Goal: Task Accomplishment & Management: Manage account settings

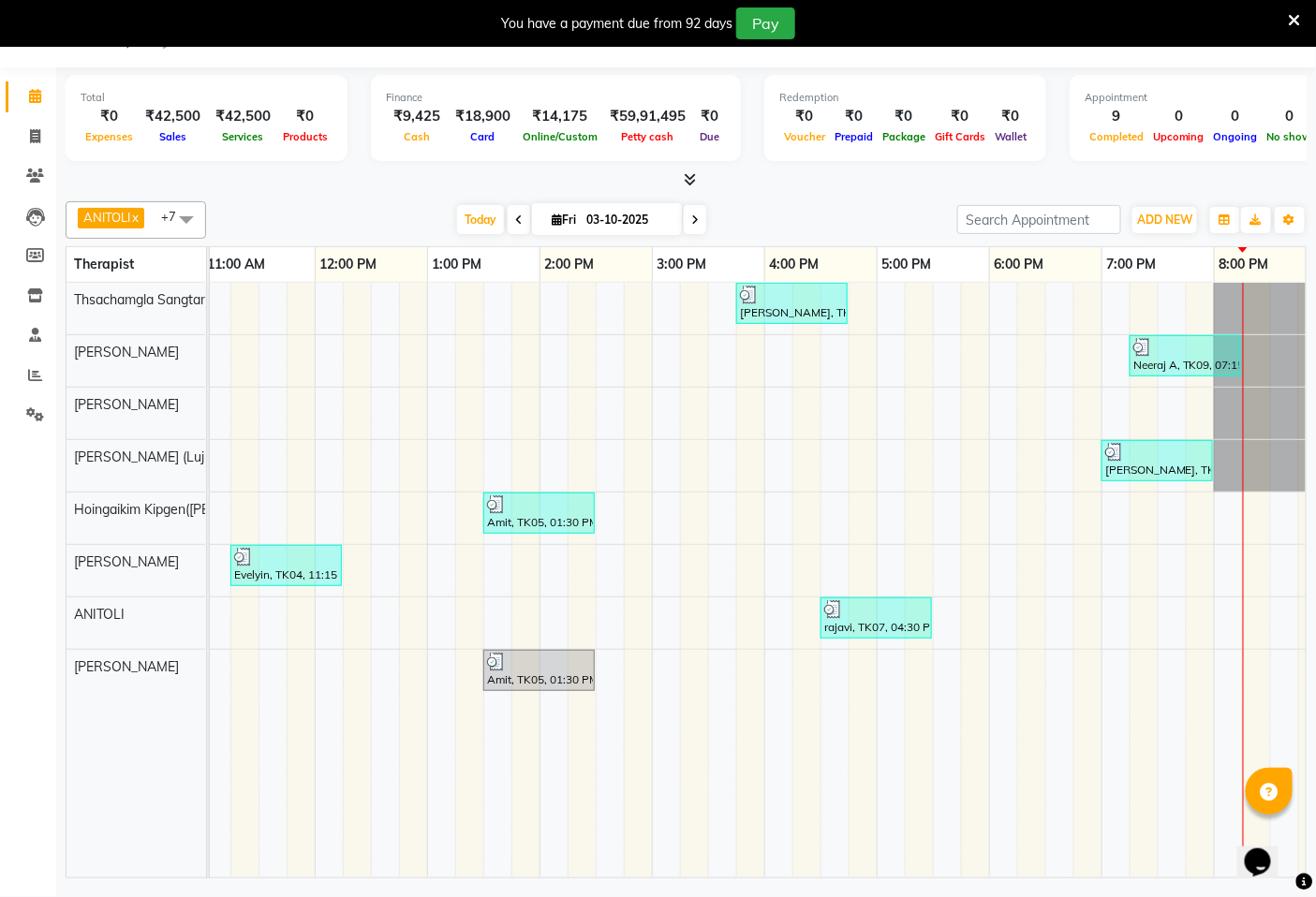
scroll to position [0, 584]
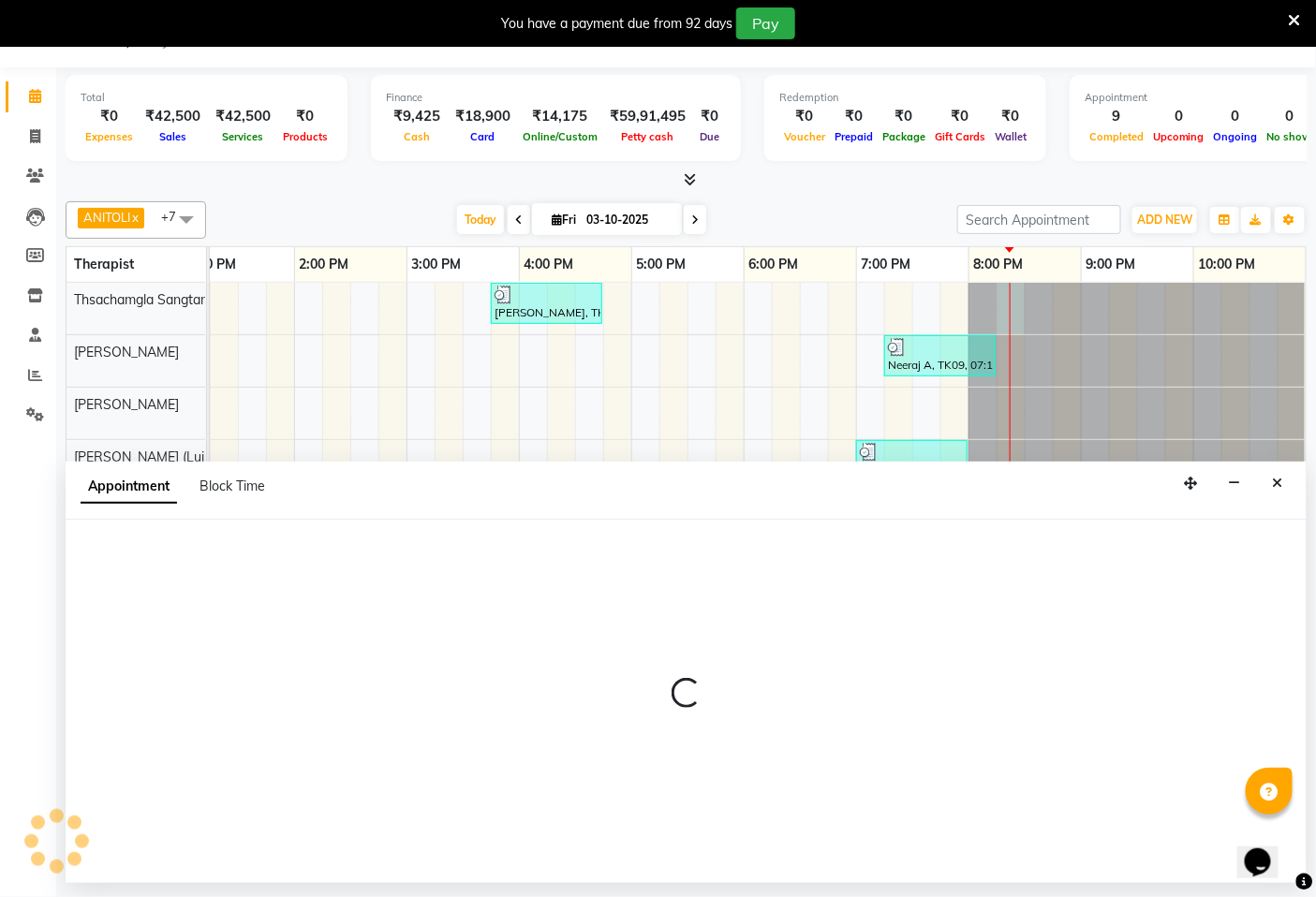
select select "49489"
select select "tentative"
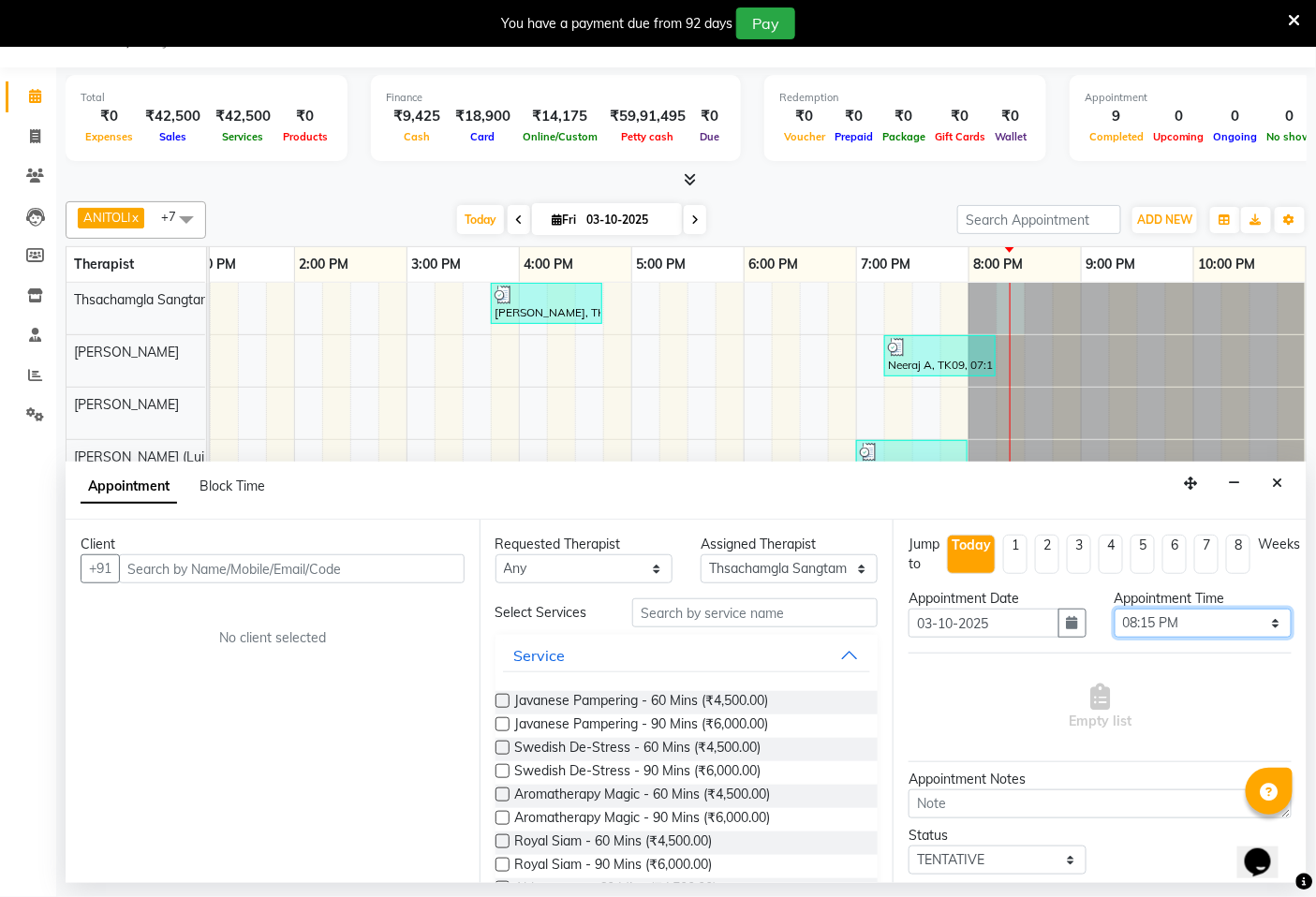
click at [1262, 621] on select "Select 08:00 AM 08:15 AM 08:30 AM 08:45 AM 09:00 AM 09:15 AM 09:30 AM 09:45 AM …" at bounding box center [1203, 623] width 177 height 29
select select "1200"
click at [1114, 609] on select "Select 08:00 AM 08:15 AM 08:30 AM 08:45 AM 09:00 AM 09:15 AM 09:30 AM 09:45 AM …" at bounding box center [1203, 623] width 177 height 29
click at [1187, 621] on select "Select 08:00 AM 08:15 AM 08:30 AM 08:45 AM 09:00 AM 09:15 AM 09:30 AM 09:45 AM …" at bounding box center [1203, 623] width 177 height 29
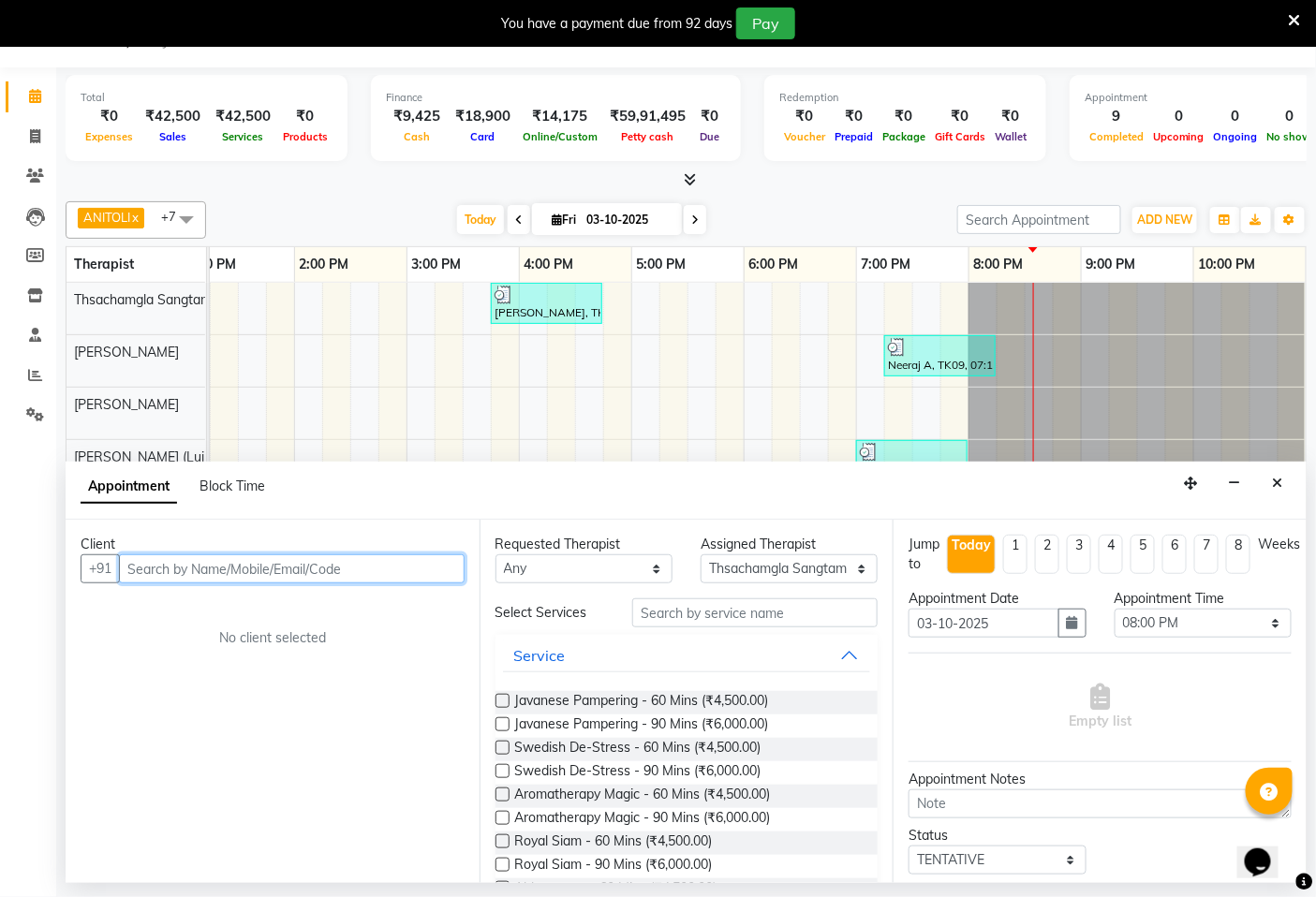
click at [353, 569] on input "text" at bounding box center [291, 569] width 346 height 29
click at [360, 566] on input "text" at bounding box center [291, 569] width 346 height 29
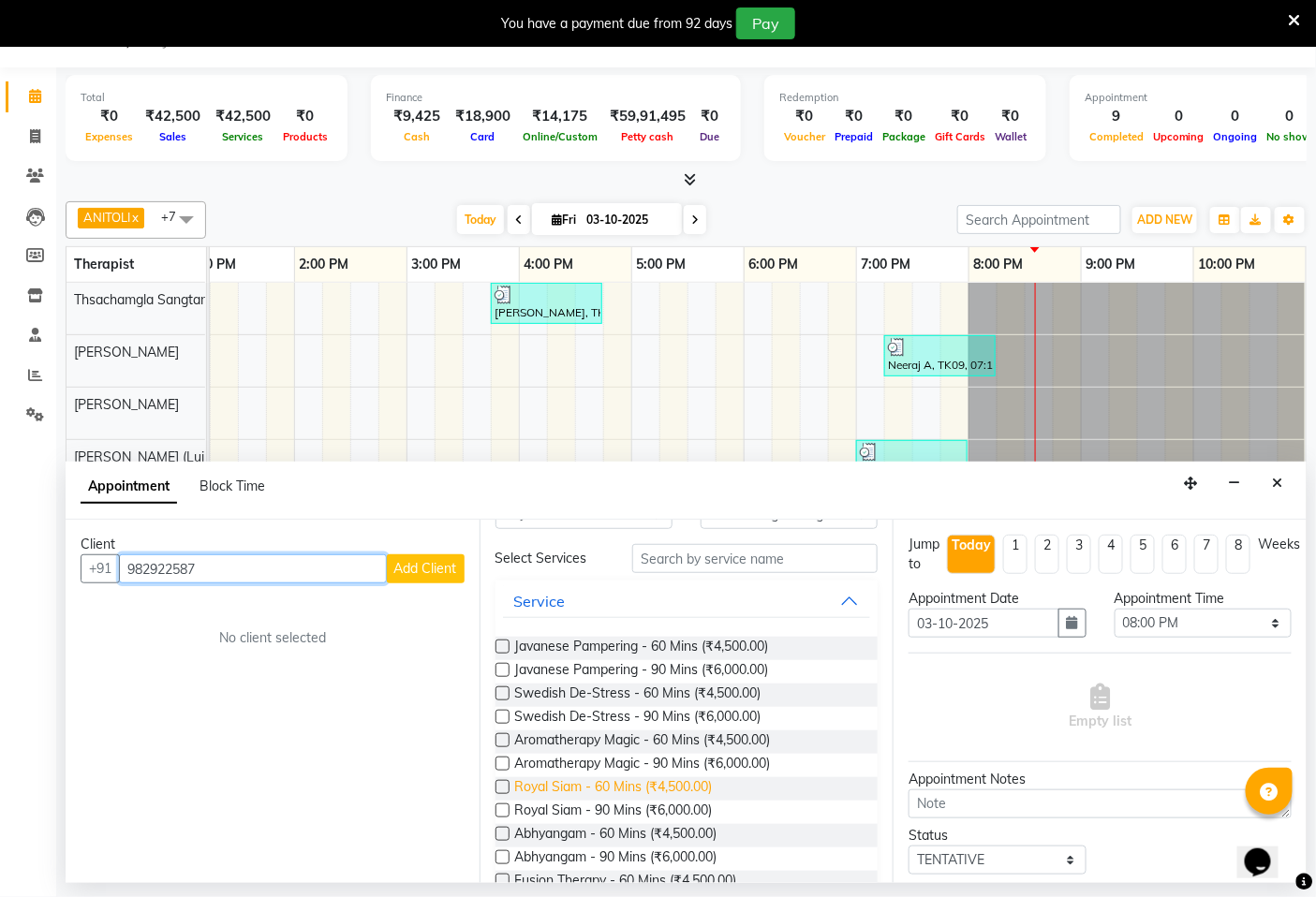
scroll to position [104, 0]
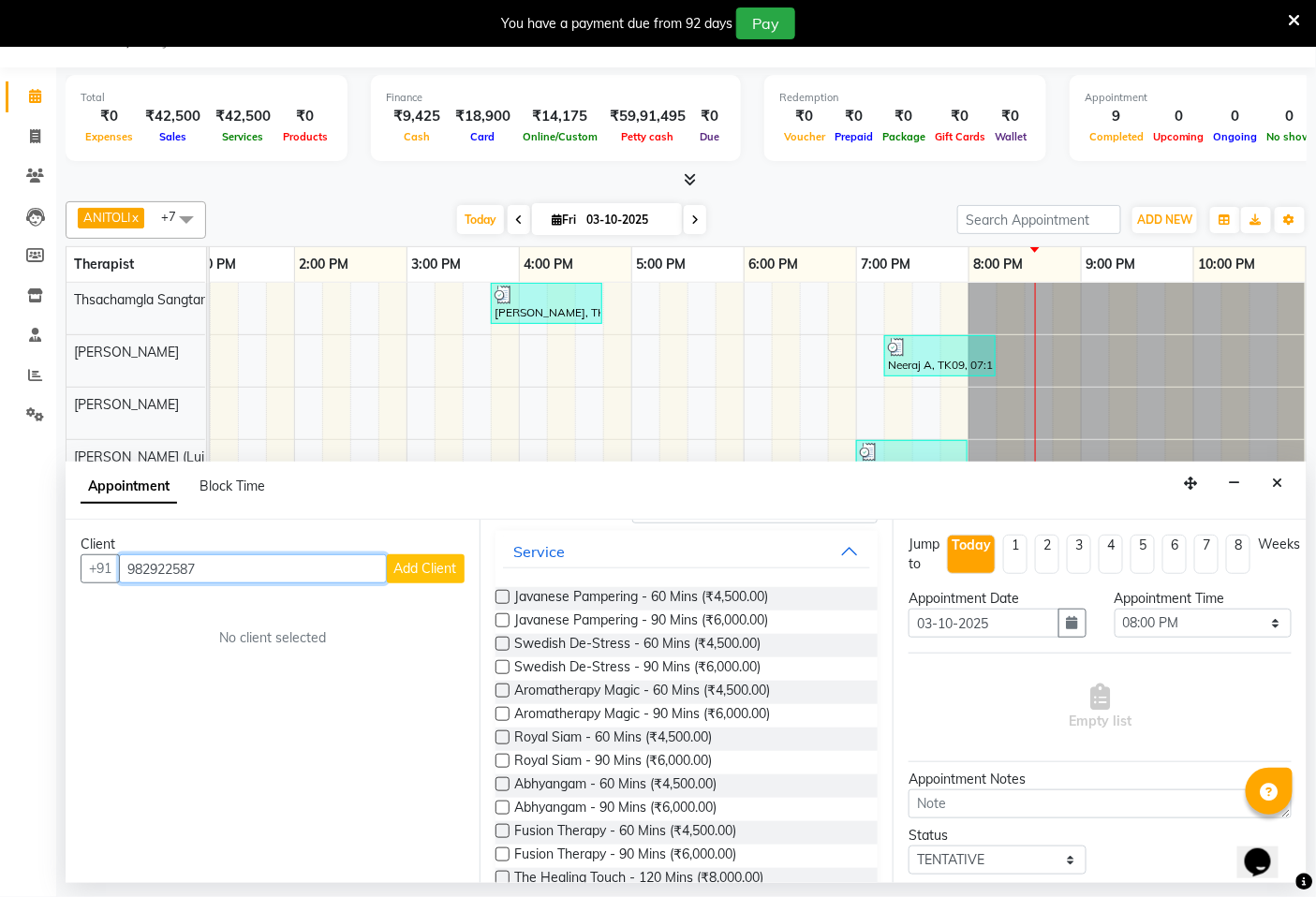
type input "982922587"
click at [503, 640] on label at bounding box center [503, 644] width 14 height 14
click at [503, 640] on input "checkbox" at bounding box center [502, 646] width 12 height 12
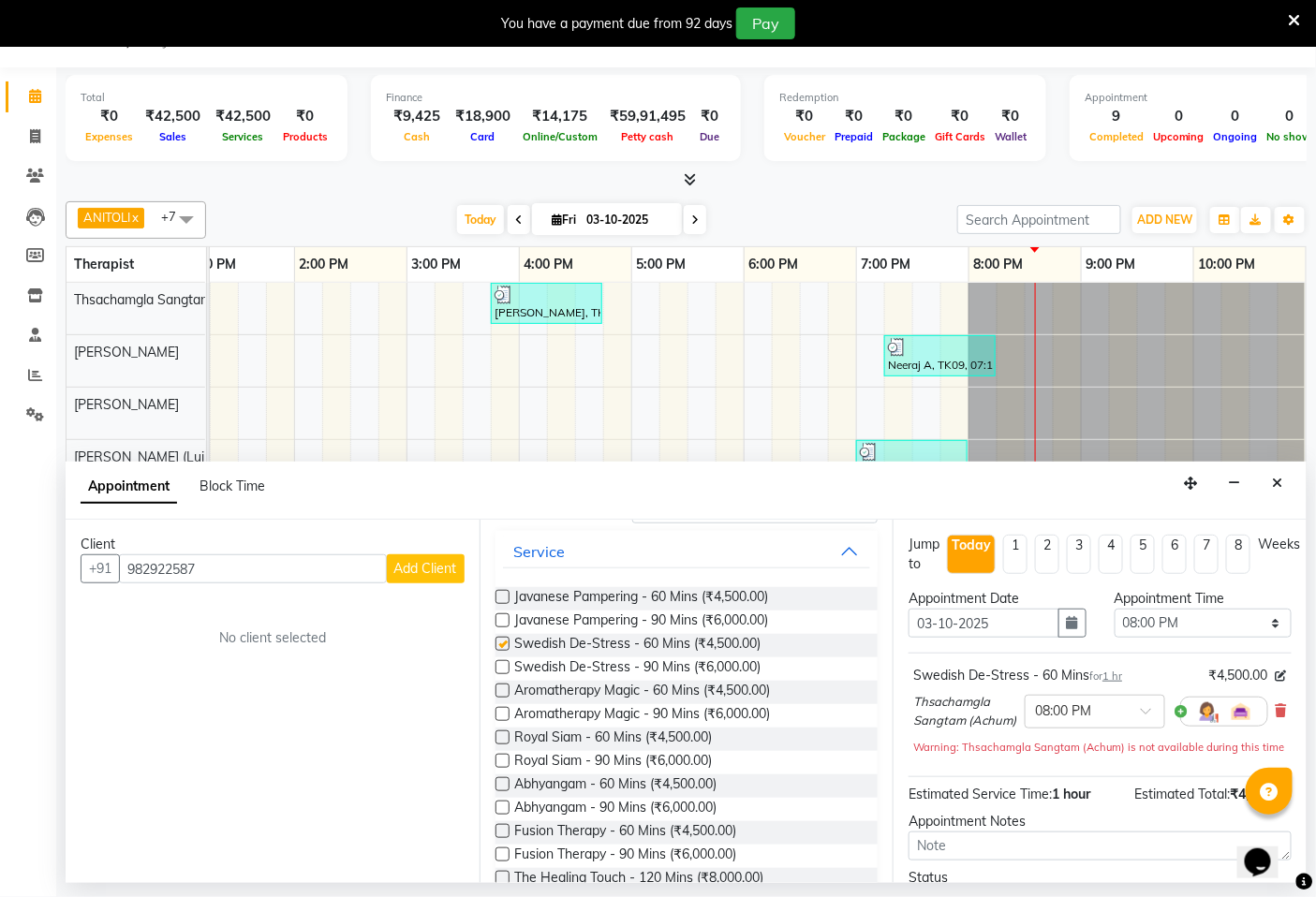
checkbox input "false"
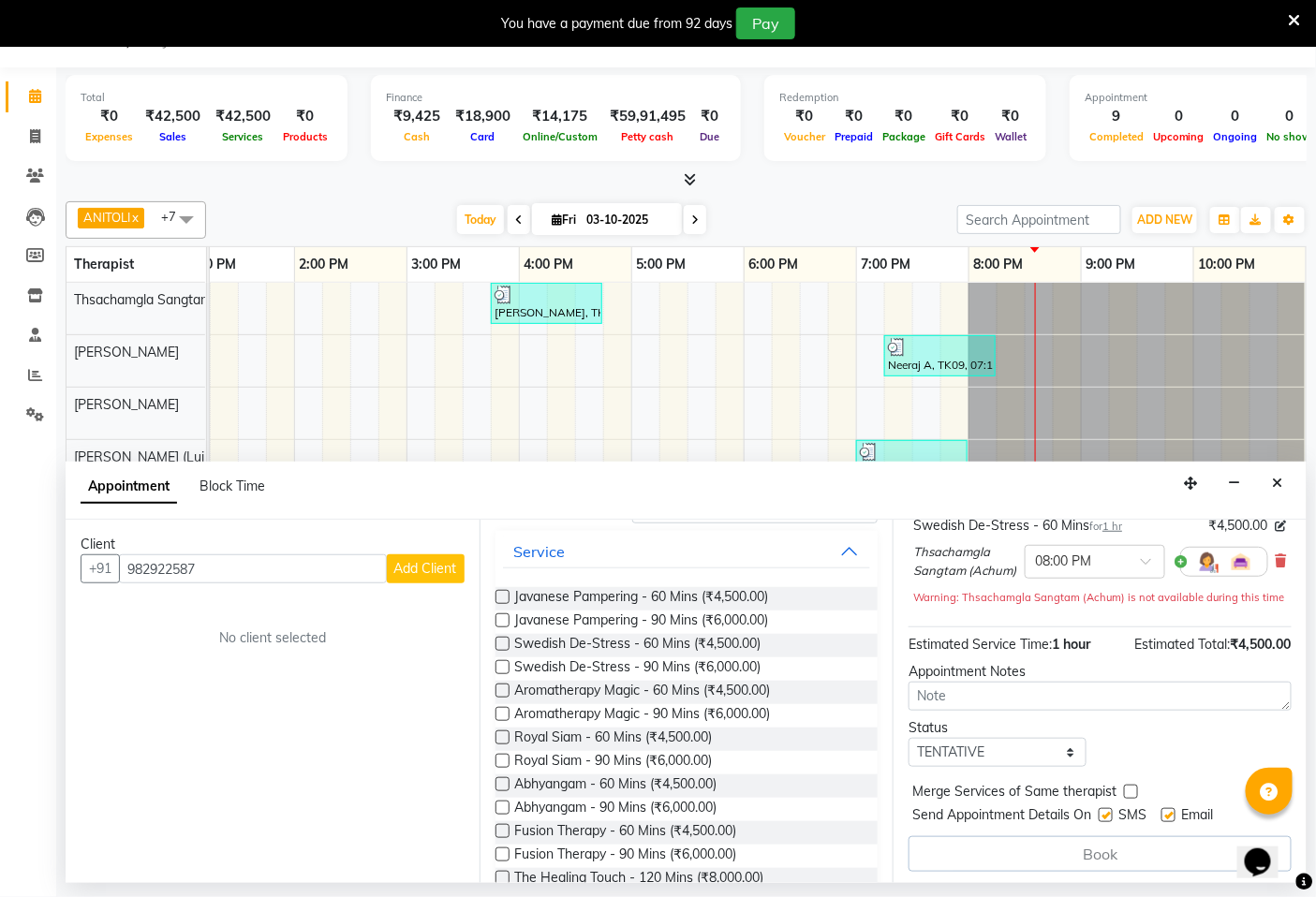
scroll to position [171, 0]
click at [1062, 750] on select "Select TENTATIVE CONFIRM CHECK-IN UPCOMING" at bounding box center [996, 749] width 177 height 29
select select "confirm booking"
click at [908, 734] on select "Select TENTATIVE CONFIRM CHECK-IN UPCOMING" at bounding box center [996, 749] width 177 height 29
click at [428, 571] on span "Add Client" at bounding box center [426, 568] width 62 height 17
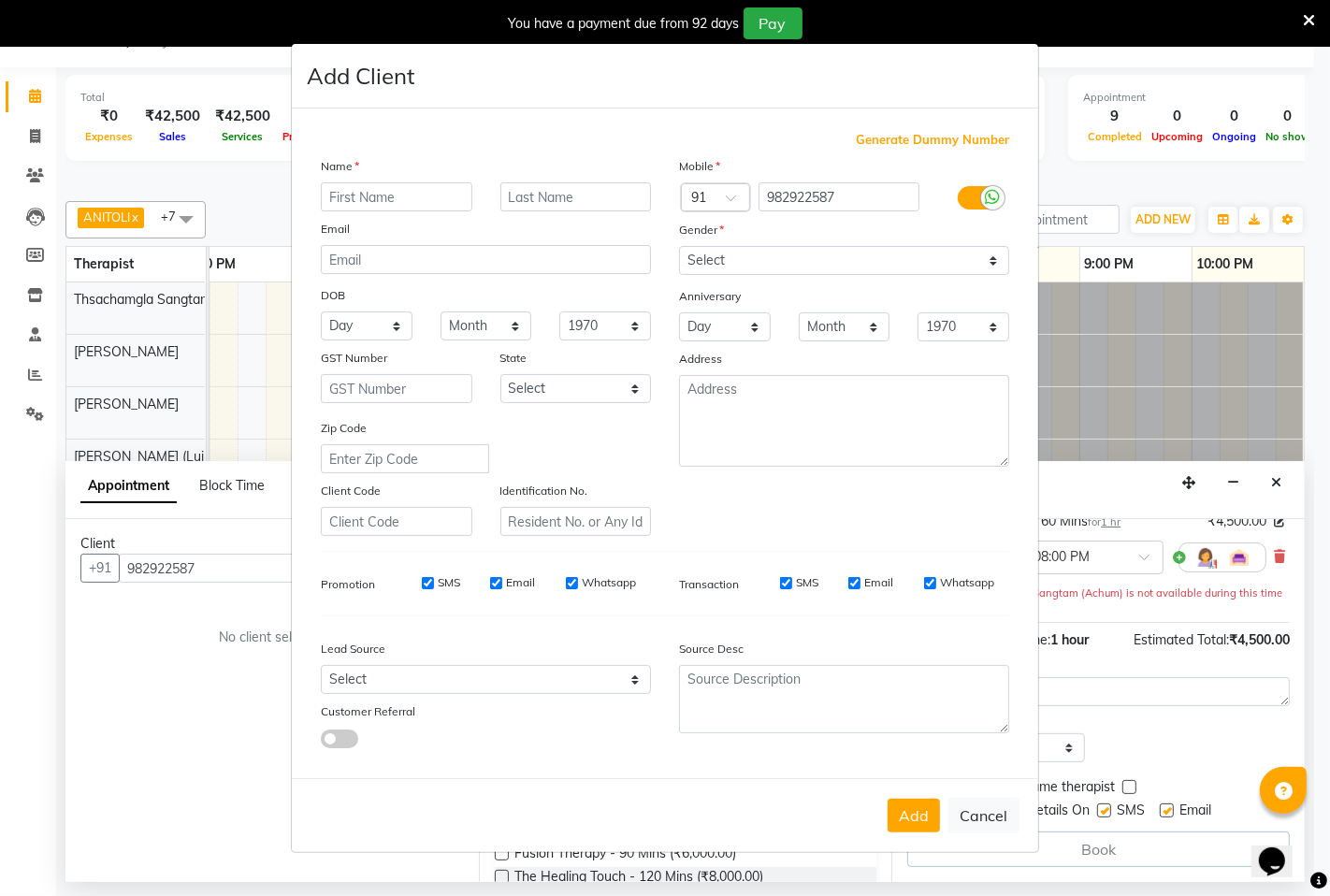
click at [426, 578] on input "SMS" at bounding box center [428, 583] width 12 height 12
checkbox input "false"
click at [491, 580] on input "Email" at bounding box center [496, 583] width 12 height 12
checkbox input "false"
click at [571, 583] on input "Whatsapp" at bounding box center [572, 583] width 12 height 12
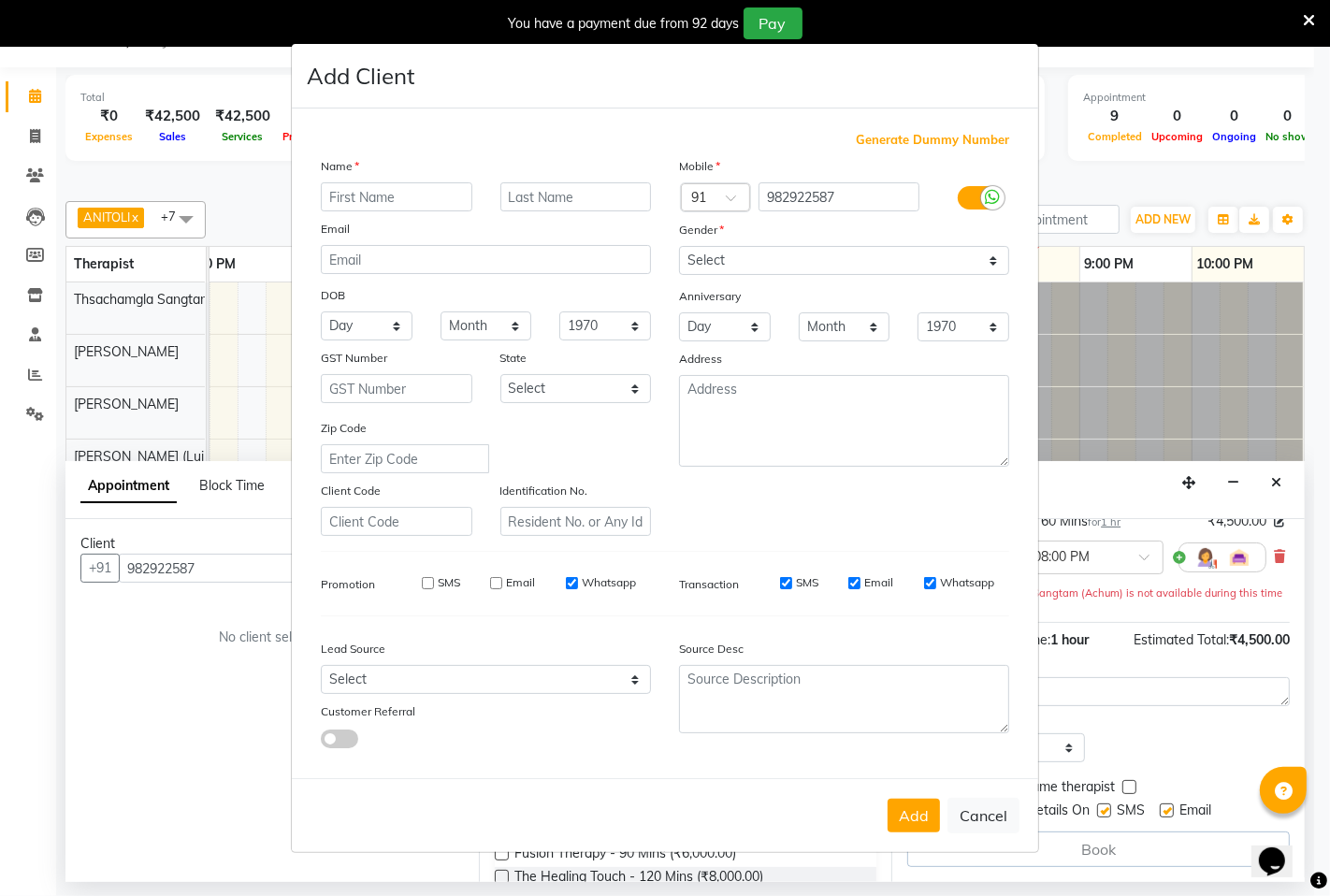
checkbox input "false"
click at [988, 259] on select "Select [DEMOGRAPHIC_DATA] [DEMOGRAPHIC_DATA] Other Prefer Not To Say" at bounding box center [844, 261] width 330 height 29
select select "[DEMOGRAPHIC_DATA]"
click at [679, 246] on select "Select [DEMOGRAPHIC_DATA] [DEMOGRAPHIC_DATA] Other Prefer Not To Say" at bounding box center [844, 261] width 330 height 29
click at [455, 185] on input "text" at bounding box center [397, 197] width 152 height 29
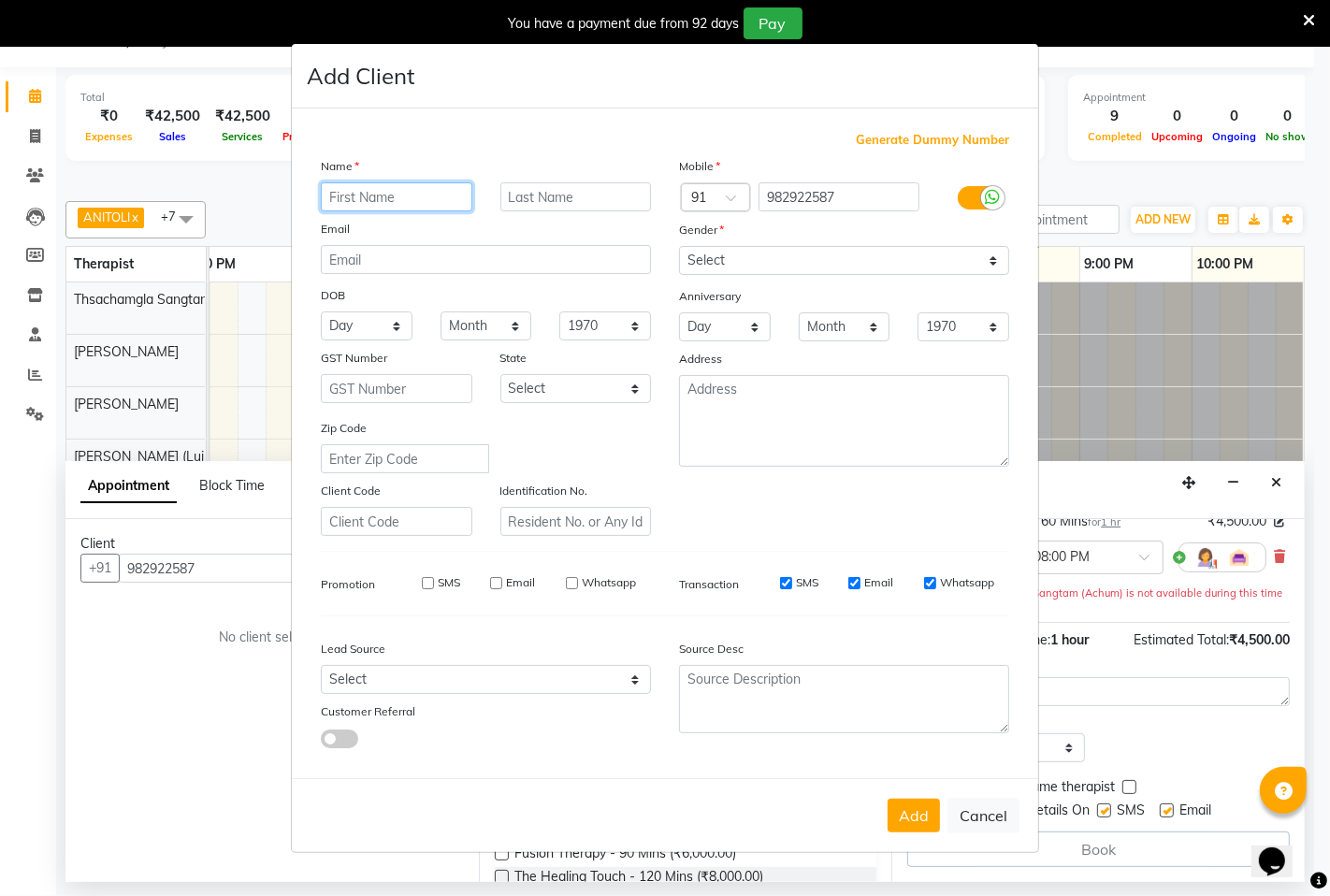
type input "d"
type input "Deepak"
click at [521, 193] on input "text" at bounding box center [576, 197] width 152 height 29
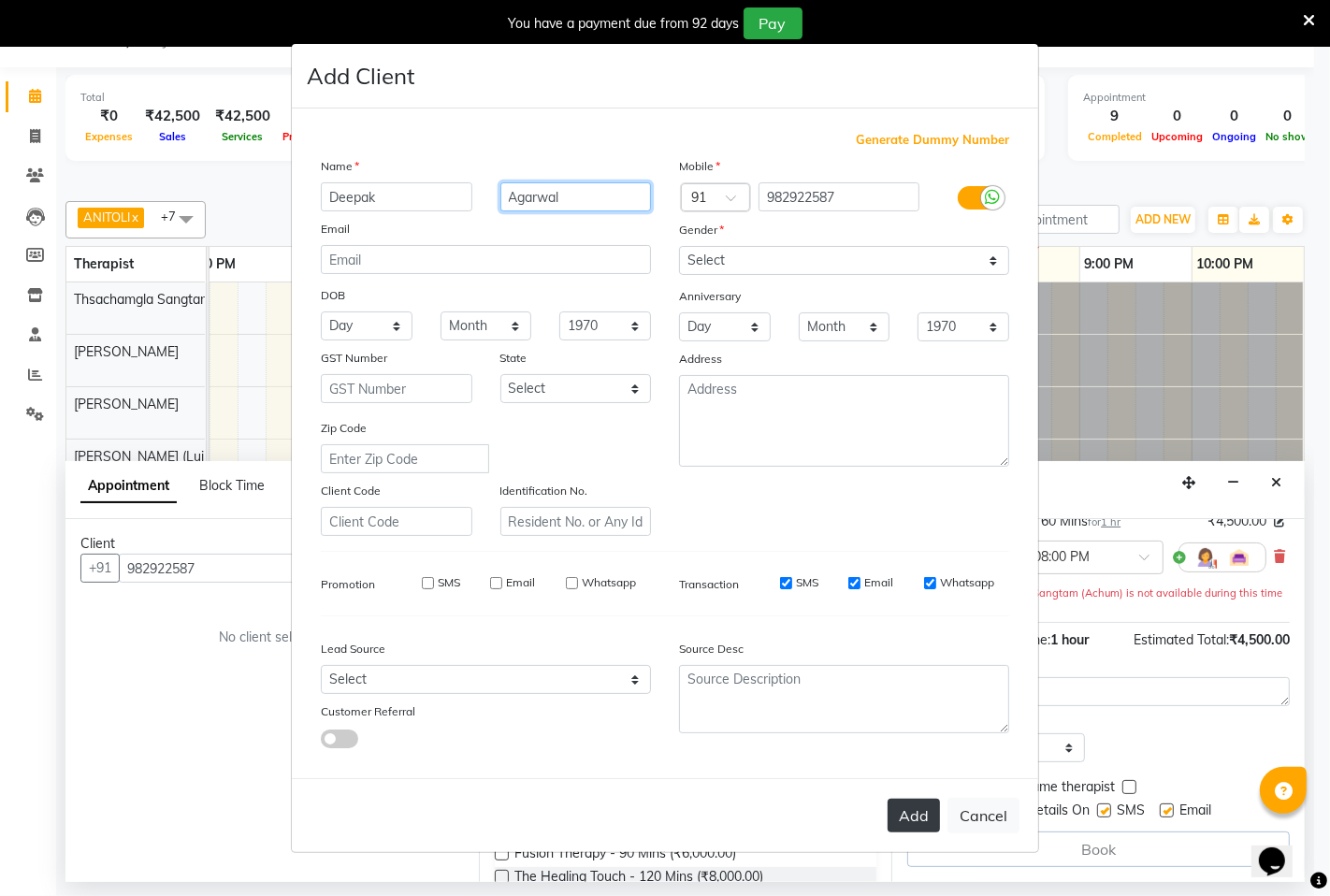
type input "Agarwal"
click at [919, 817] on button "Add" at bounding box center [914, 815] width 53 height 34
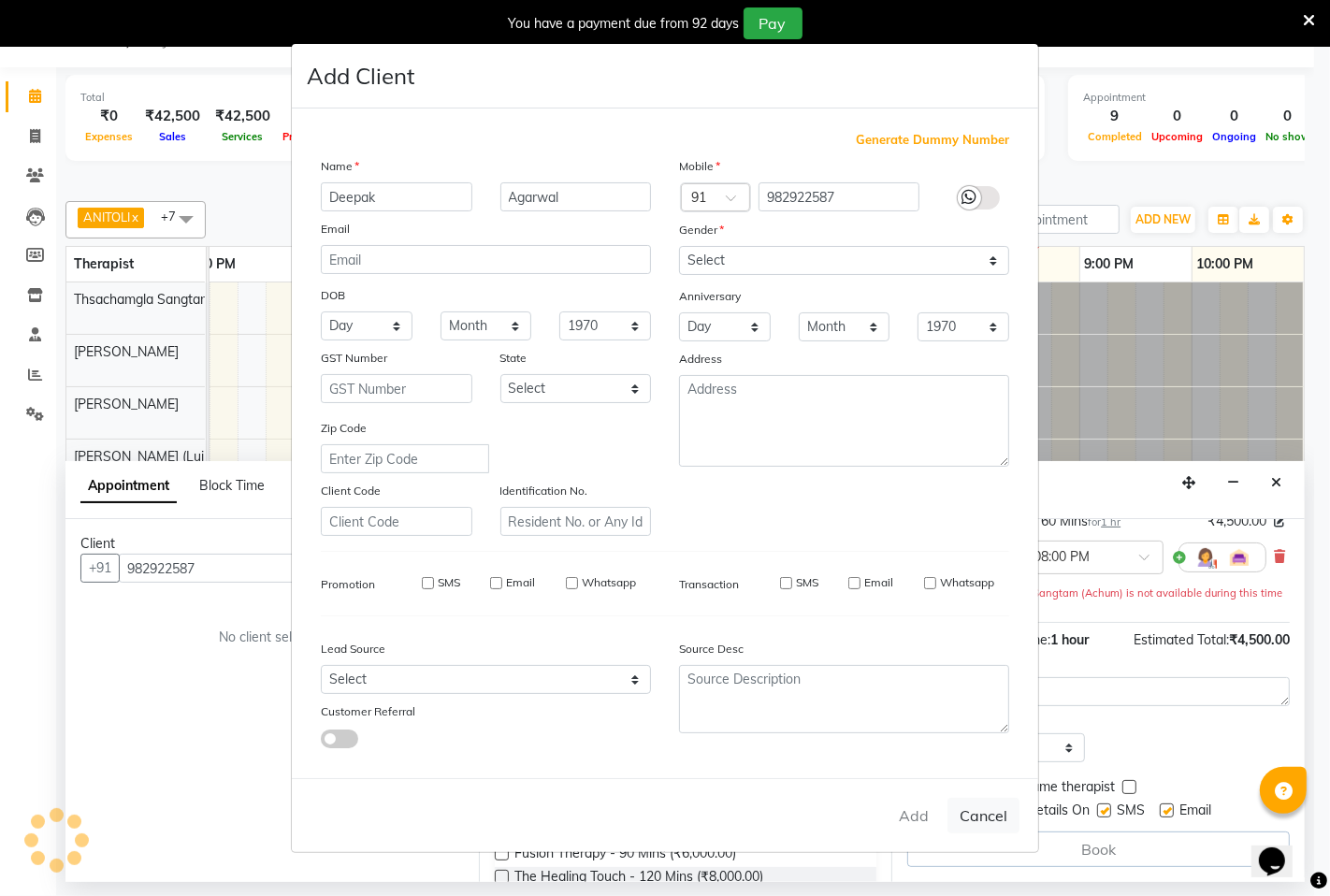
select select
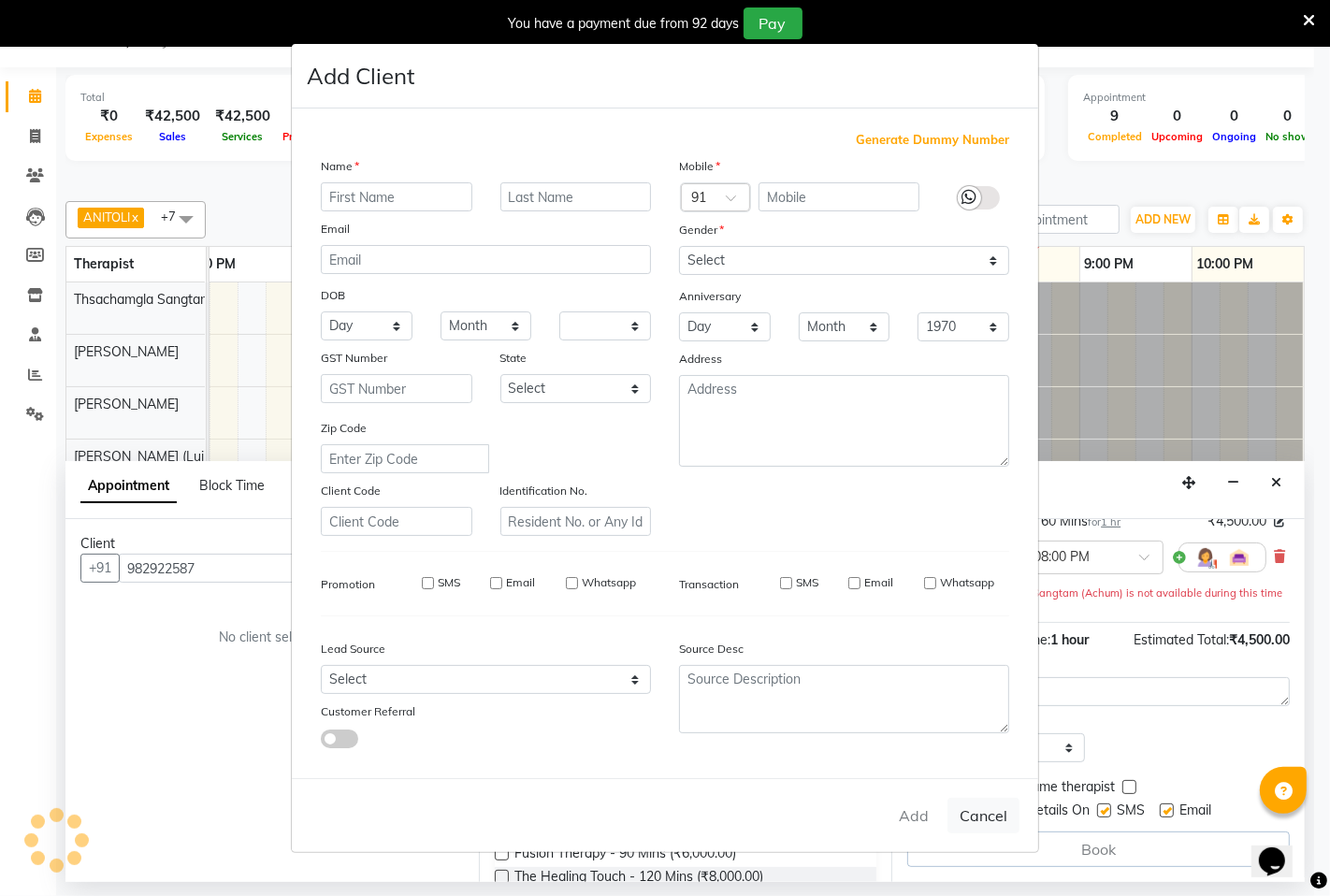
select select
checkbox input "false"
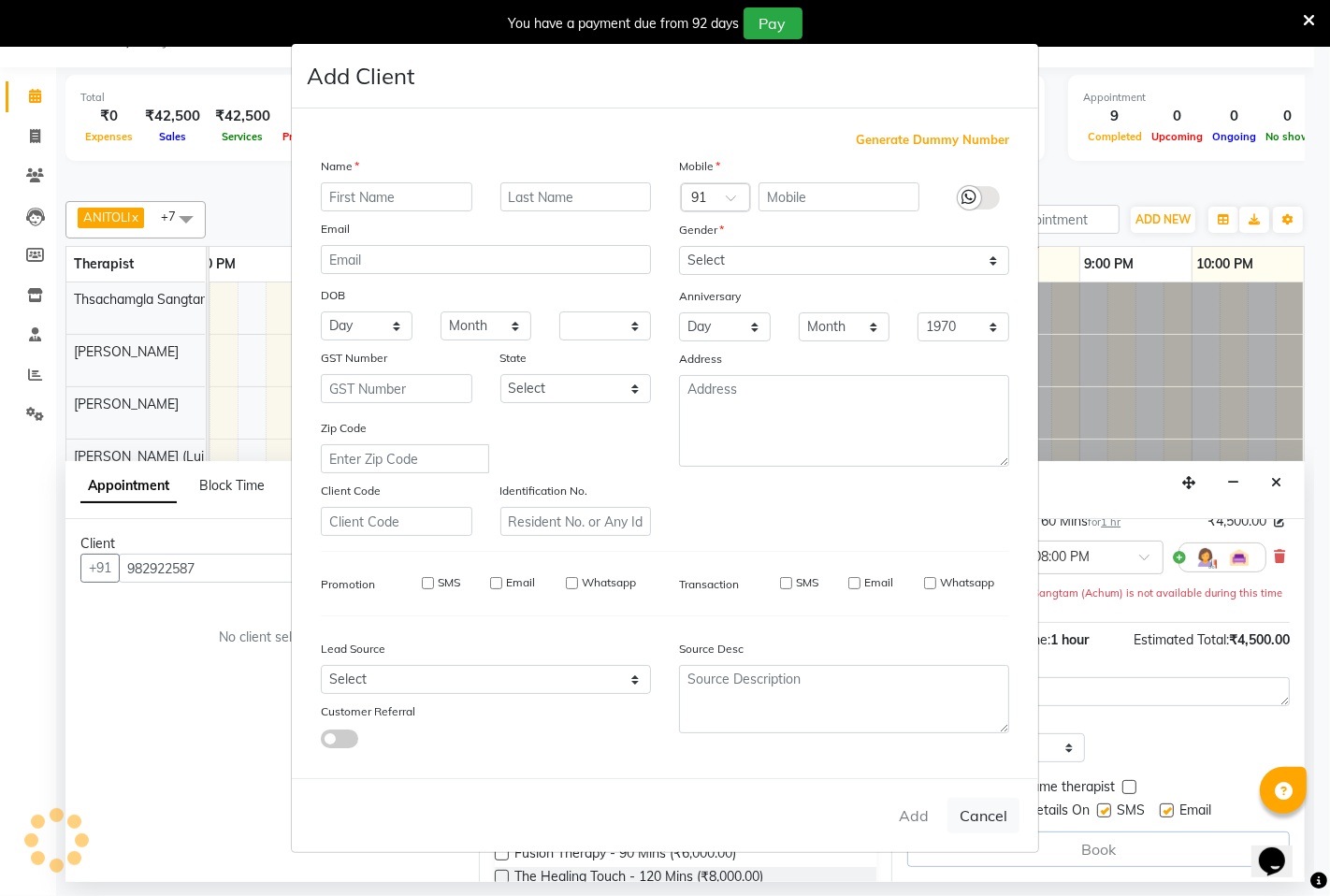
checkbox input "false"
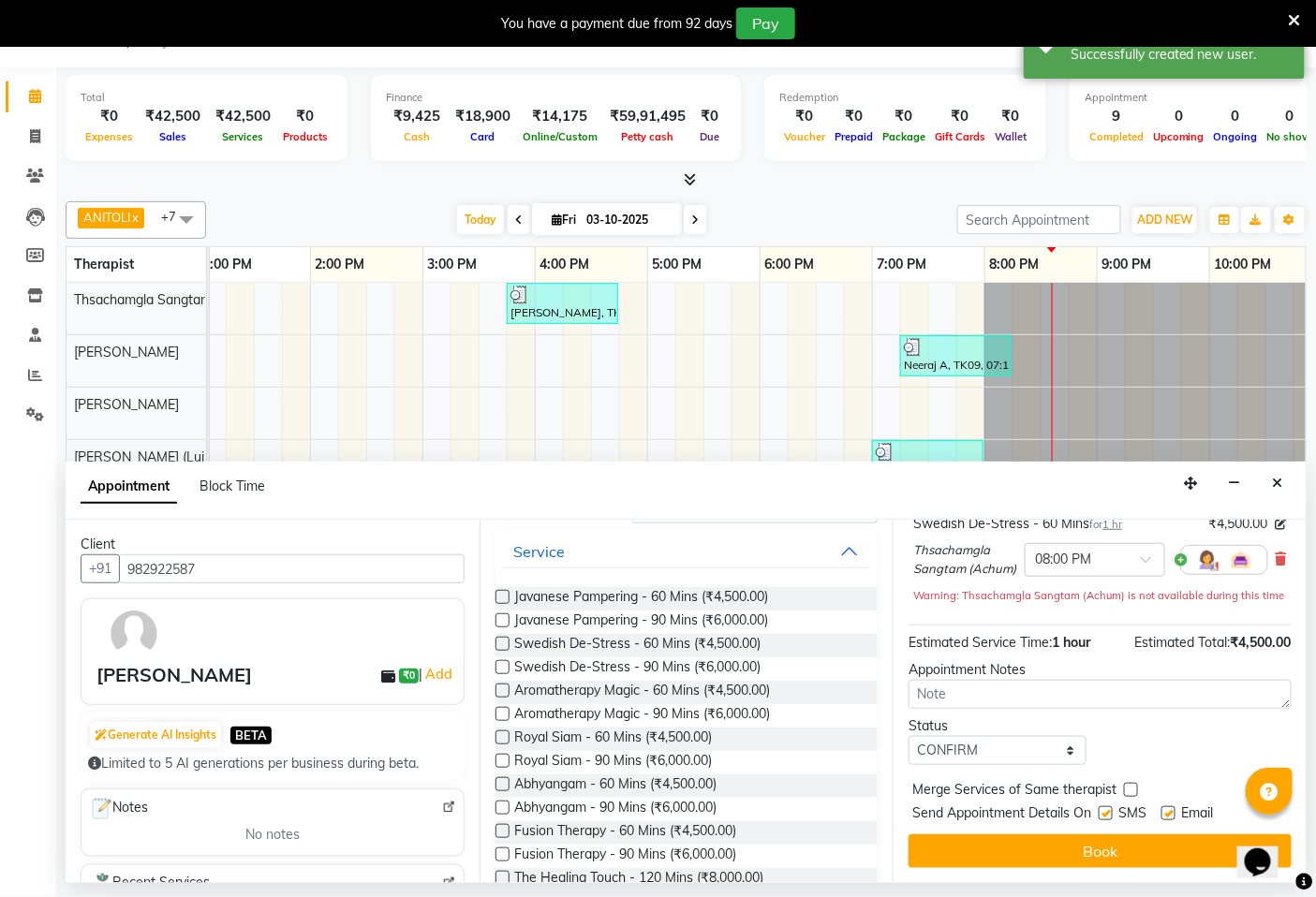
scroll to position [169, 0]
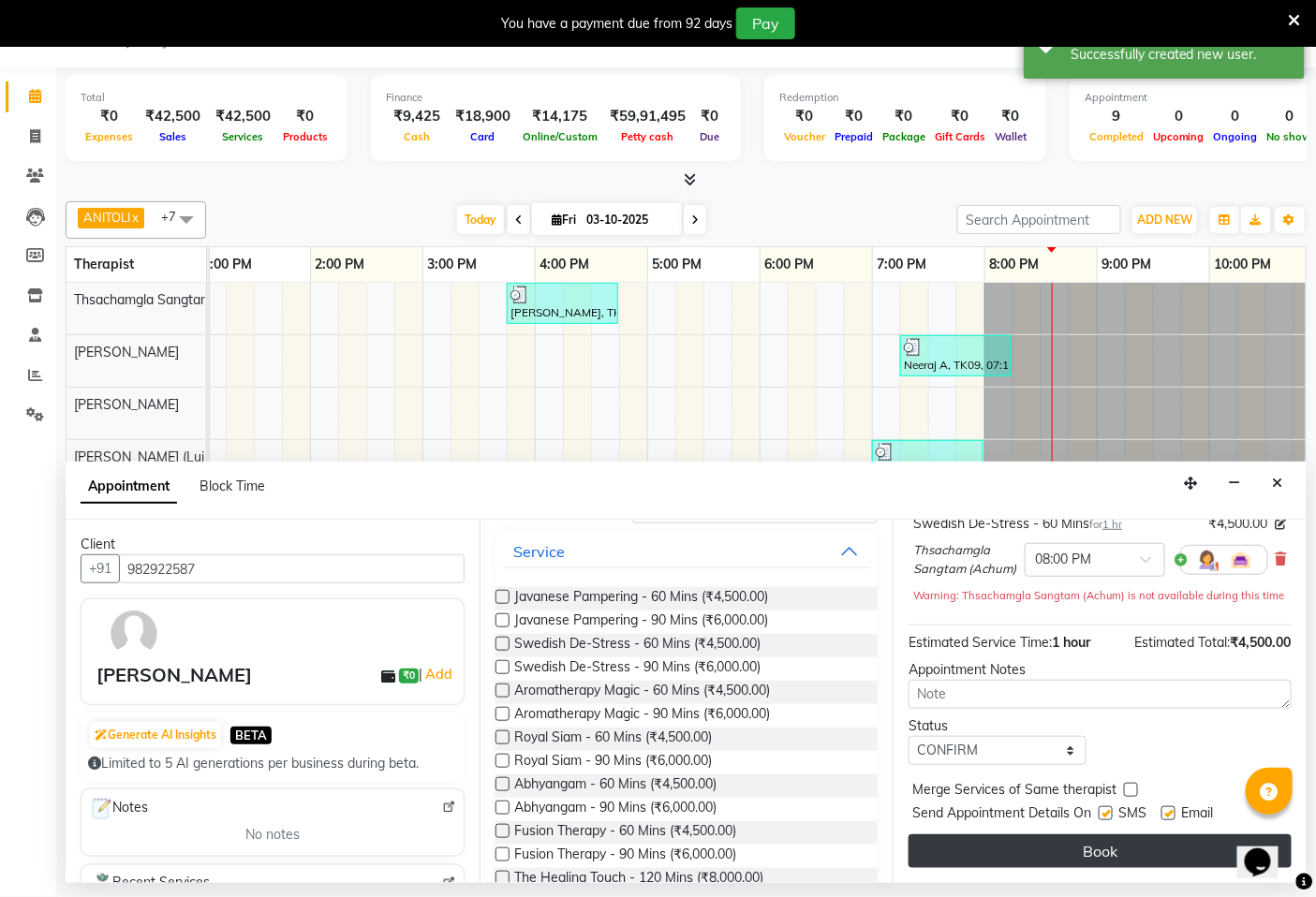
click at [1088, 853] on button "Book" at bounding box center [1099, 850] width 383 height 34
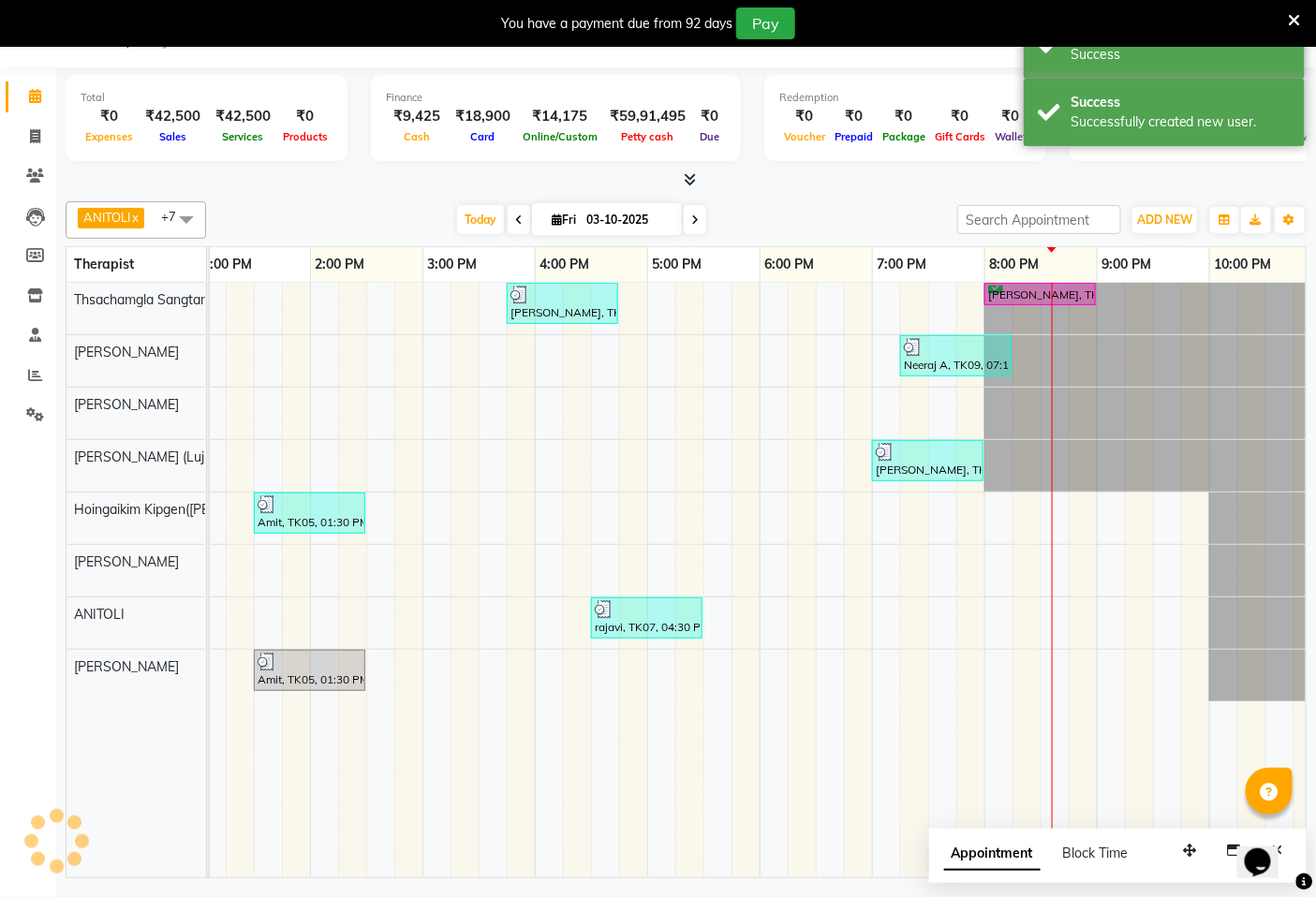
scroll to position [0, 0]
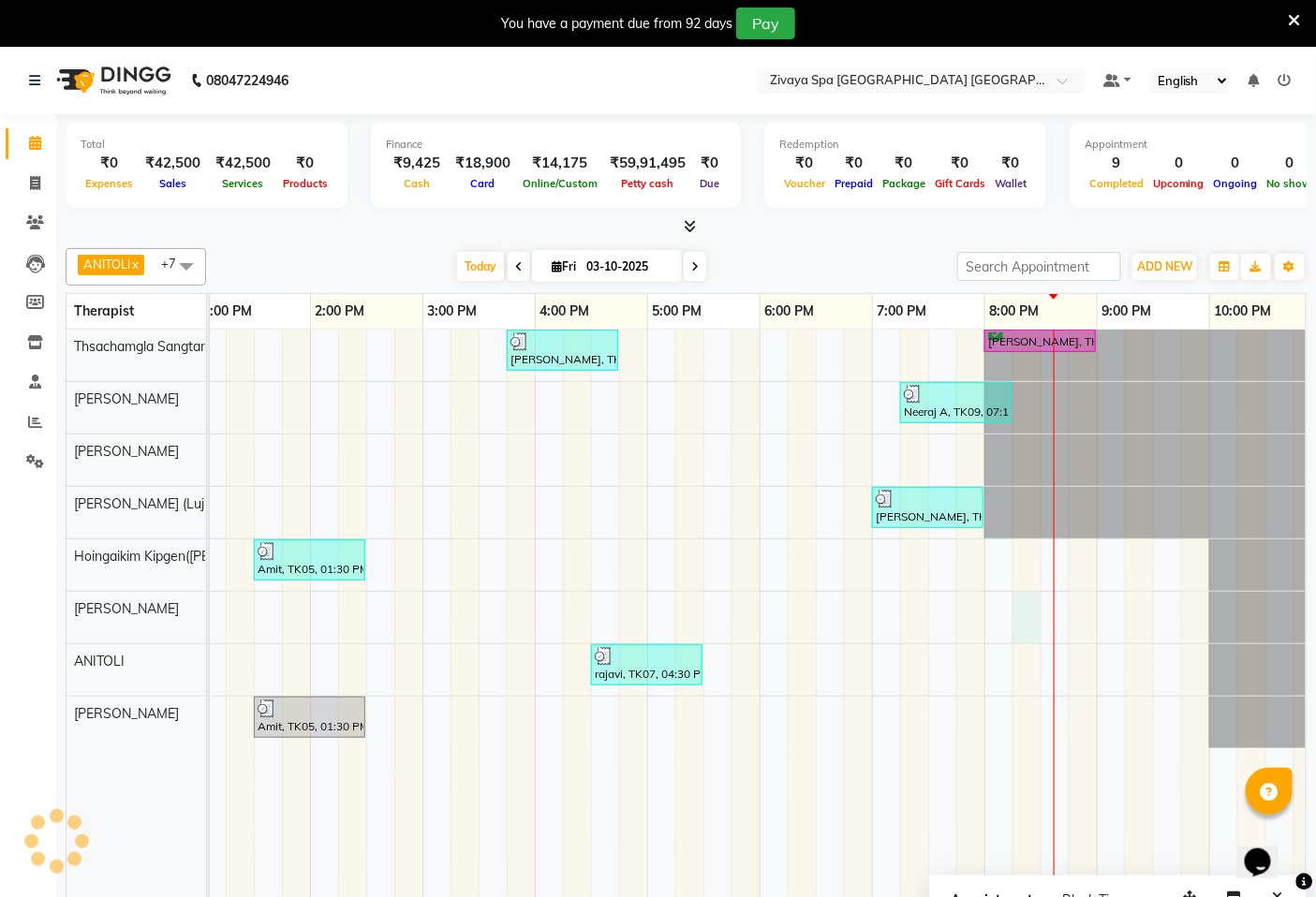
click at [1028, 600] on div "[PERSON_NAME], TK06, 03:45 PM-04:45 PM, Swedish De-Stress - 60 Mins [PERSON_NAM…" at bounding box center [423, 626] width 1798 height 594
select select "58747"
select select "tentative"
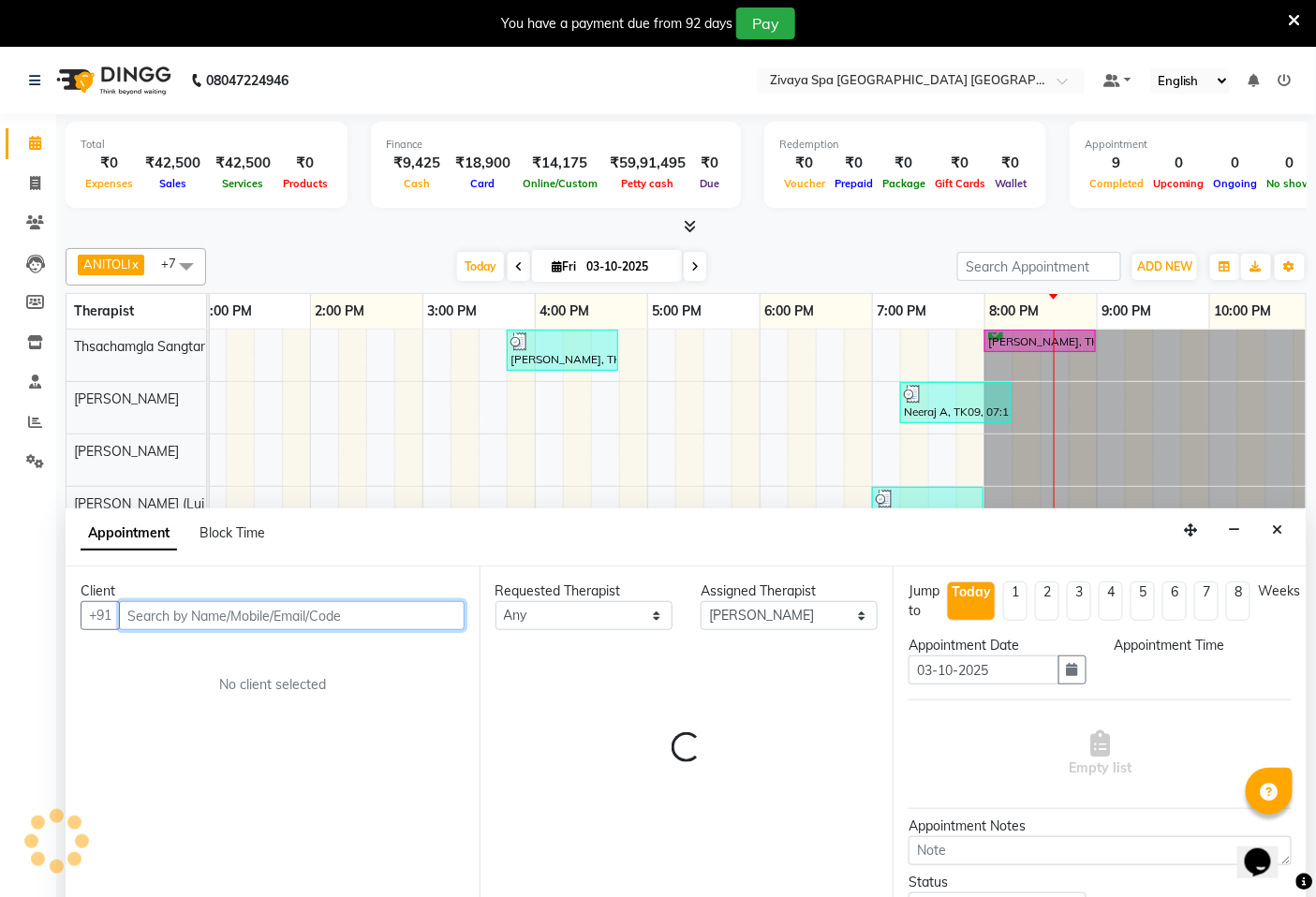
scroll to position [47, 0]
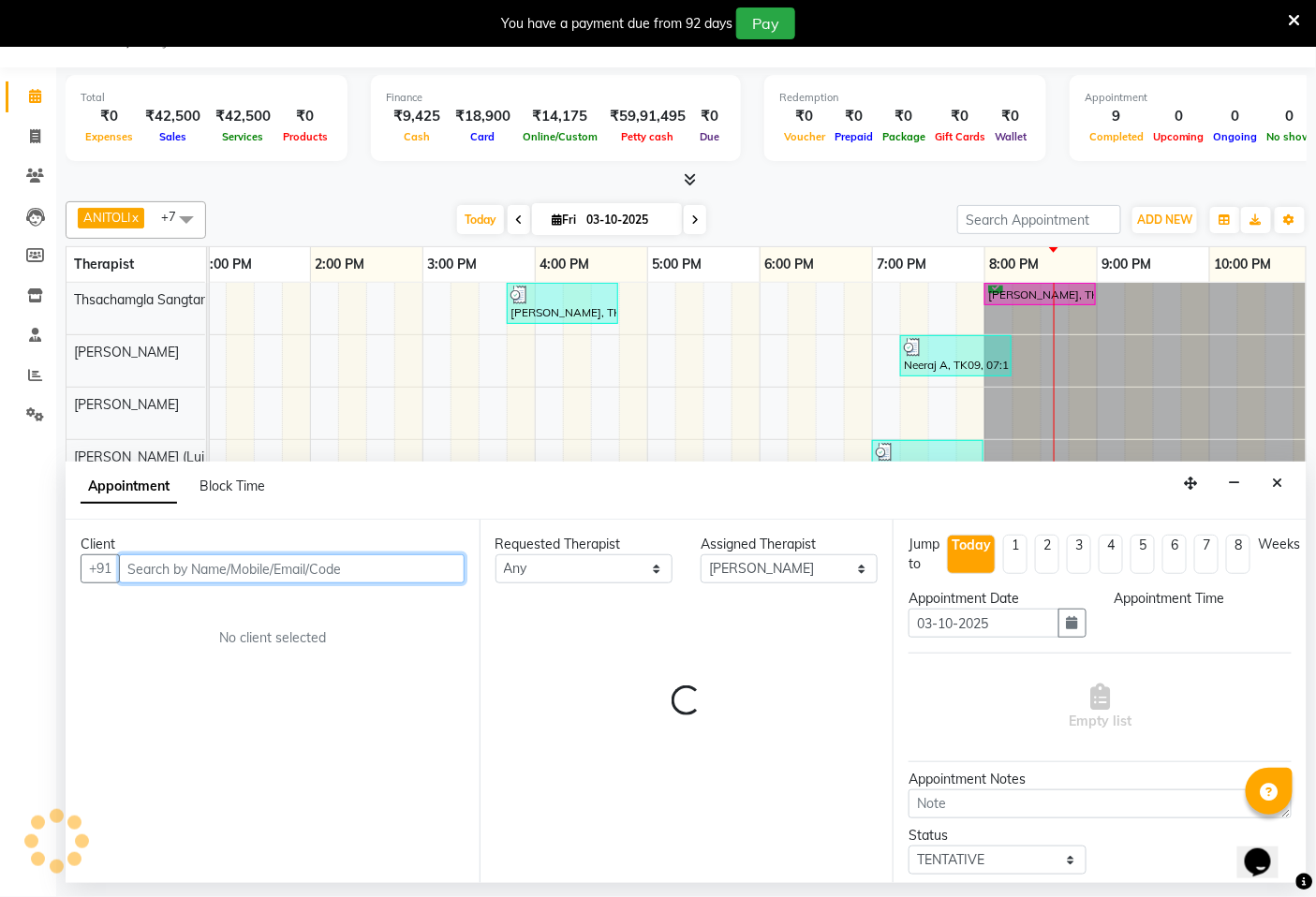
select select "1215"
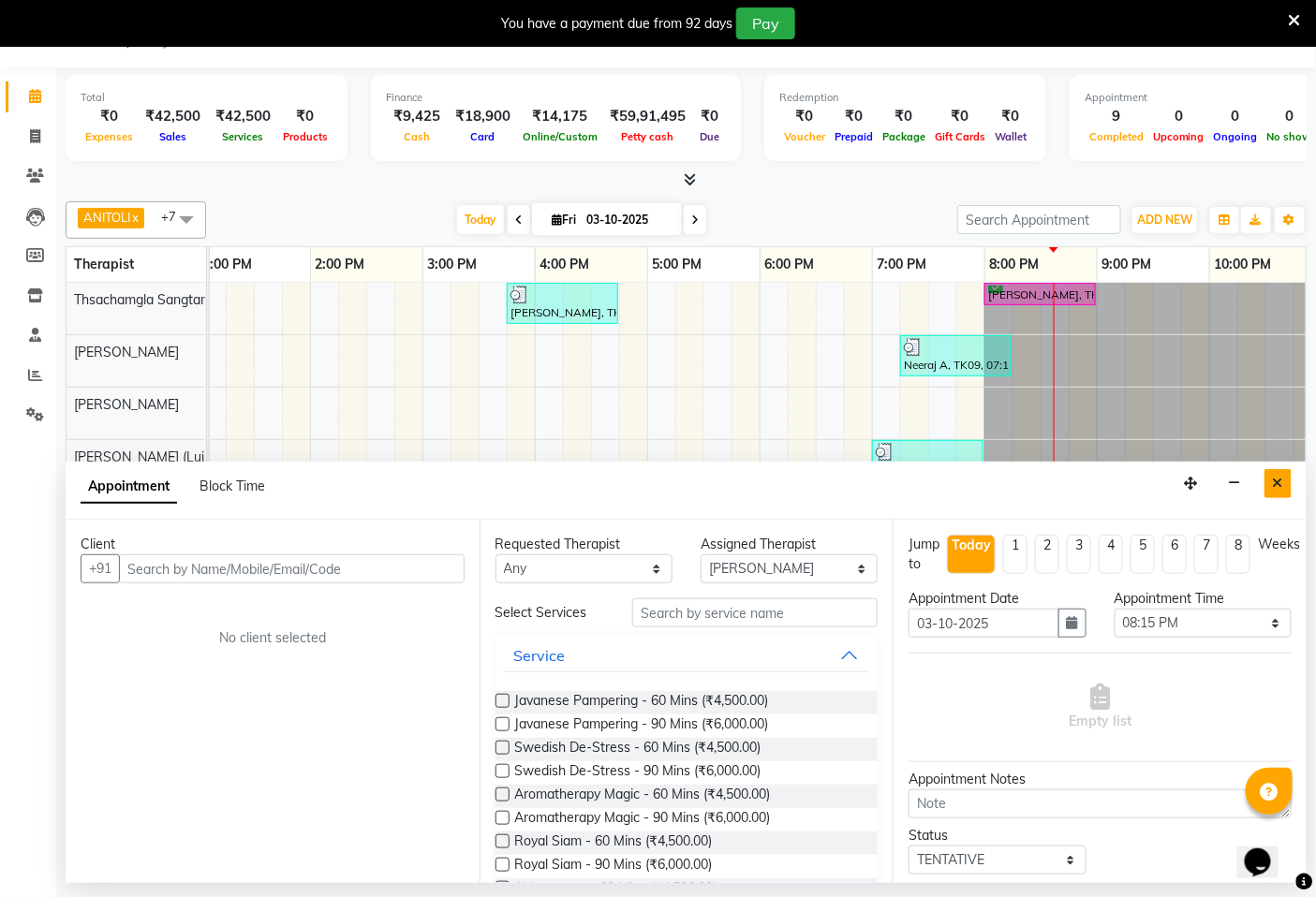
click at [1280, 483] on icon "Close" at bounding box center [1277, 482] width 11 height 13
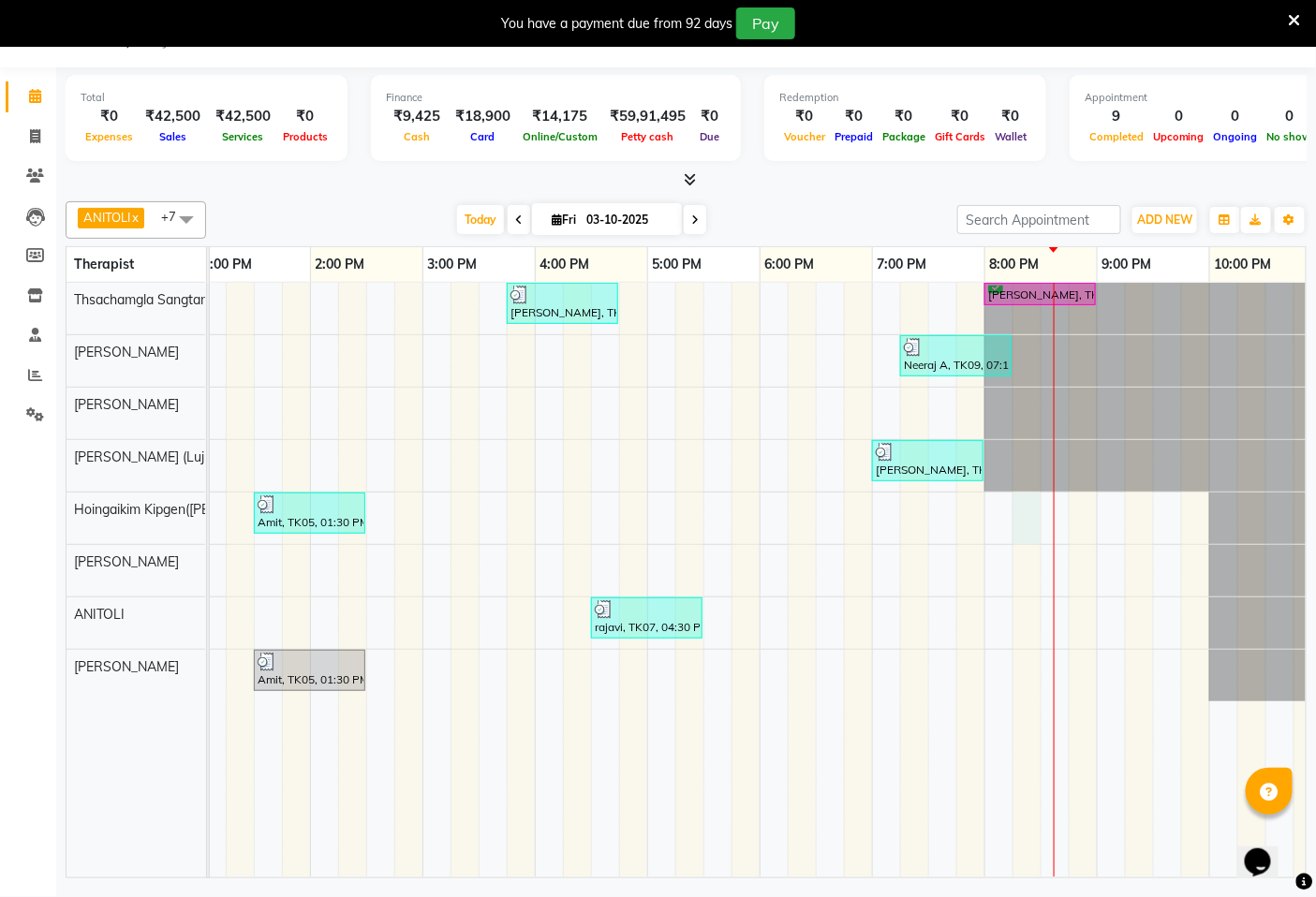
click at [1028, 519] on div "[PERSON_NAME], TK06, 03:45 PM-04:45 PM, Swedish De-Stress - 60 Mins [PERSON_NAM…" at bounding box center [423, 579] width 1798 height 594
select select "58496"
select select "1215"
select select "tentative"
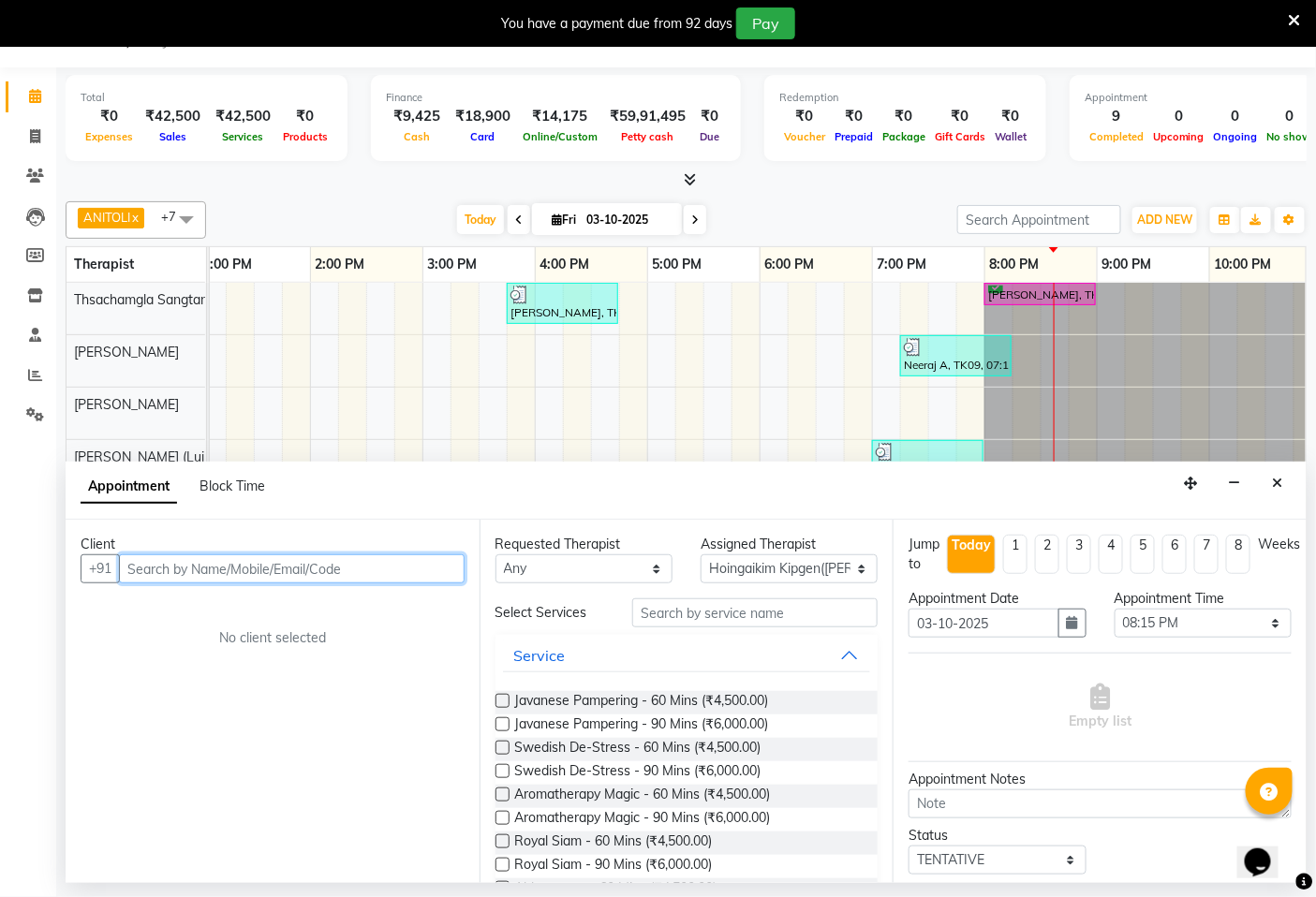
click at [426, 566] on input "text" at bounding box center [291, 569] width 346 height 29
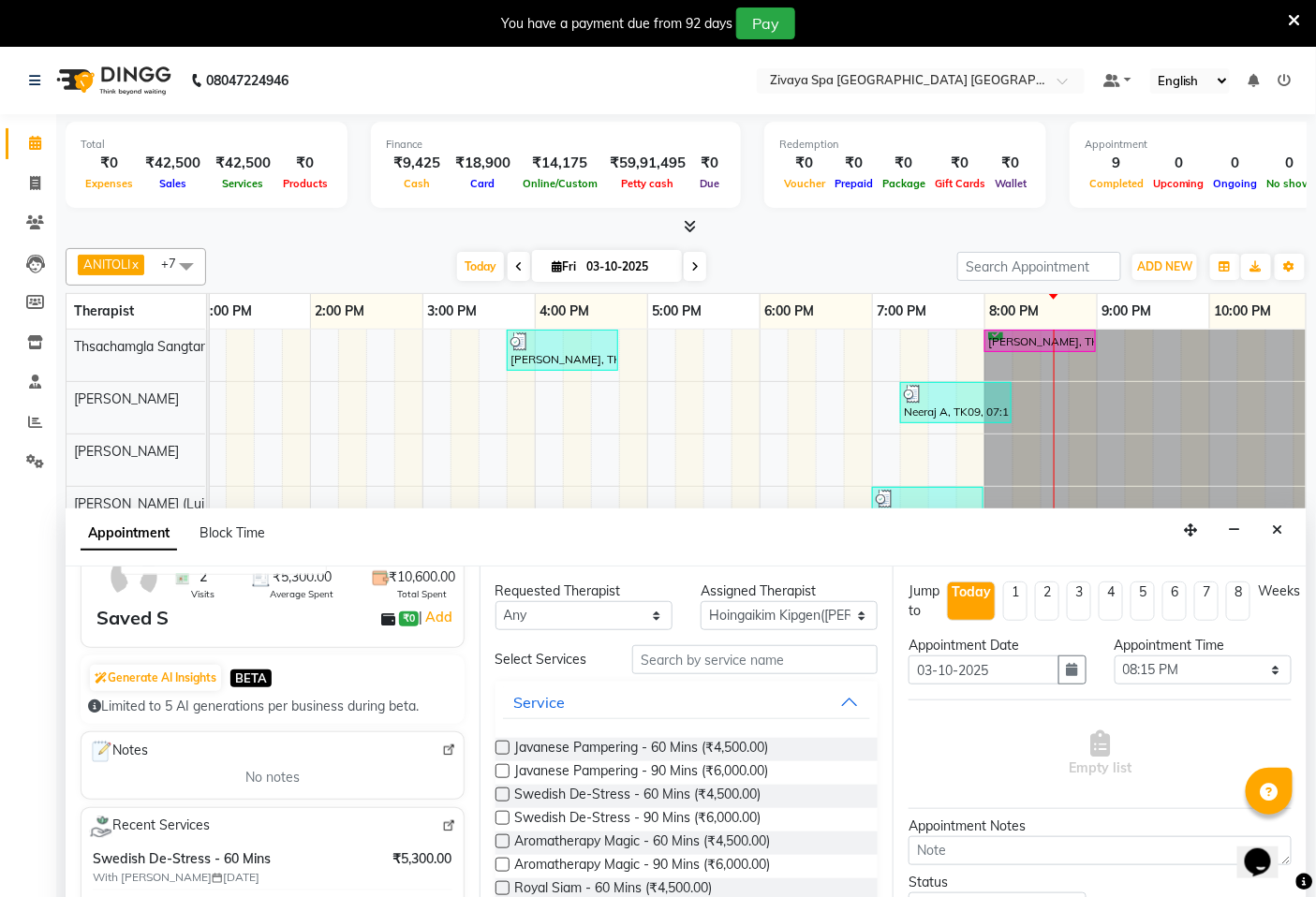
scroll to position [0, 0]
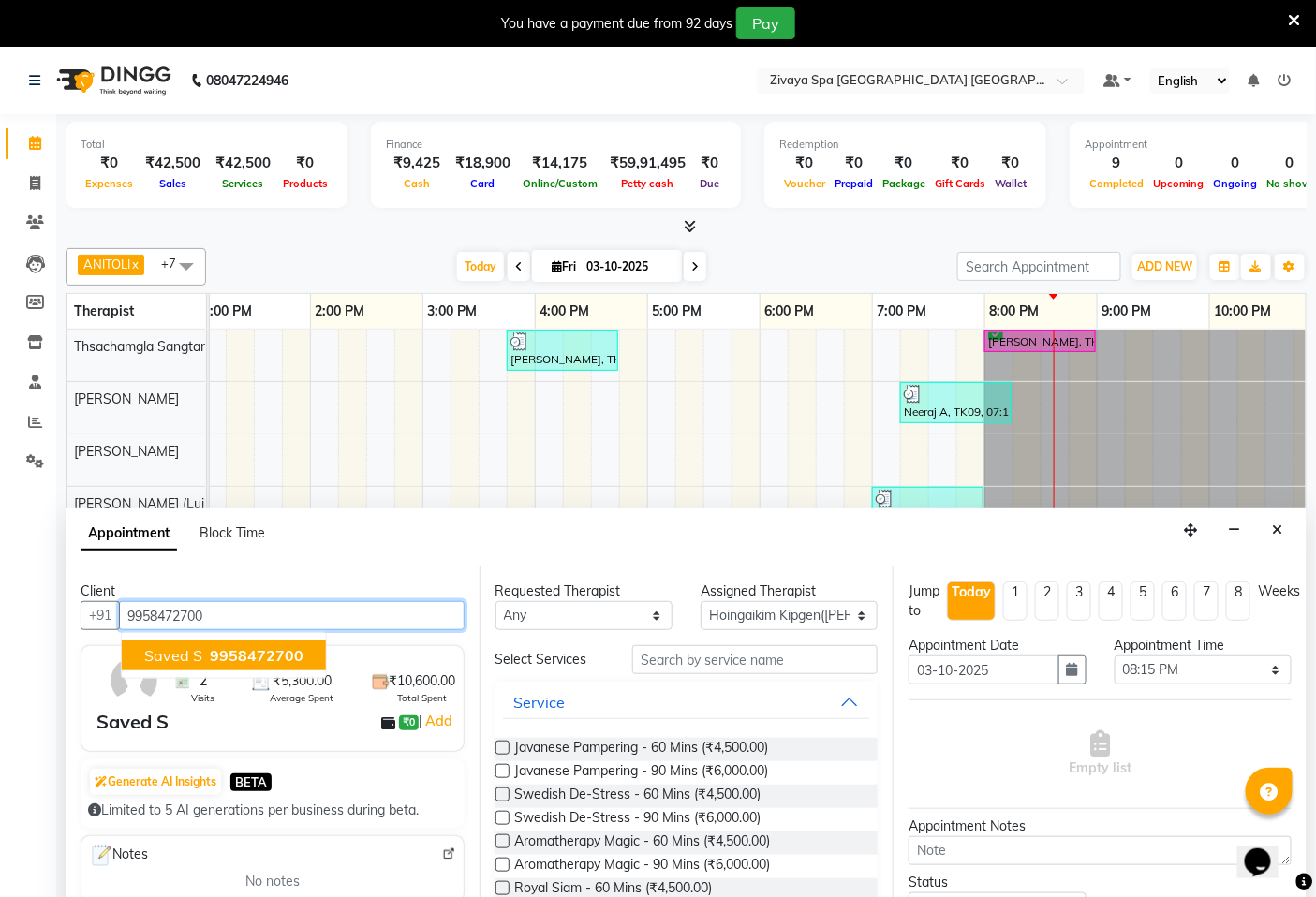
click at [323, 619] on input "9958472700" at bounding box center [291, 616] width 346 height 29
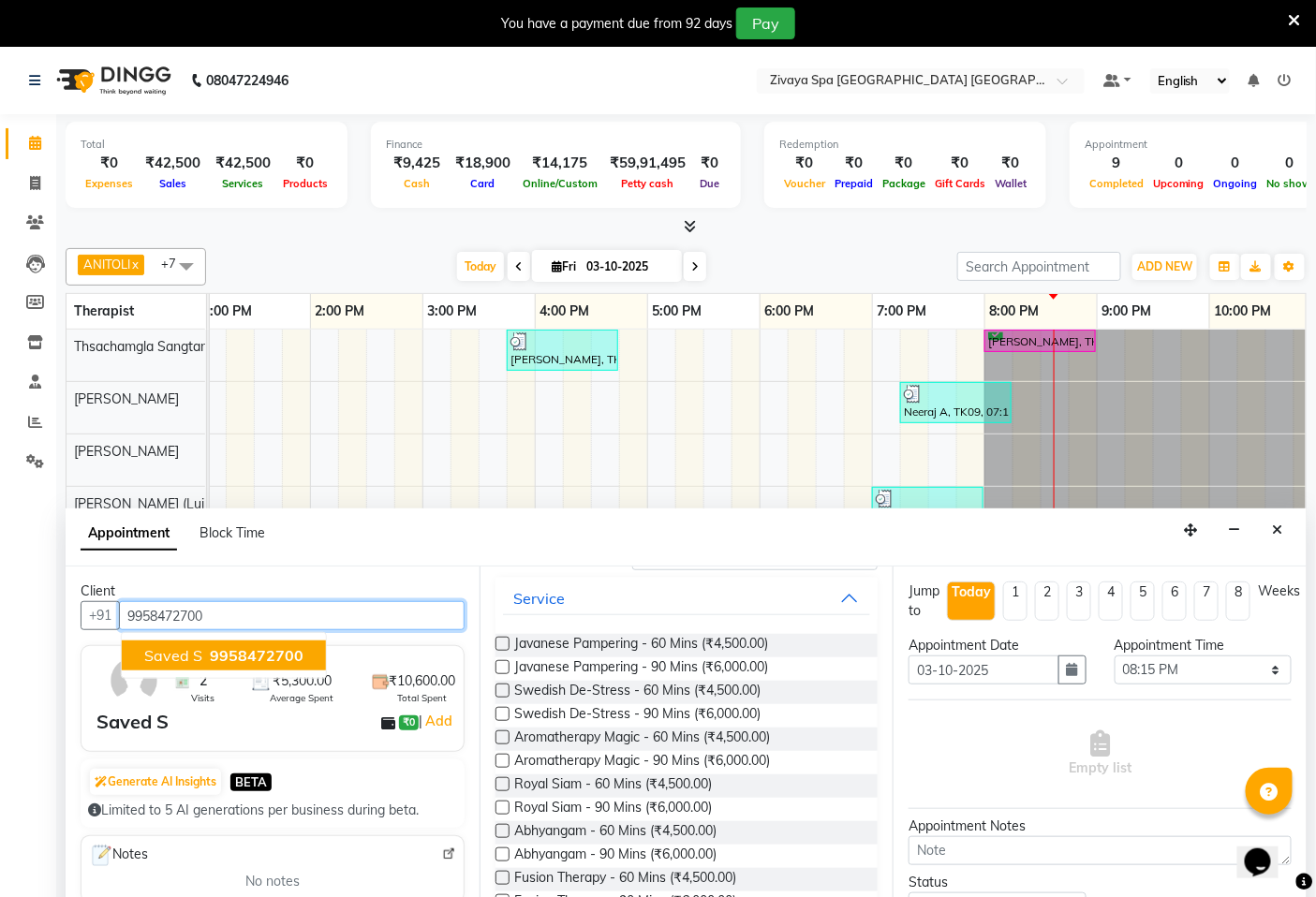
type input "9958472700"
click at [507, 691] on label at bounding box center [503, 691] width 14 height 14
click at [507, 691] on input "checkbox" at bounding box center [502, 692] width 12 height 12
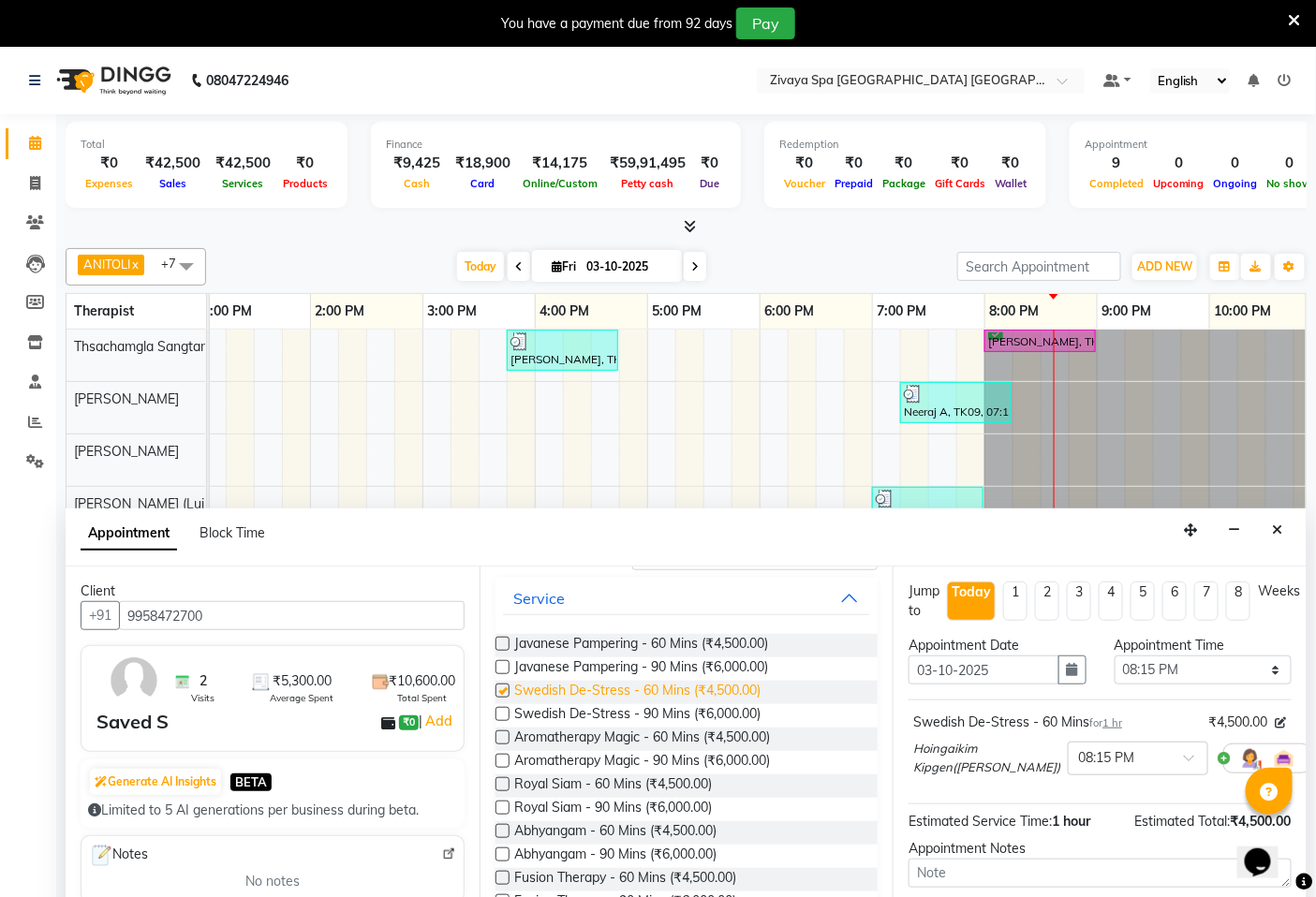
checkbox input "false"
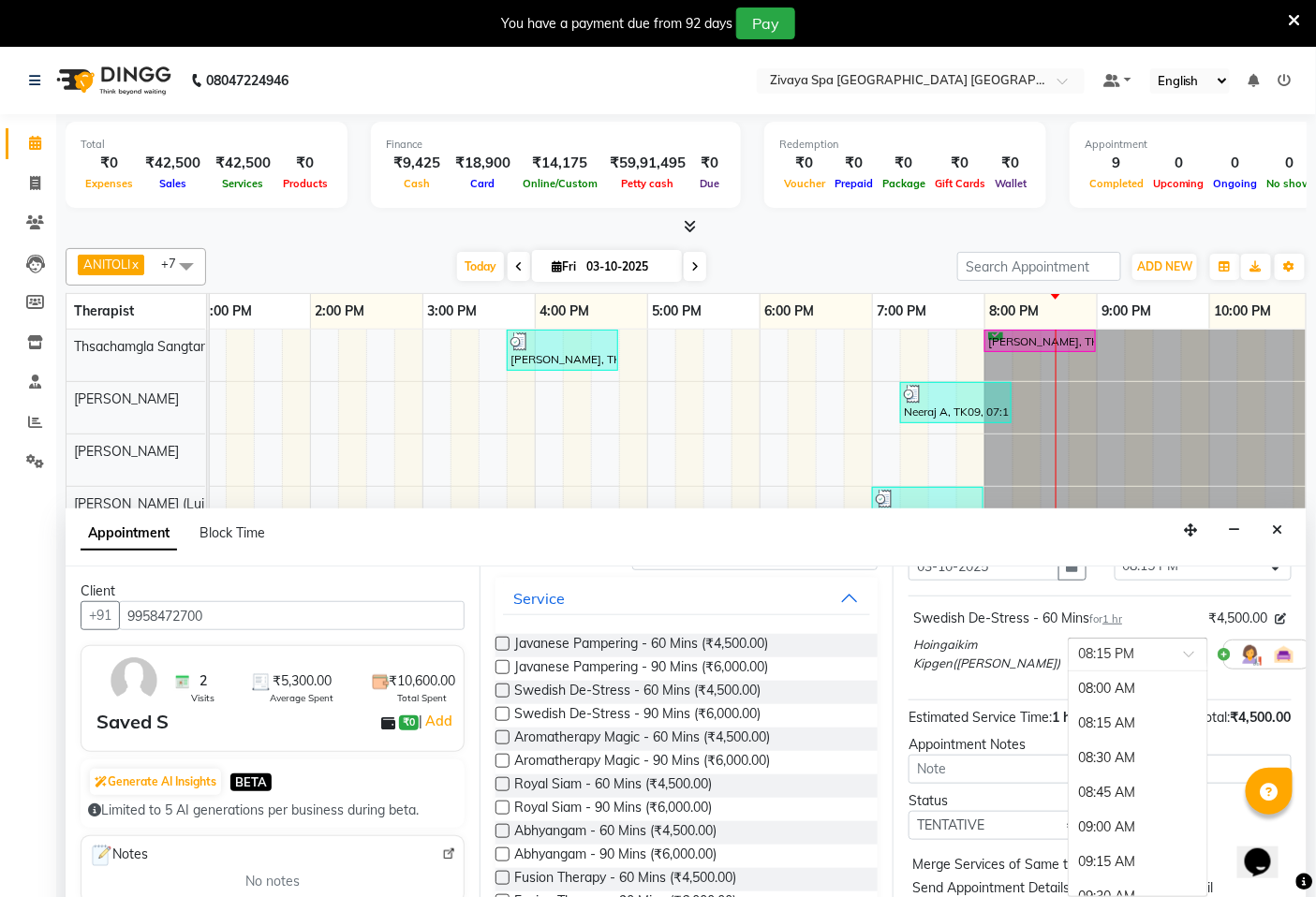
click at [1184, 651] on span at bounding box center [1195, 659] width 23 height 19
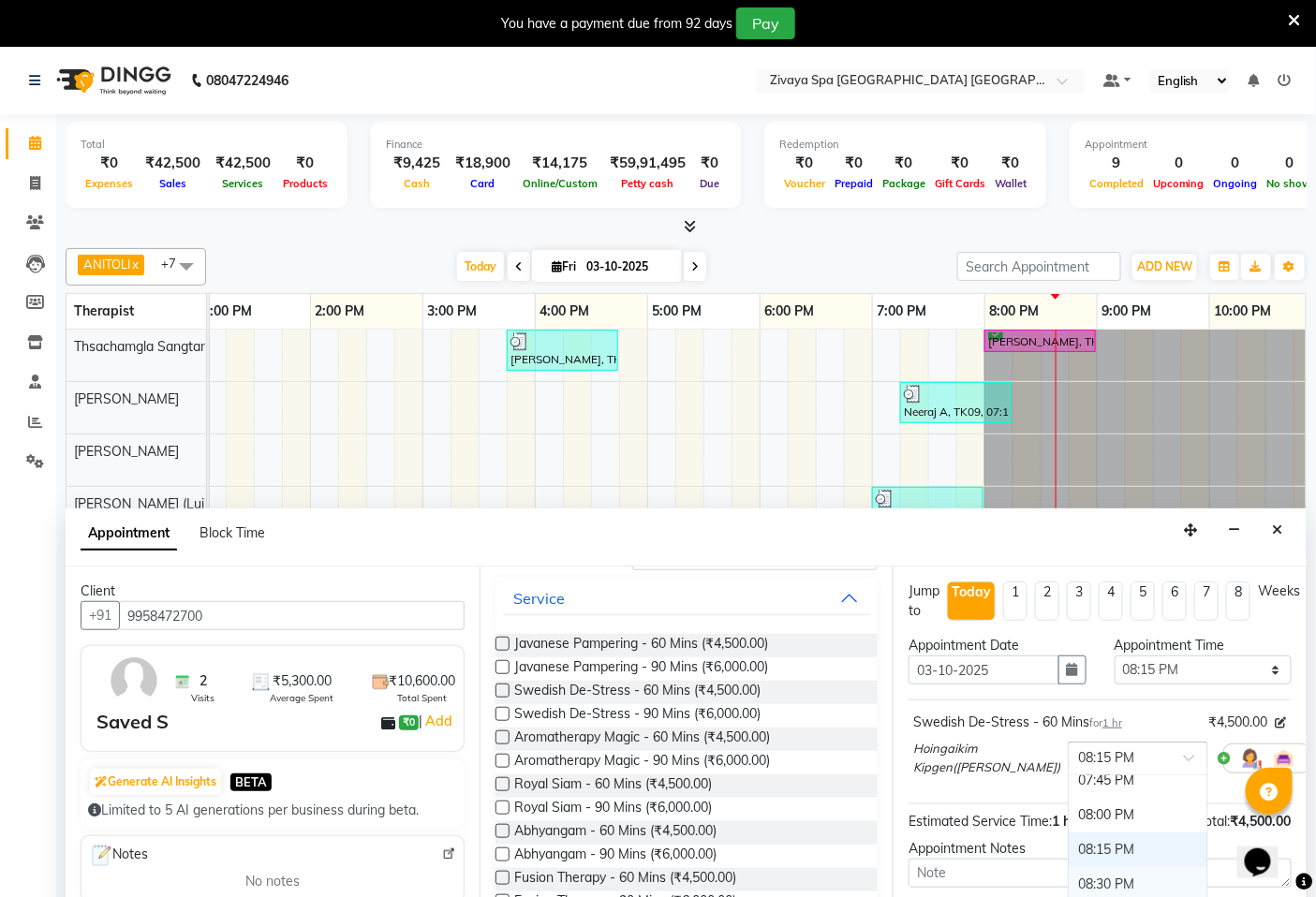
scroll to position [1550, 0]
click at [1184, 760] on span at bounding box center [1195, 764] width 23 height 19
click at [1184, 759] on span at bounding box center [1195, 764] width 23 height 19
click at [1074, 861] on div "08:00 PM" at bounding box center [1138, 864] width 138 height 35
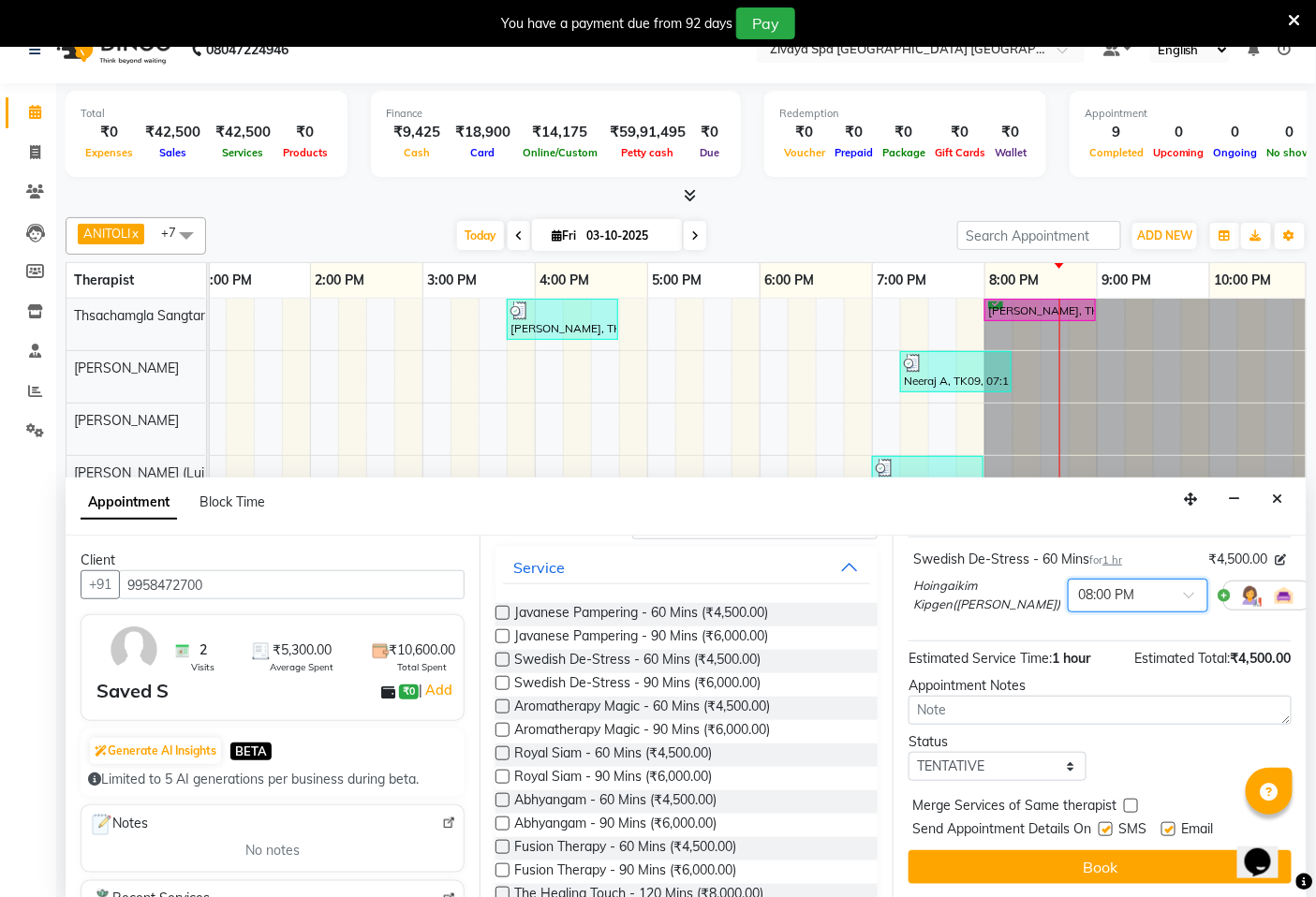
scroll to position [47, 0]
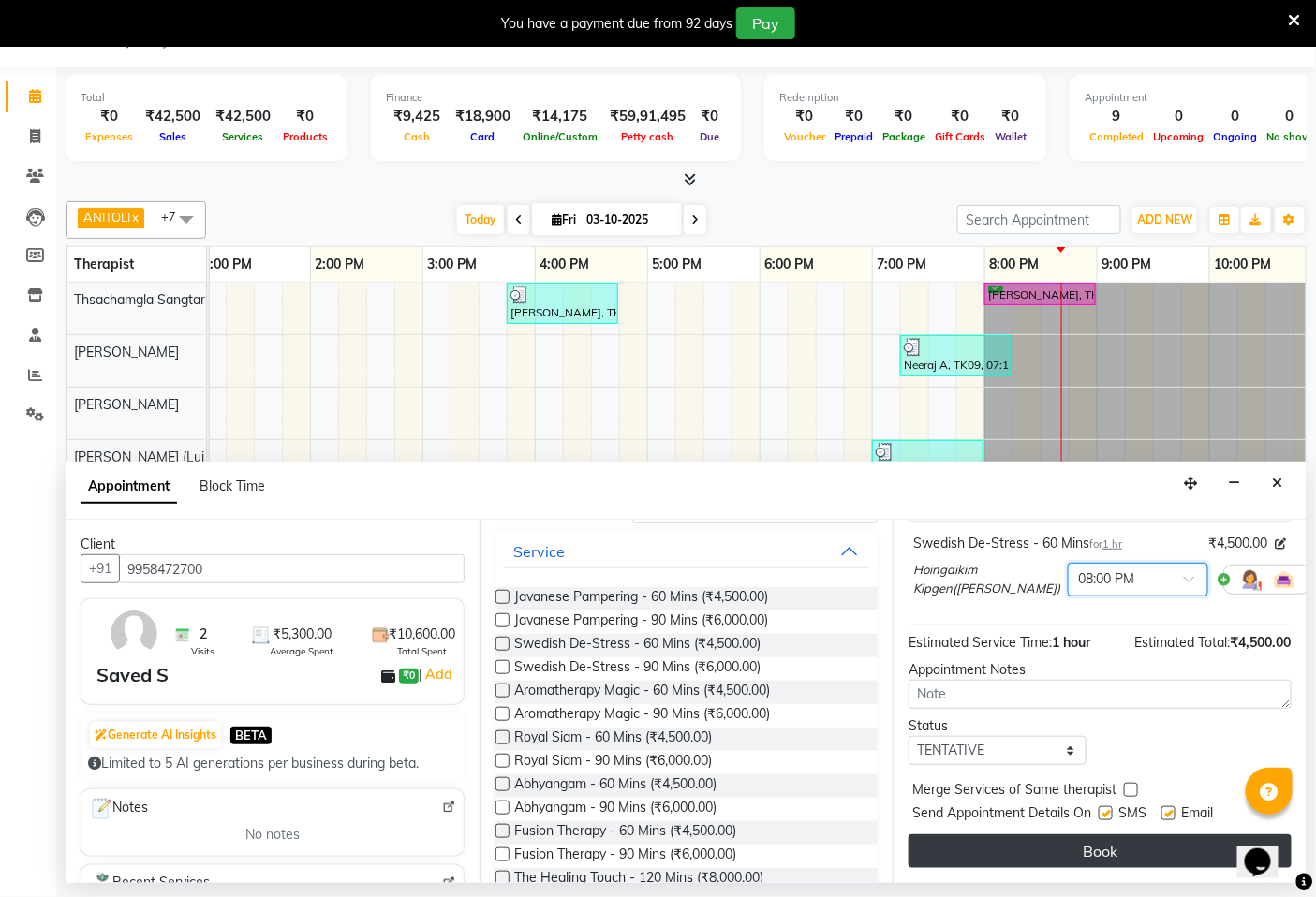
click at [1098, 850] on button "Book" at bounding box center [1099, 850] width 383 height 34
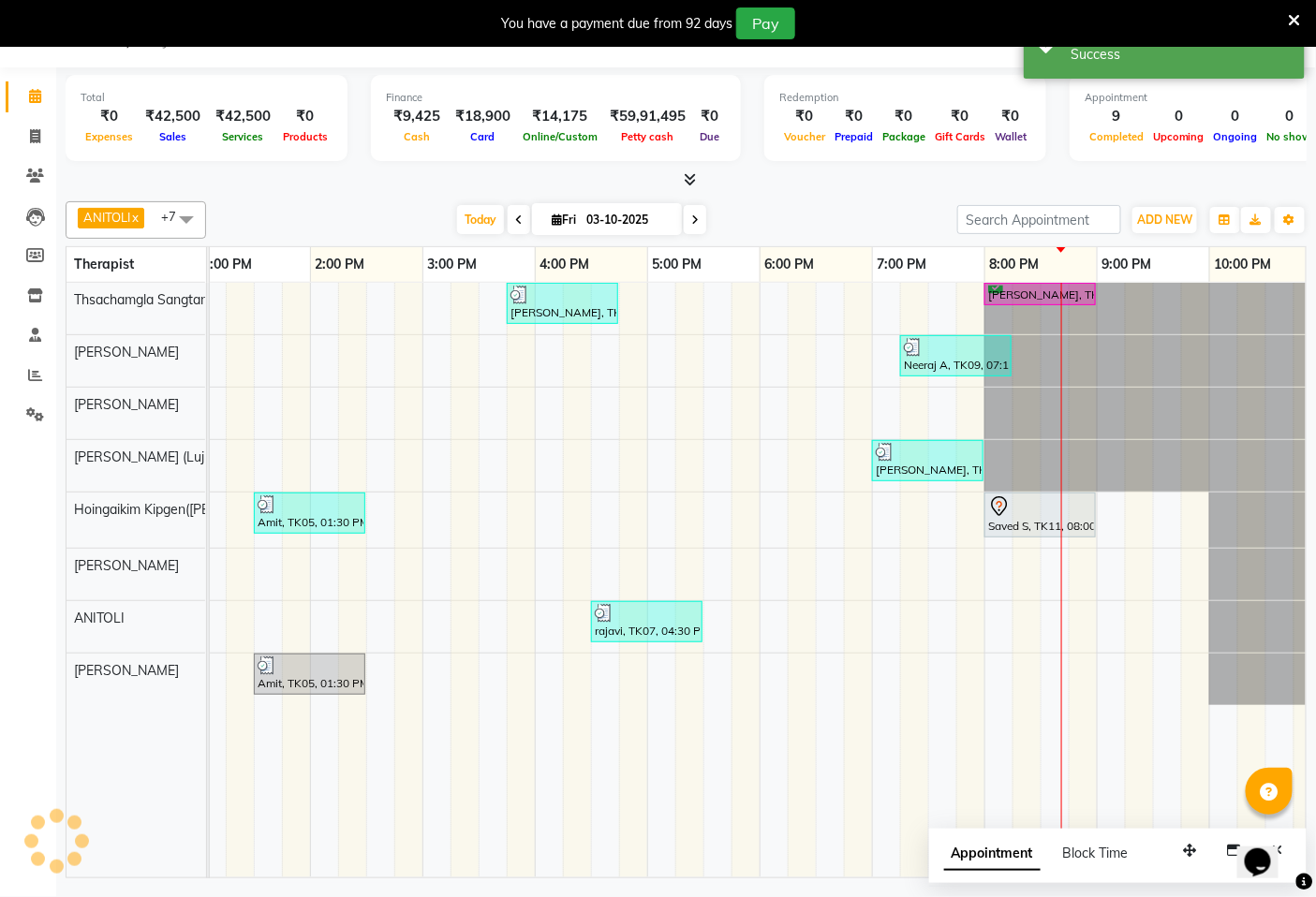
scroll to position [0, 0]
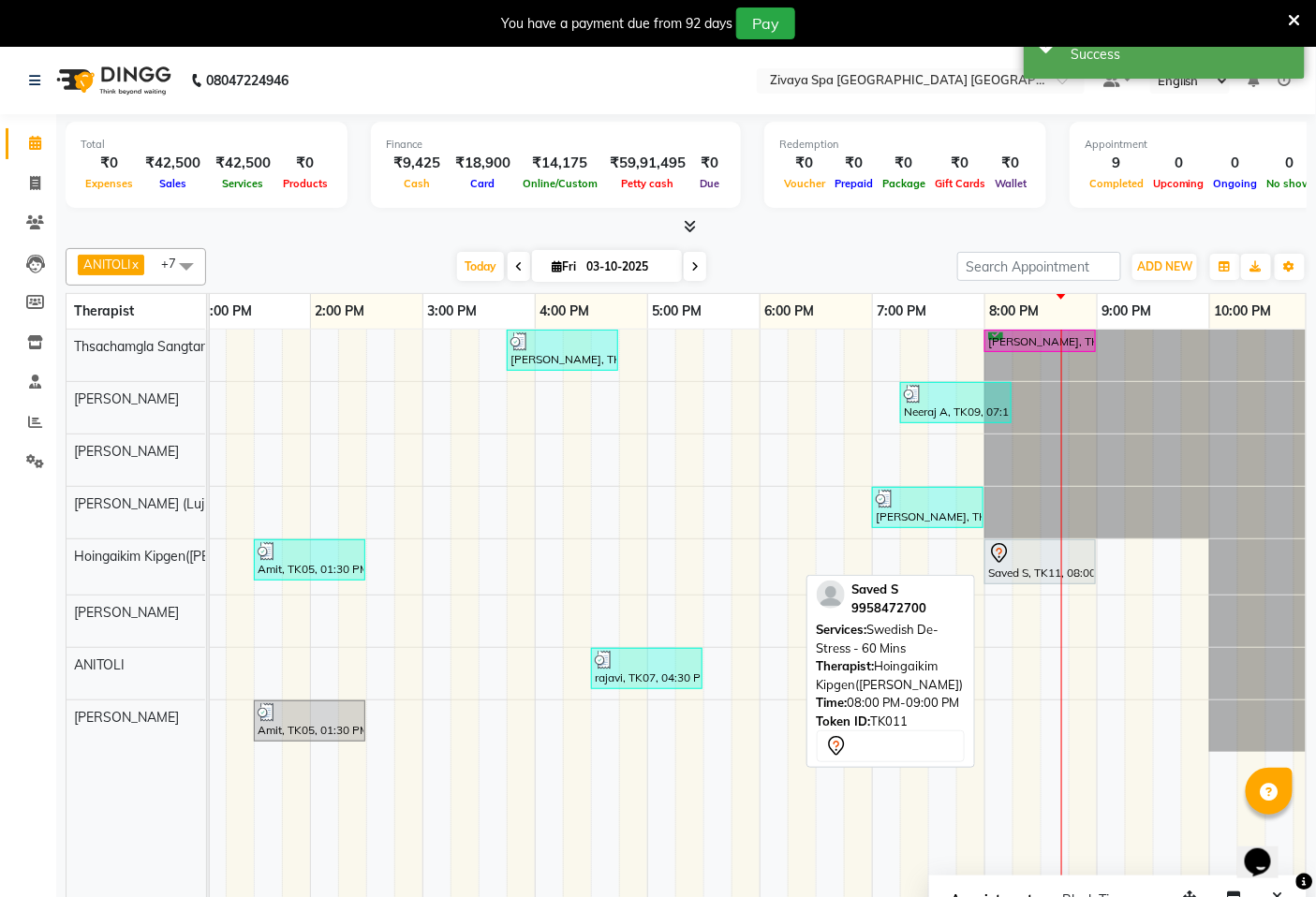
click at [1036, 571] on div "Saved S, TK11, 08:00 PM-09:00 PM, Swedish De-Stress - 60 Mins" at bounding box center [1039, 562] width 108 height 39
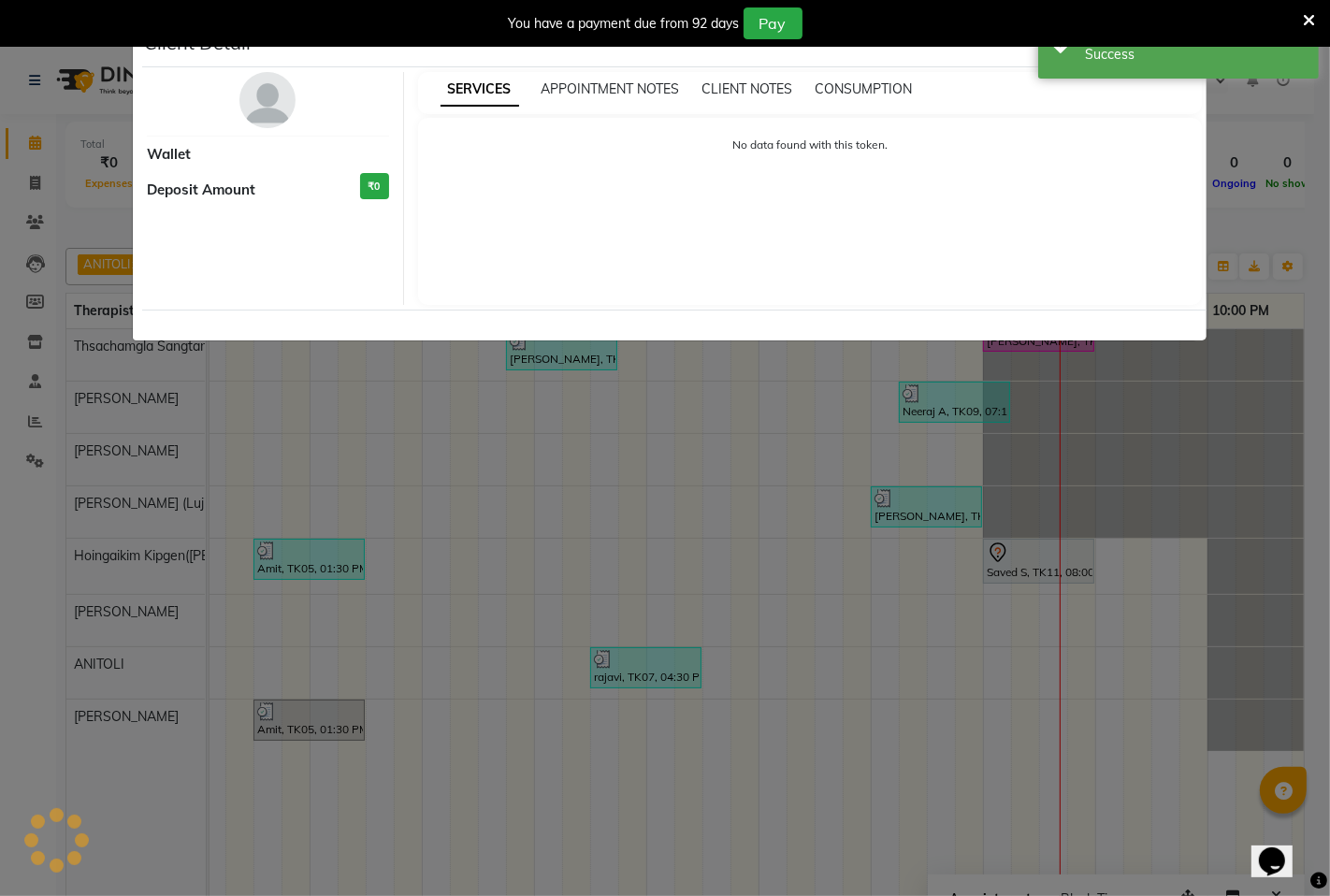
select select "7"
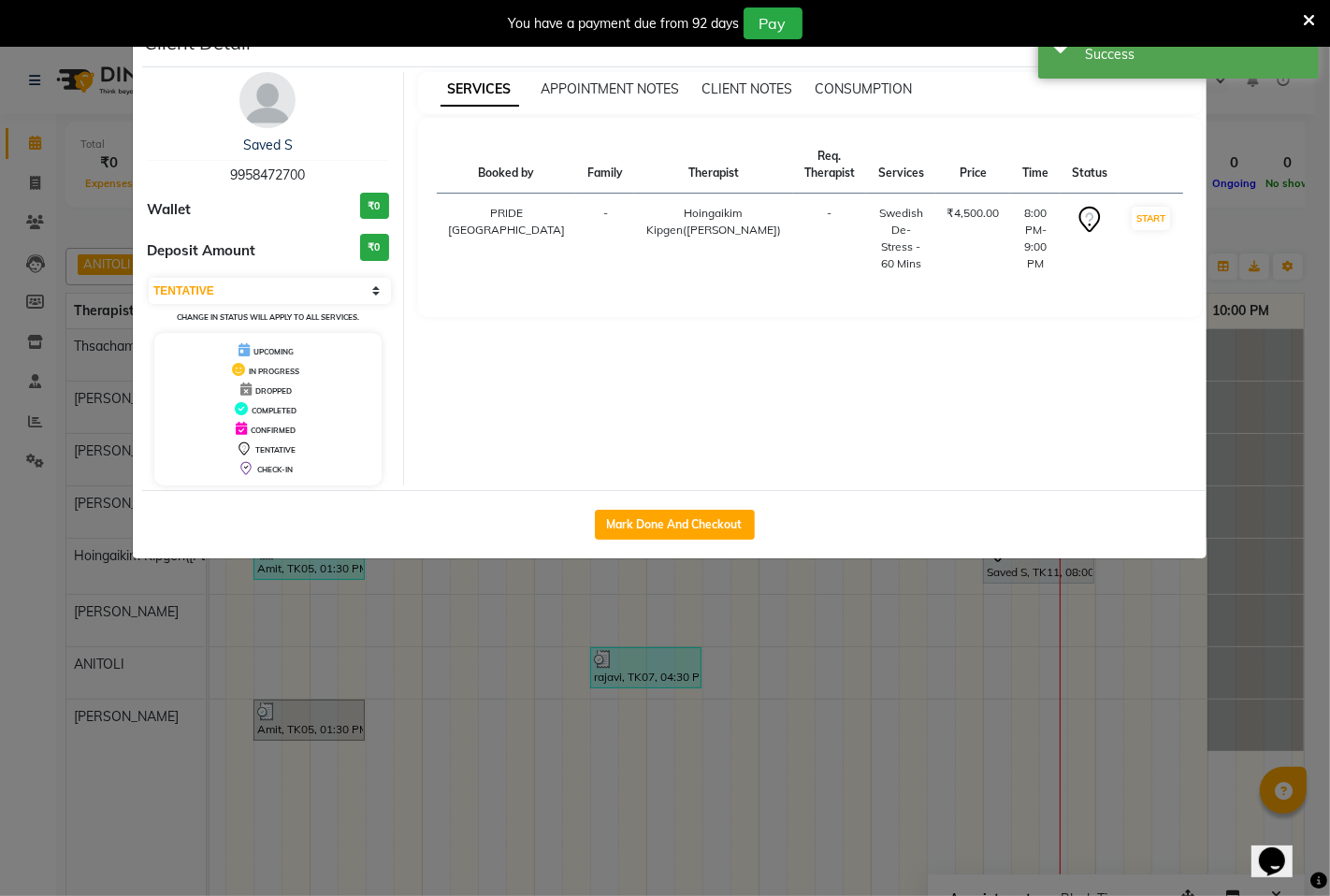
click at [1017, 647] on ngb-modal-window "Client Detail Saved S 9958472700 Wallet ₹0 Deposit Amount ₹0 Select IN SERVICE …" at bounding box center [665, 448] width 1330 height 896
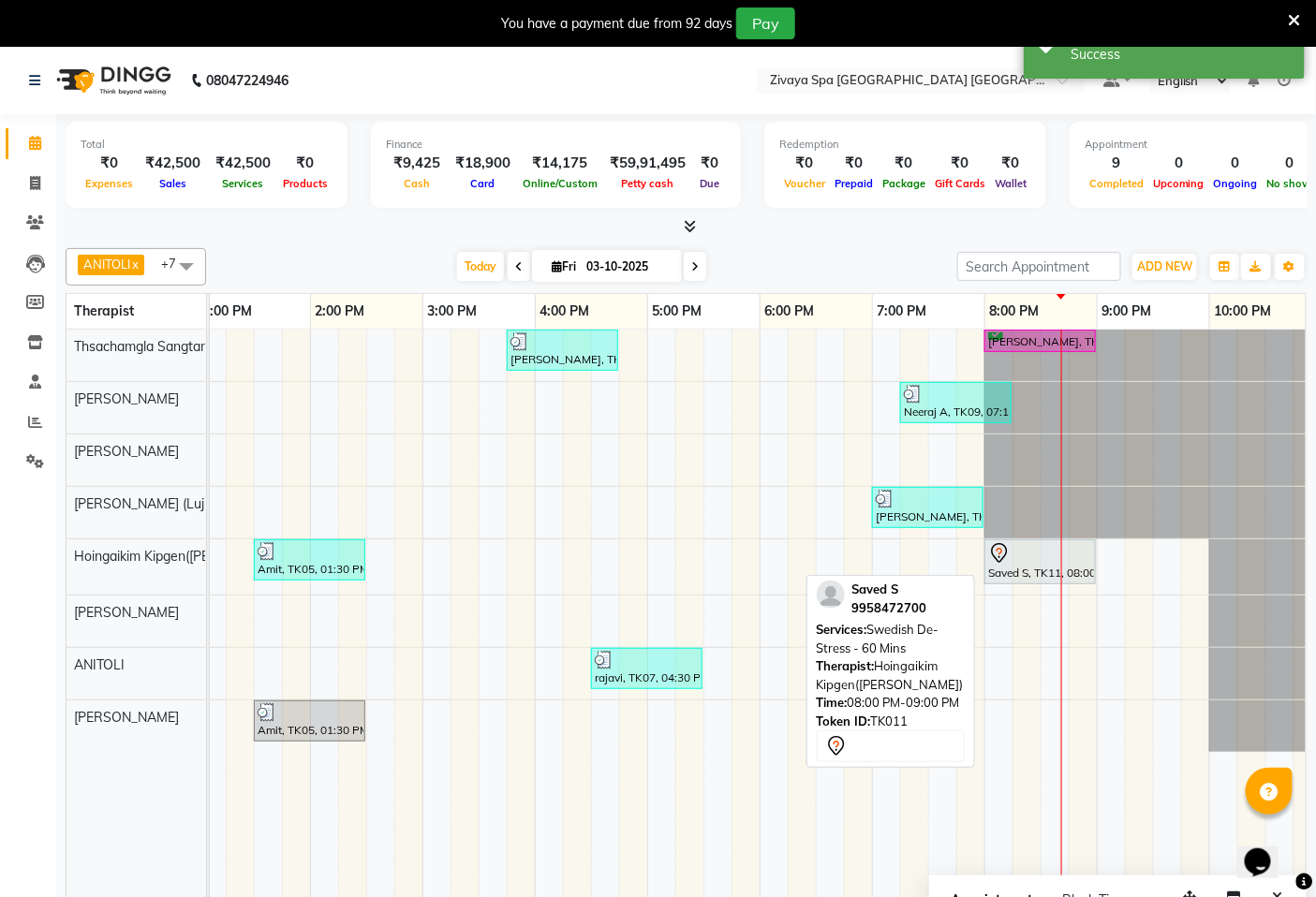
click at [1024, 564] on div at bounding box center [1039, 553] width 104 height 22
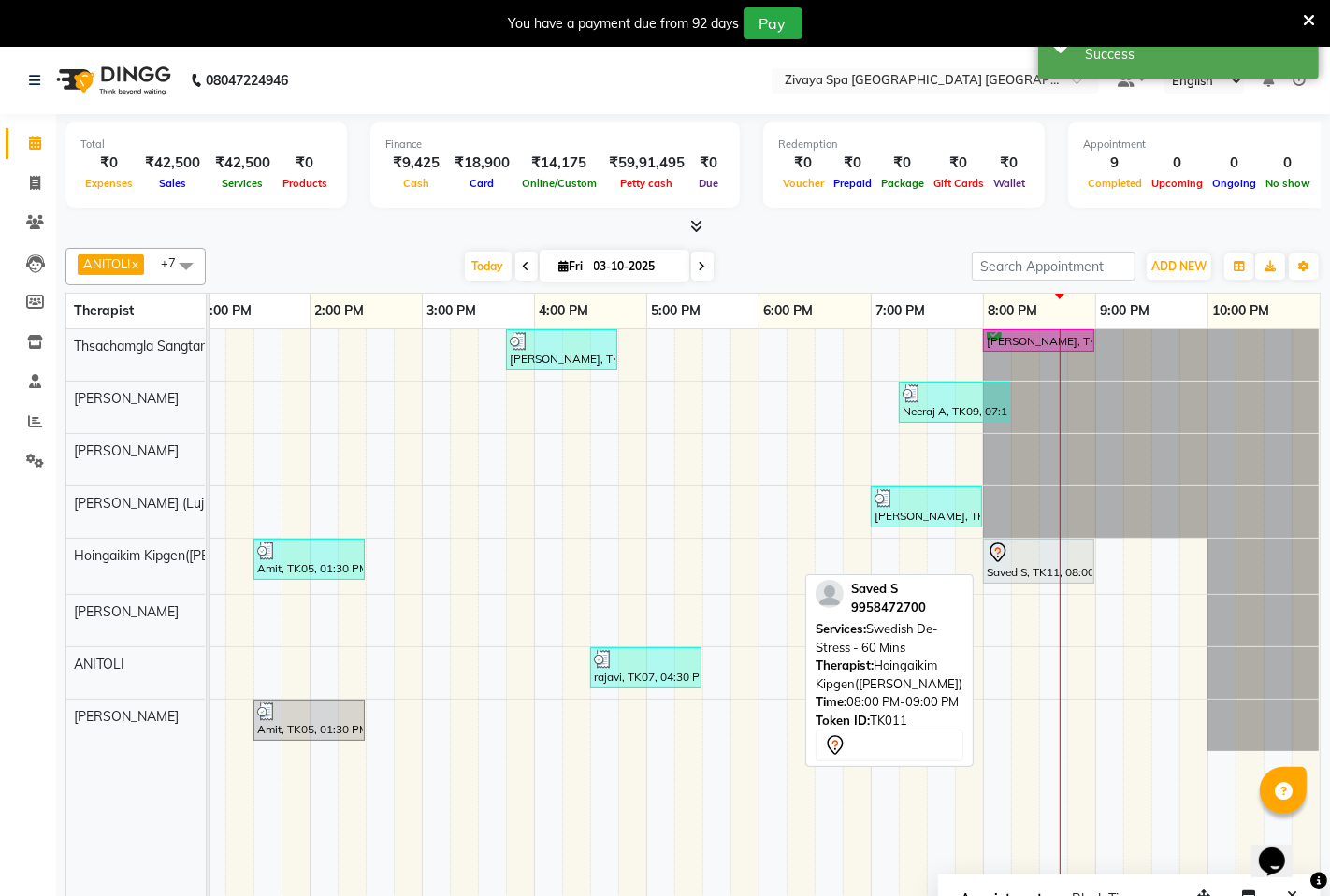
select select "7"
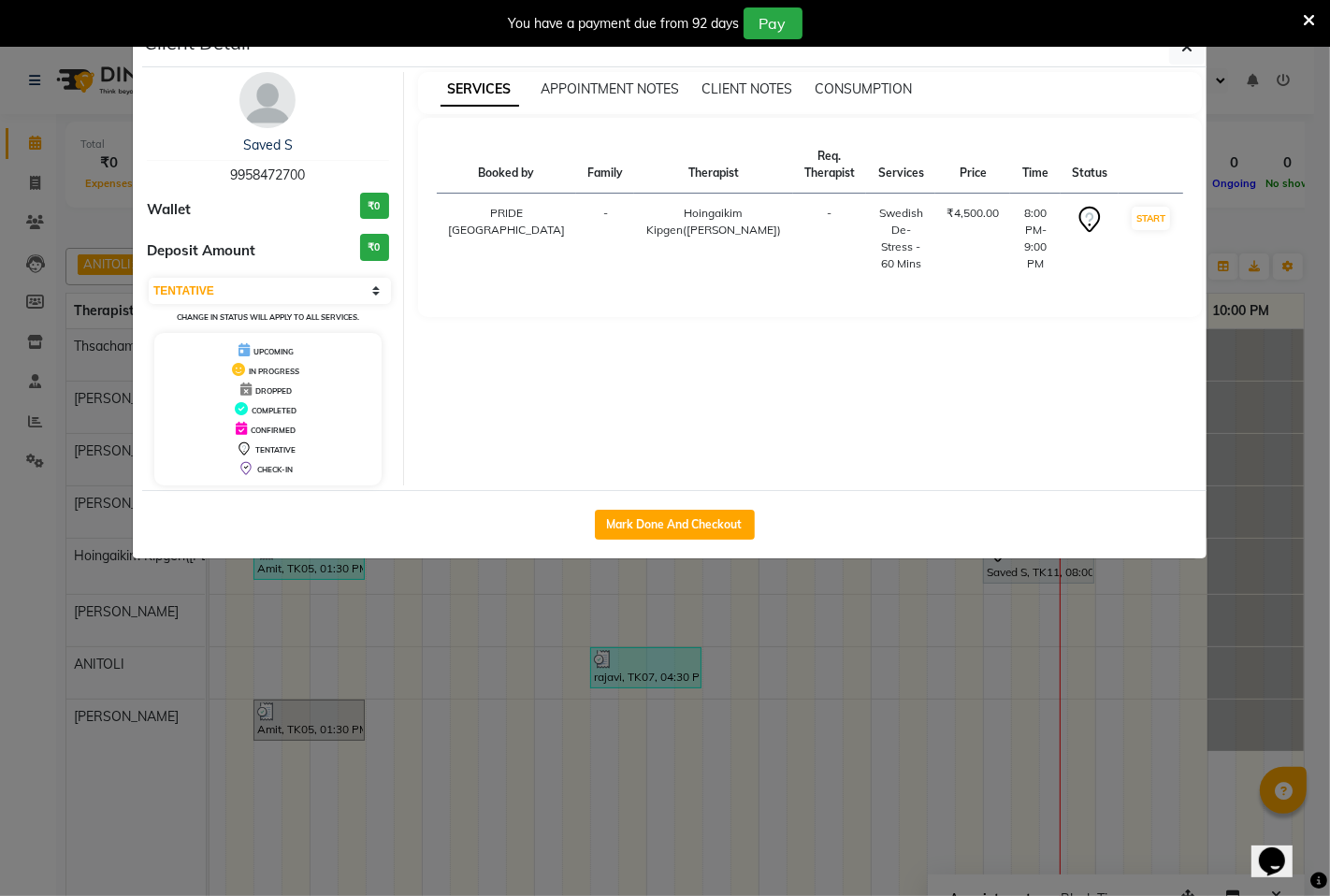
click at [1057, 624] on ngb-modal-window "Client Detail Saved S 9958472700 Wallet ₹0 Deposit Amount ₹0 Select IN SERVICE …" at bounding box center [665, 448] width 1330 height 896
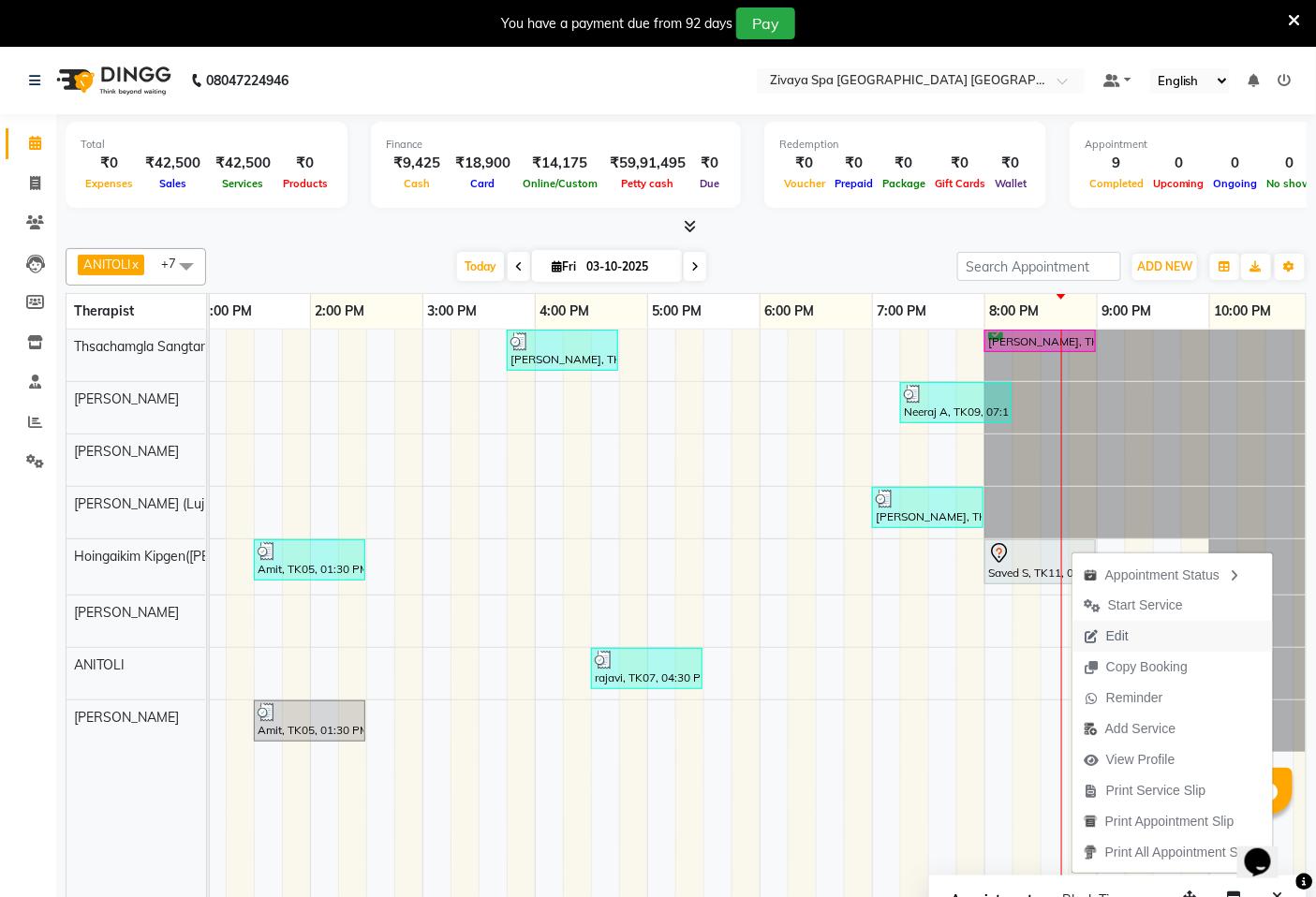
click at [1112, 637] on span "Edit" at bounding box center [1116, 636] width 22 height 19
select select "tentative"
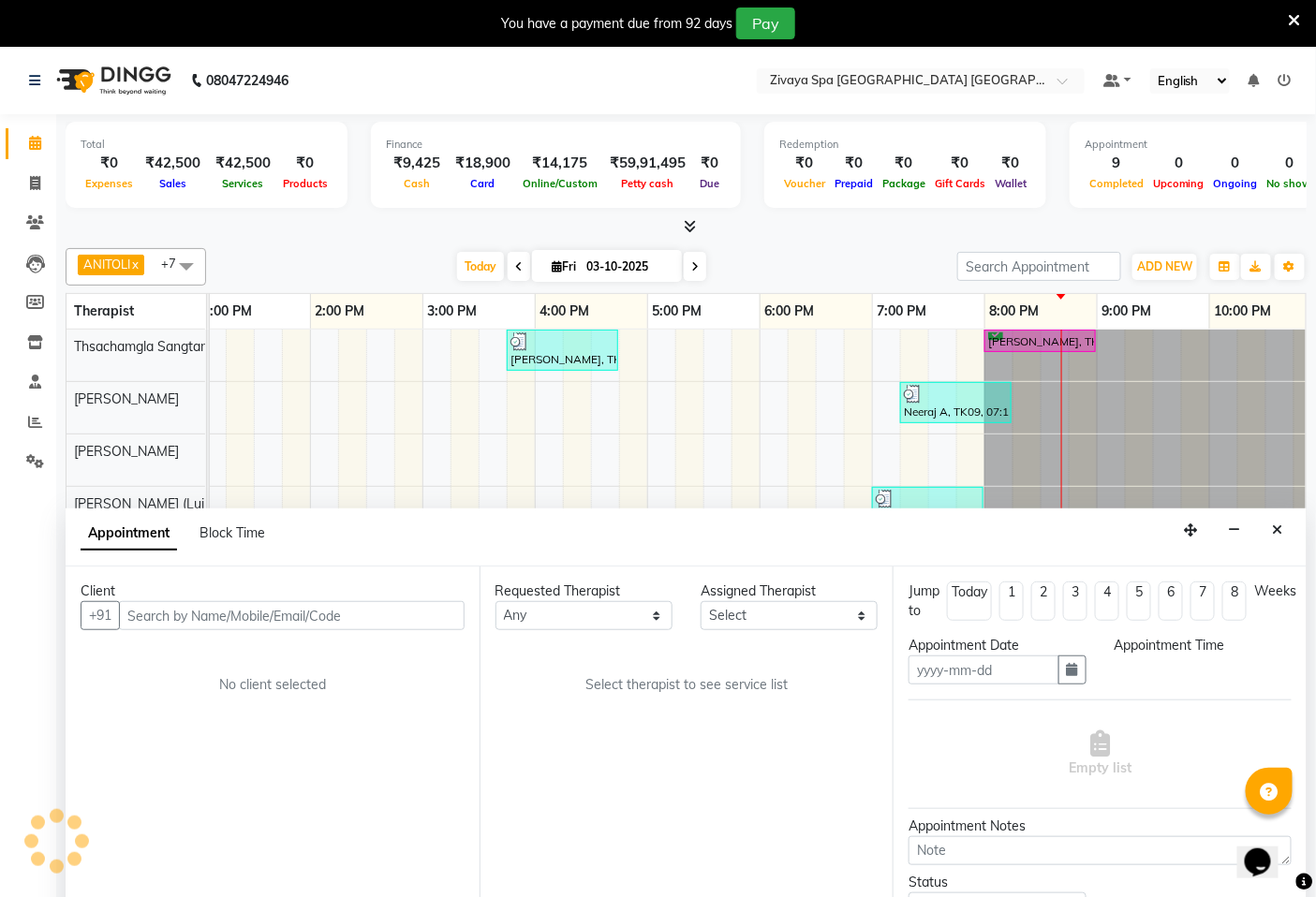
scroll to position [47, 0]
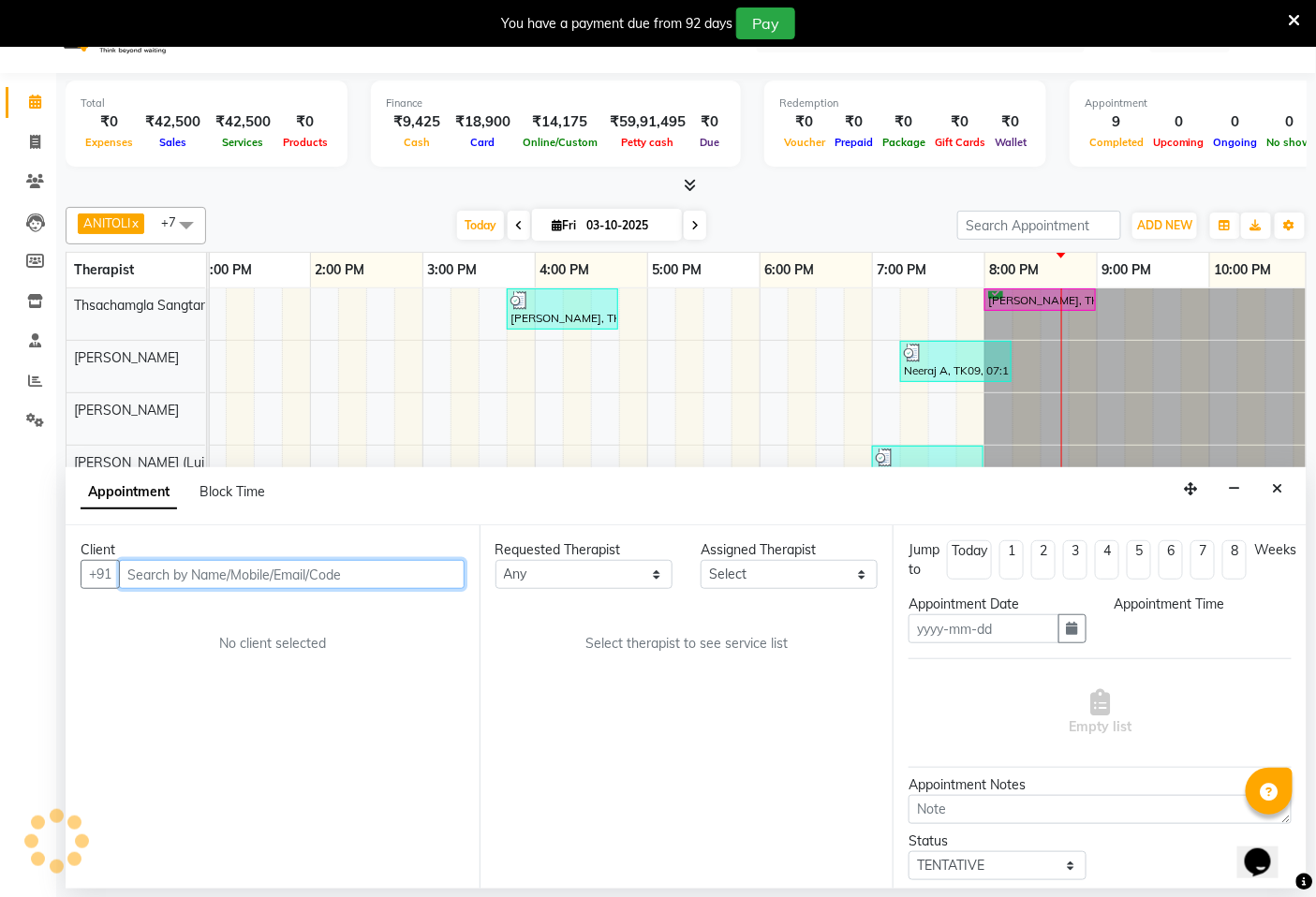
type input "03-10-2025"
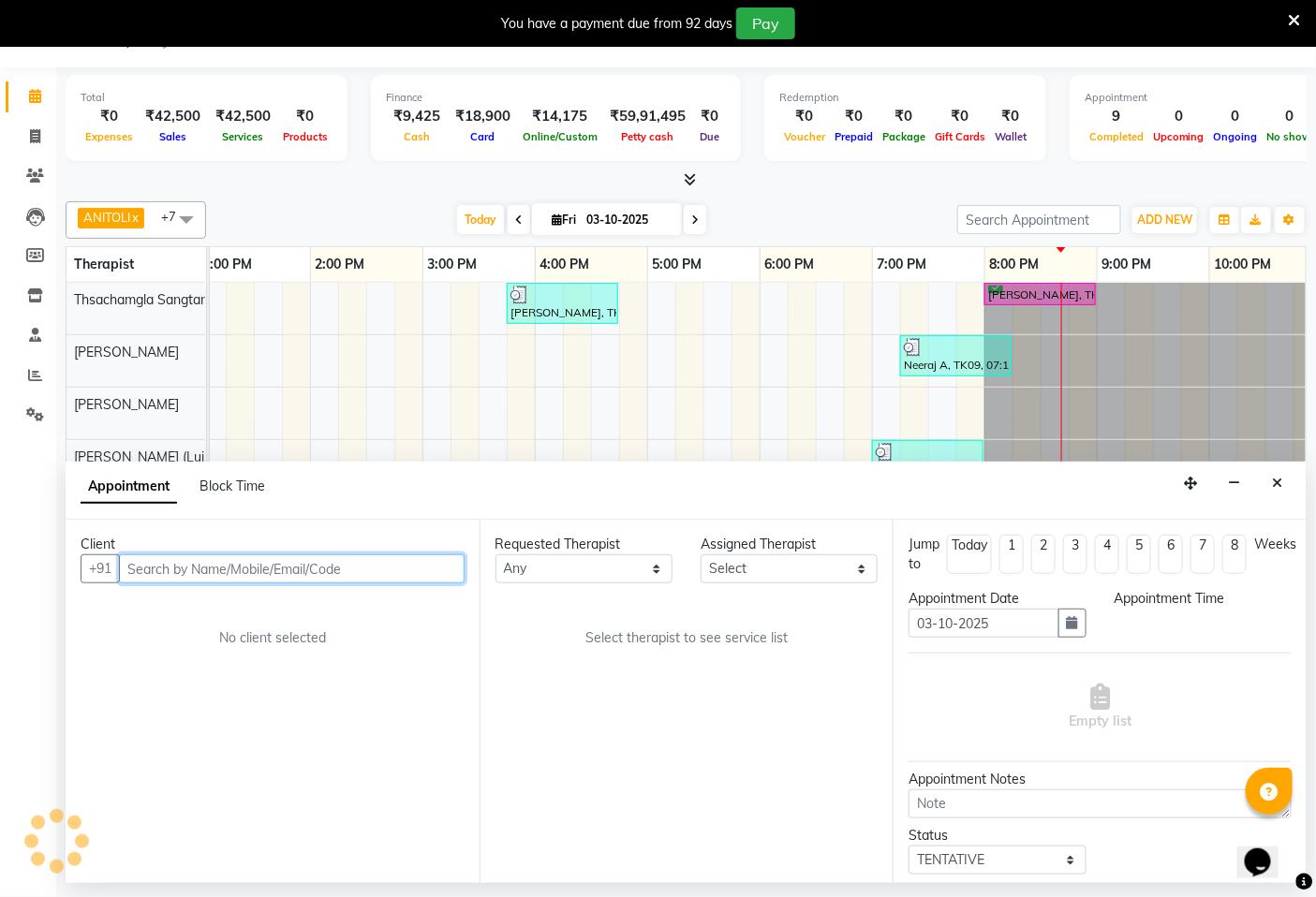
select select "1200"
select select "58496"
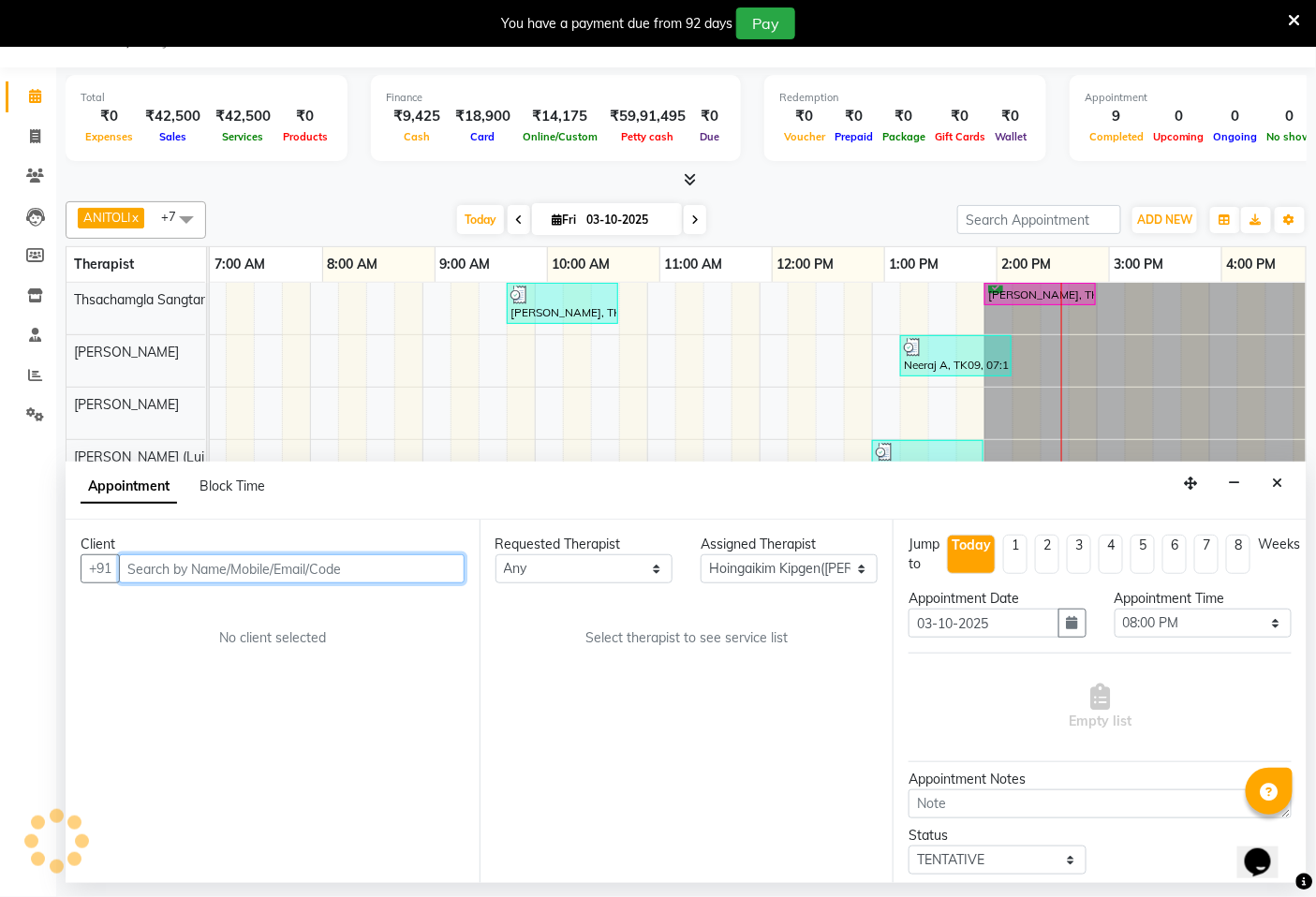
scroll to position [0, 0]
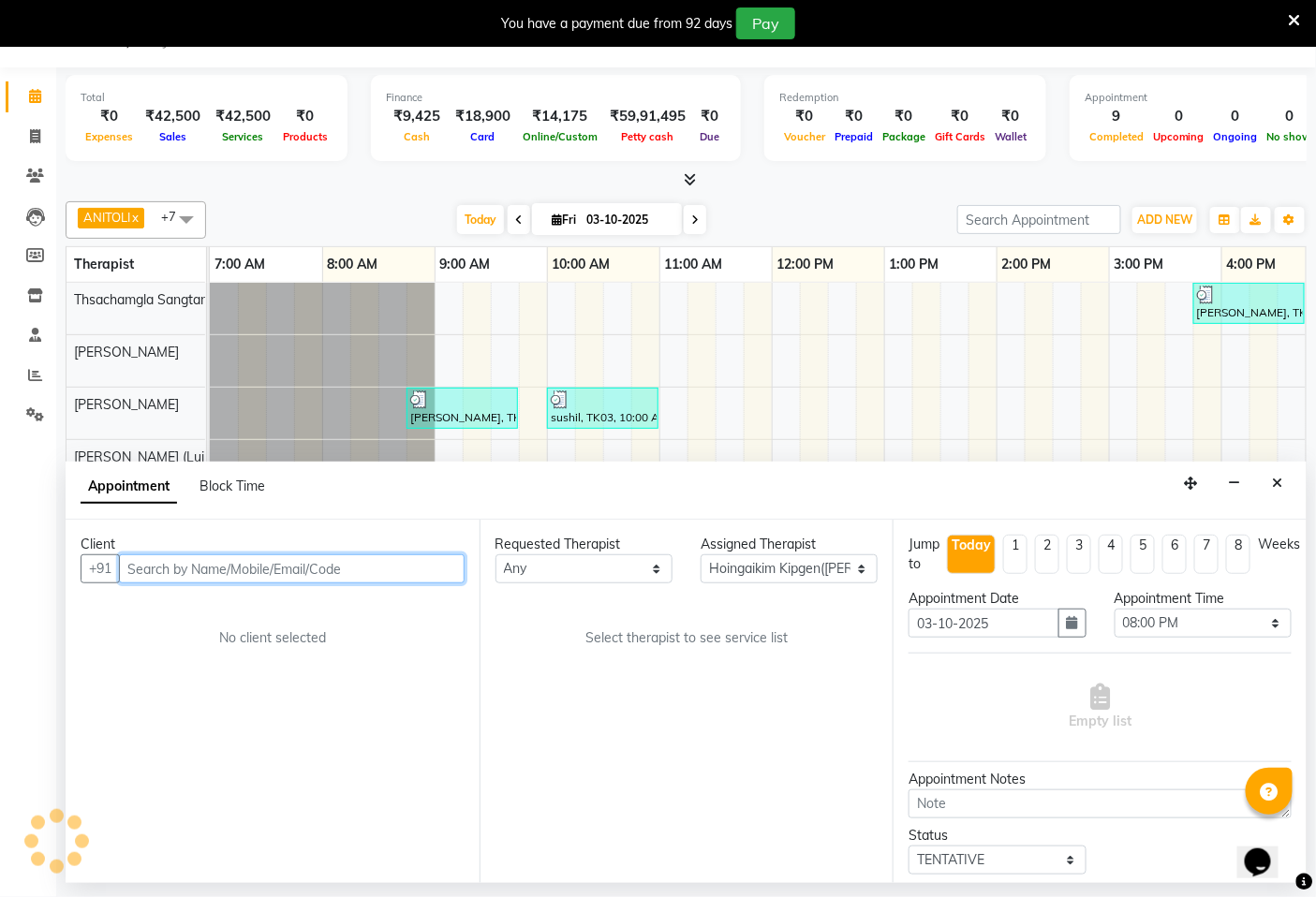
select select "3235"
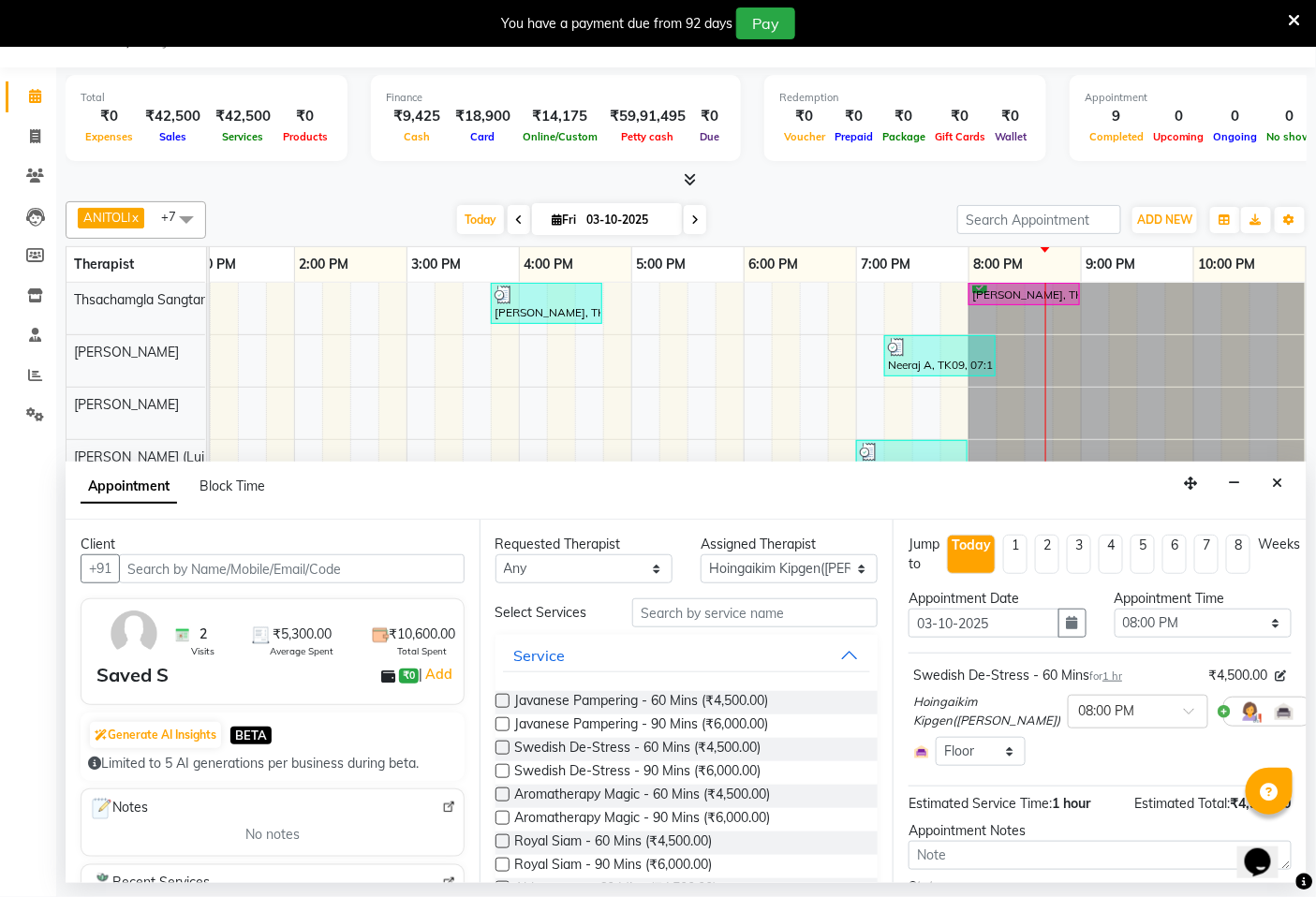
click at [169, 678] on div "Saved S" at bounding box center [132, 675] width 72 height 28
click at [1279, 479] on icon "Close" at bounding box center [1277, 482] width 11 height 13
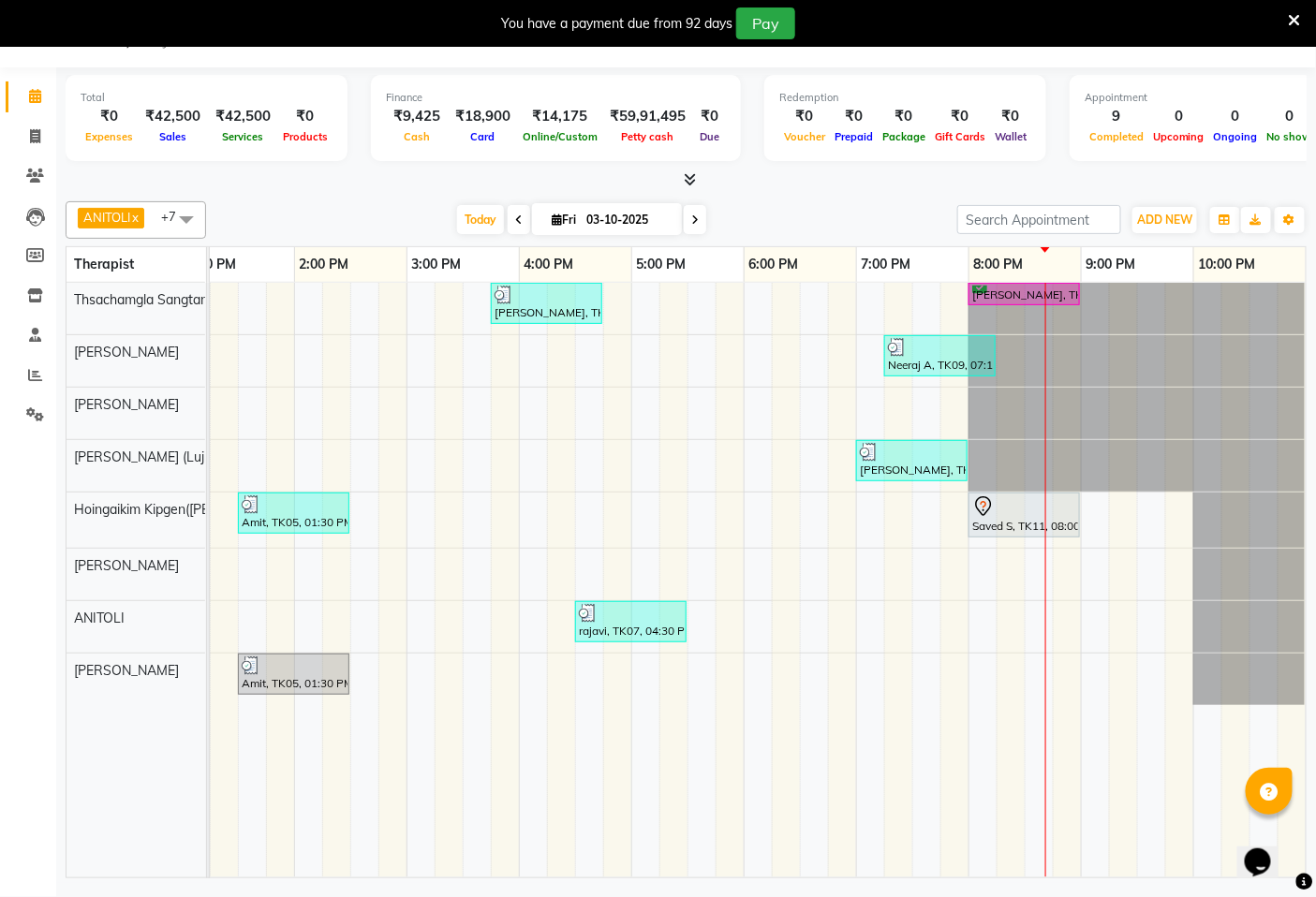
click at [1031, 625] on div "[PERSON_NAME], TK06, 03:45 PM-04:45 PM, Swedish De-Stress - 60 Mins [PERSON_NAM…" at bounding box center [406, 579] width 1798 height 594
select select "71800"
select select "tentative"
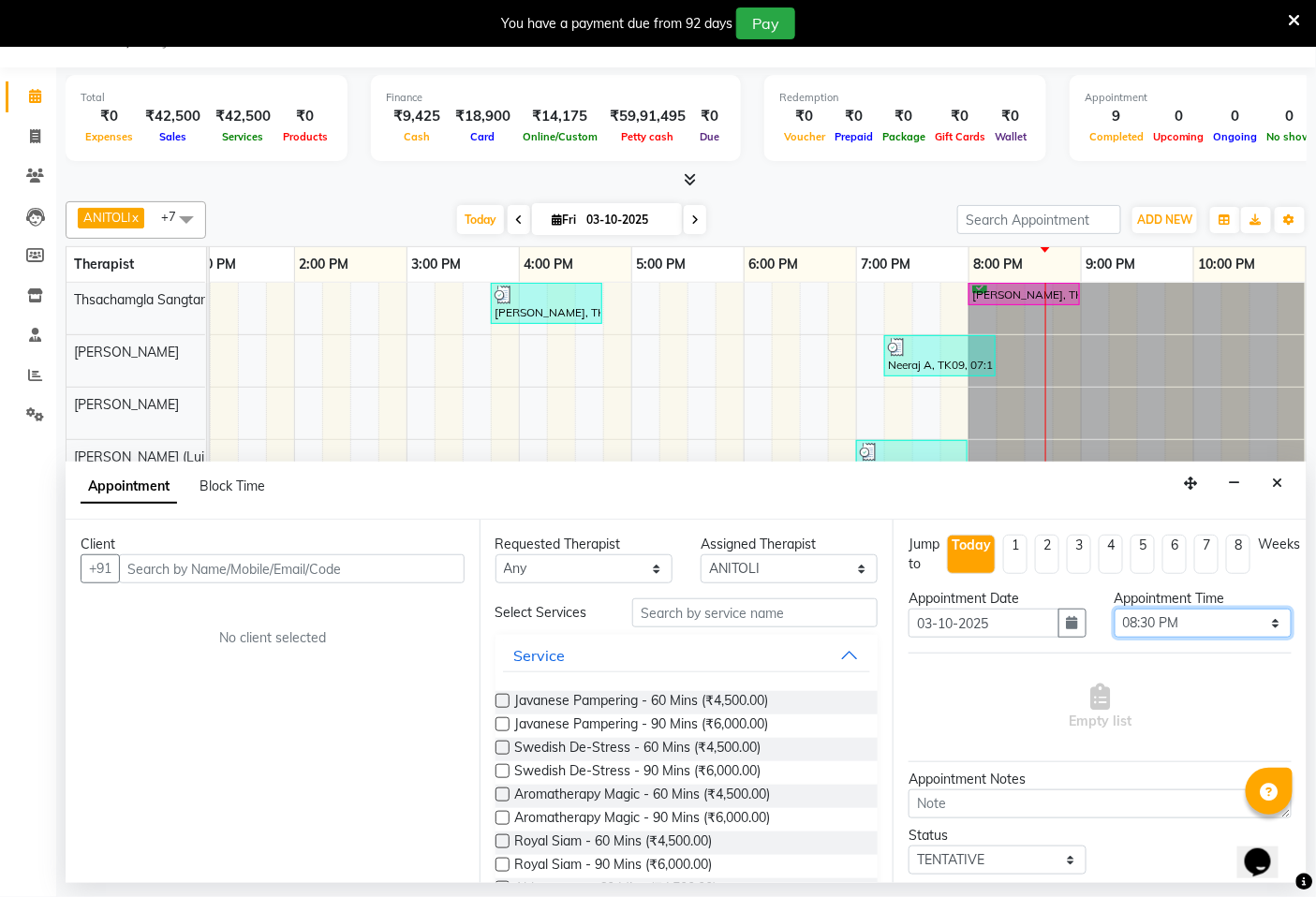
click at [1258, 620] on select "Select 08:00 AM 08:15 AM 08:30 AM 08:45 AM 09:00 AM 09:15 AM 09:30 AM 09:45 AM …" at bounding box center [1203, 623] width 177 height 29
select select "1215"
click at [1114, 609] on select "Select 08:00 AM 08:15 AM 08:30 AM 08:45 AM 09:00 AM 09:15 AM 09:30 AM 09:45 AM …" at bounding box center [1203, 623] width 177 height 29
click at [398, 566] on input "text" at bounding box center [291, 569] width 346 height 29
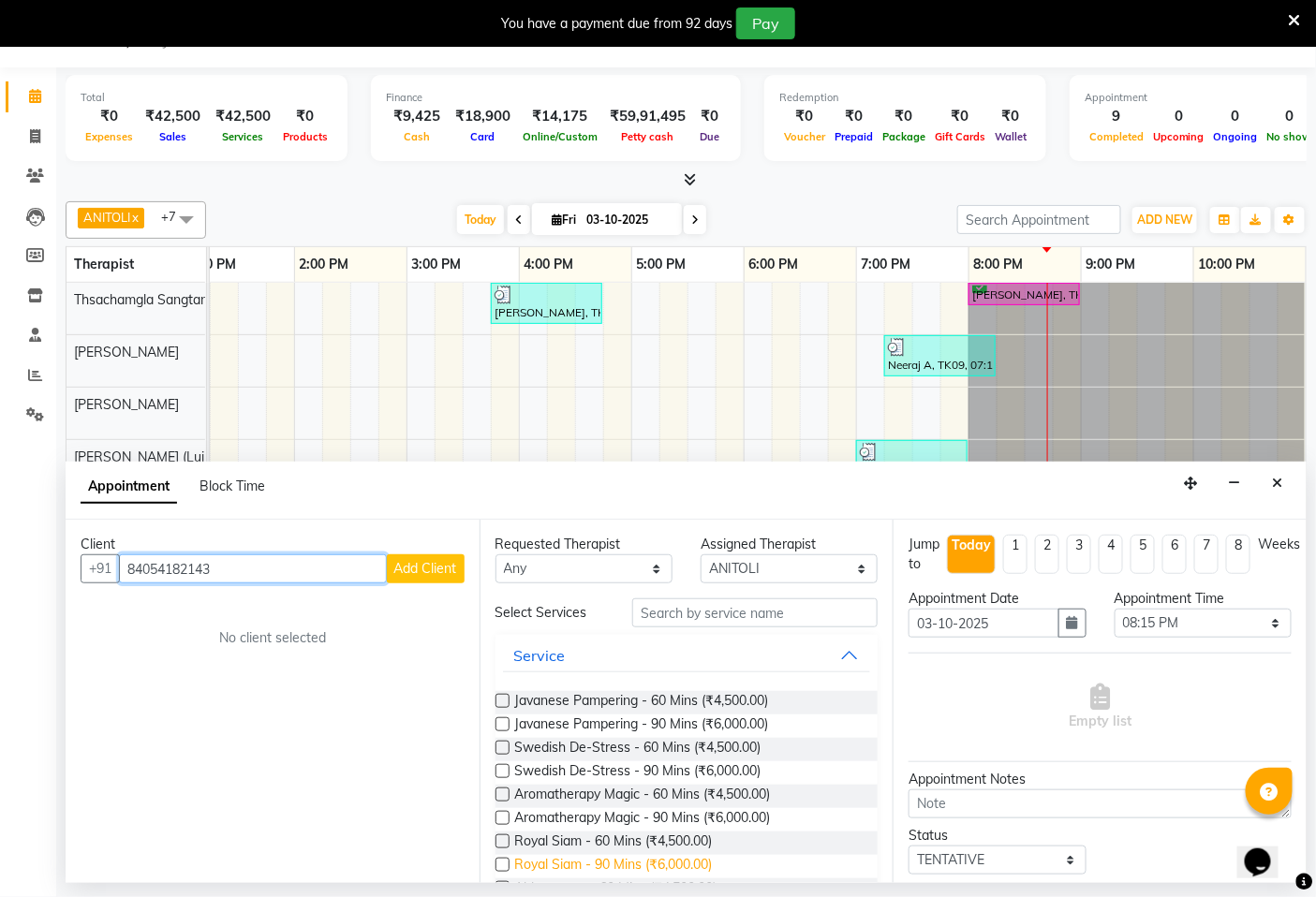
scroll to position [104, 0]
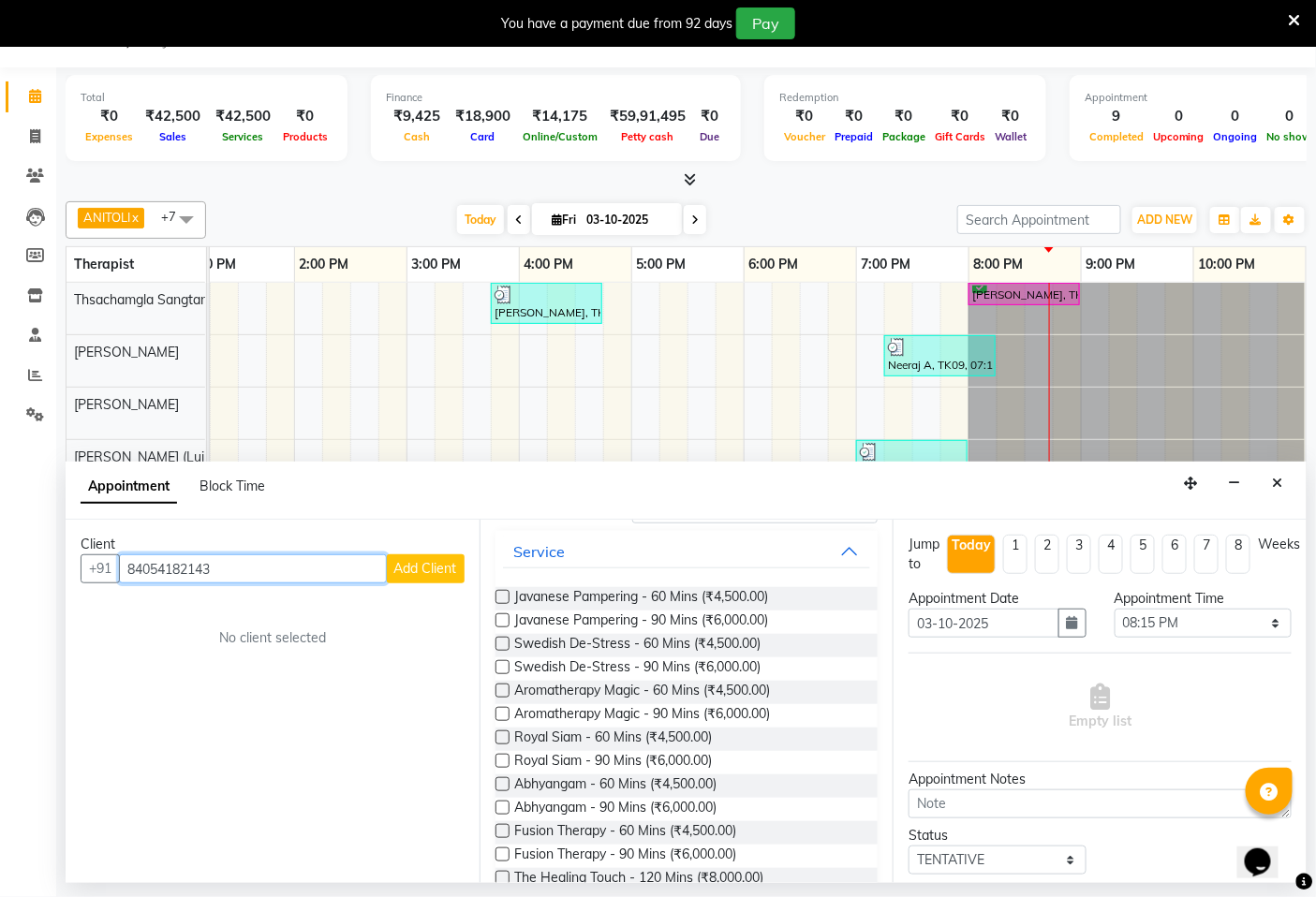
type input "84054182143"
click at [498, 731] on label at bounding box center [503, 737] width 14 height 14
click at [498, 733] on input "checkbox" at bounding box center [502, 739] width 12 height 12
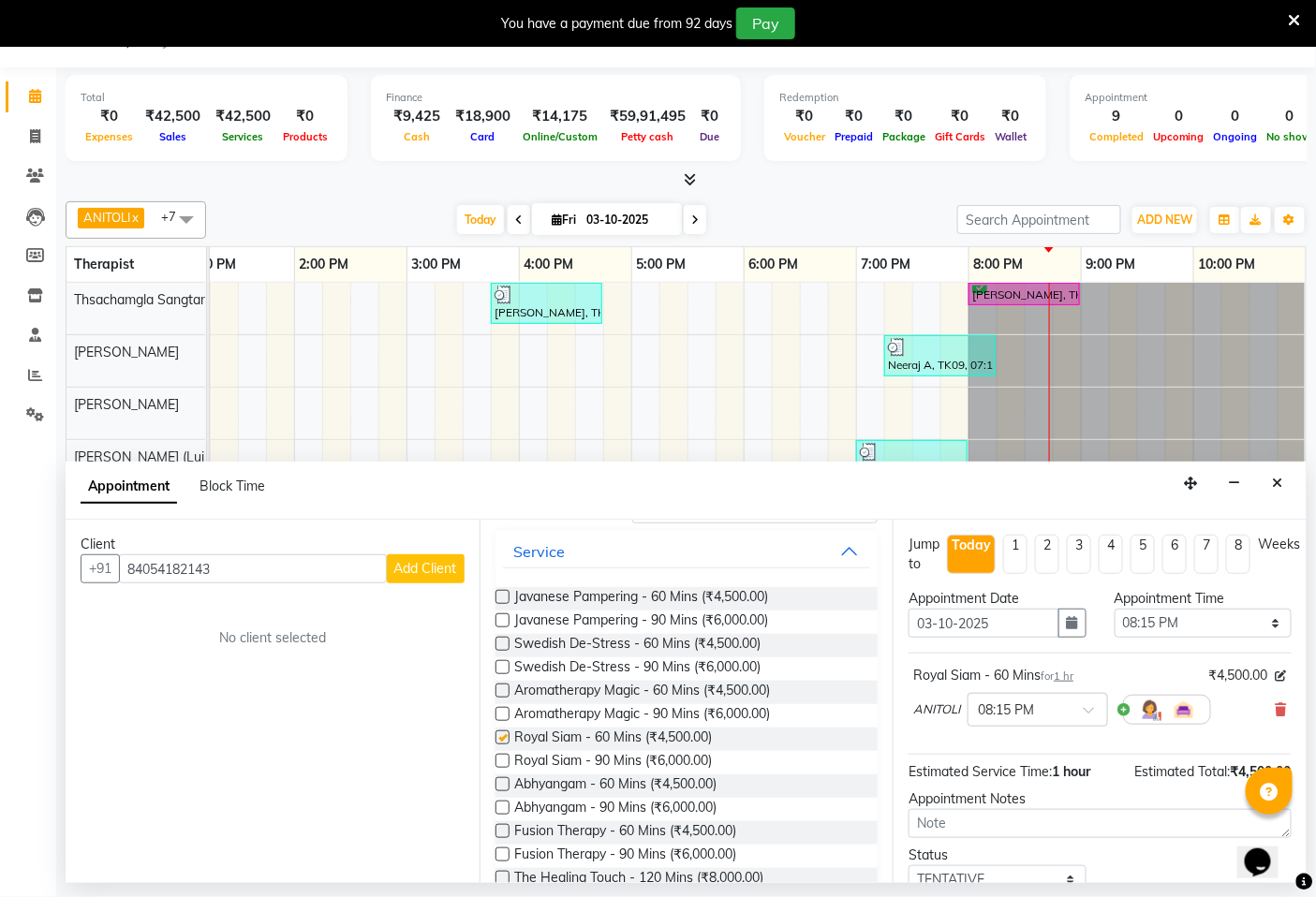
checkbox input "false"
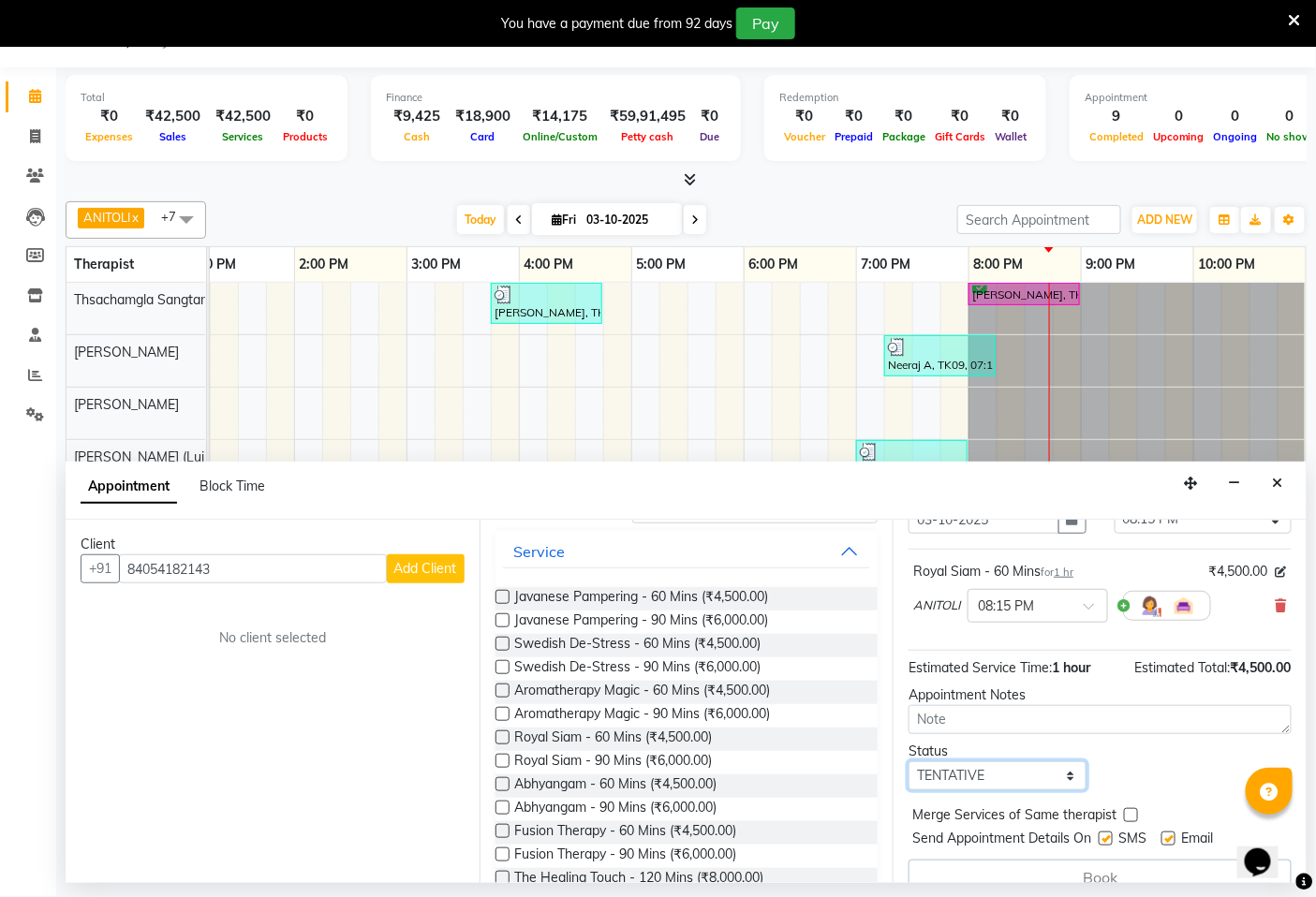
click at [1062, 773] on select "Select TENTATIVE CONFIRM CHECK-IN UPCOMING" at bounding box center [996, 776] width 177 height 29
select select "confirm booking"
click at [908, 762] on select "Select TENTATIVE CONFIRM CHECK-IN UPCOMING" at bounding box center [996, 776] width 177 height 29
click at [446, 566] on span "Add Client" at bounding box center [426, 568] width 62 height 17
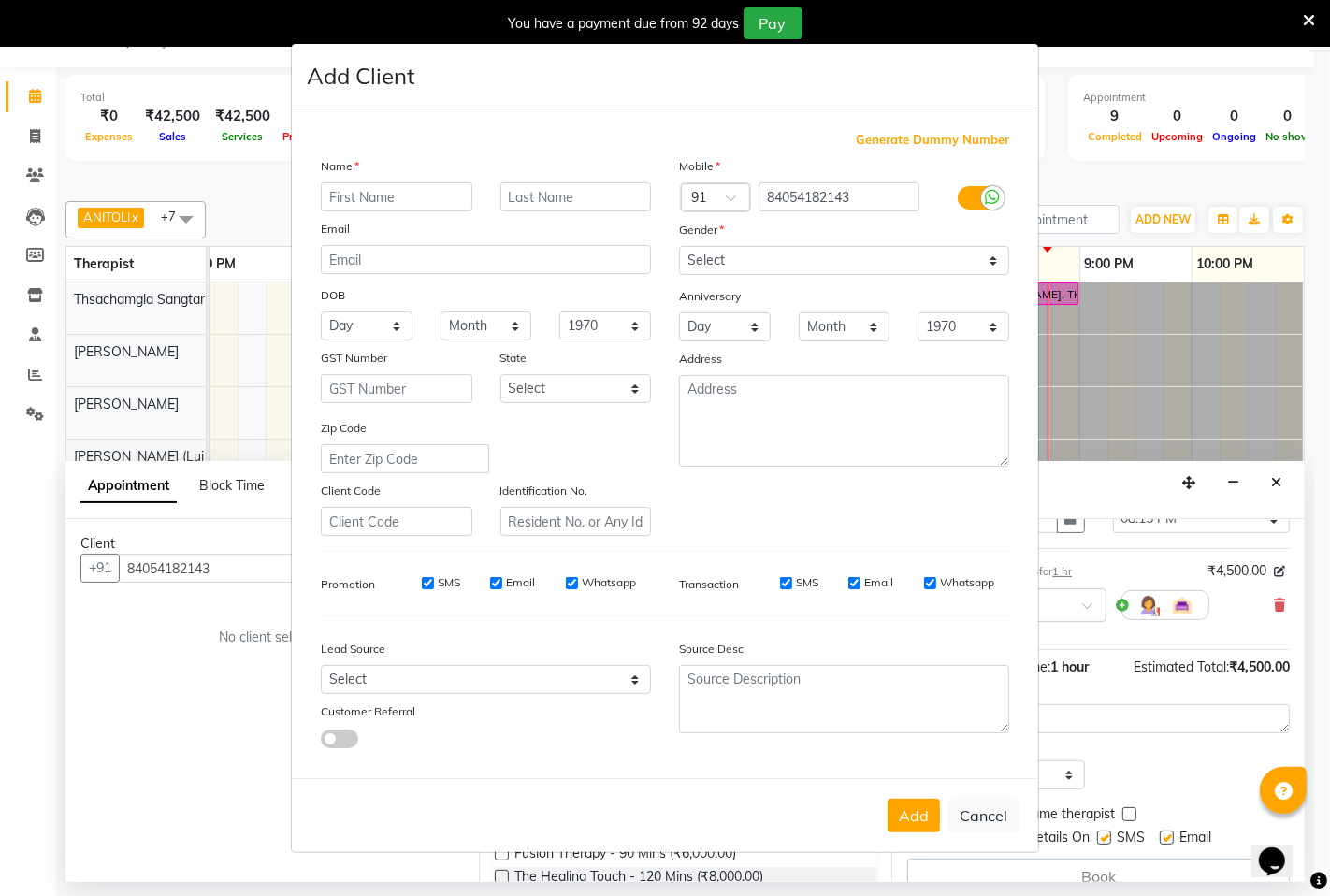
click at [424, 584] on input "SMS" at bounding box center [428, 583] width 12 height 12
checkbox input "false"
click at [497, 583] on input "Email" at bounding box center [496, 583] width 12 height 12
checkbox input "false"
click at [573, 582] on input "Whatsapp" at bounding box center [572, 583] width 12 height 12
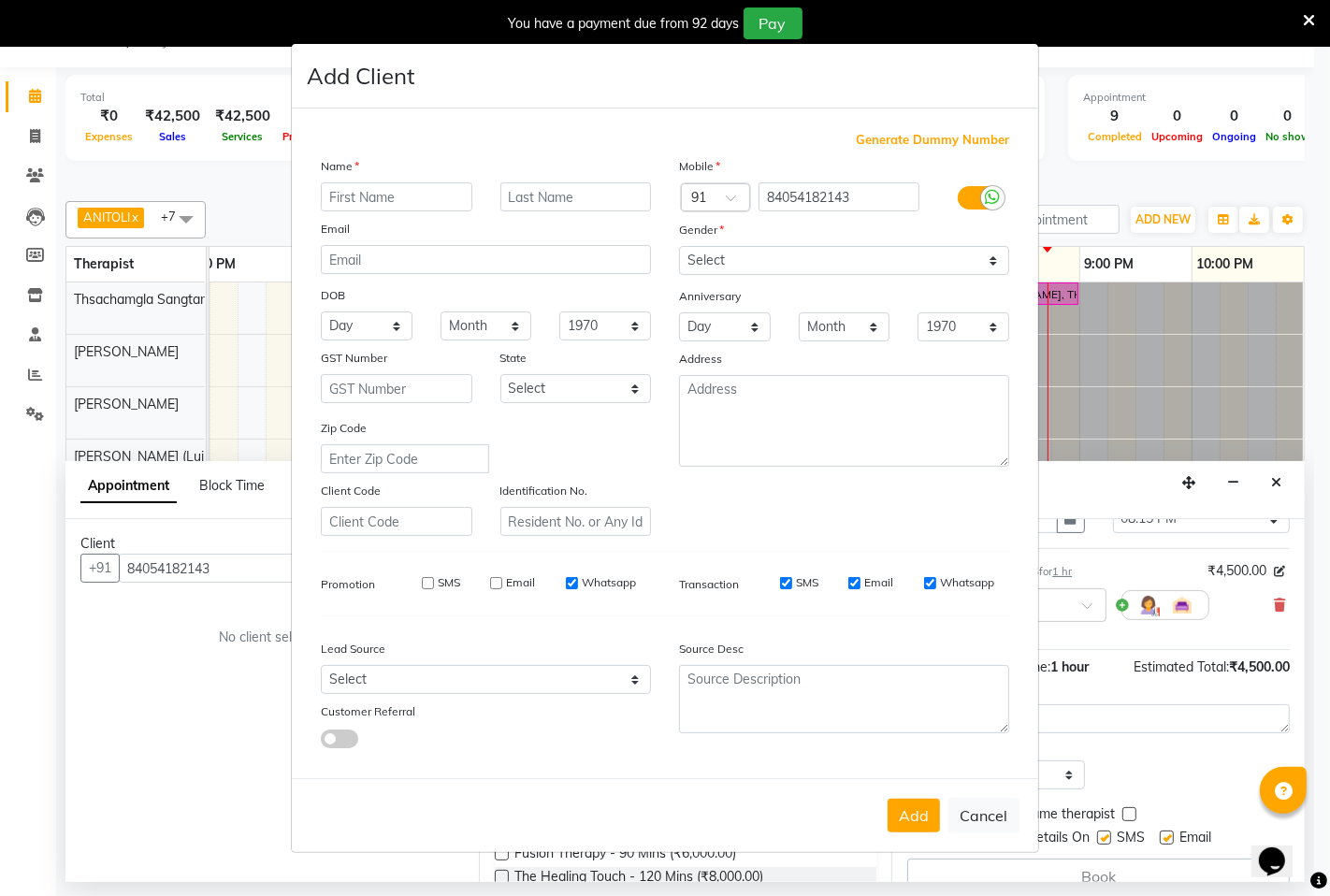
checkbox input "false"
click at [1001, 259] on select "Select [DEMOGRAPHIC_DATA] [DEMOGRAPHIC_DATA] Other Prefer Not To Say" at bounding box center [844, 261] width 330 height 29
click at [679, 246] on select "Select [DEMOGRAPHIC_DATA] [DEMOGRAPHIC_DATA] Other Prefer Not To Say" at bounding box center [844, 261] width 330 height 29
click at [998, 254] on select "Select [DEMOGRAPHIC_DATA] [DEMOGRAPHIC_DATA] Other Prefer Not To Say" at bounding box center [844, 261] width 330 height 29
select select "[DEMOGRAPHIC_DATA]"
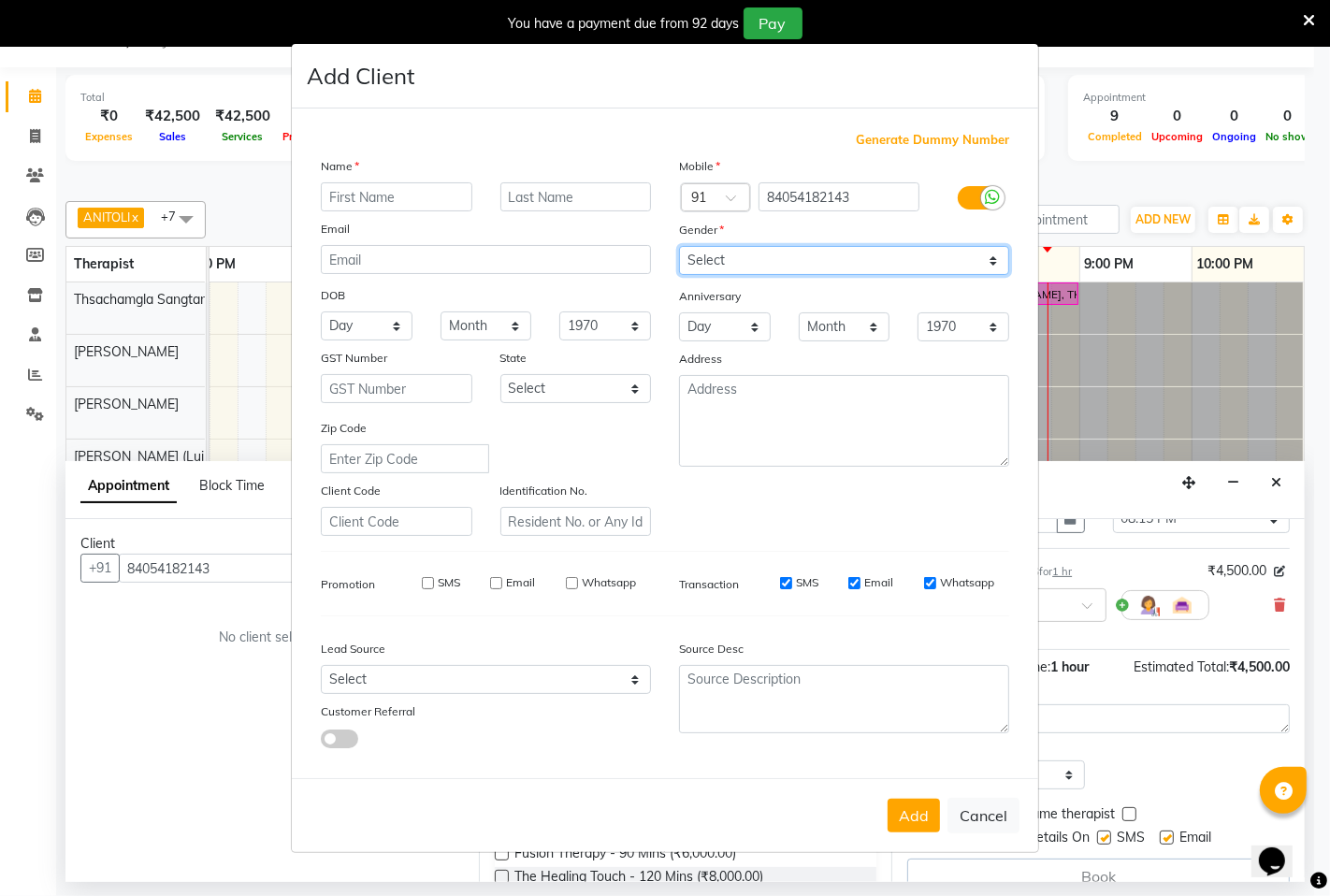
click at [679, 246] on select "Select [DEMOGRAPHIC_DATA] [DEMOGRAPHIC_DATA] Other Prefer Not To Say" at bounding box center [844, 261] width 330 height 29
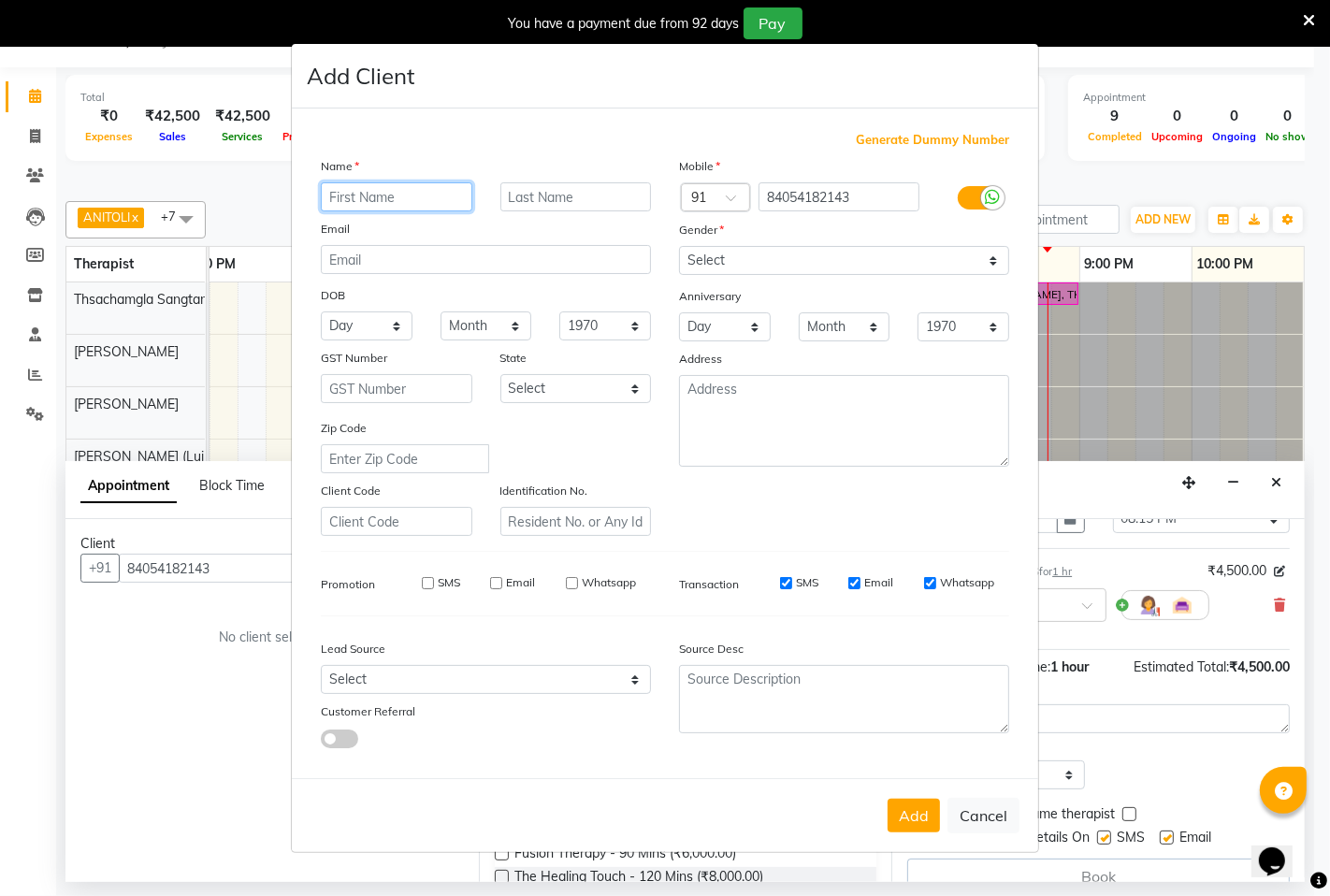
click at [437, 194] on input "text" at bounding box center [397, 197] width 152 height 29
type input "Seonghyan"
click at [568, 198] on input "text" at bounding box center [576, 197] width 152 height 29
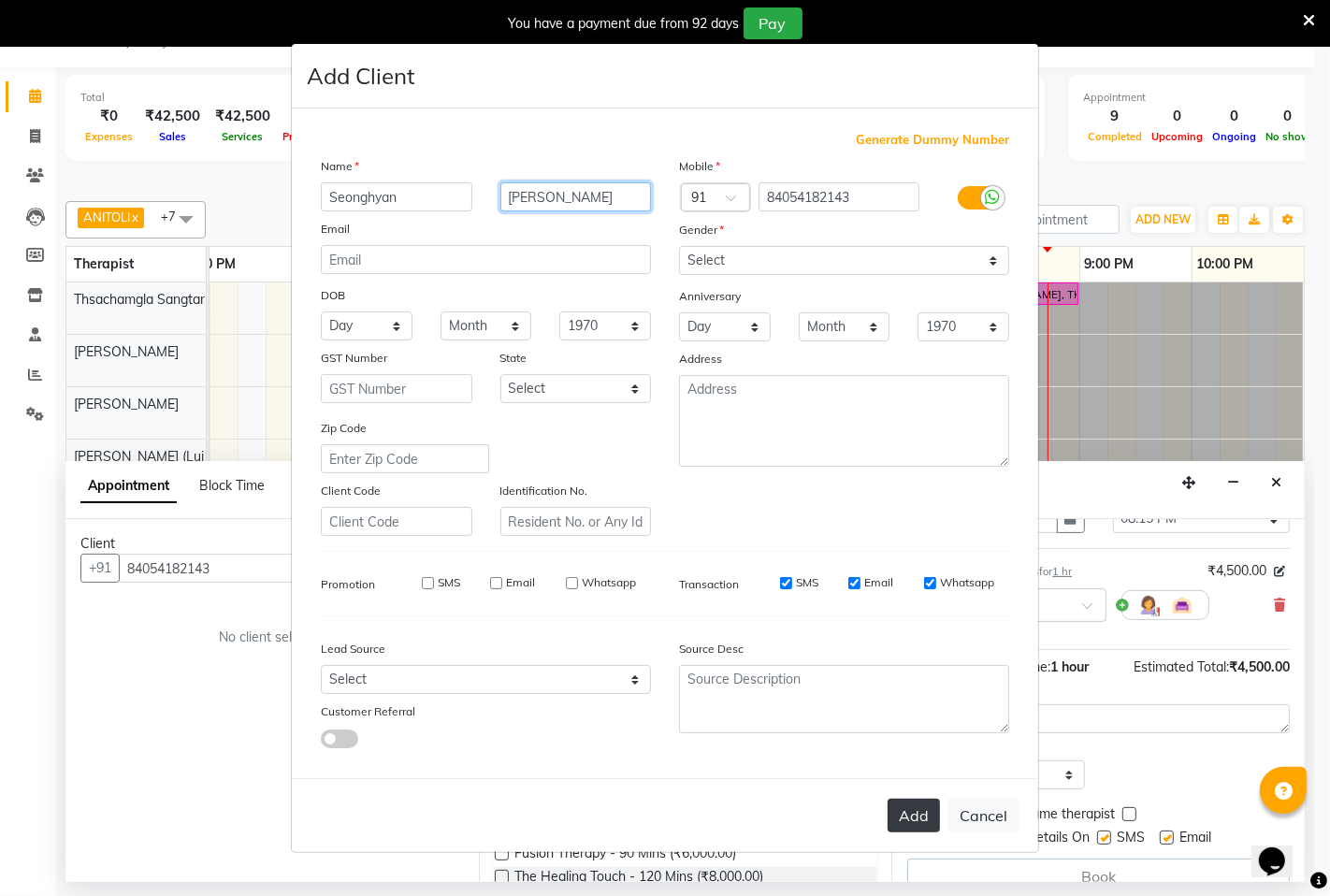
type input "[PERSON_NAME]"
click at [922, 811] on button "Add" at bounding box center [914, 815] width 53 height 34
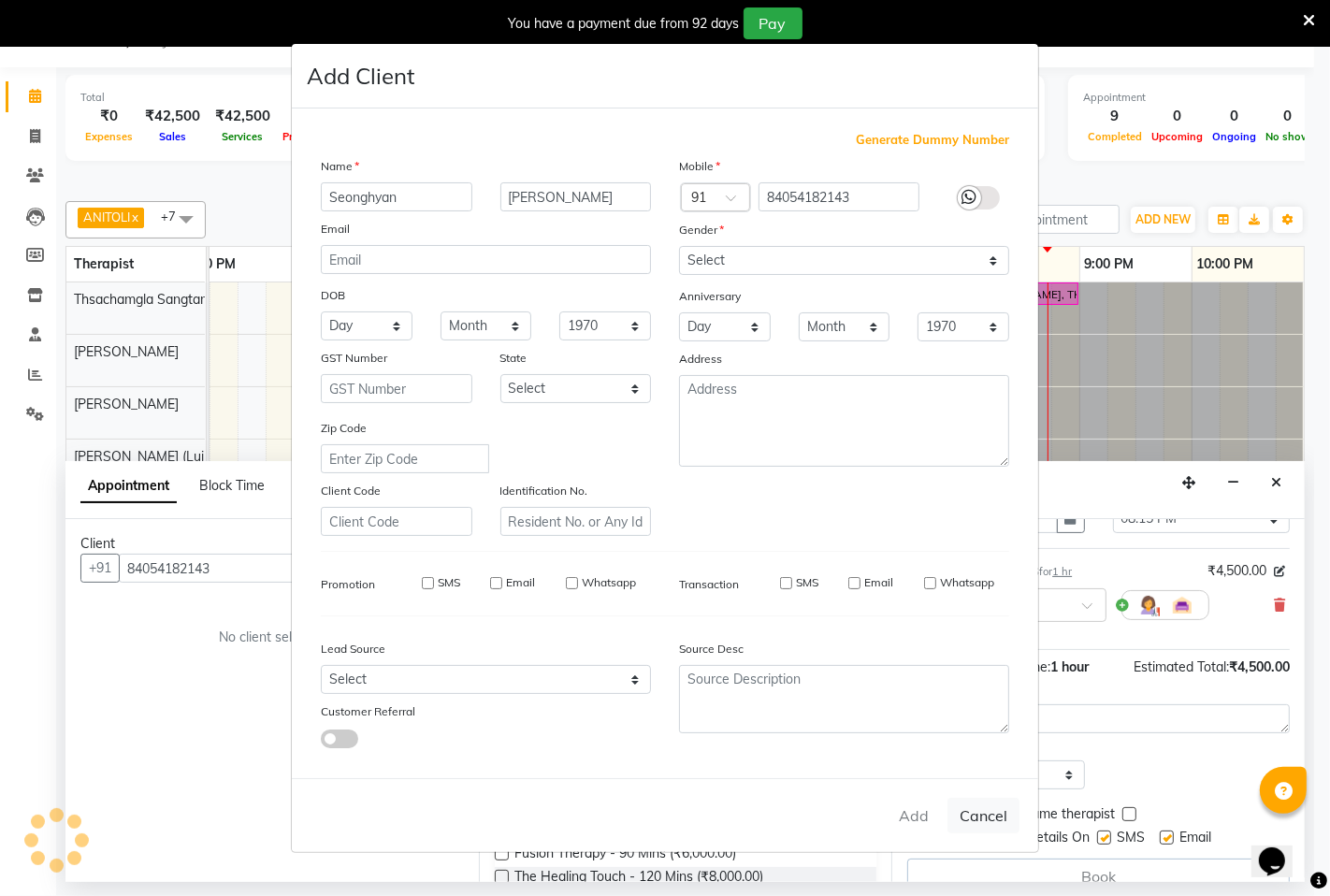
select select
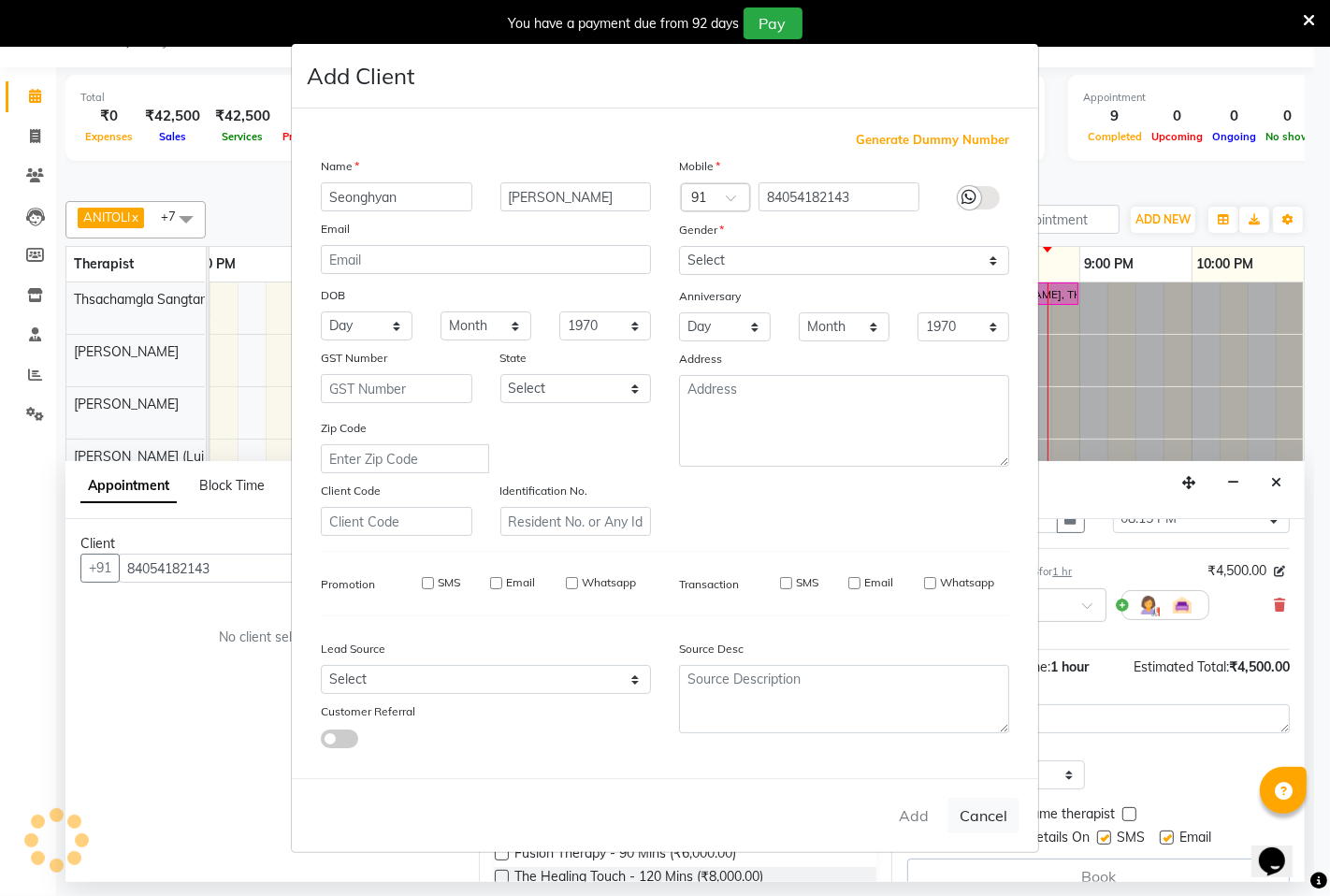
select select
checkbox input "false"
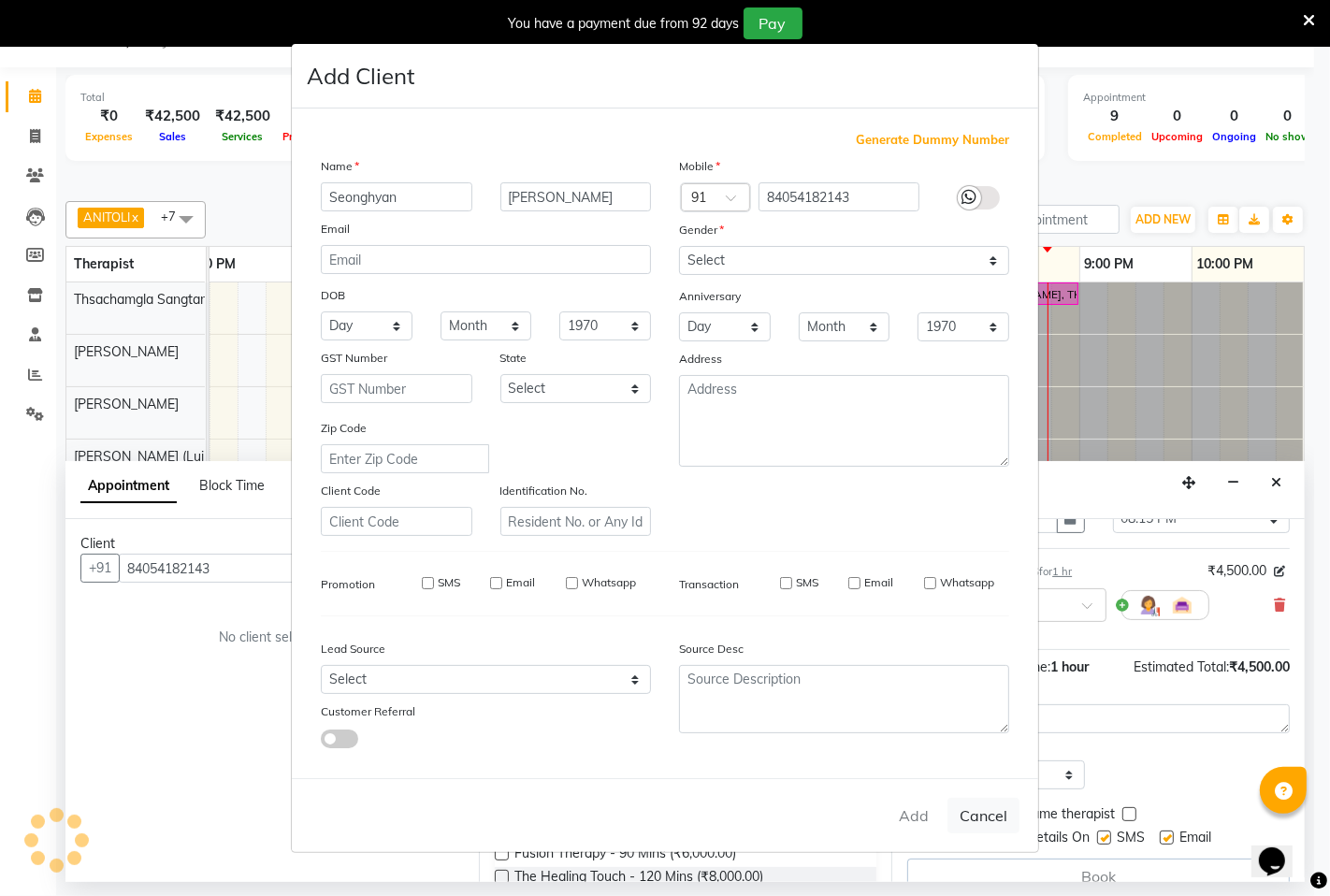
checkbox input "false"
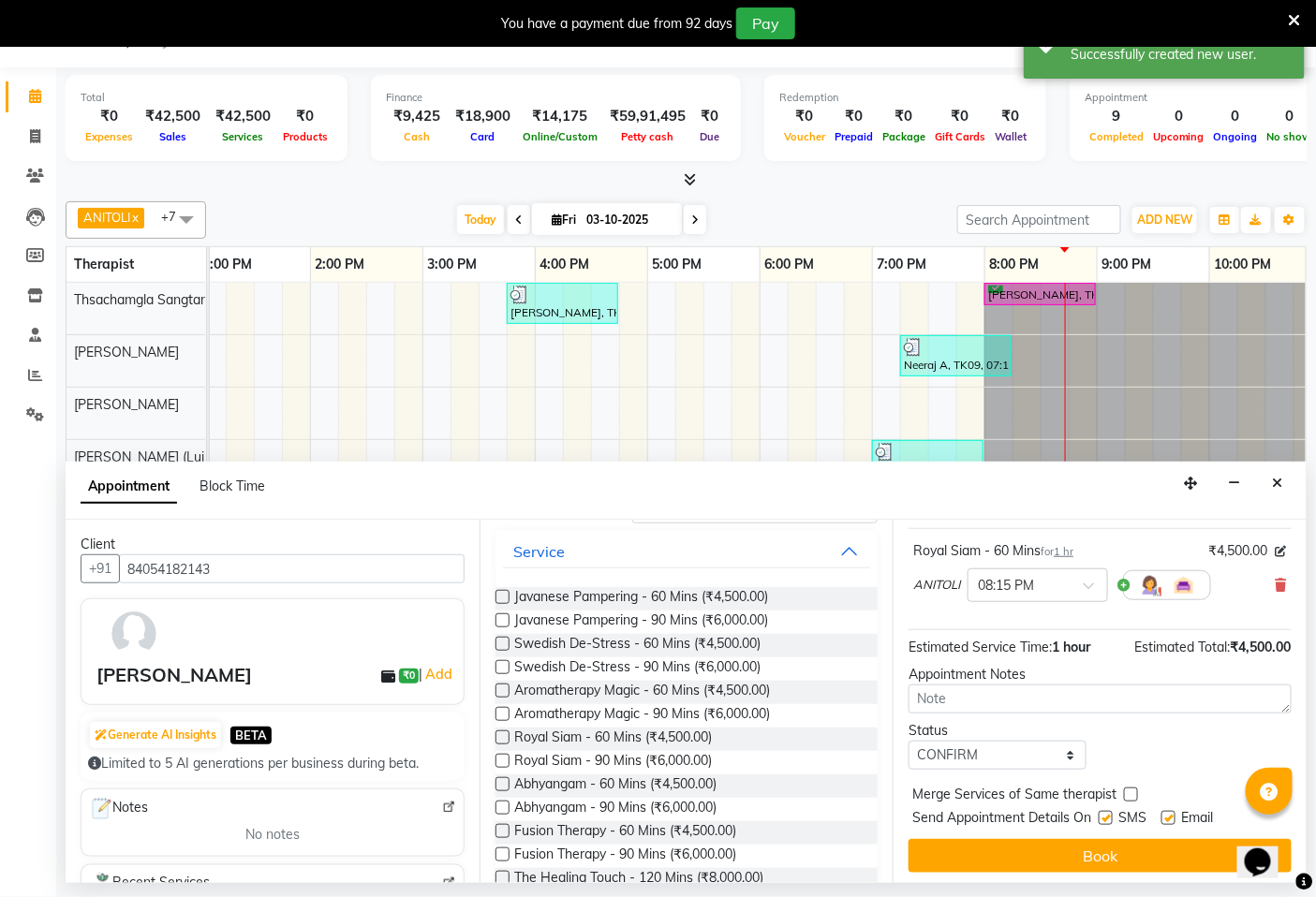
scroll to position [129, 0]
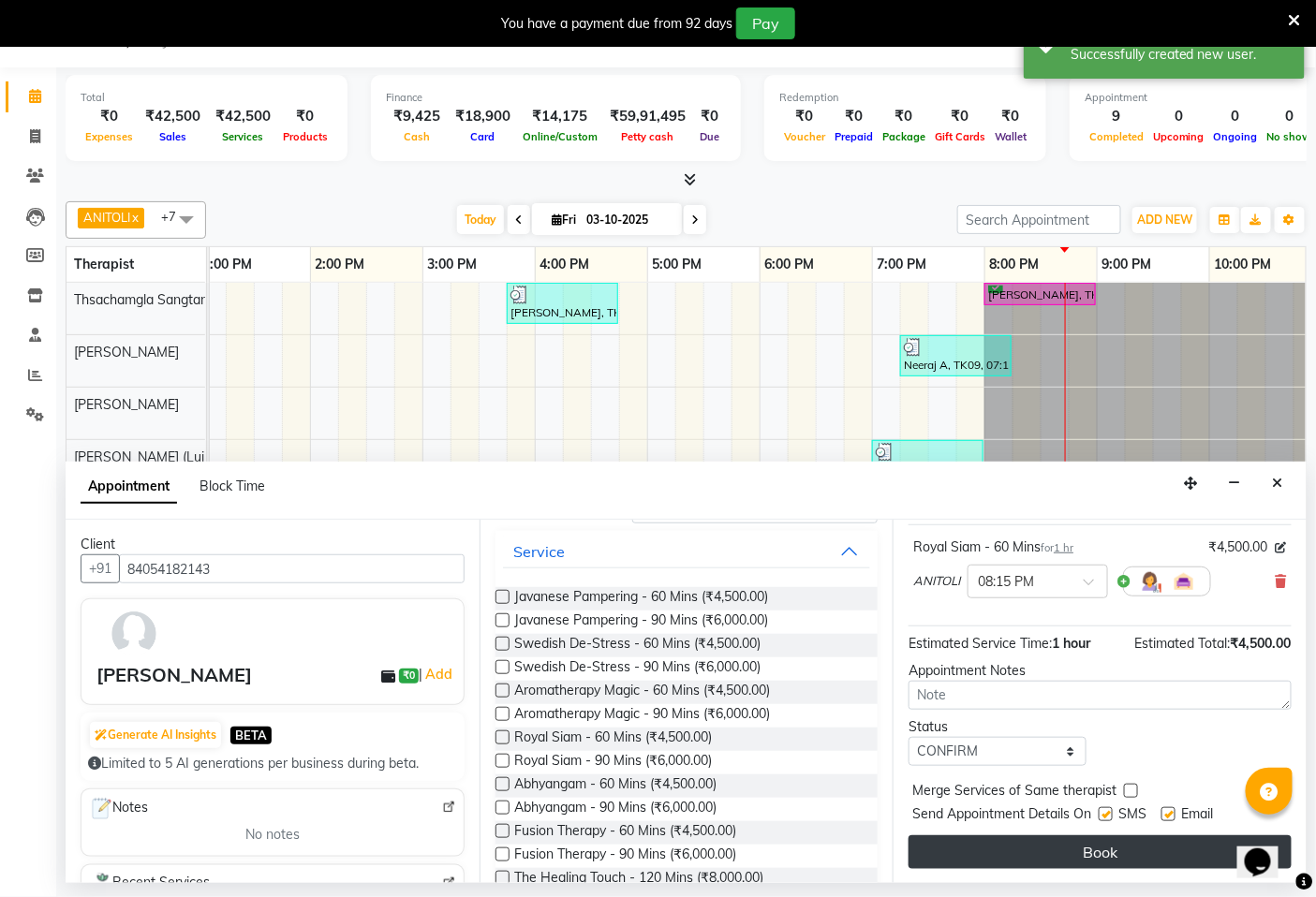
click at [1103, 845] on button "Book" at bounding box center [1099, 851] width 383 height 34
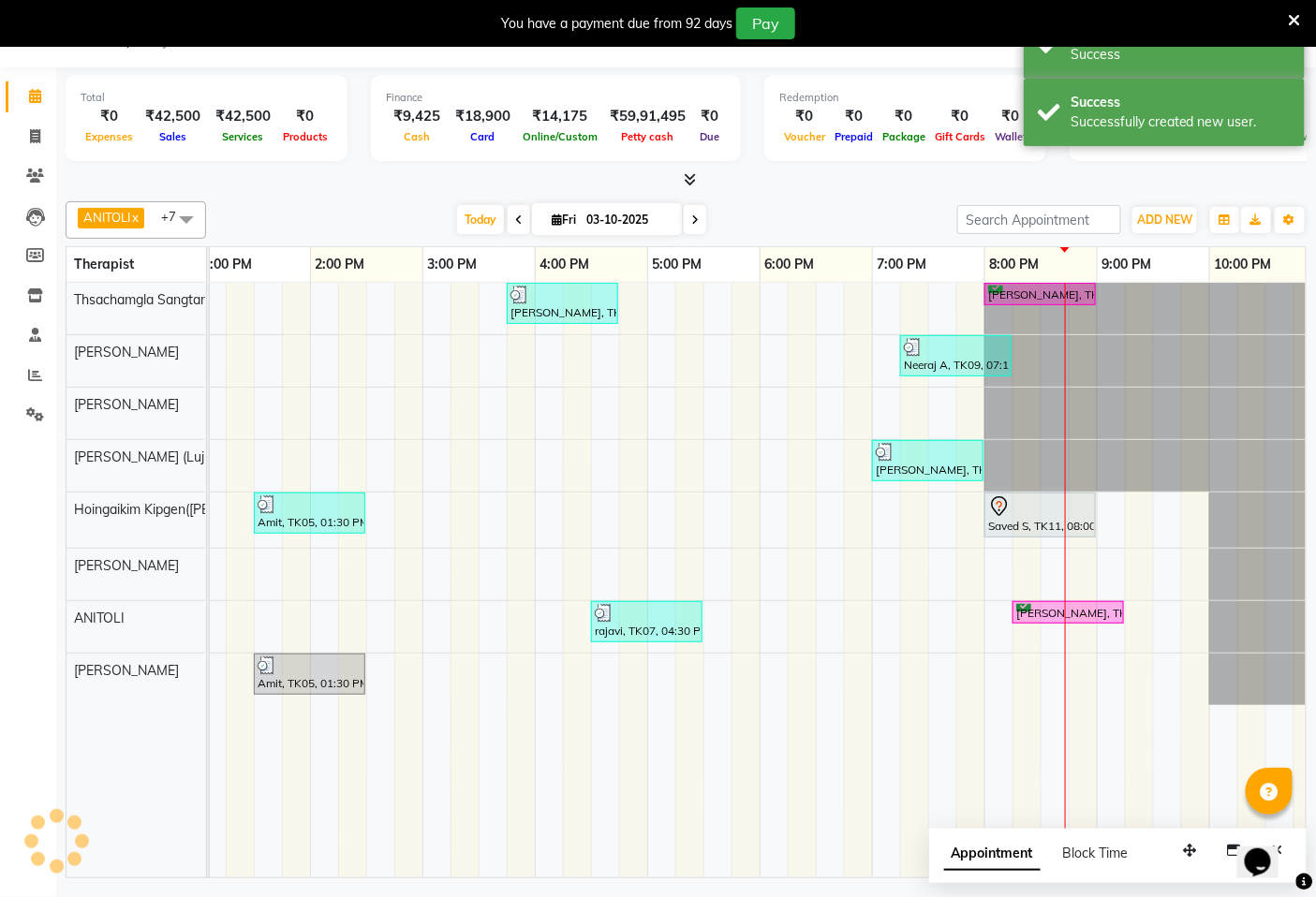
scroll to position [0, 0]
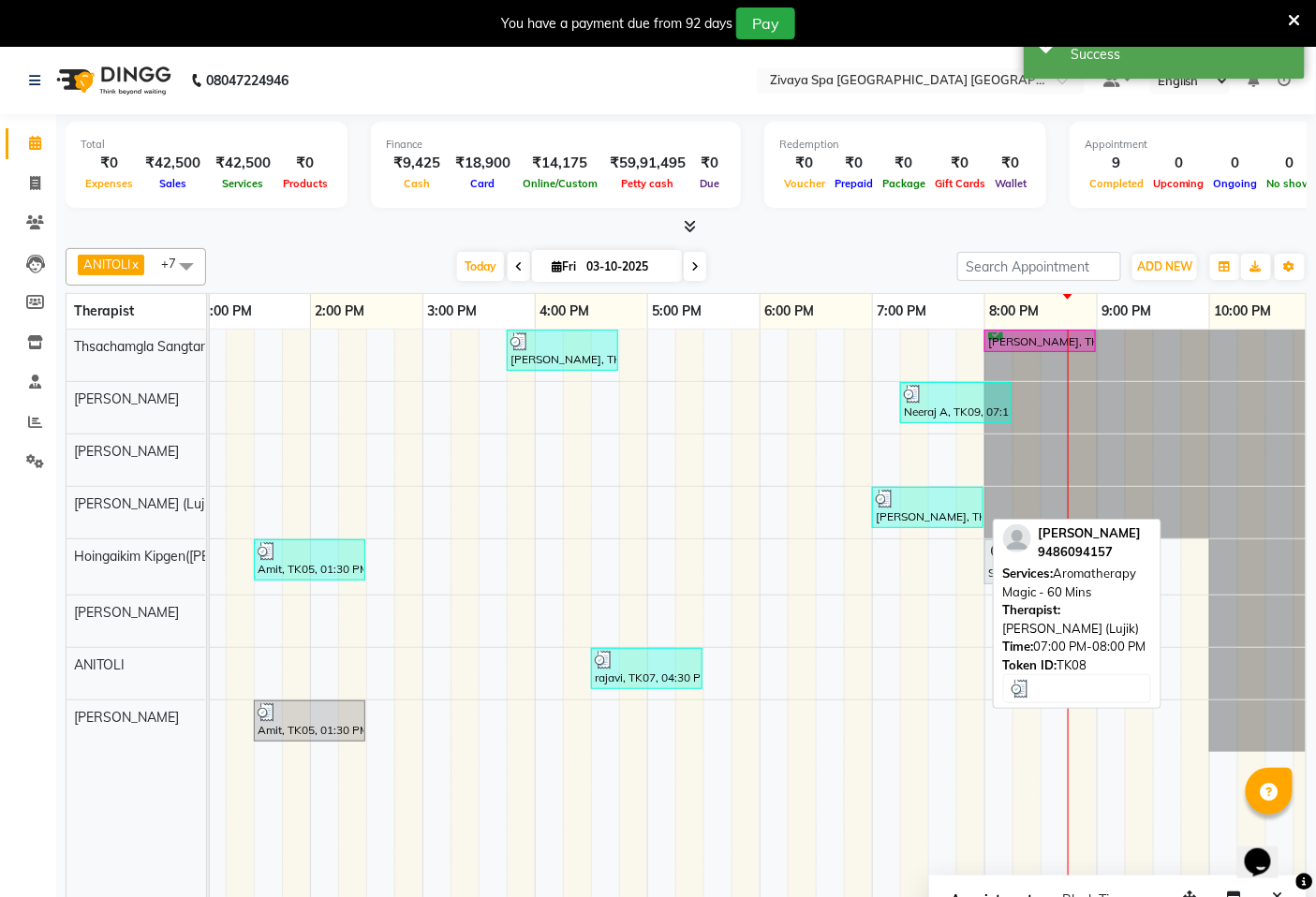
click at [920, 518] on div "[PERSON_NAME], TK08, 07:00 PM-08:00 PM, Aromatherapy Magic - 60 Mins" at bounding box center [927, 507] width 108 height 36
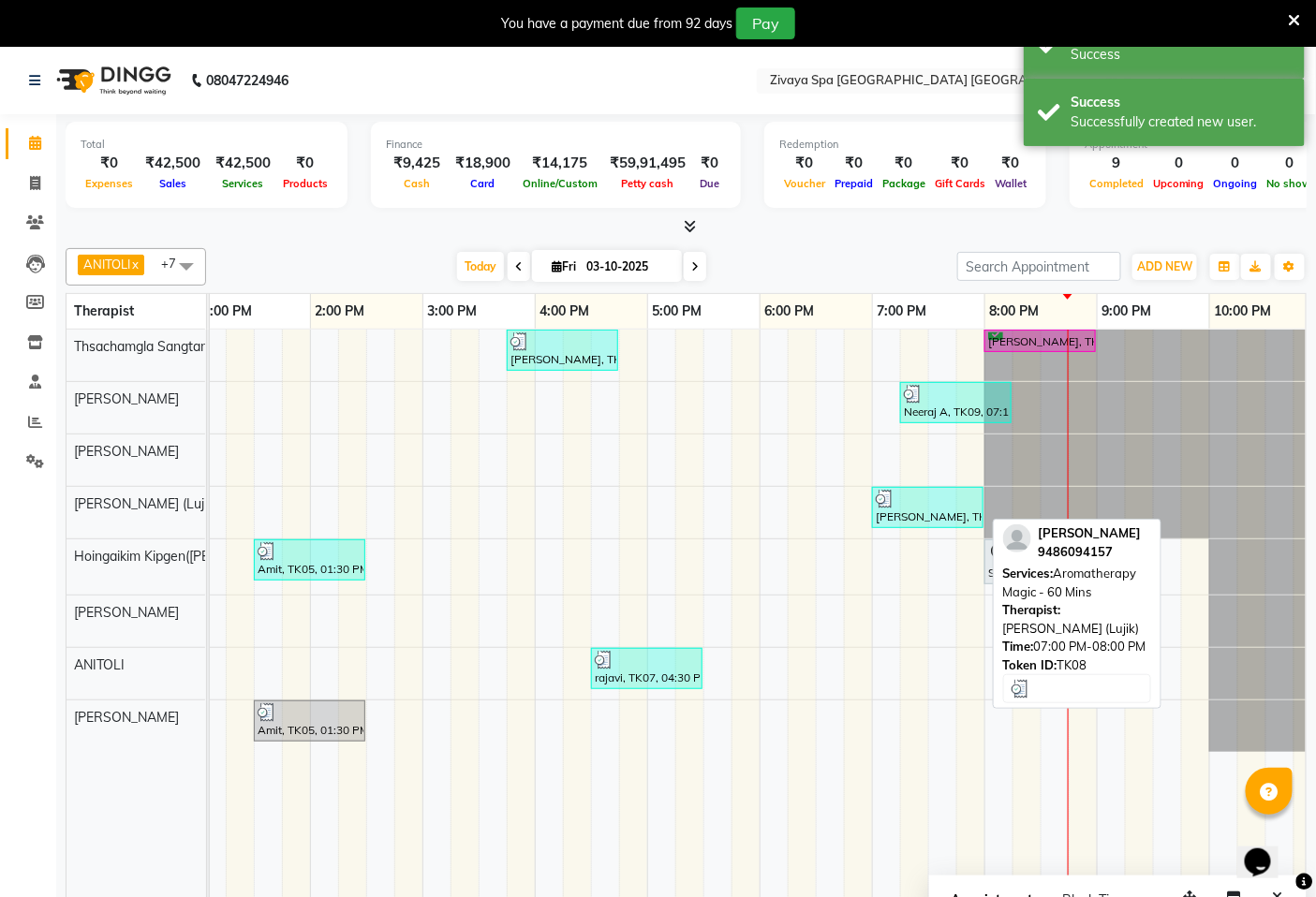
select select "3"
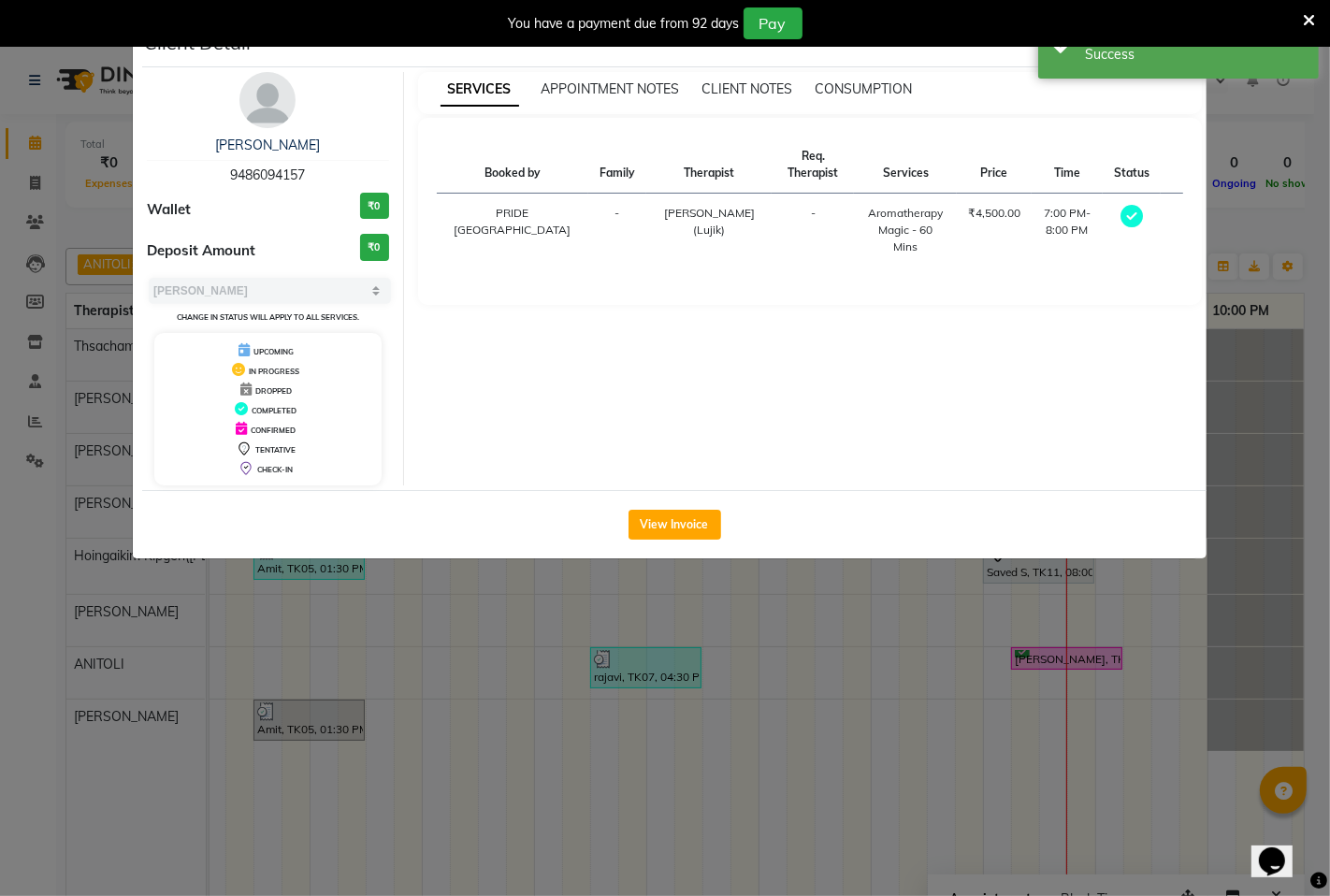
click at [847, 640] on ngb-modal-window "Client Detail [PERSON_NAME] 9486094157 Wallet ₹0 Deposit Amount ₹0 Select MARK …" at bounding box center [665, 448] width 1330 height 896
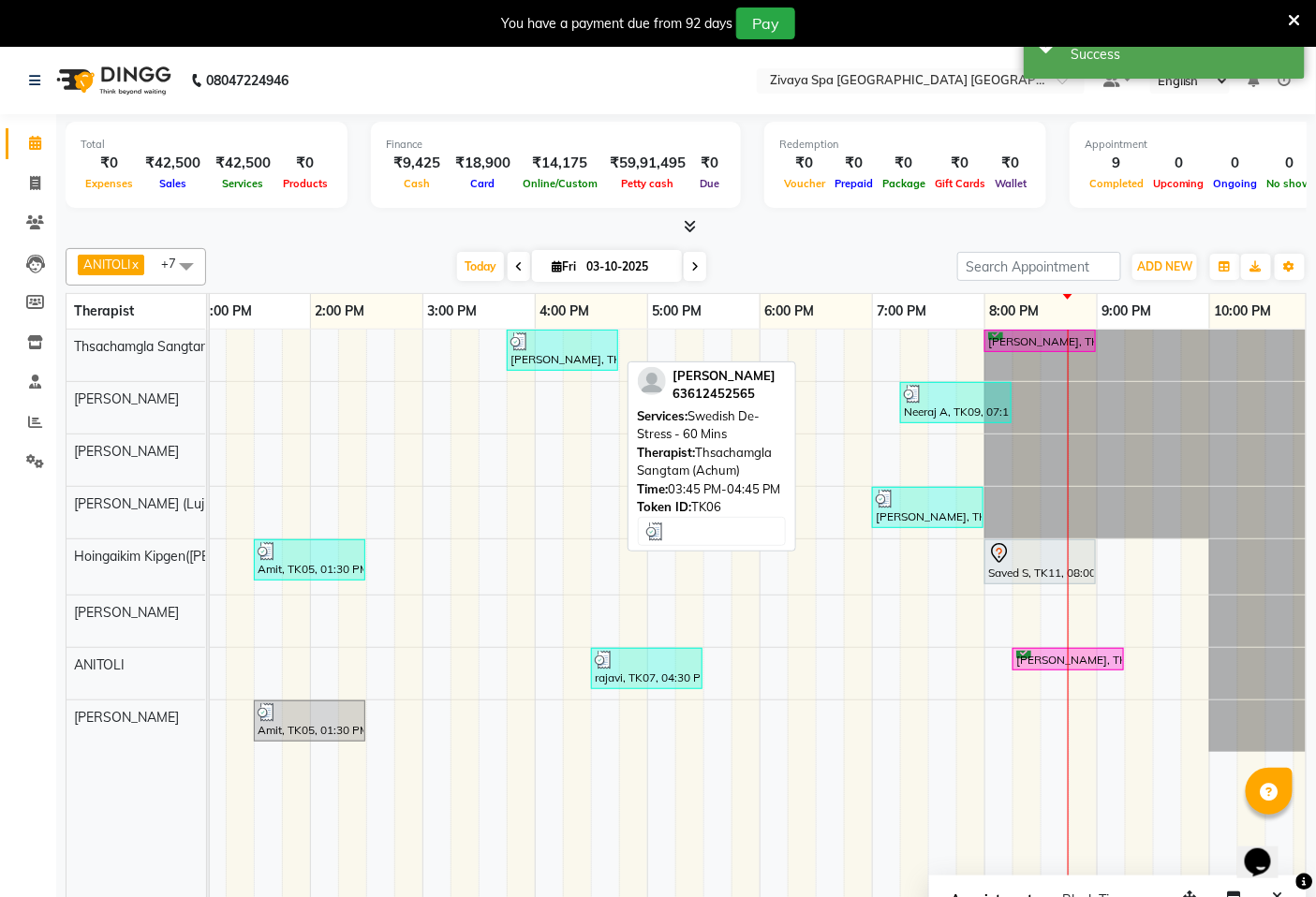
click at [553, 362] on div "[PERSON_NAME], TK06, 03:45 PM-04:45 PM, Swedish De-Stress - 60 Mins" at bounding box center [562, 350] width 108 height 36
select select "3"
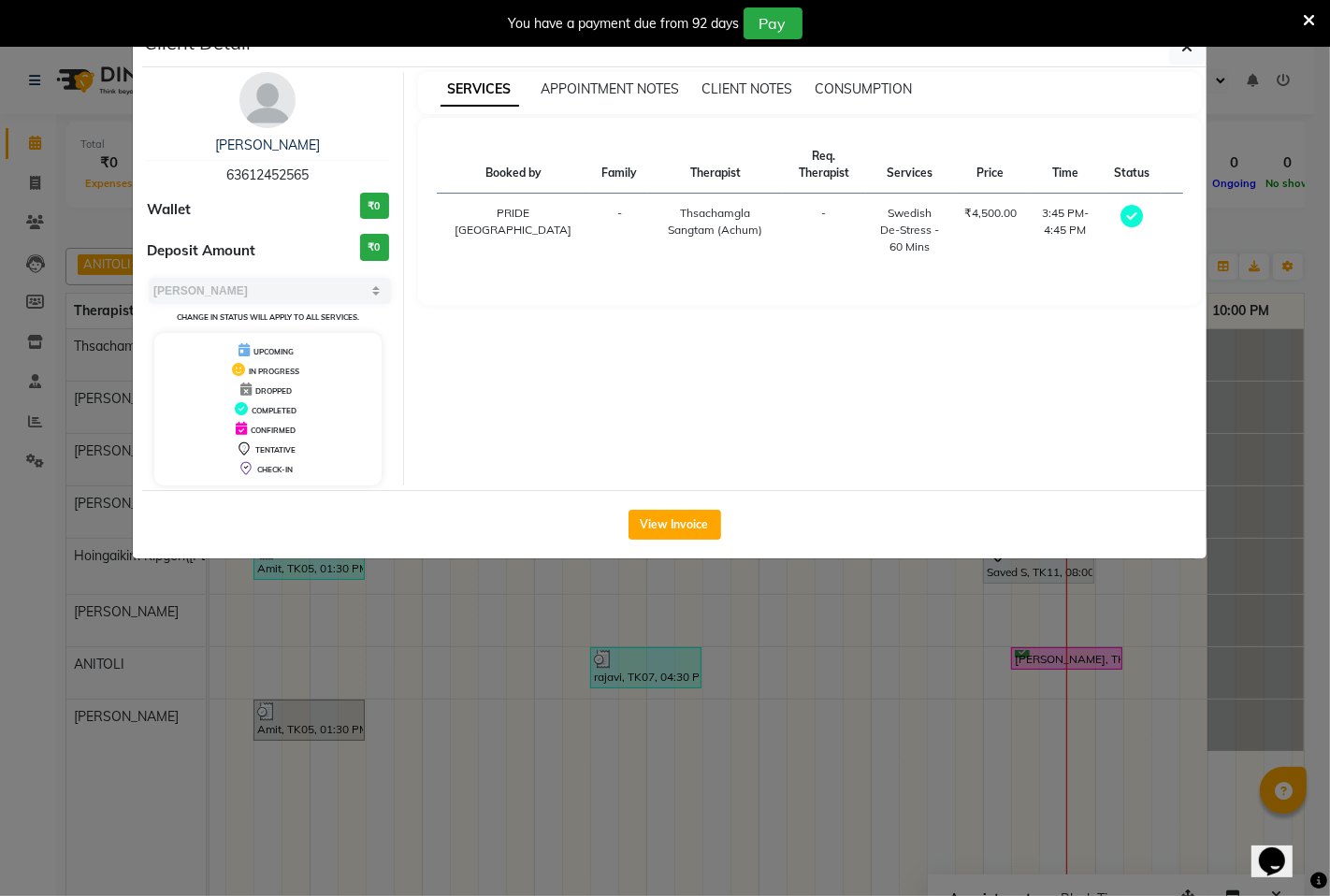
click at [784, 656] on ngb-modal-window "Client Detail [PERSON_NAME] 63612452565 Wallet ₹0 Deposit Amount ₹0 Select MARK…" at bounding box center [665, 448] width 1330 height 896
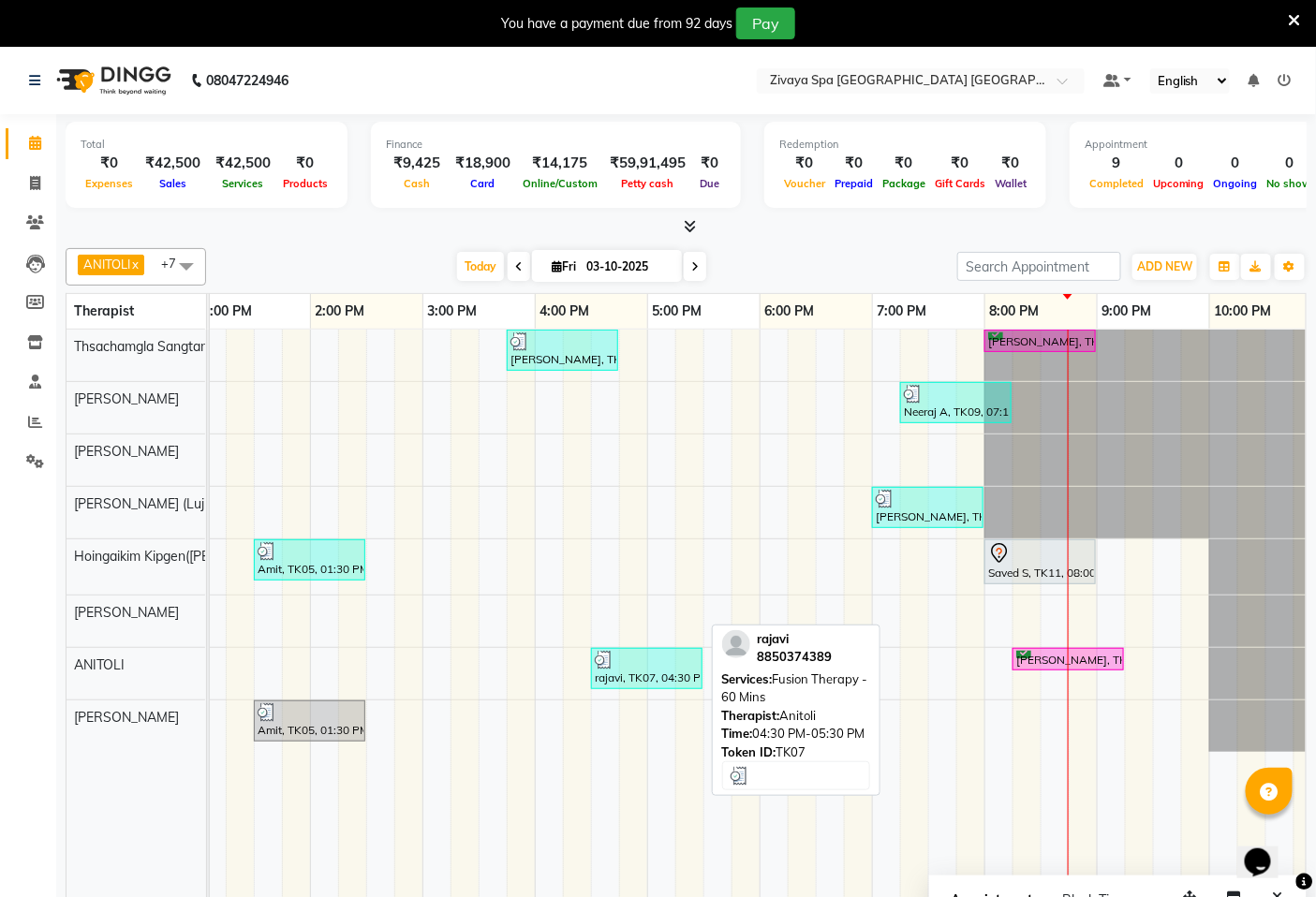
click at [668, 669] on div "rajavi, TK07, 04:30 PM-05:30 PM, Fusion Therapy - 60 Mins" at bounding box center [646, 668] width 108 height 36
select select "3"
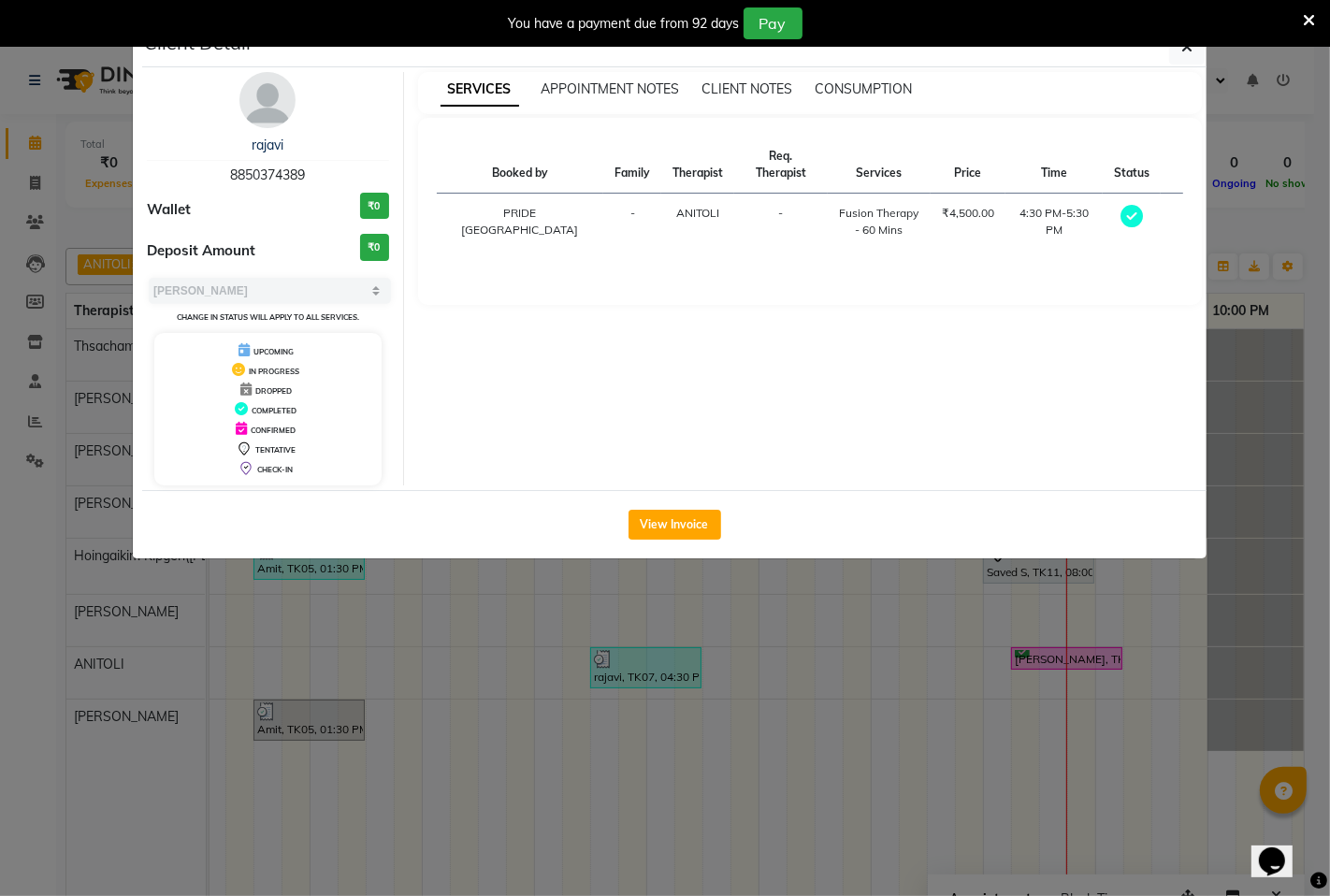
click at [840, 703] on ngb-modal-window "Client Detail rajavi 8850374389 Wallet ₹0 Deposit Amount ₹0 Select MARK DONE UP…" at bounding box center [665, 448] width 1330 height 896
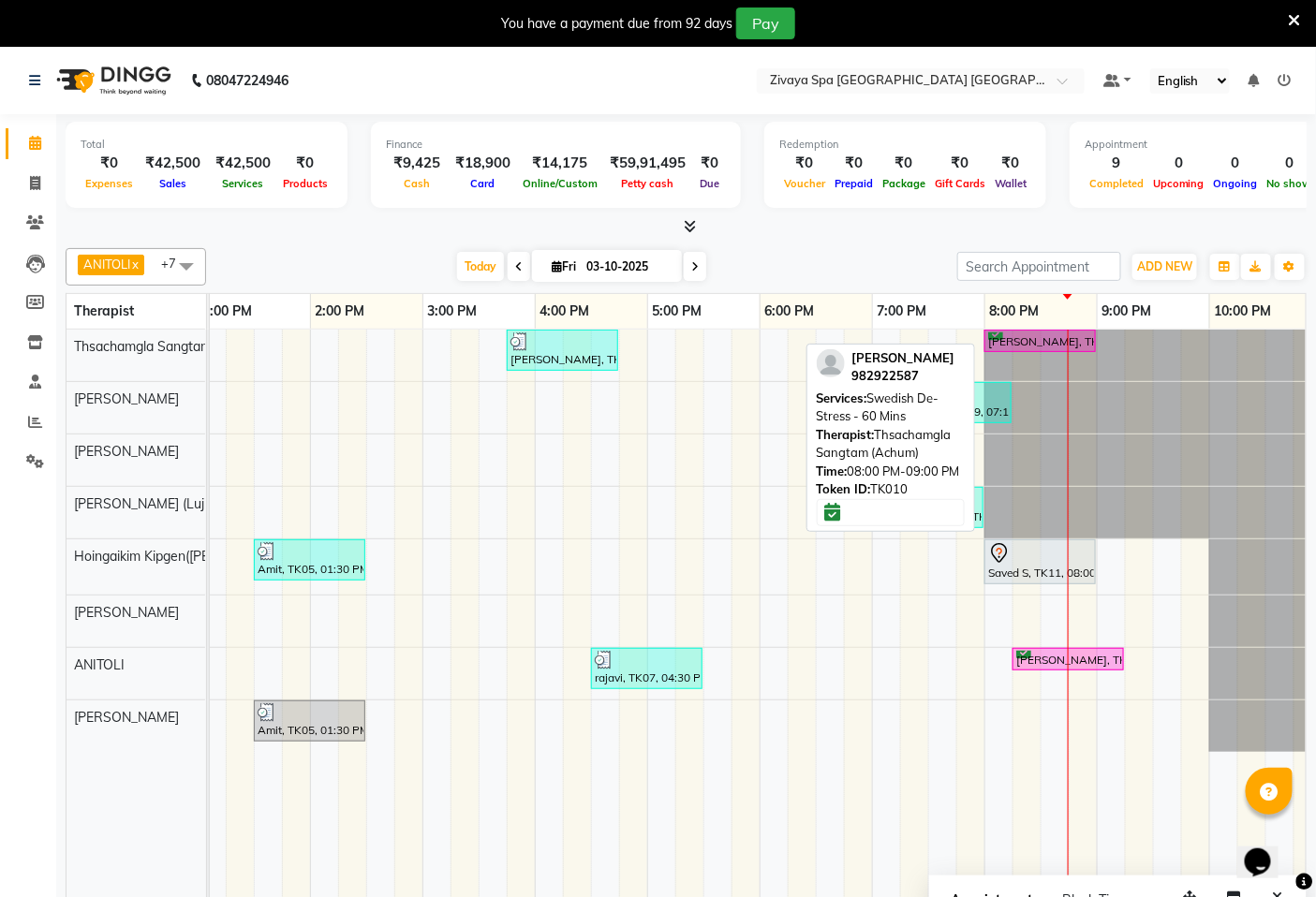
click at [1060, 332] on div at bounding box center [1039, 332] width 104 height 1
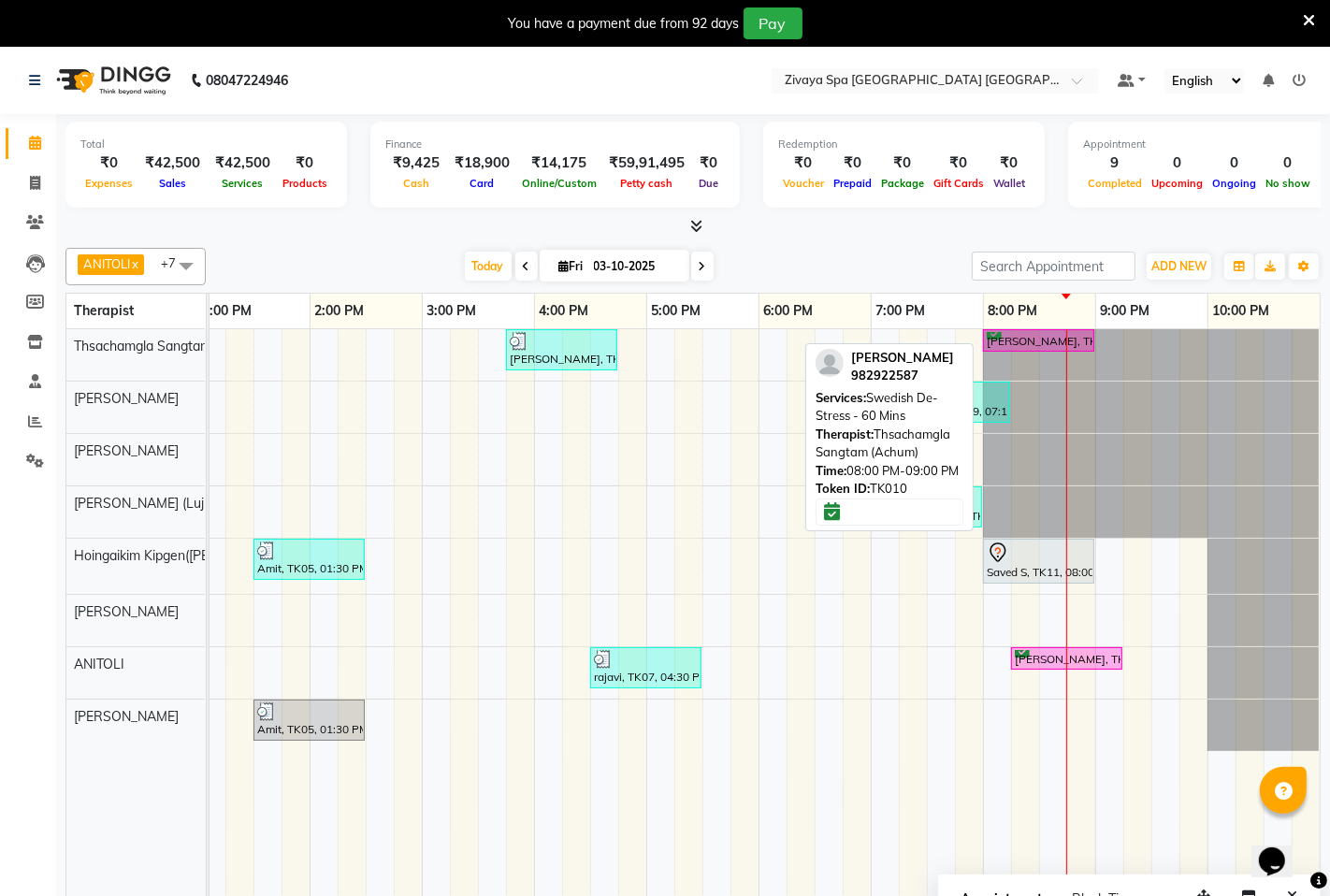
select select "6"
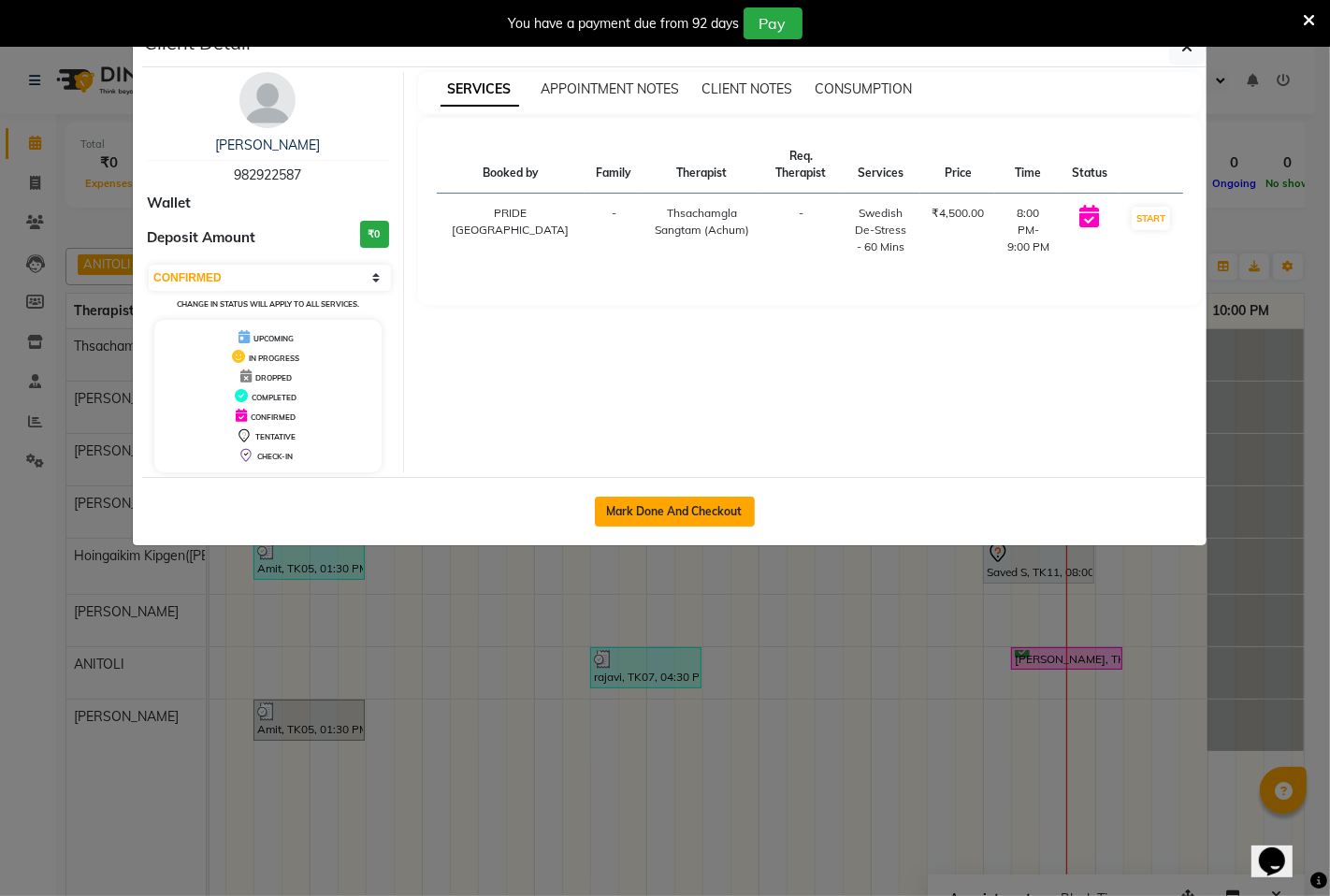
click at [701, 510] on button "Mark Done And Checkout" at bounding box center [674, 511] width 160 height 30
select select "service"
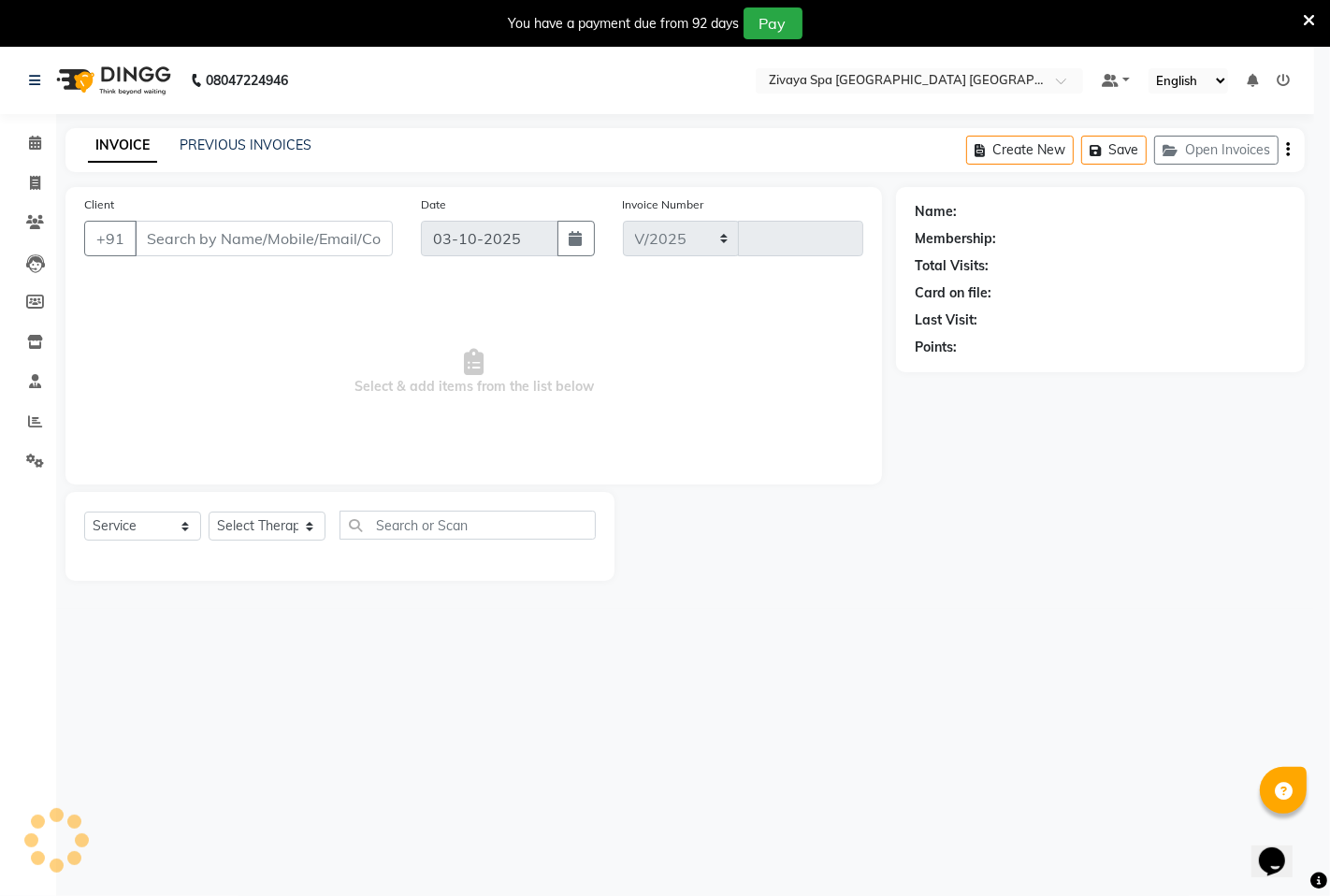
select select "6501"
type input "1815"
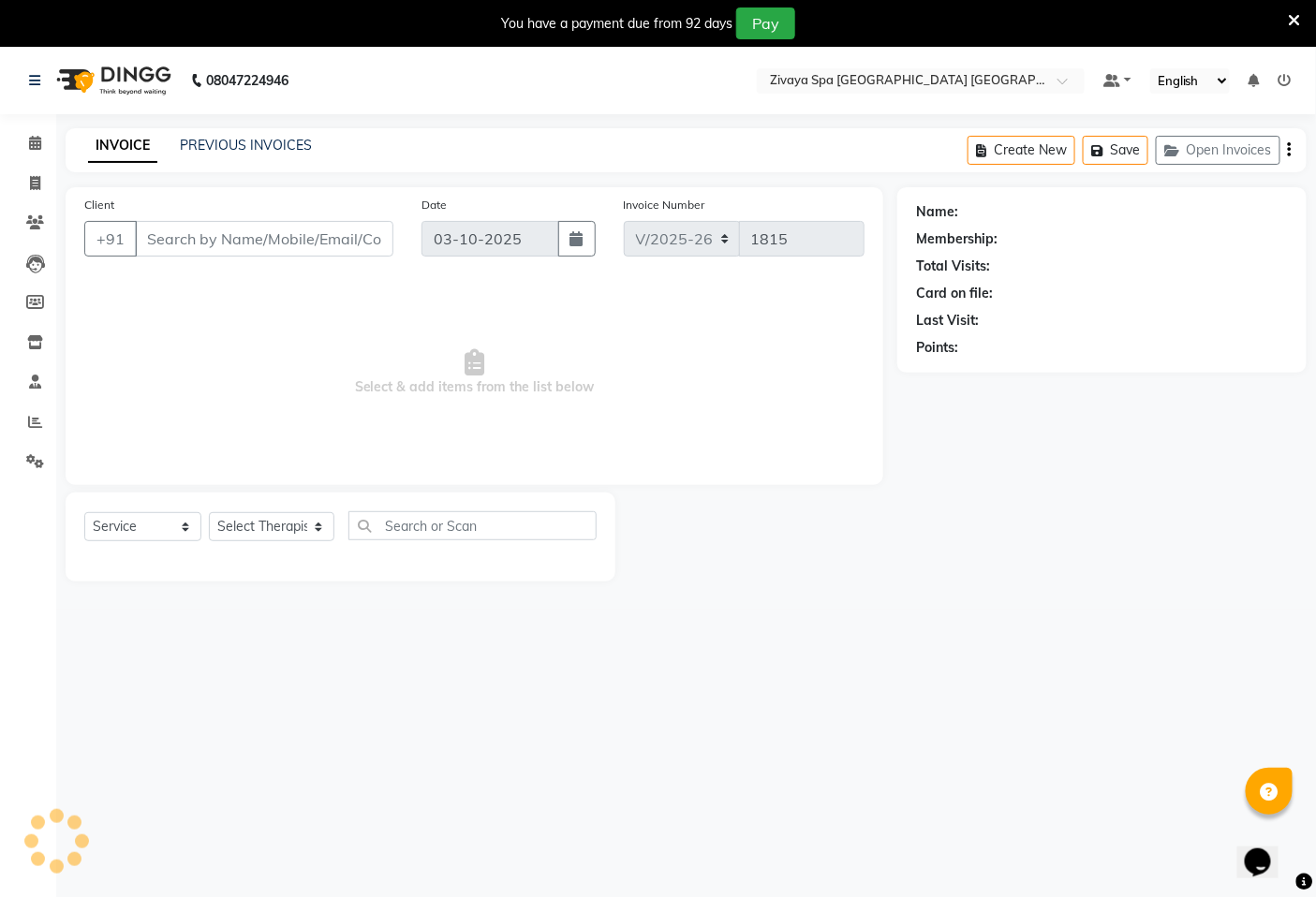
type input "982922587"
select select "49489"
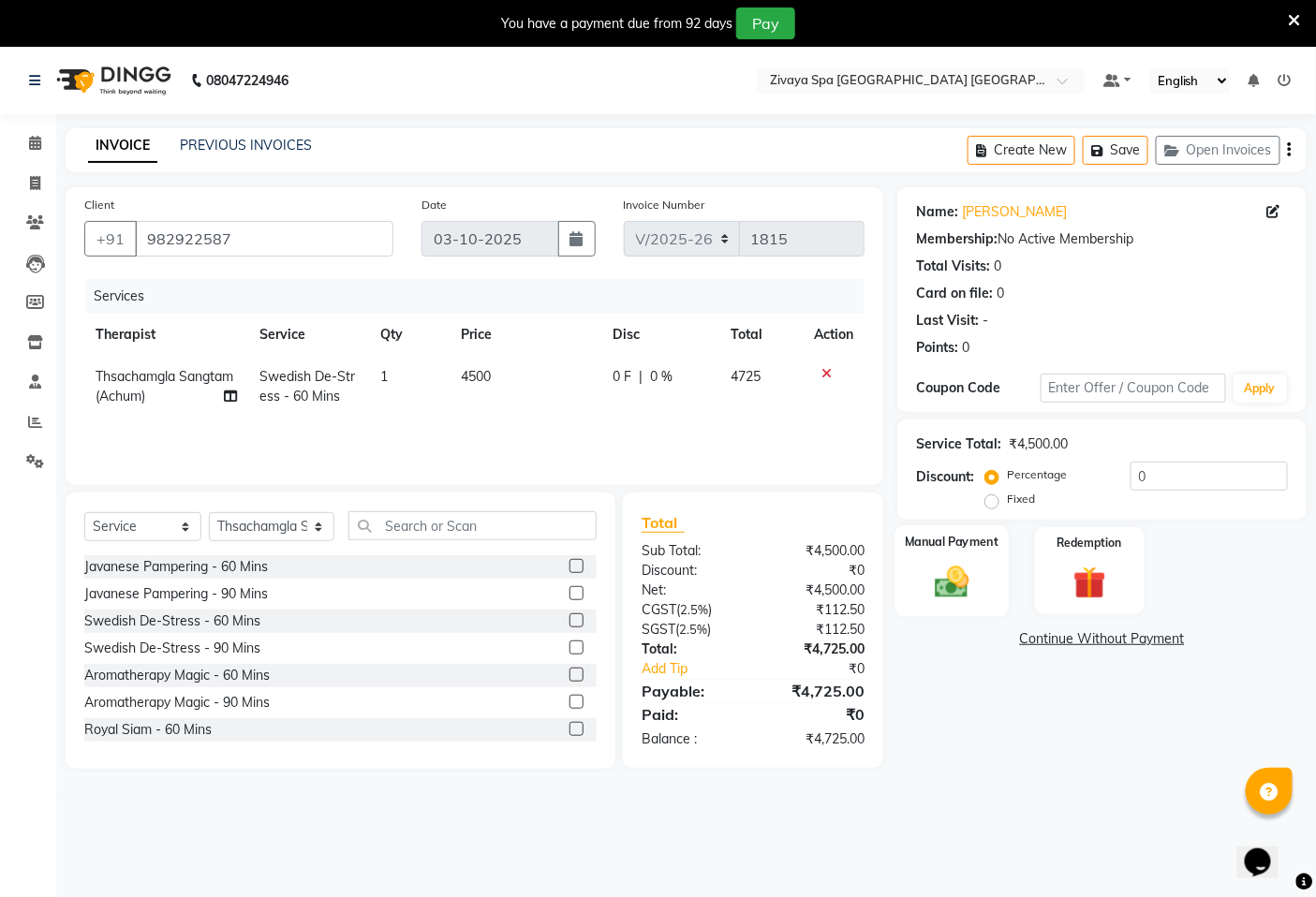
click at [952, 581] on img at bounding box center [953, 581] width 56 height 39
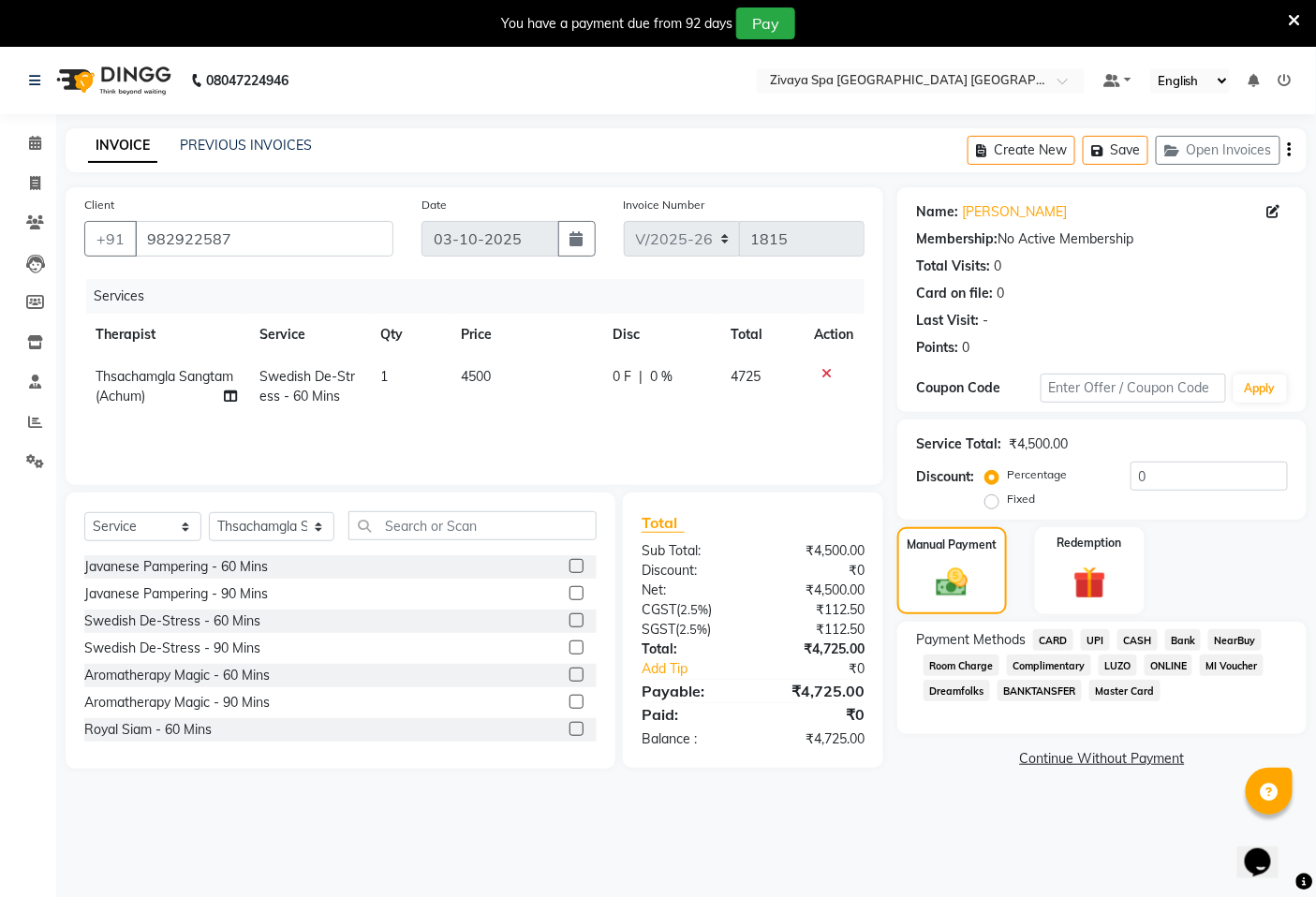
click at [1051, 635] on span "CARD" at bounding box center [1052, 640] width 40 height 21
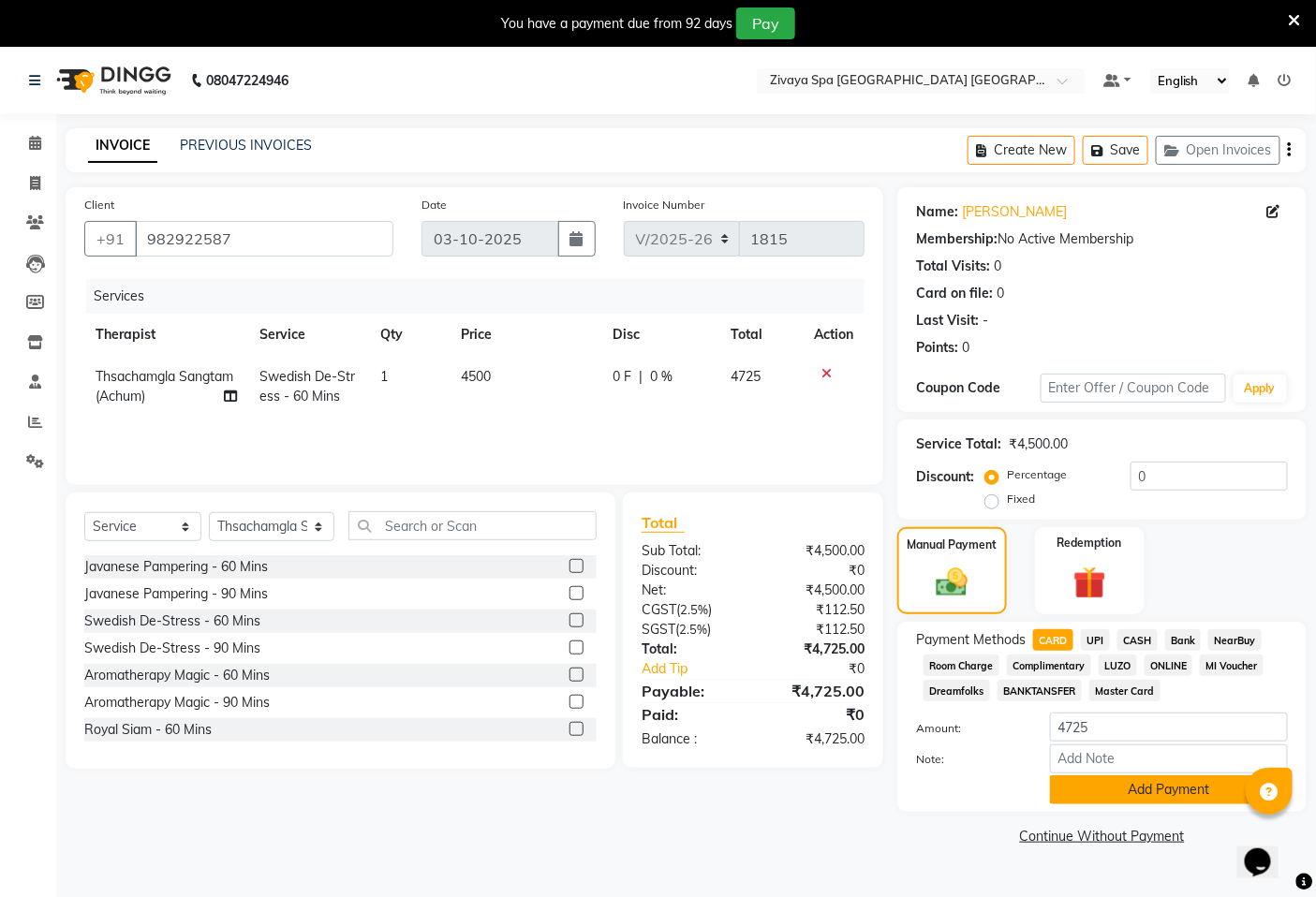
click at [1143, 788] on button "Add Payment" at bounding box center [1169, 790] width 238 height 29
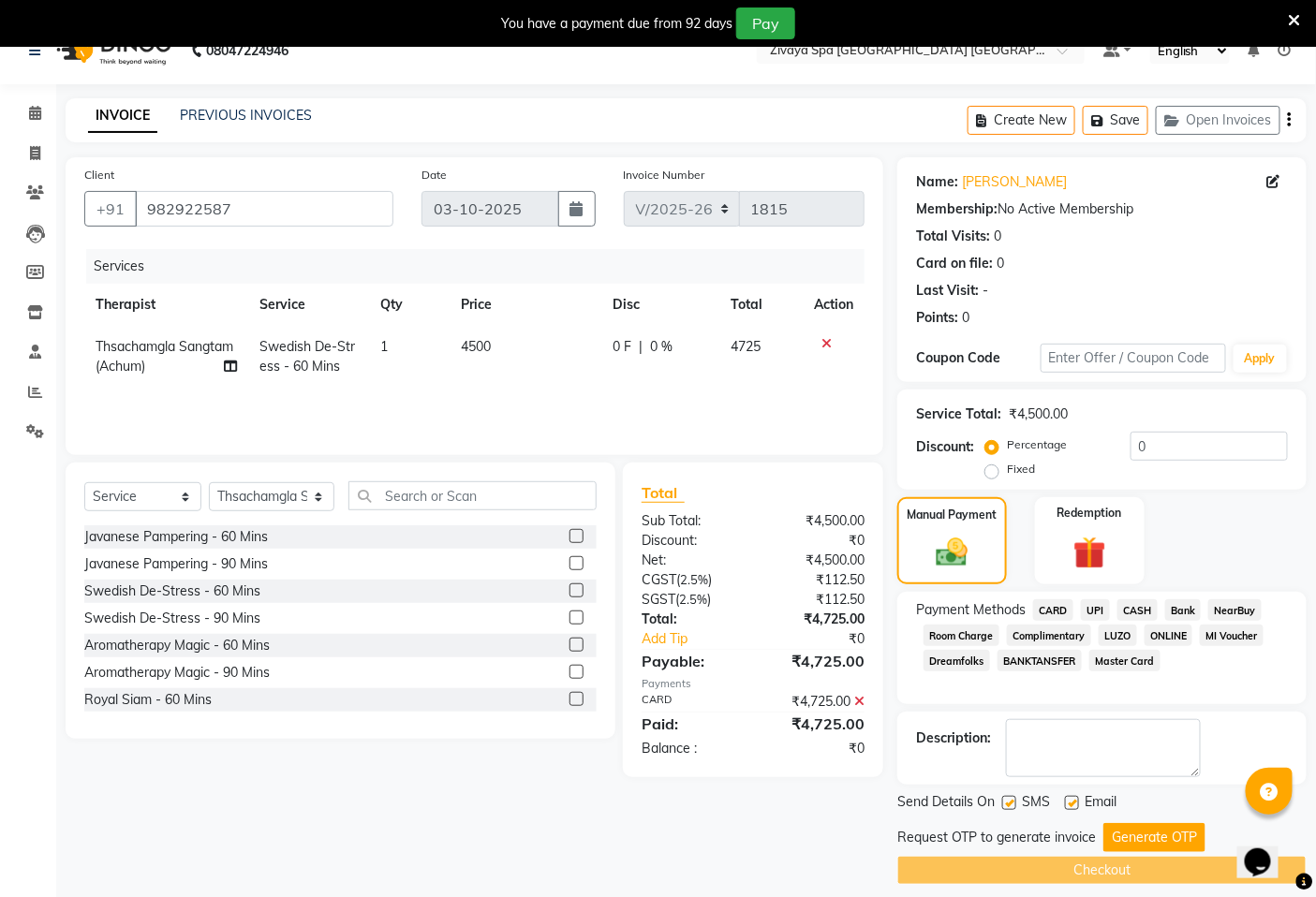
scroll to position [47, 0]
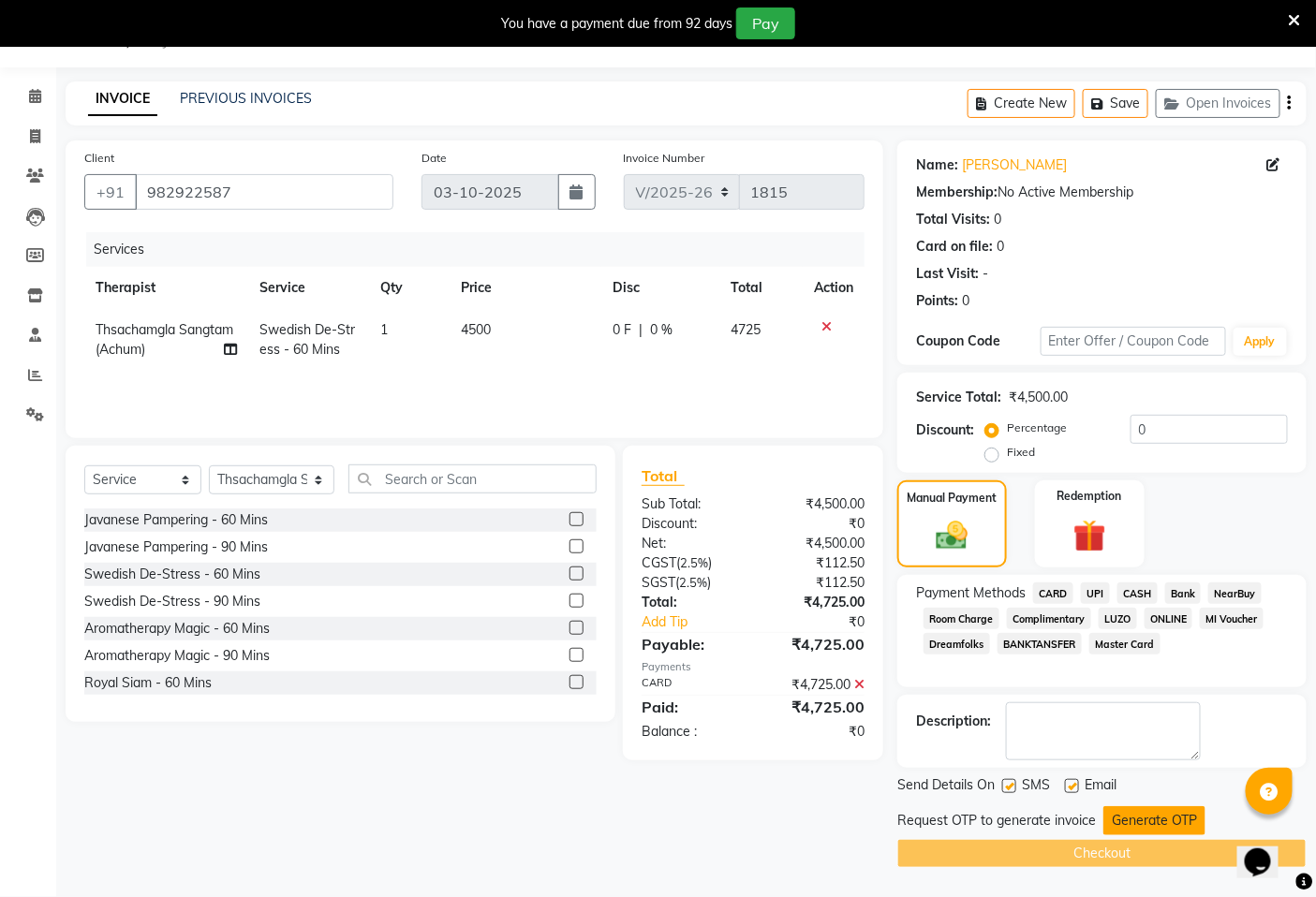
click at [1143, 819] on button "Generate OTP" at bounding box center [1153, 821] width 102 height 29
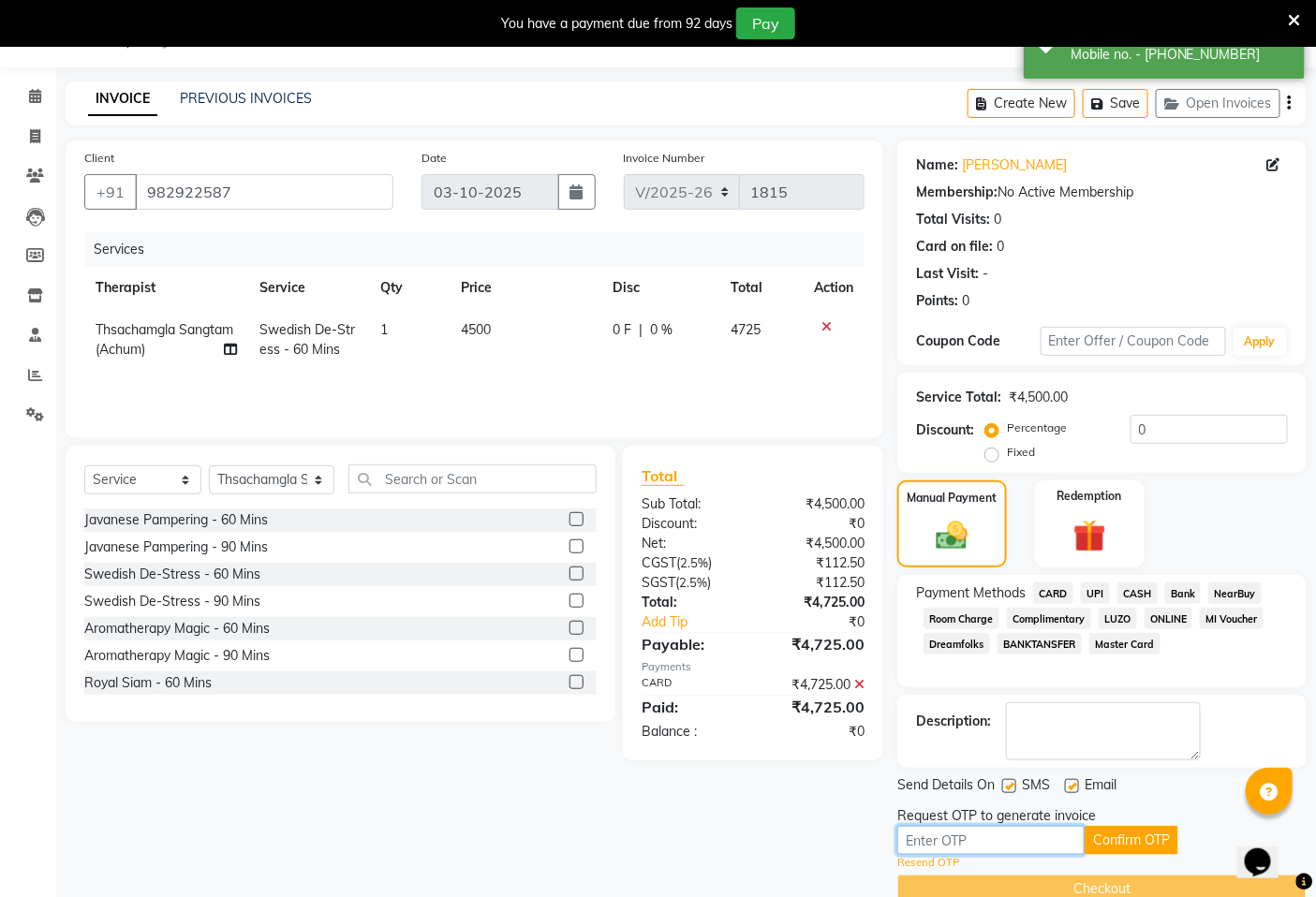
click at [1047, 841] on input "text" at bounding box center [991, 841] width 187 height 29
type input "8839"
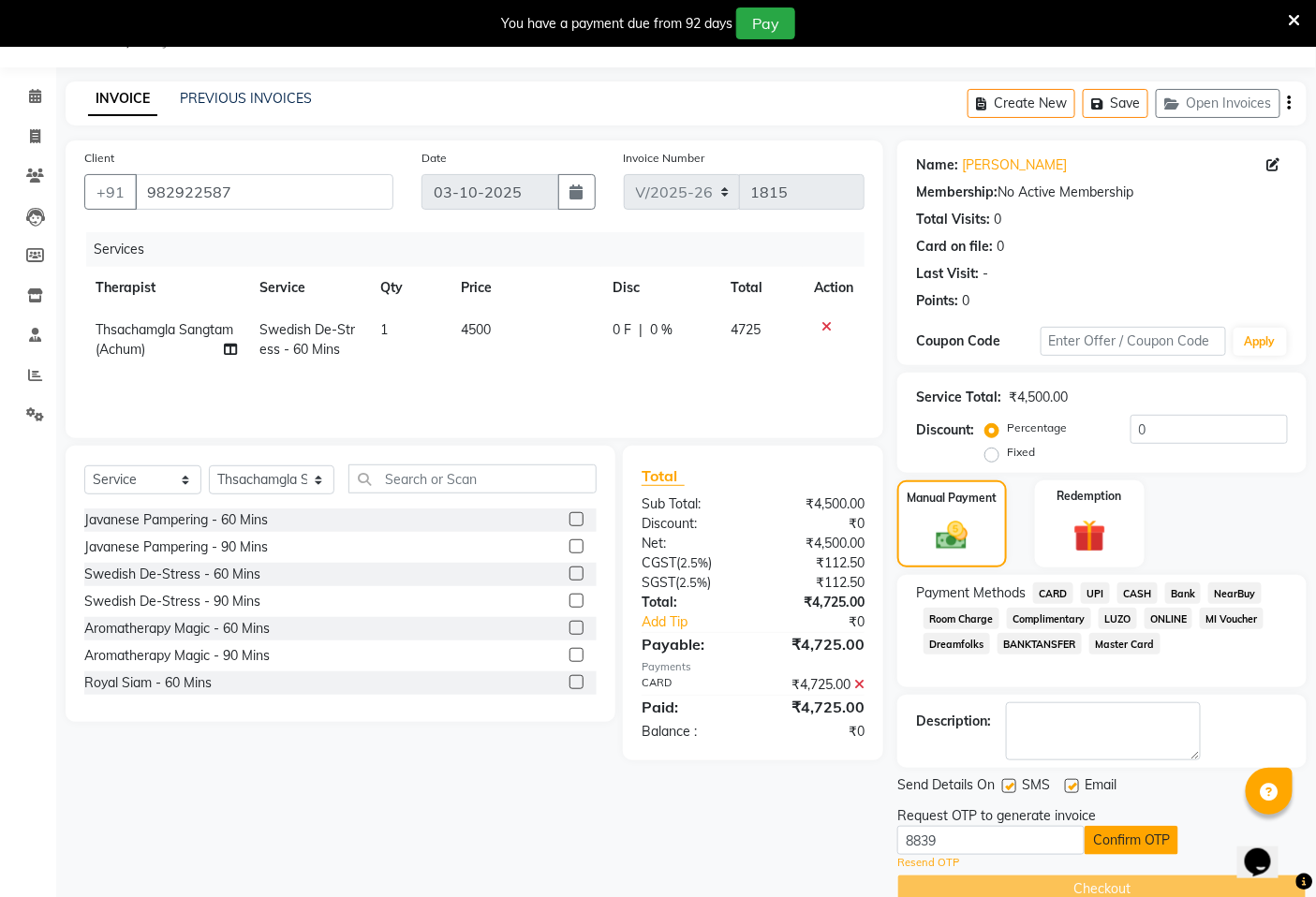
click at [1127, 840] on button "Confirm OTP" at bounding box center [1131, 841] width 94 height 29
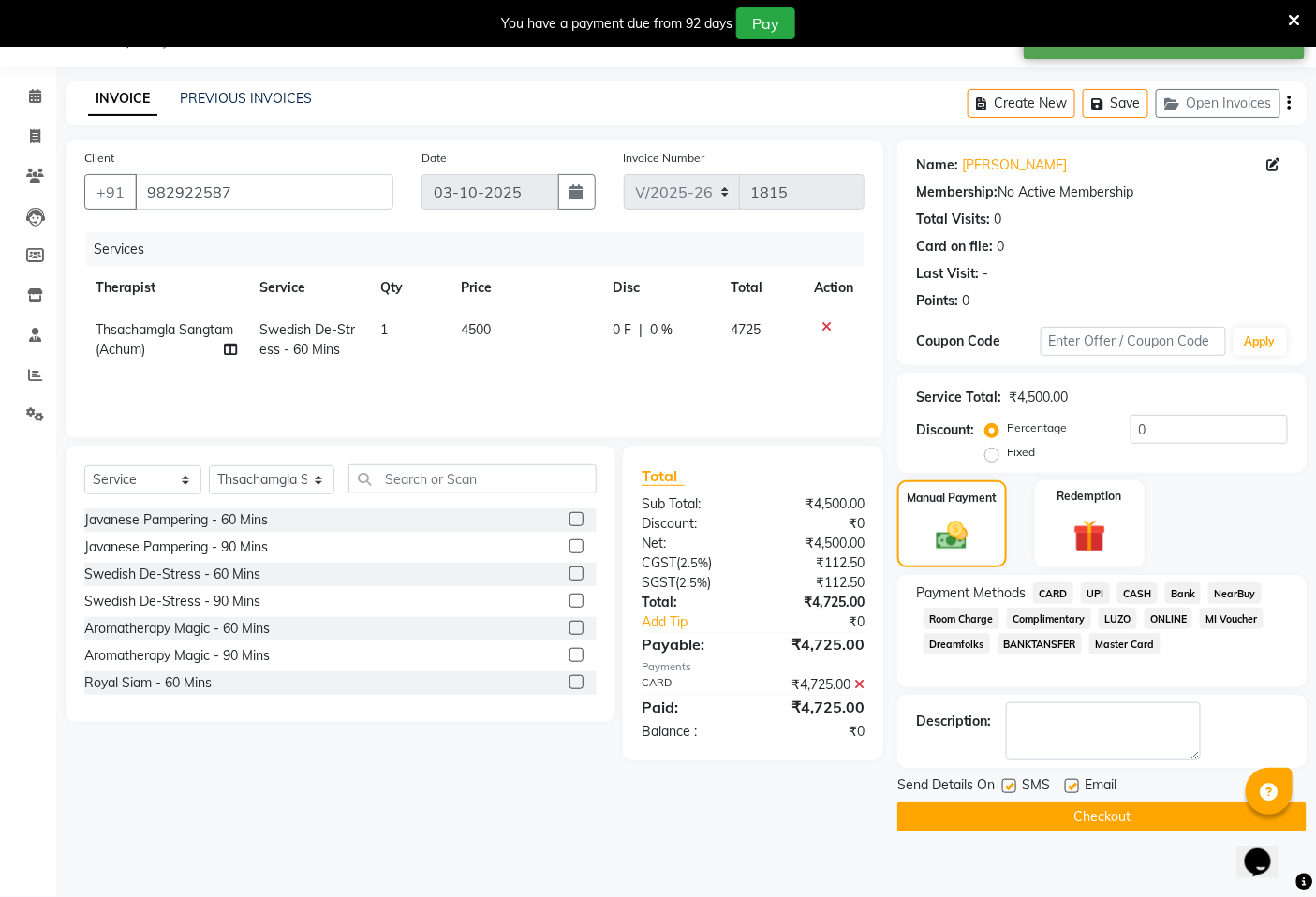
click at [1112, 820] on button "Checkout" at bounding box center [1102, 817] width 409 height 29
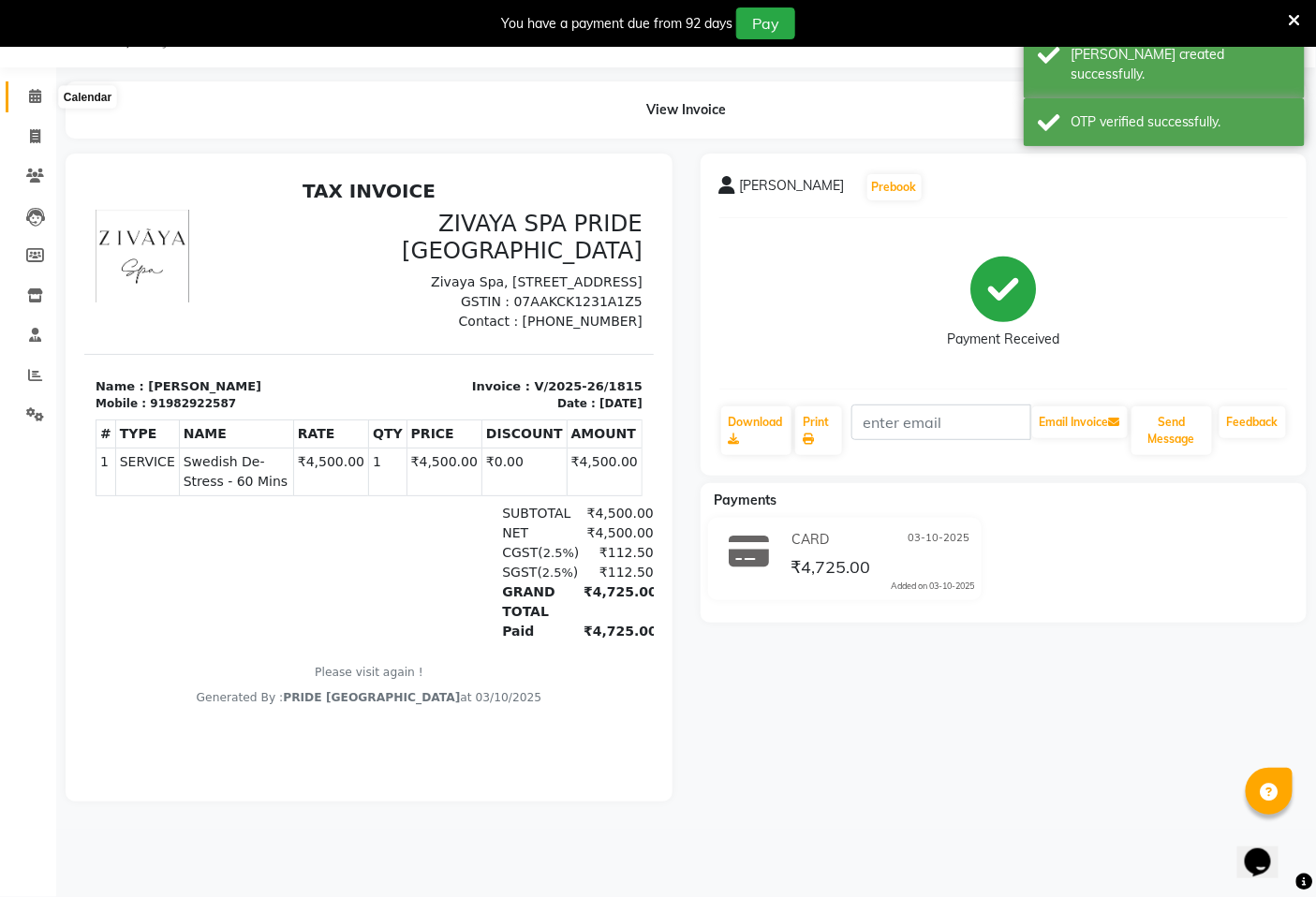
click at [34, 94] on icon at bounding box center [35, 95] width 12 height 14
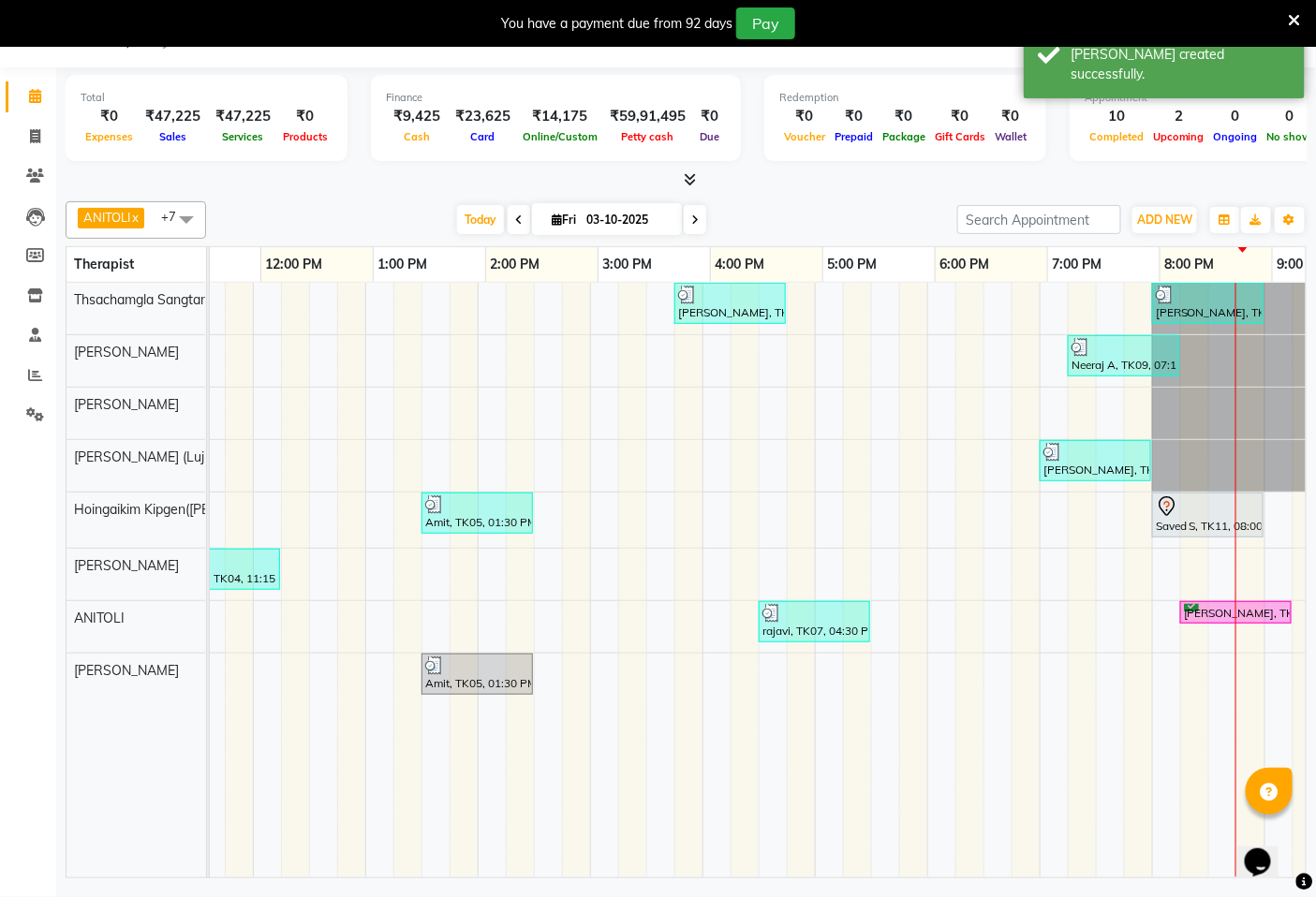
scroll to position [0, 519]
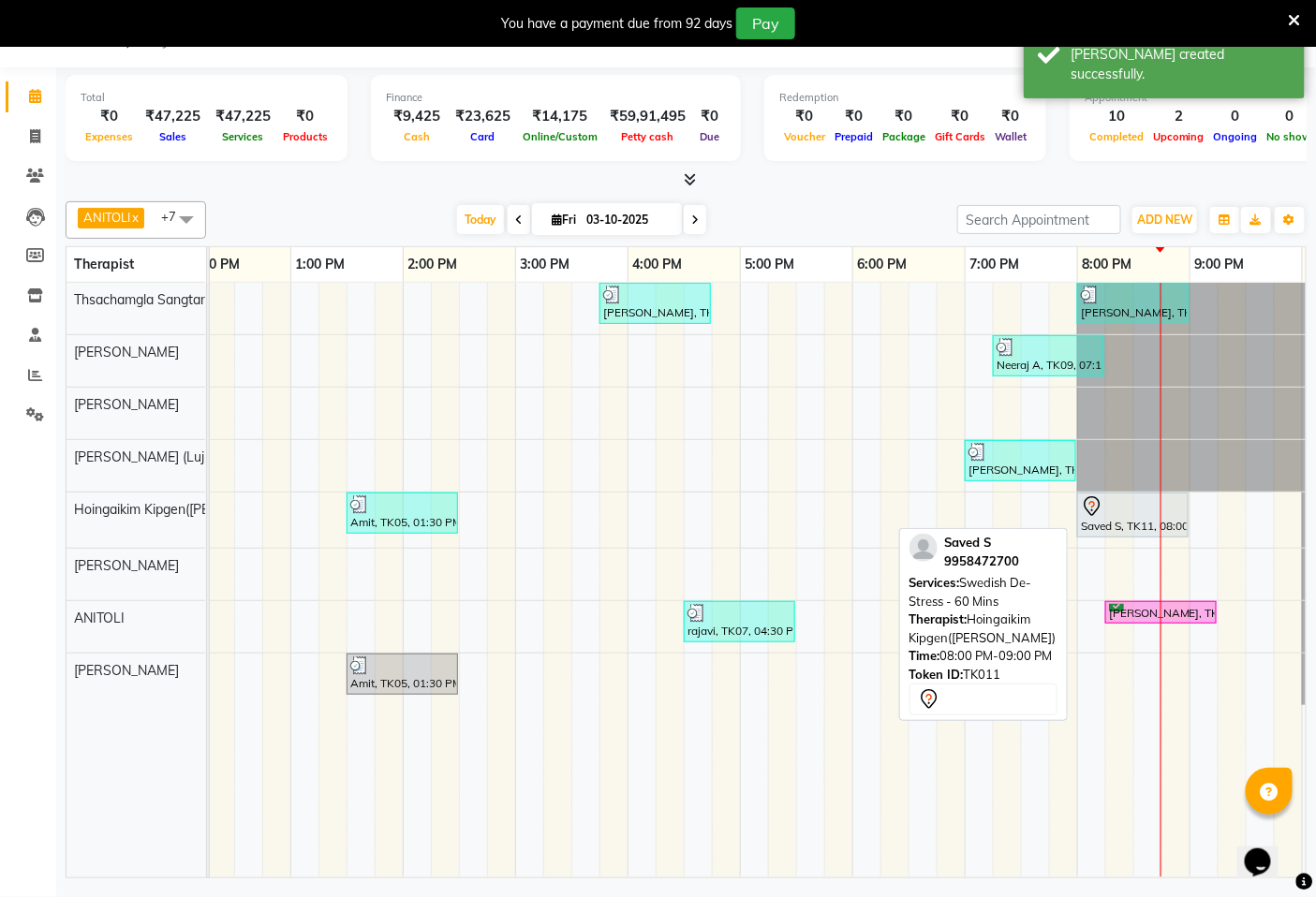
click at [1147, 520] on div "Saved S, TK11, 08:00 PM-09:00 PM, Swedish De-Stress - 60 Mins" at bounding box center [1132, 515] width 108 height 39
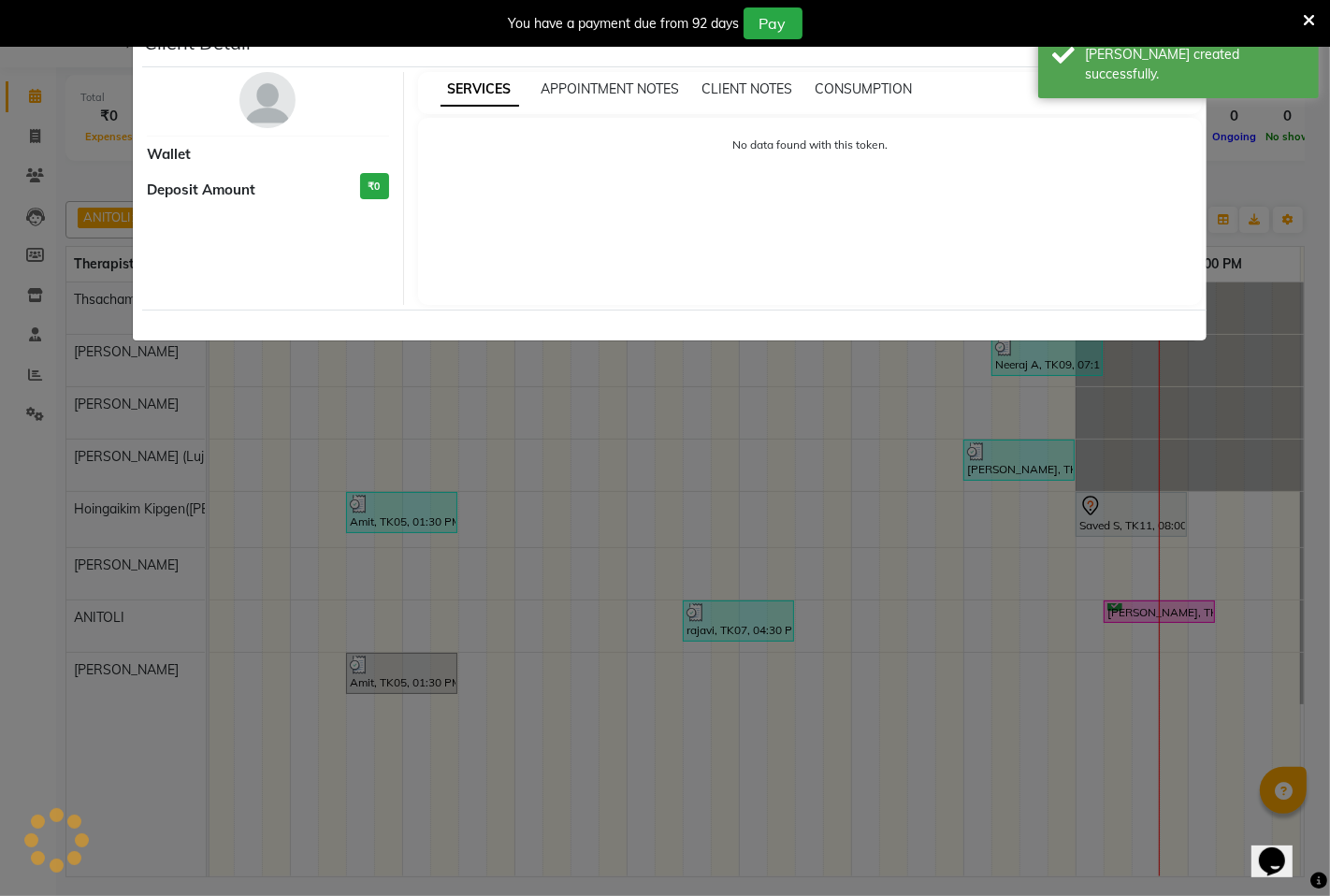
select select "7"
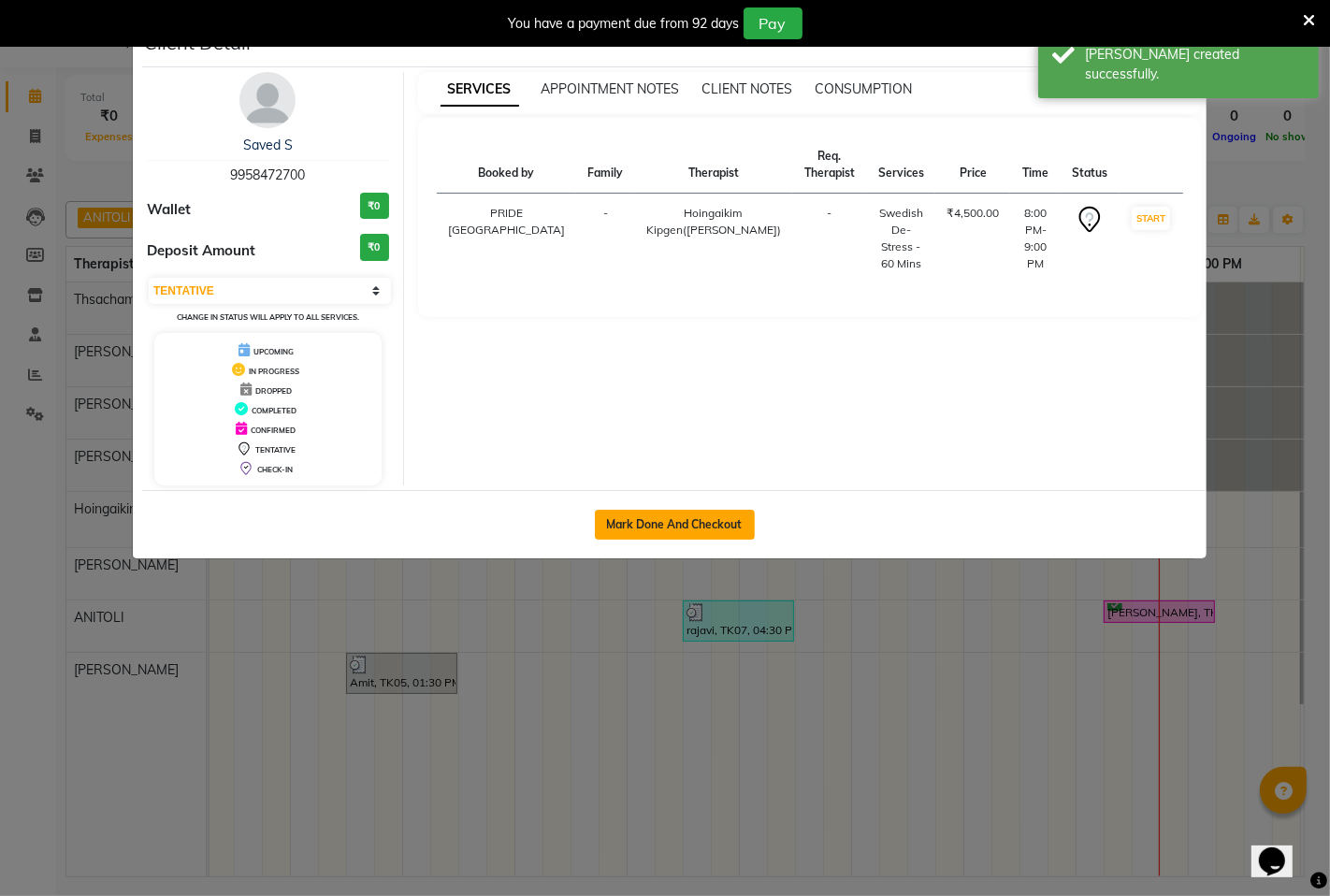
click at [701, 520] on button "Mark Done And Checkout" at bounding box center [674, 524] width 160 height 30
select select "service"
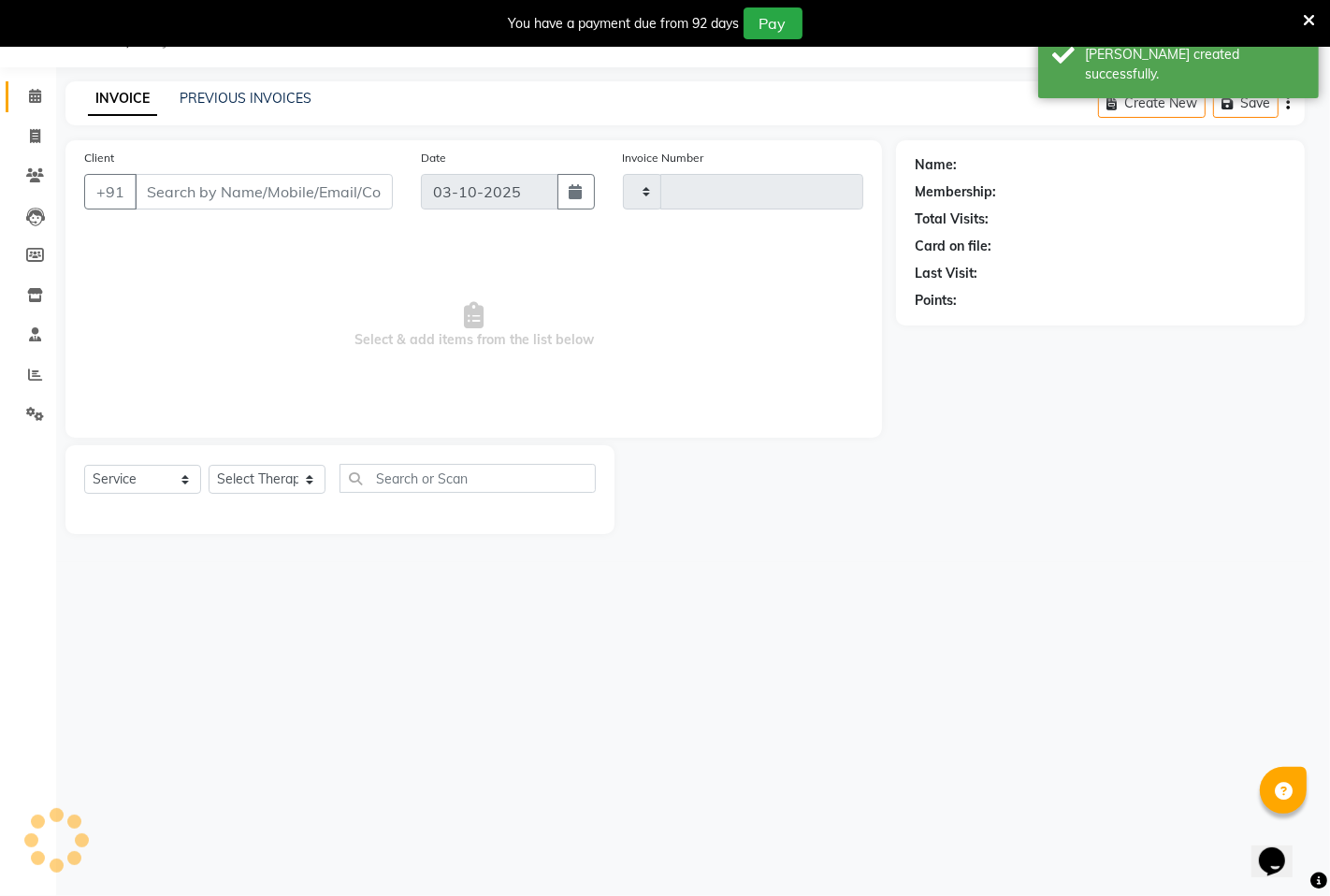
type input "1816"
select select "6501"
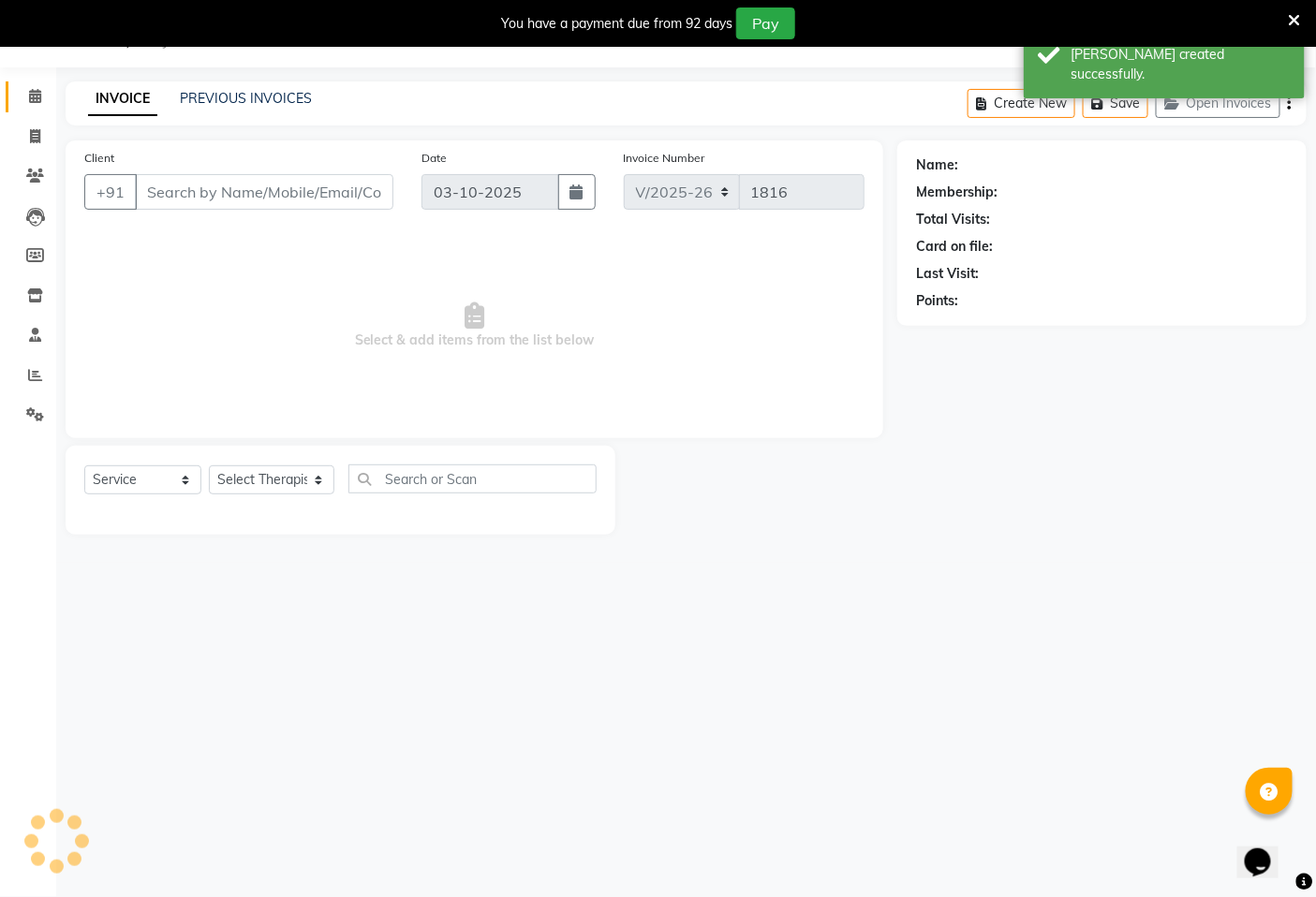
type input "9958472700"
select select "58496"
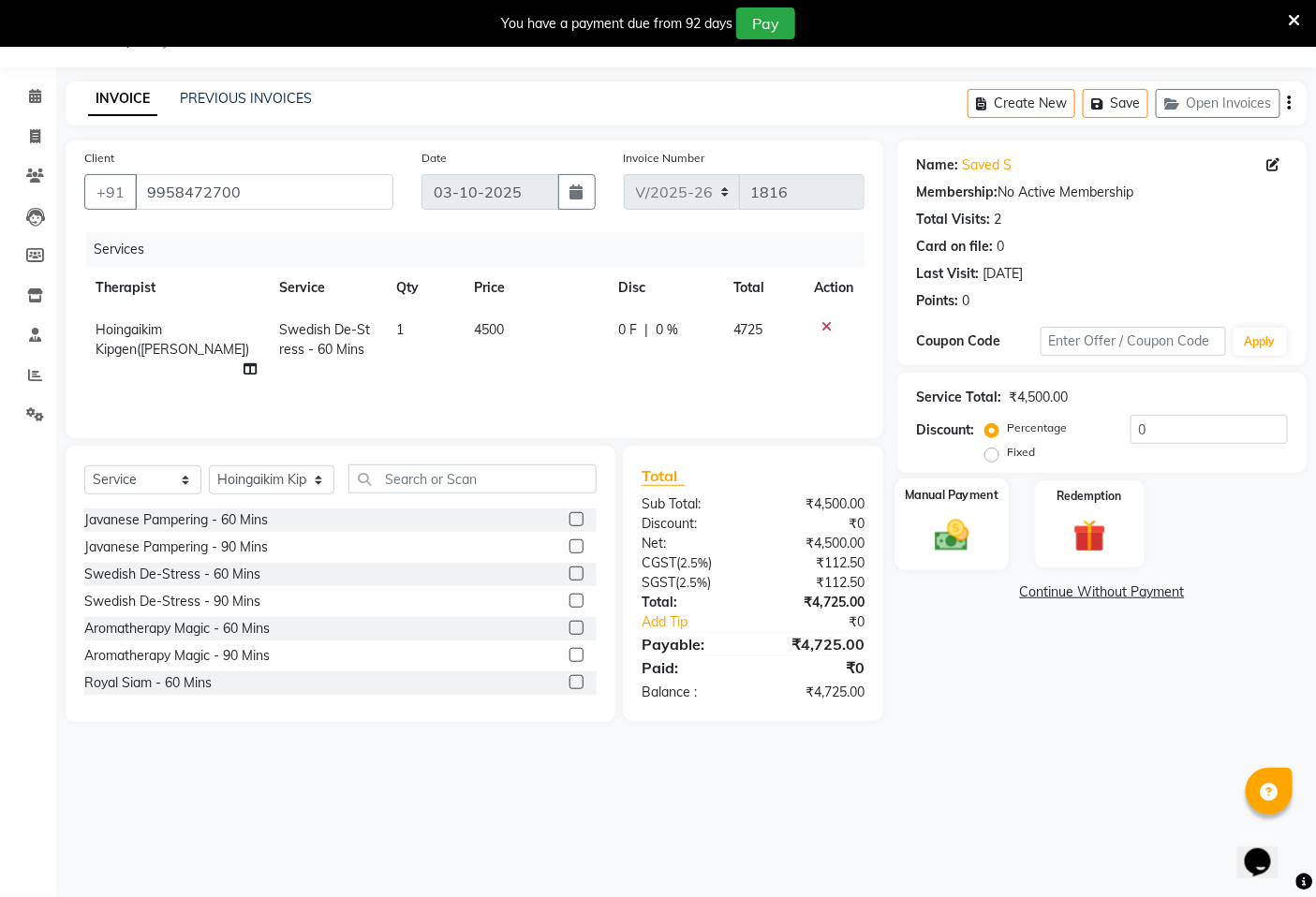
click at [956, 532] on img at bounding box center [953, 535] width 56 height 39
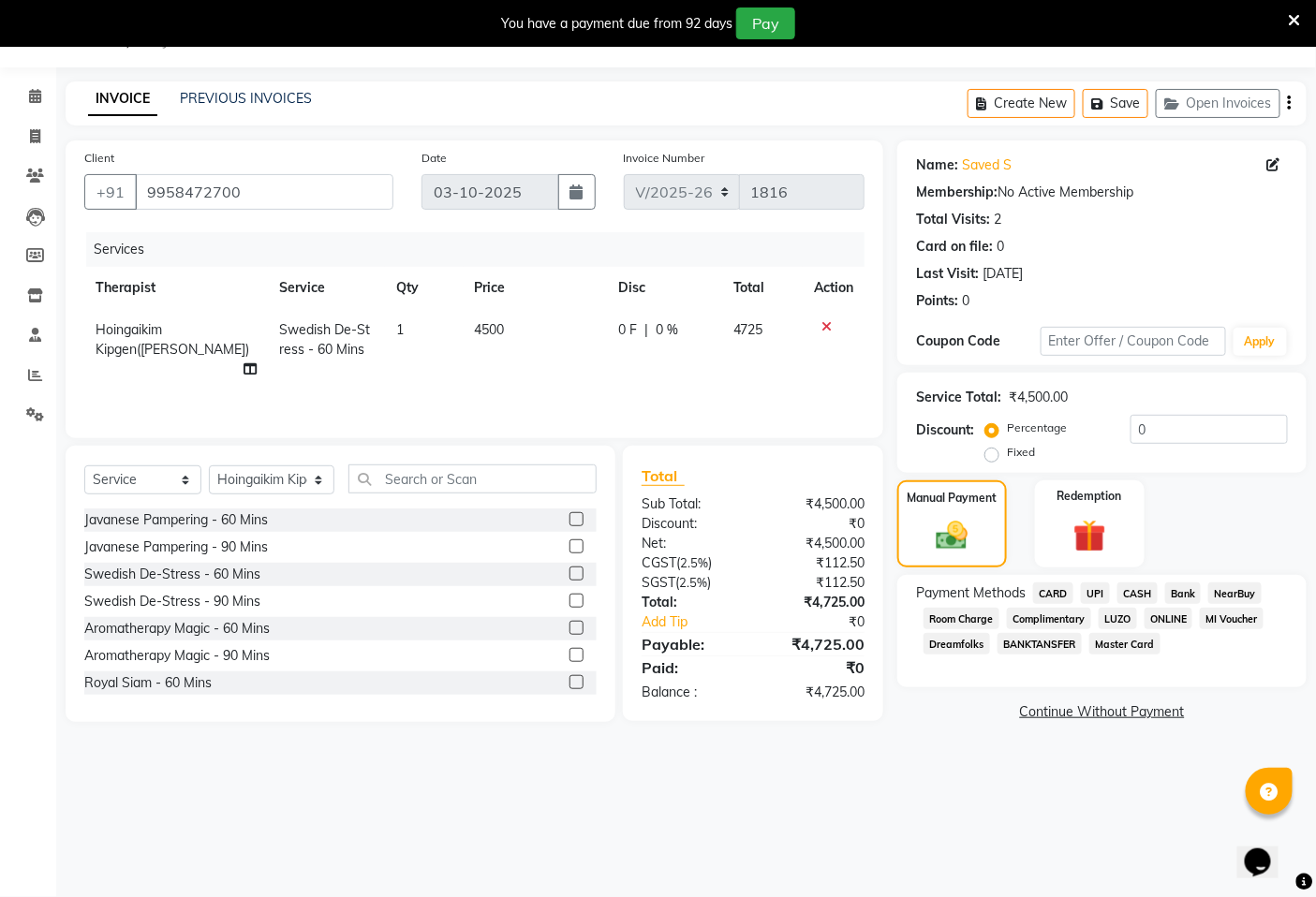
click at [1091, 592] on span "UPI" at bounding box center [1095, 593] width 29 height 21
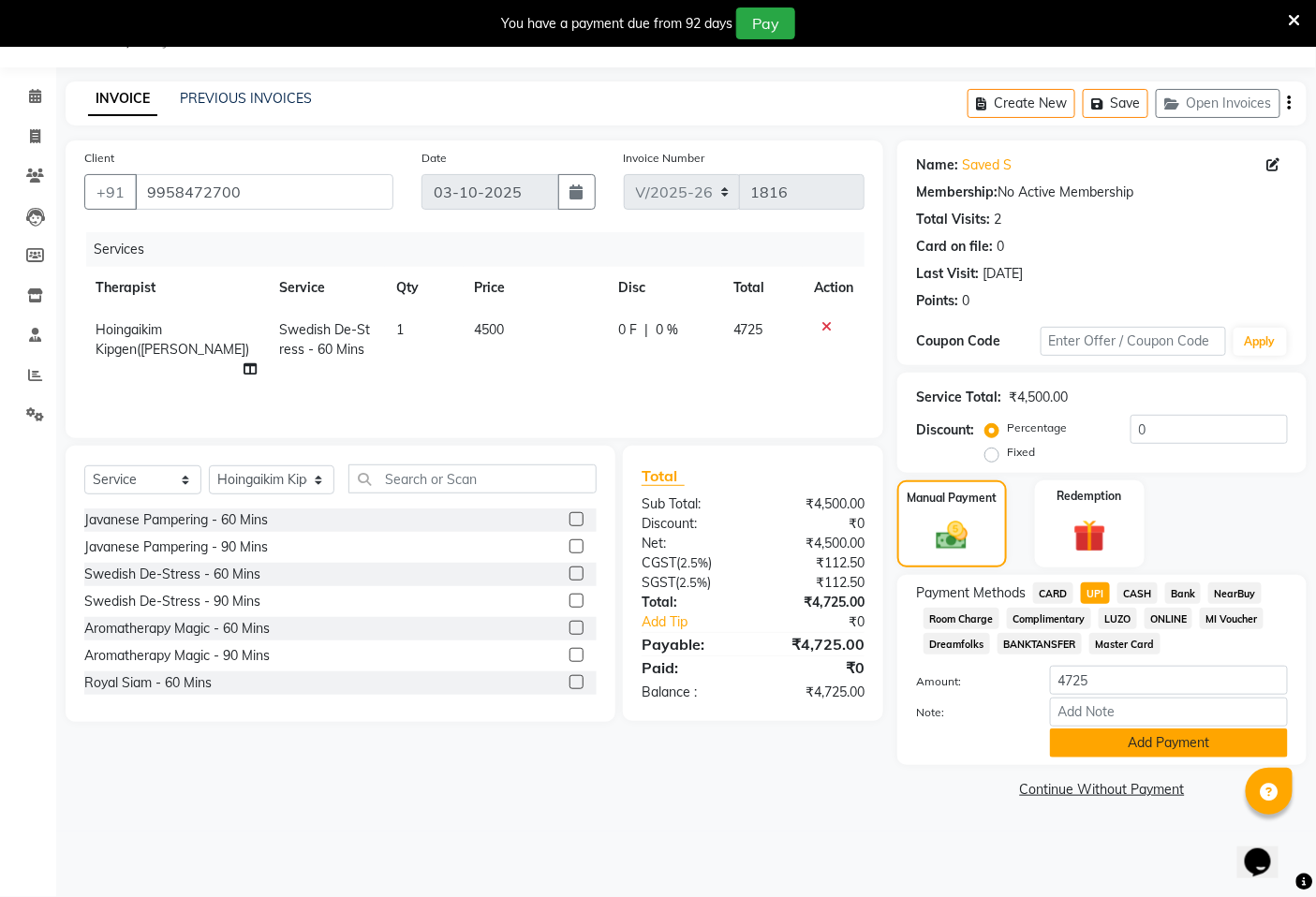
click at [1119, 745] on button "Add Payment" at bounding box center [1169, 743] width 238 height 29
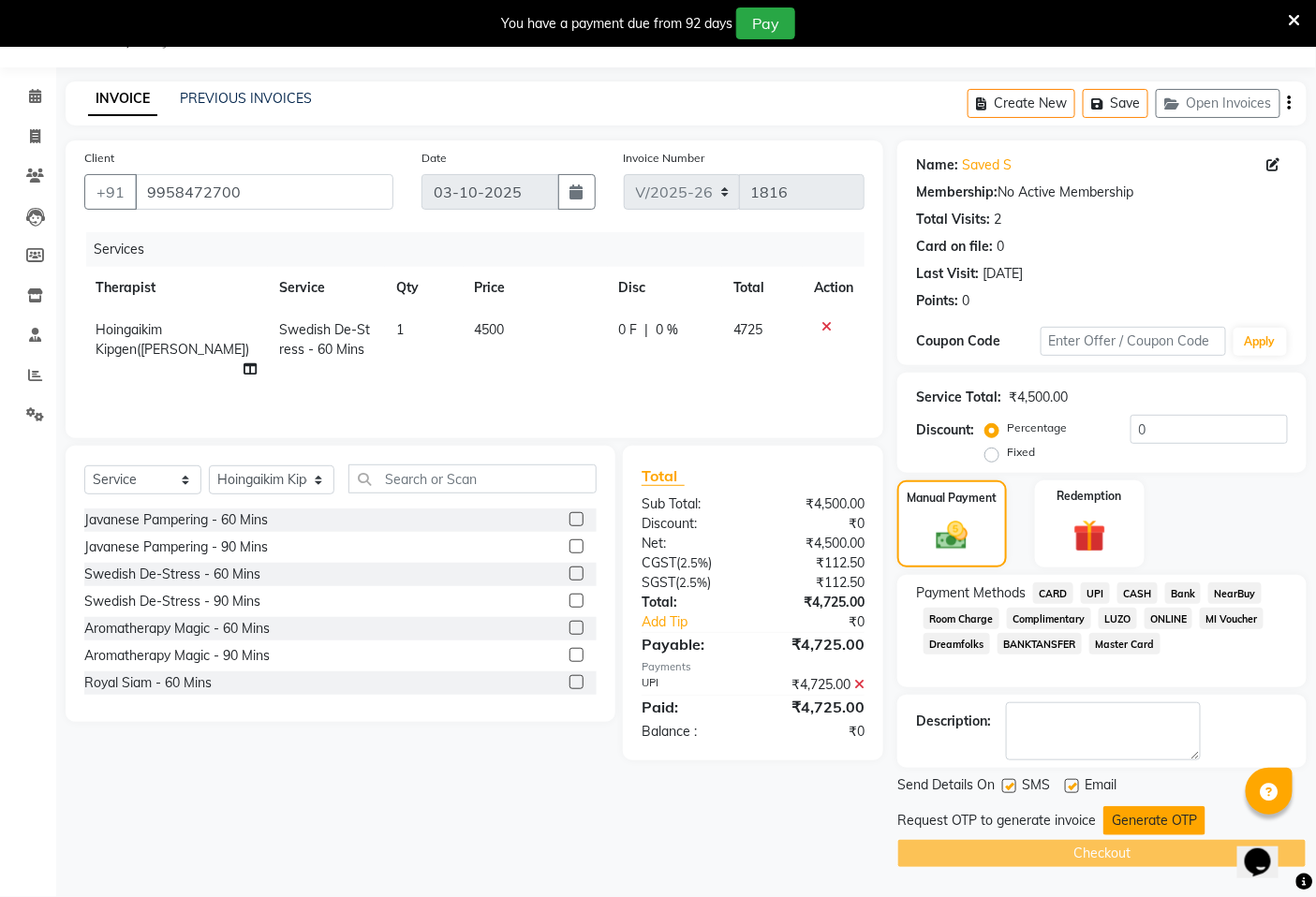
click at [1139, 818] on button "Generate OTP" at bounding box center [1153, 821] width 102 height 29
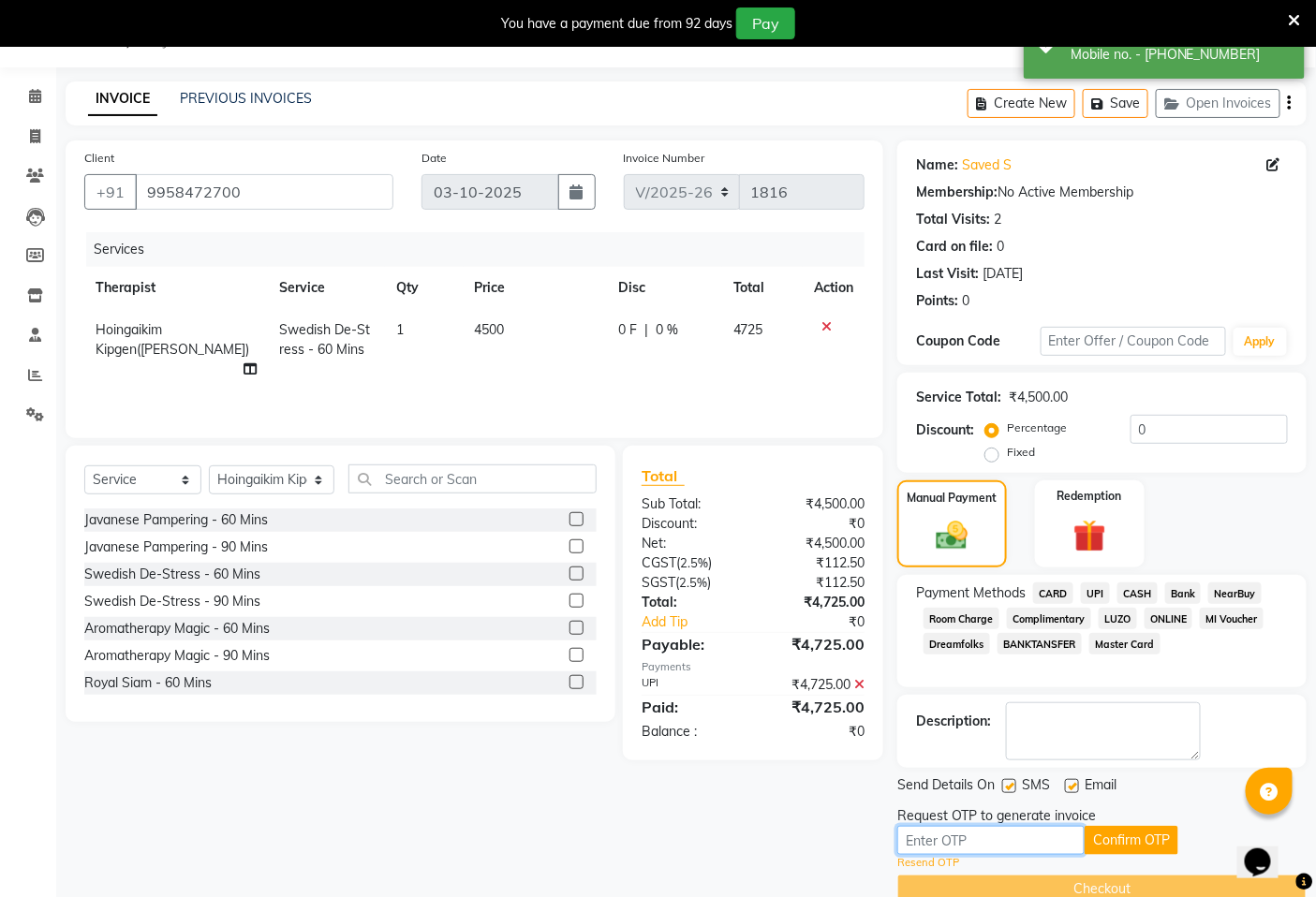
click at [1045, 841] on input "text" at bounding box center [991, 841] width 187 height 29
type input "8839"
click at [1144, 838] on button "Confirm OTP" at bounding box center [1131, 841] width 94 height 29
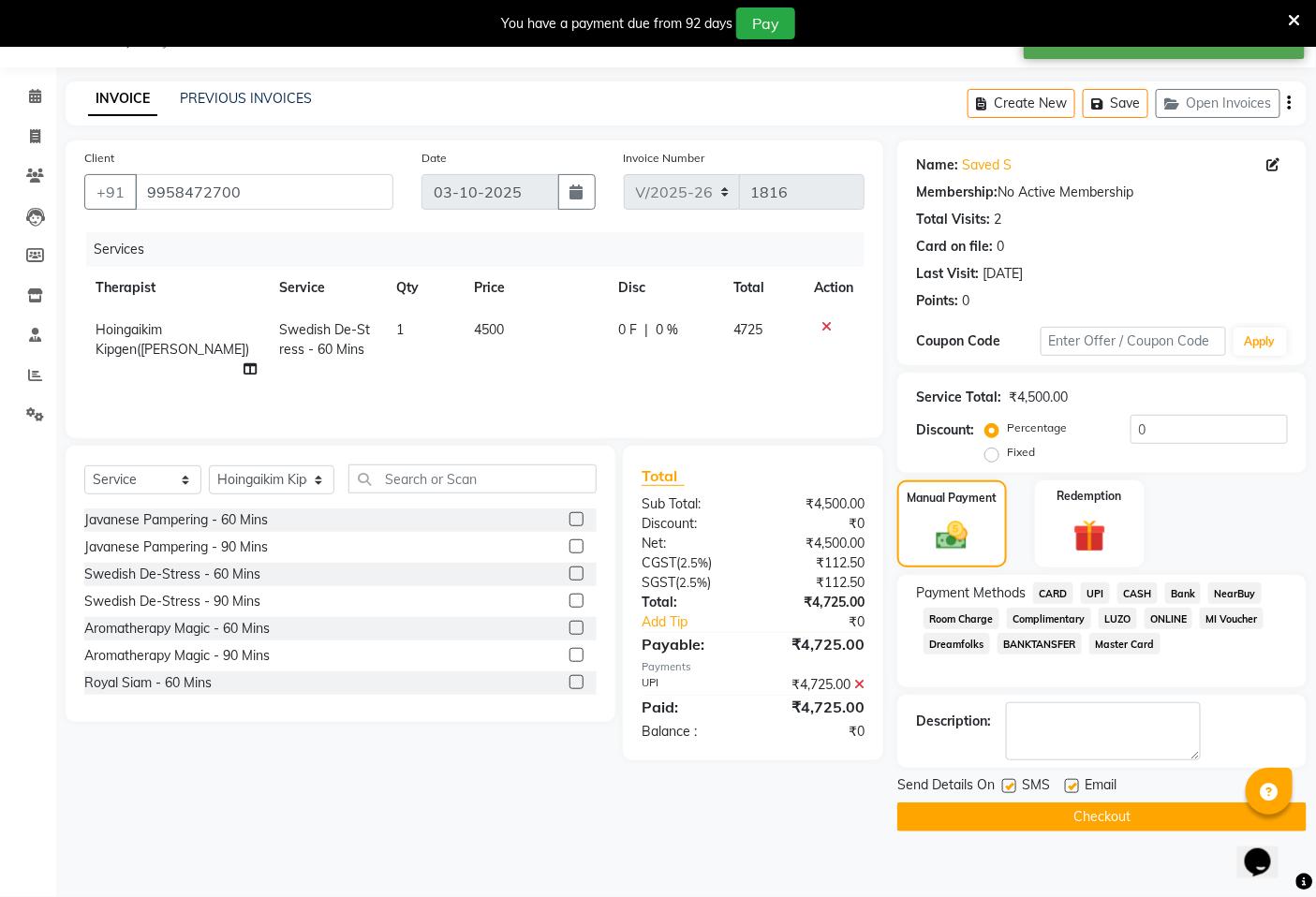
click at [1115, 819] on button "Checkout" at bounding box center [1102, 817] width 409 height 29
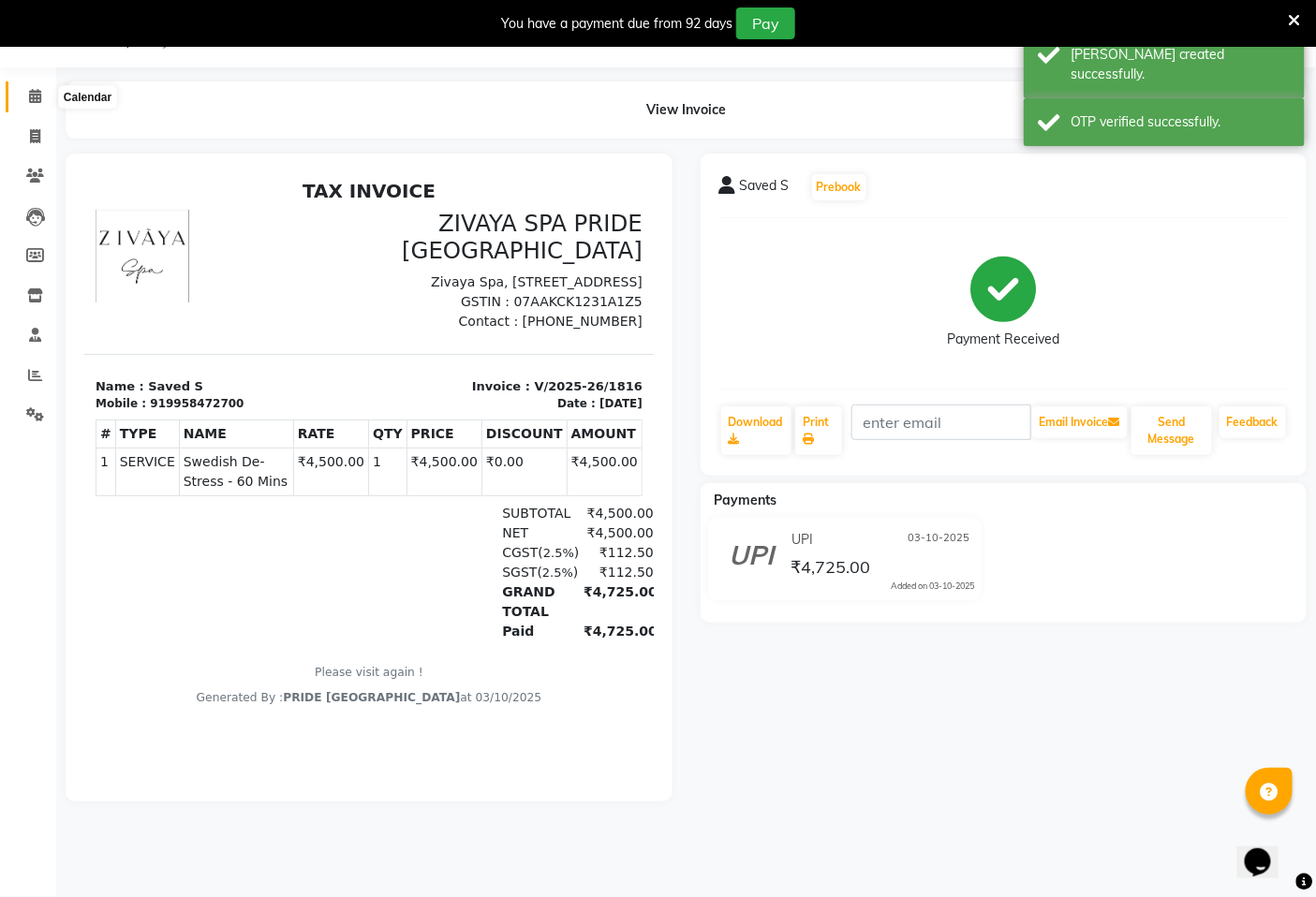
click at [29, 91] on icon at bounding box center [35, 95] width 12 height 14
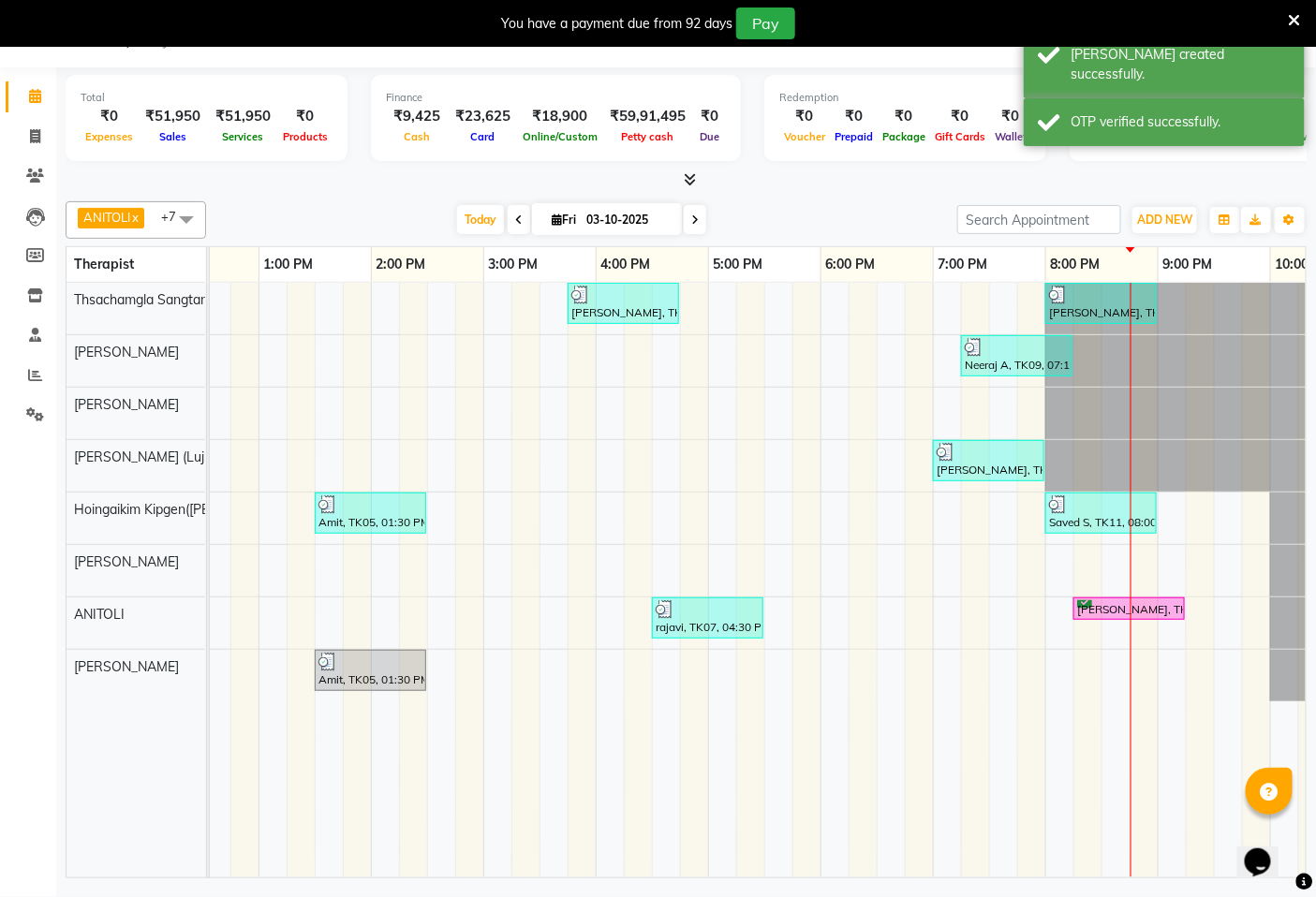
scroll to position [0, 646]
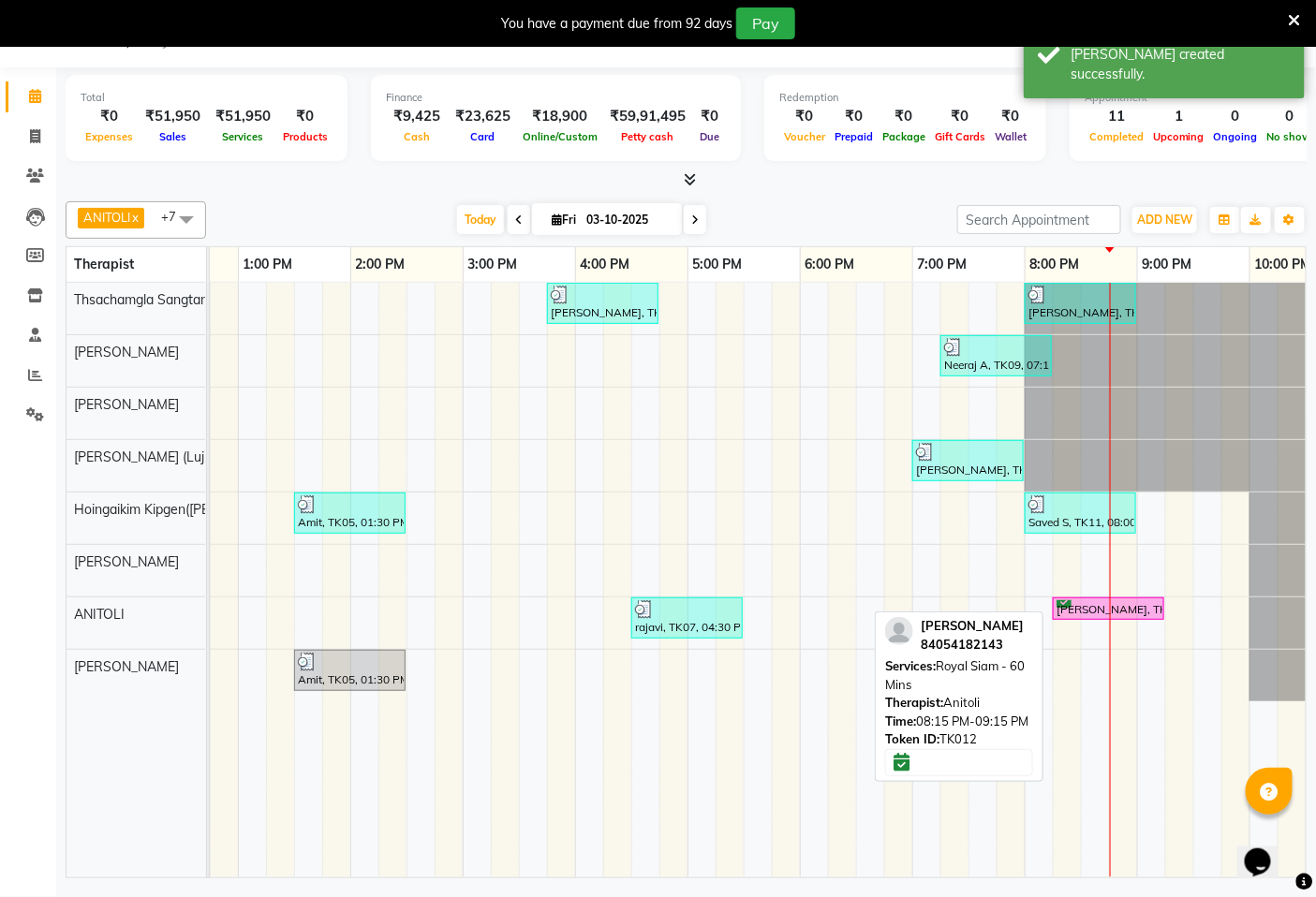
click at [1098, 610] on div "[PERSON_NAME], TK12, 08:15 PM-09:15 PM, Royal Siam - 60 Mins" at bounding box center [1108, 609] width 108 height 18
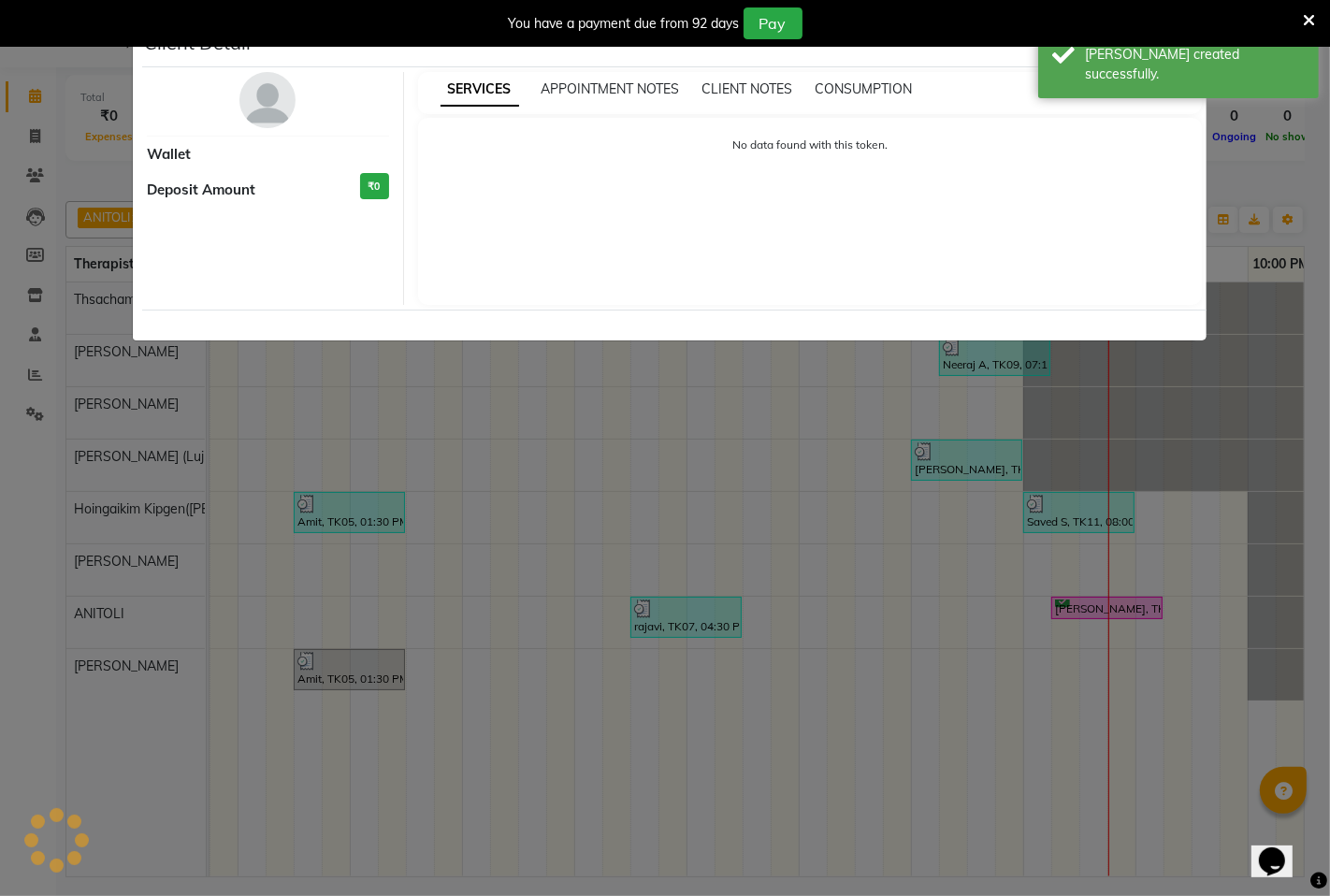
select select "6"
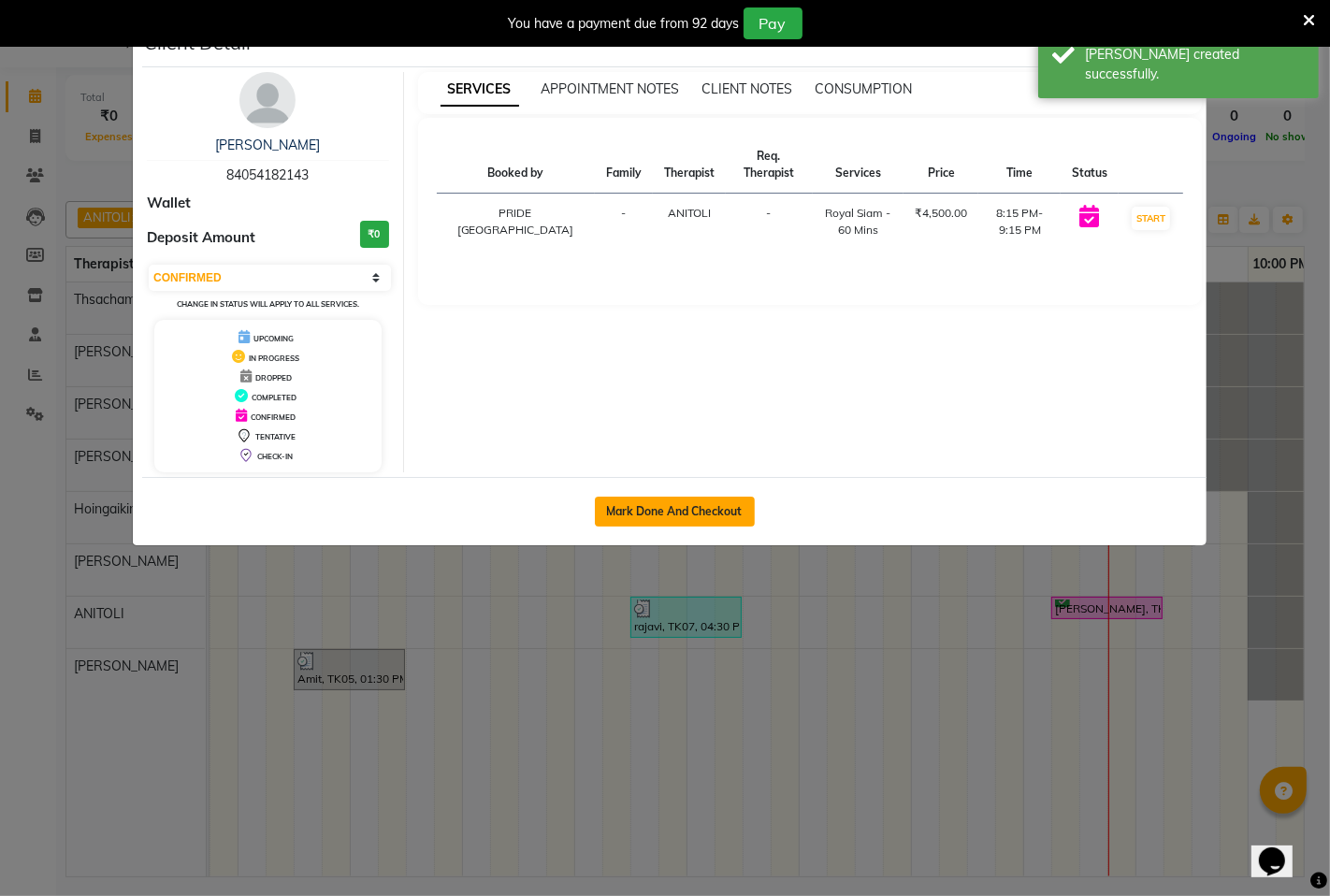
click at [738, 508] on button "Mark Done And Checkout" at bounding box center [674, 511] width 160 height 30
select select "service"
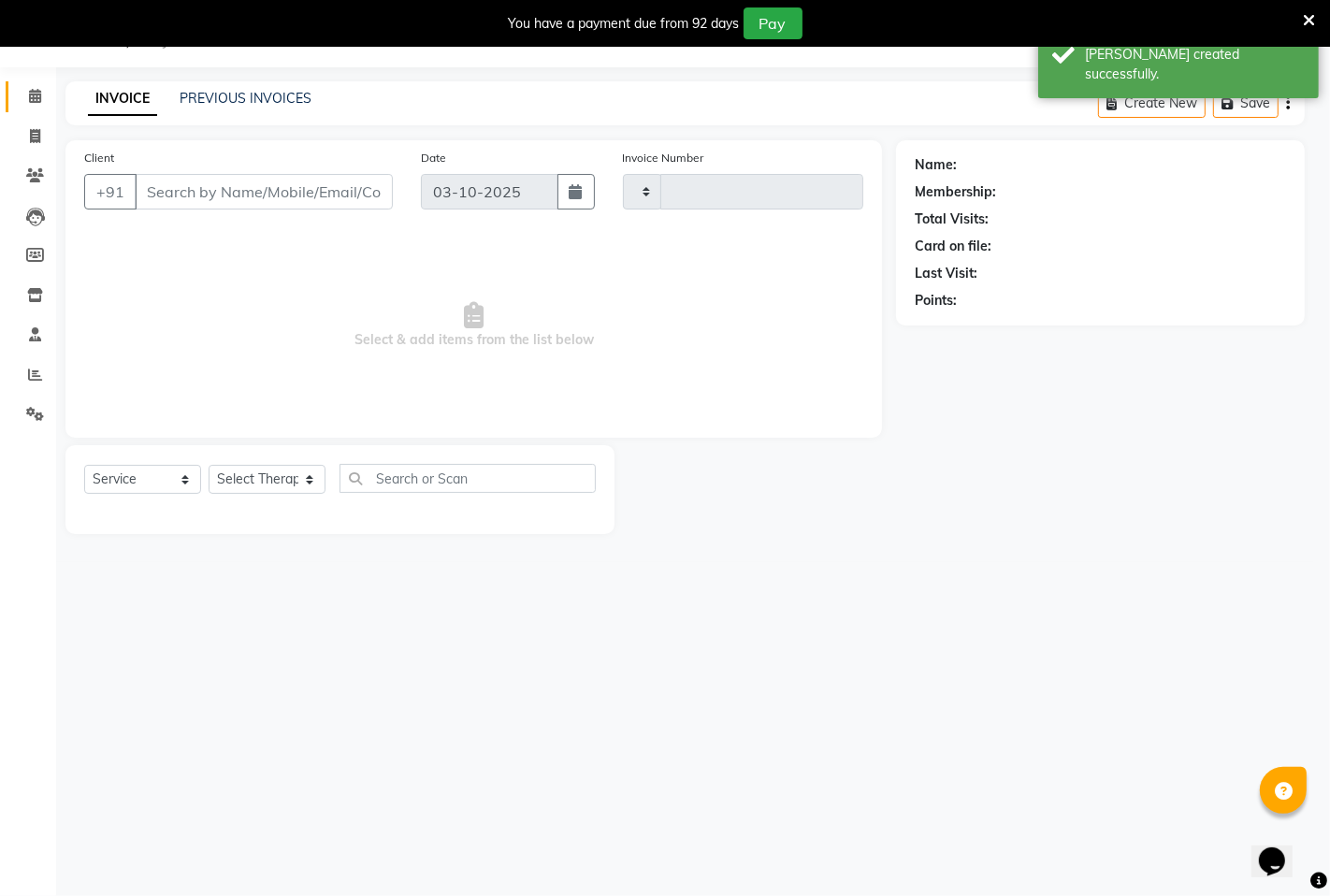
type input "1817"
select select "6501"
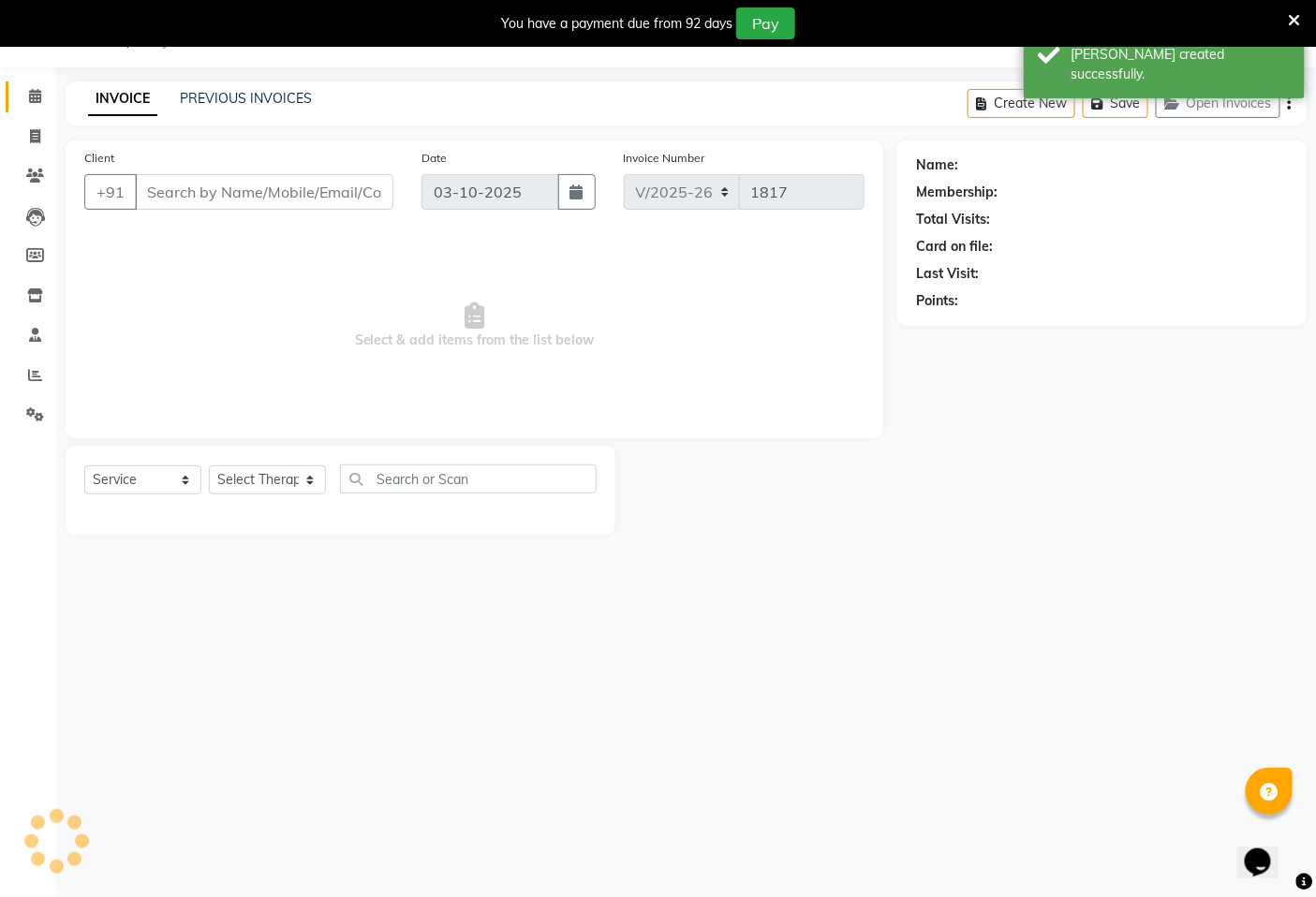
type input "84054182143"
select select "71800"
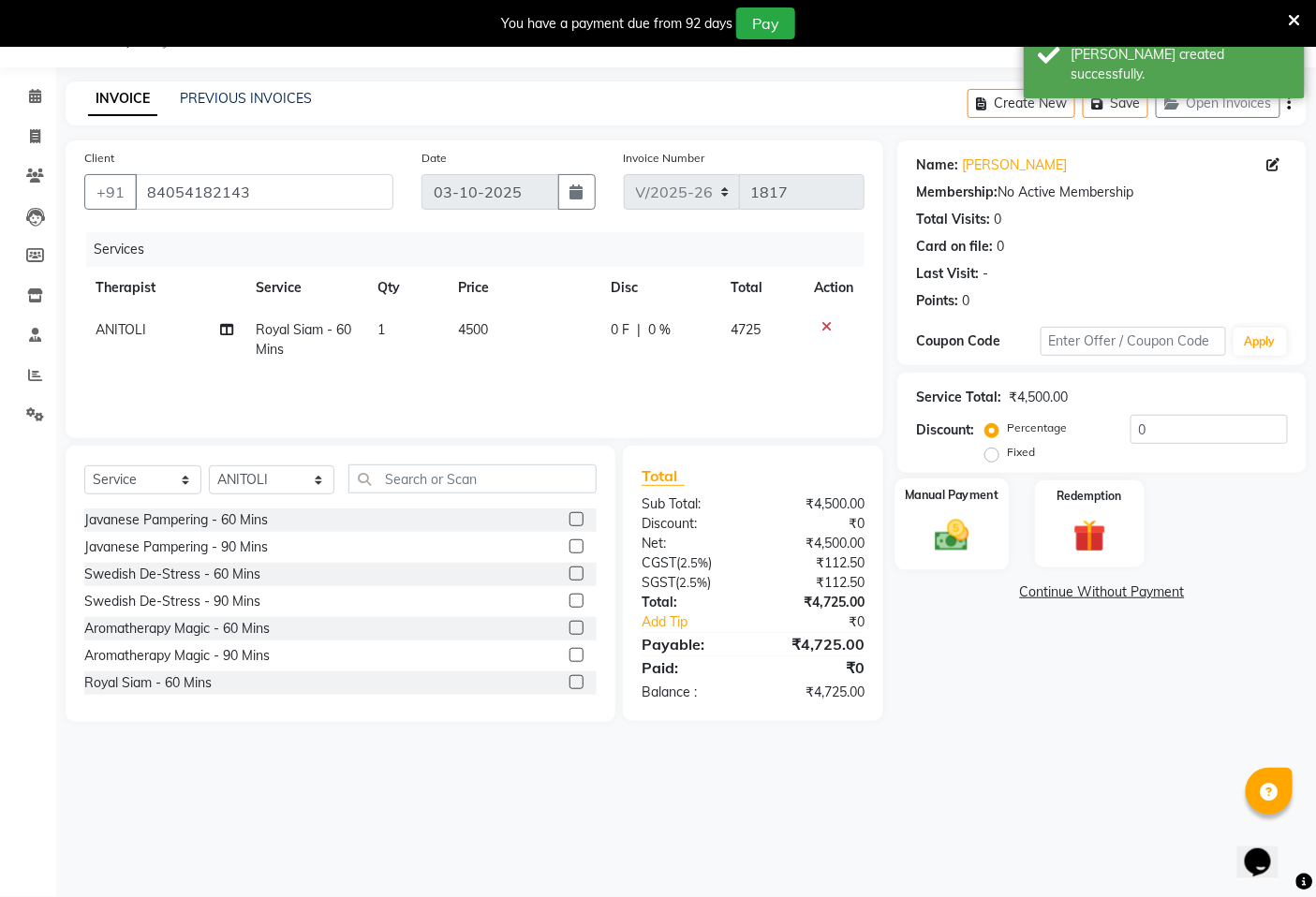
click at [953, 548] on img at bounding box center [953, 535] width 56 height 39
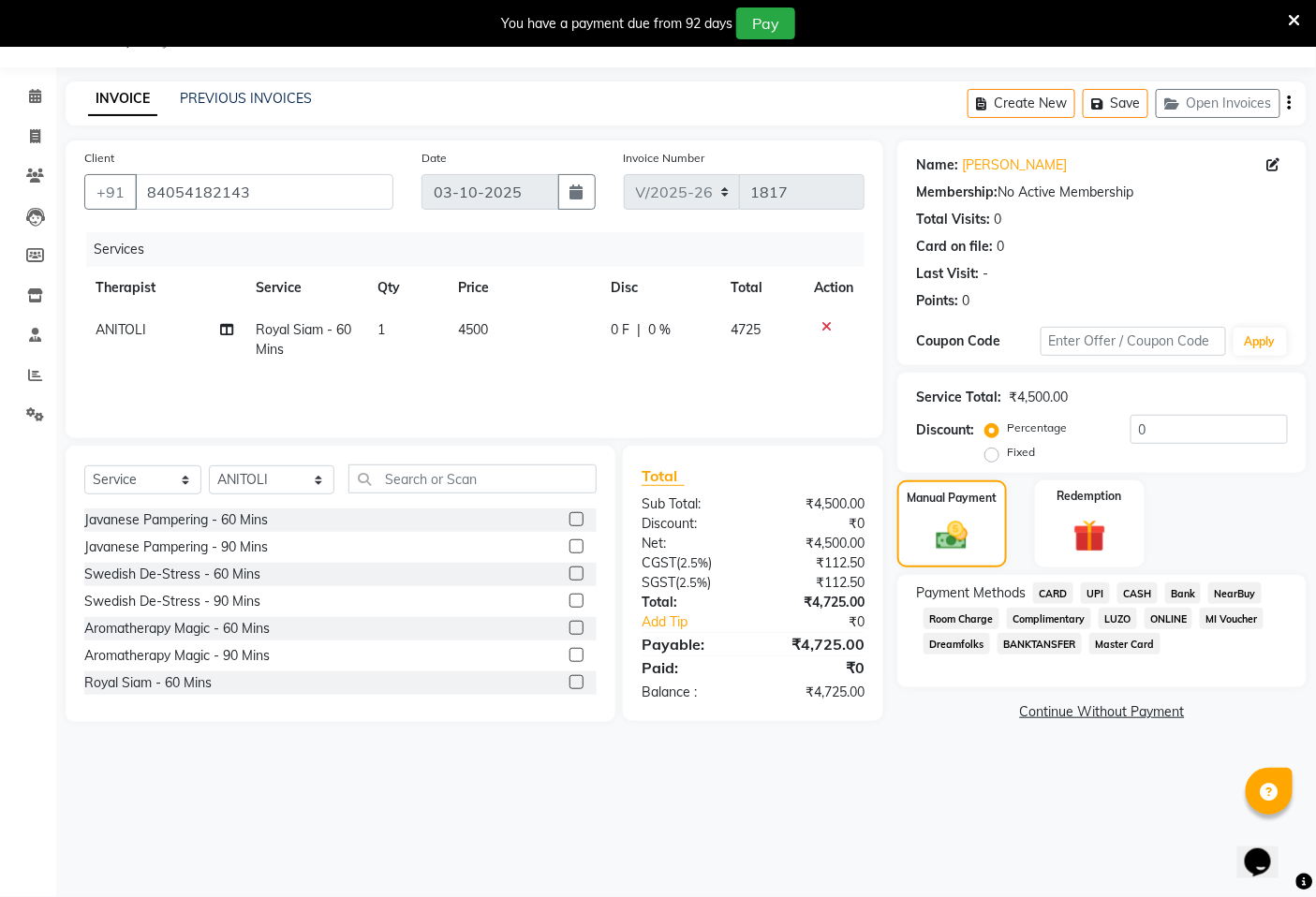
click at [1047, 592] on span "CARD" at bounding box center [1052, 593] width 40 height 21
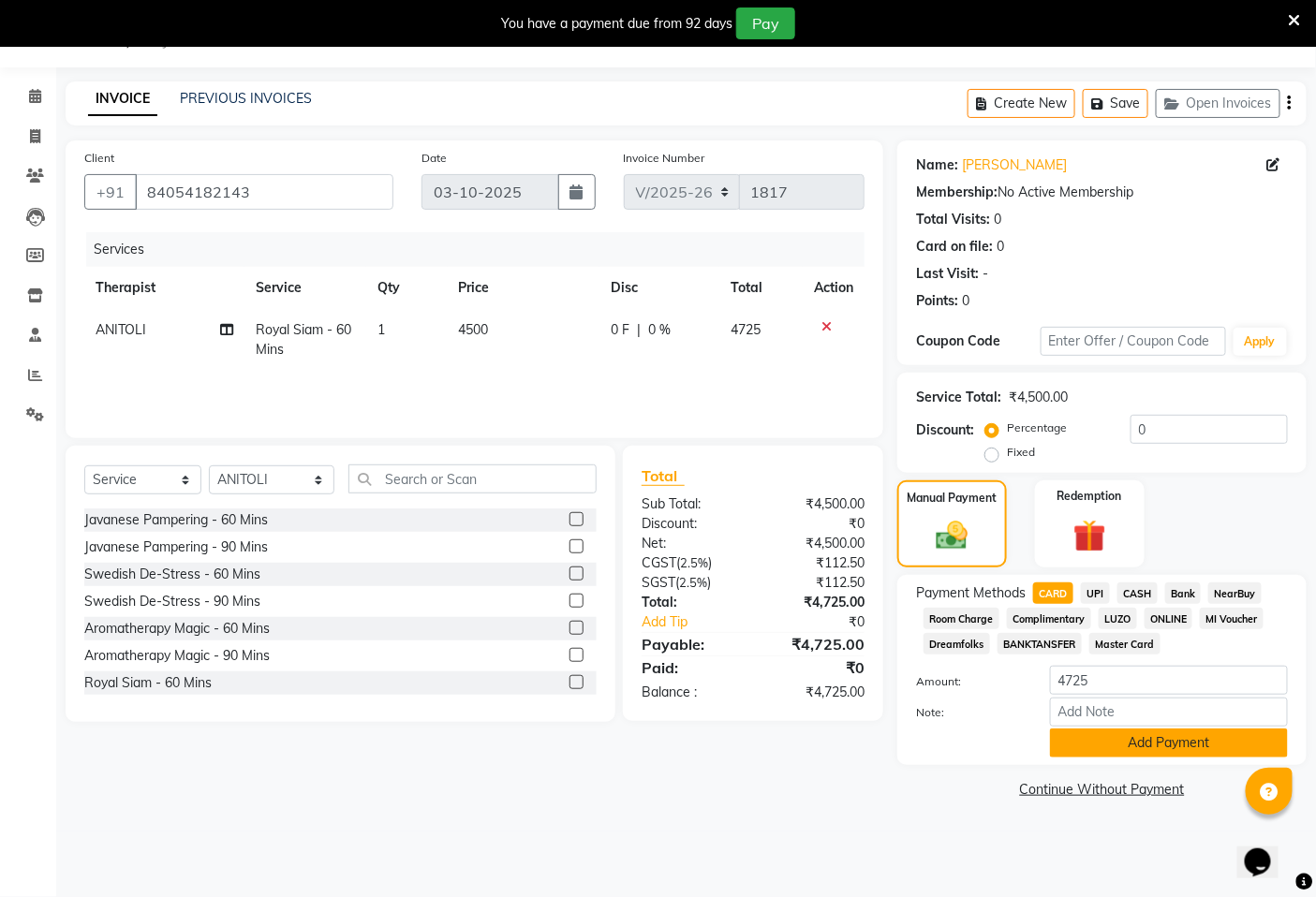
click at [1138, 743] on button "Add Payment" at bounding box center [1169, 743] width 238 height 29
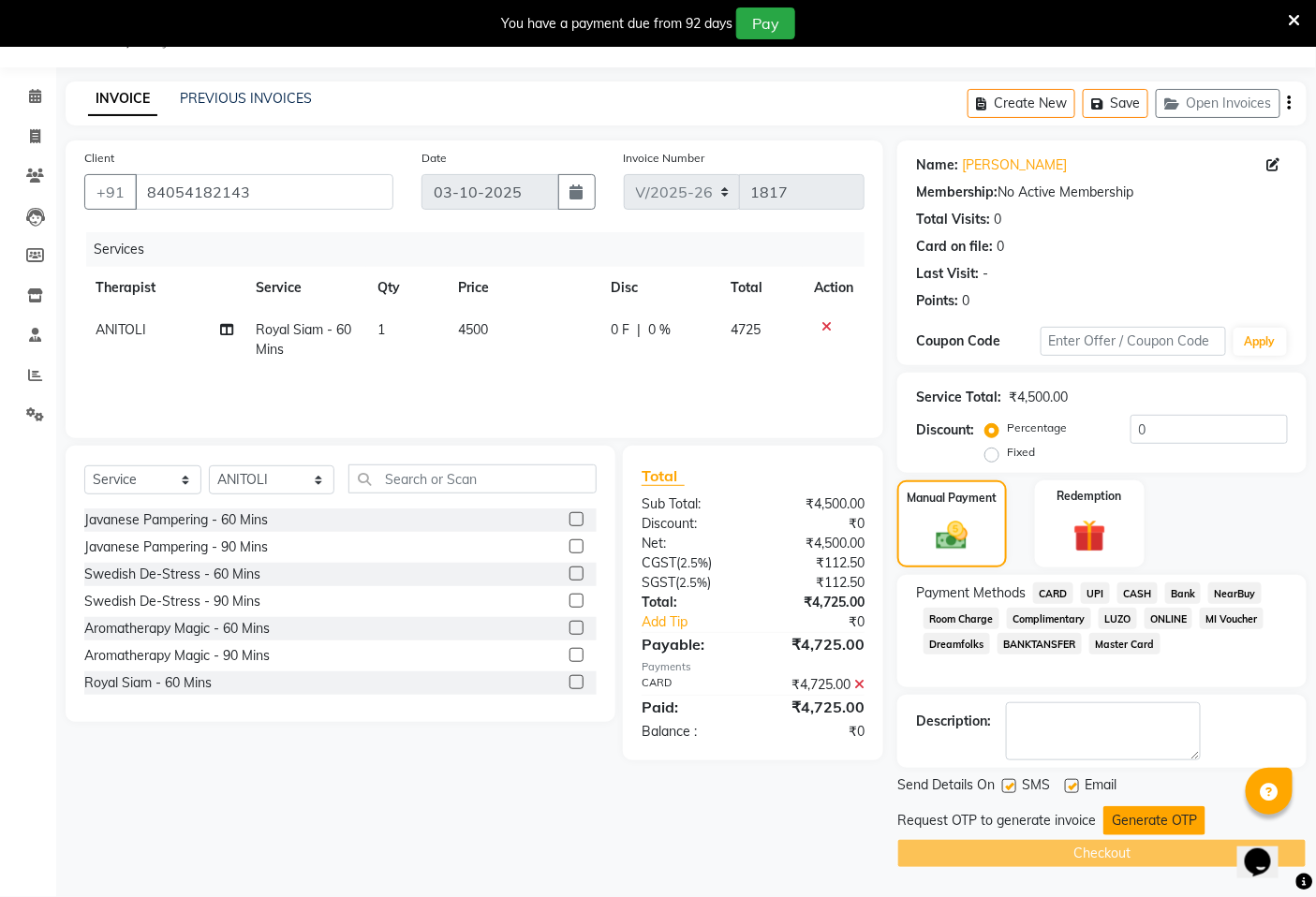
click at [1141, 816] on button "Generate OTP" at bounding box center [1153, 821] width 102 height 29
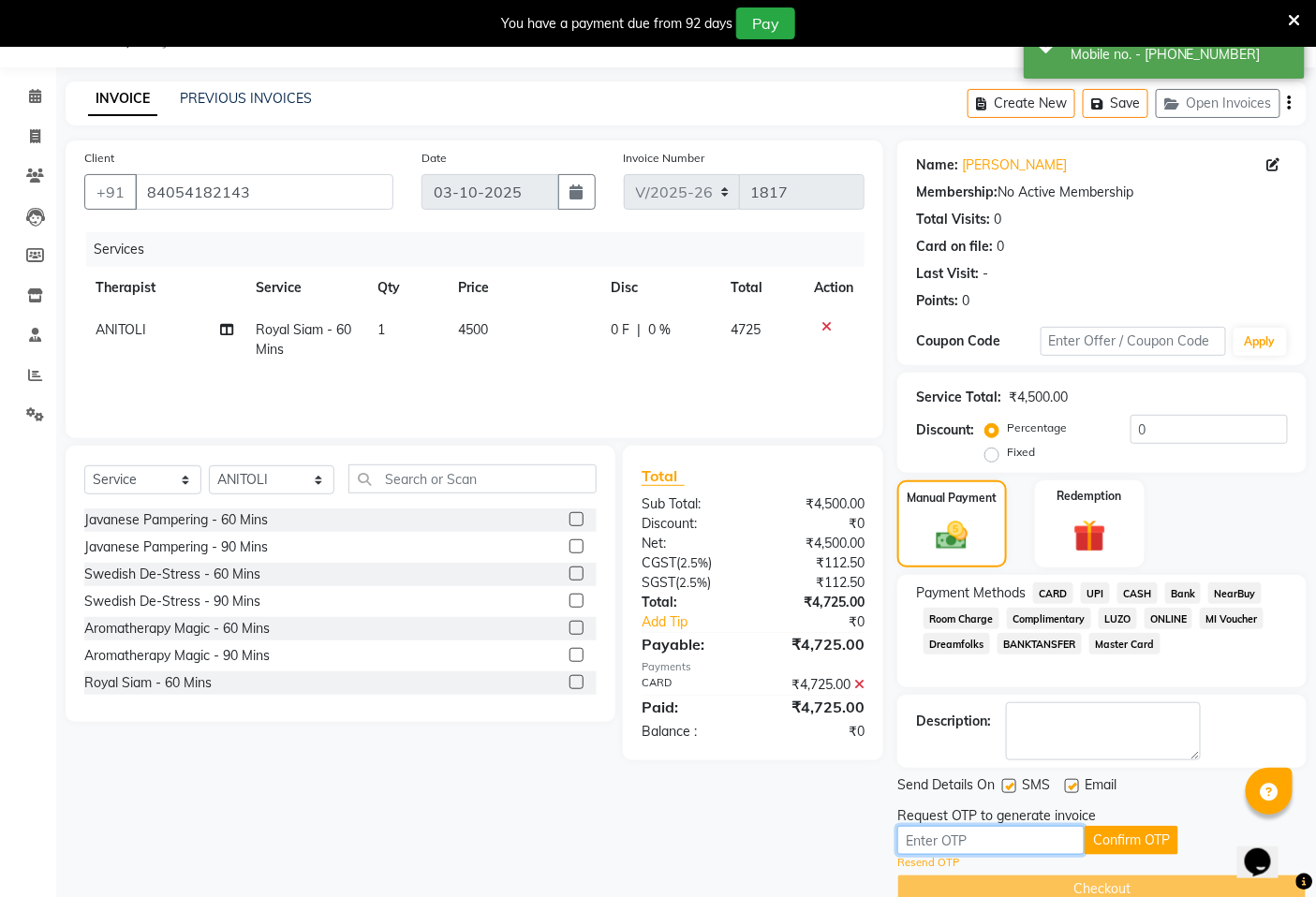
click at [1054, 839] on input "text" at bounding box center [991, 841] width 187 height 29
type input "8839"
click at [1134, 839] on button "Confirm OTP" at bounding box center [1131, 841] width 94 height 29
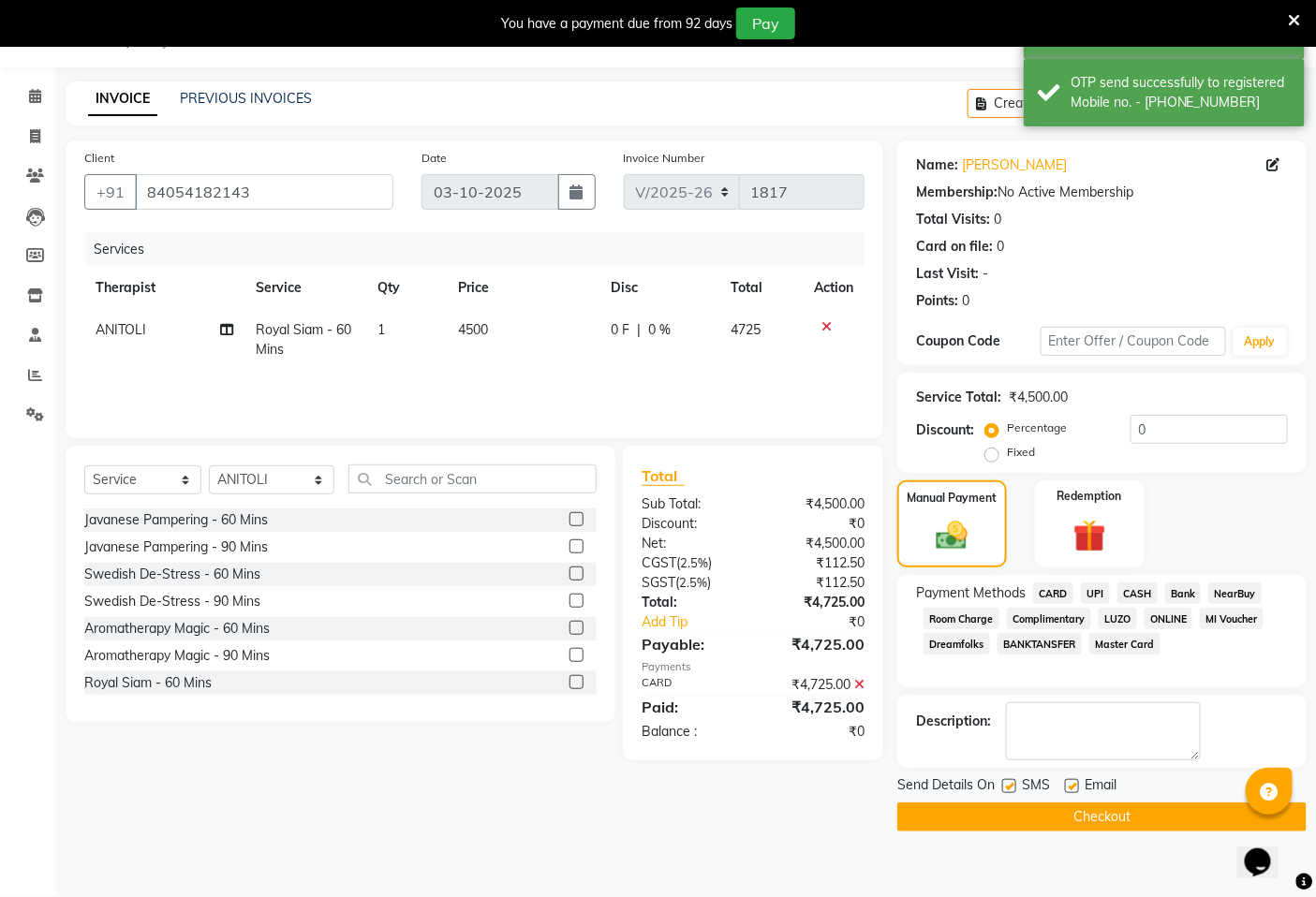
click at [1111, 819] on button "Checkout" at bounding box center [1102, 817] width 409 height 29
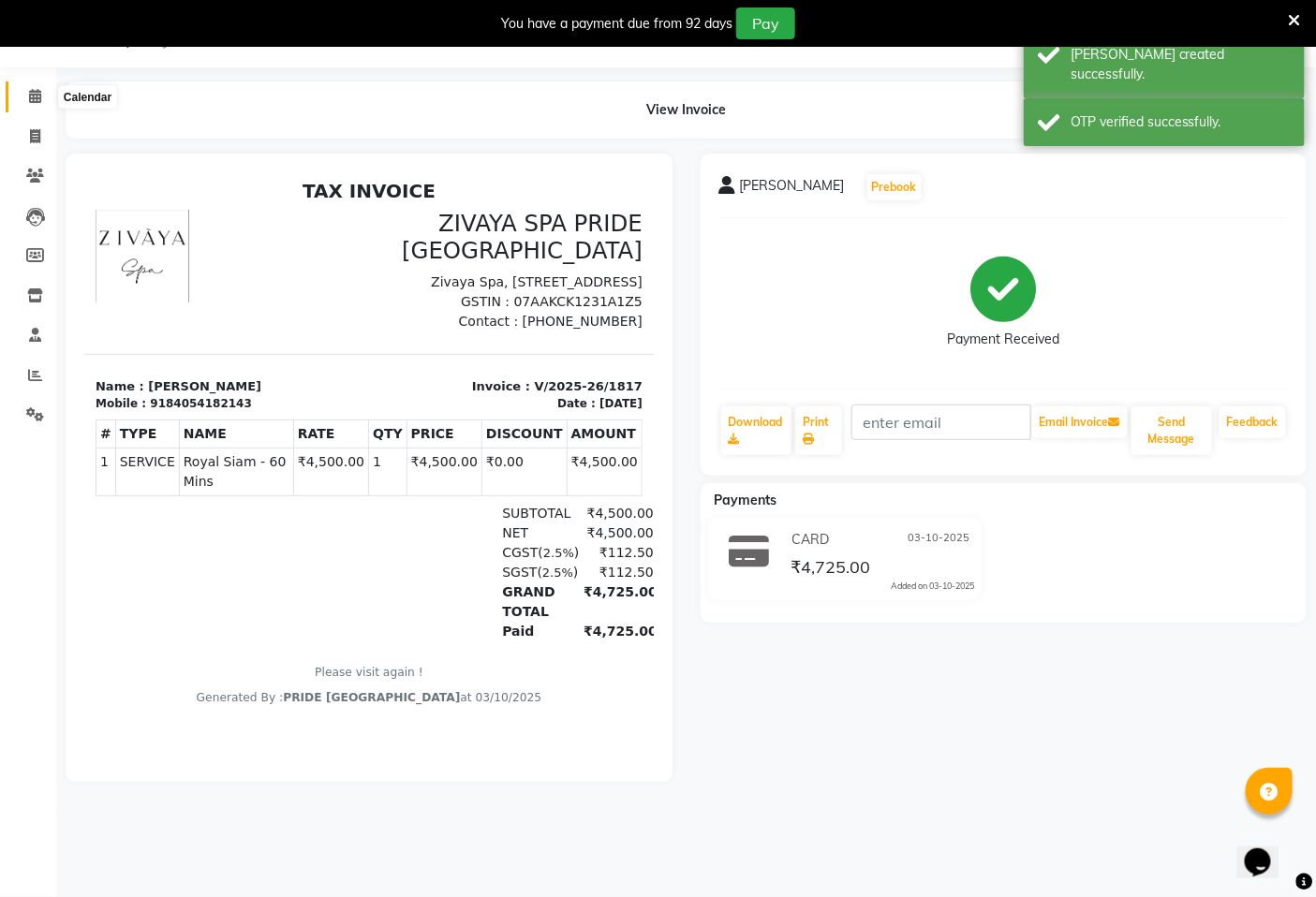
click at [30, 96] on icon at bounding box center [35, 95] width 12 height 14
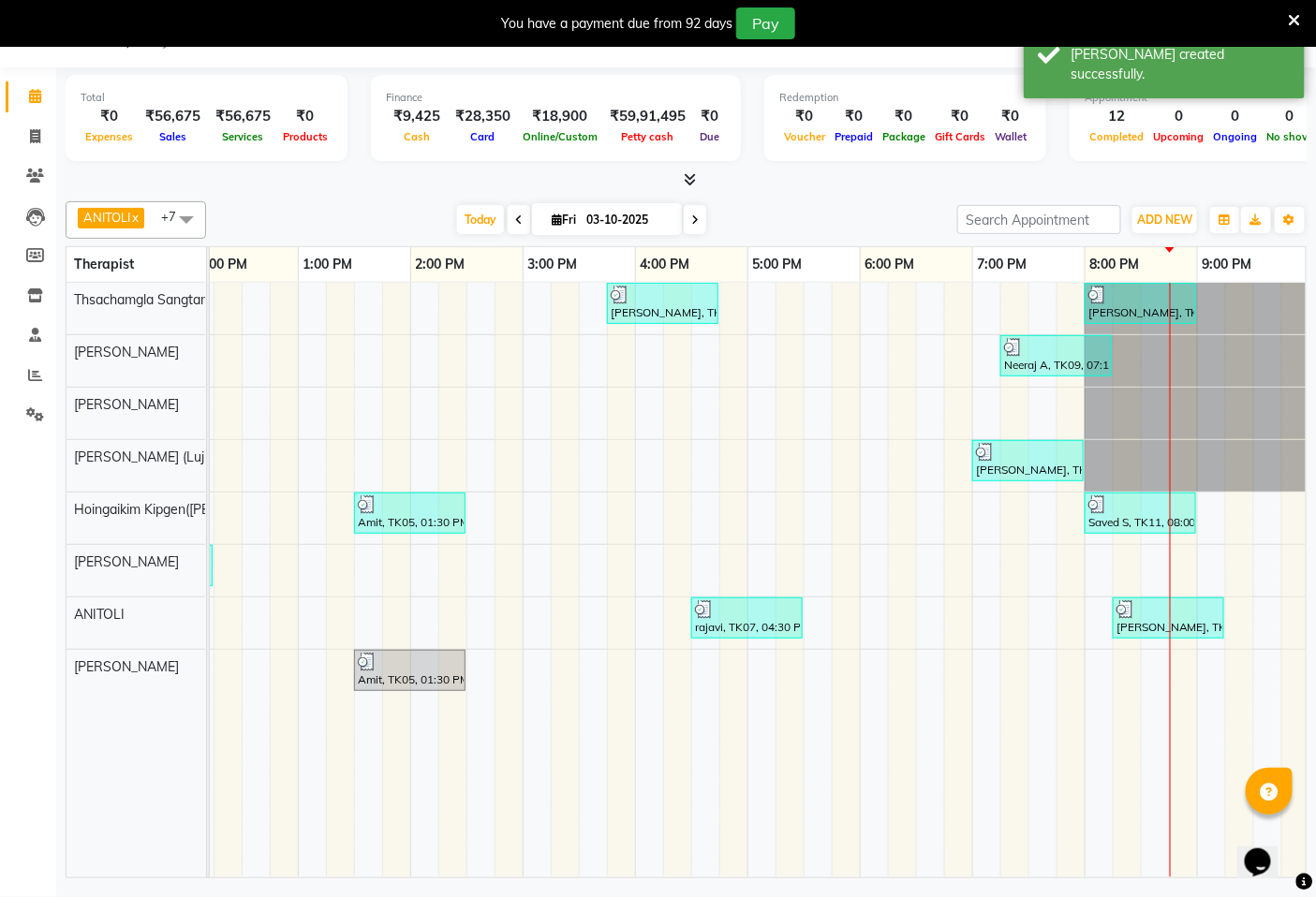
scroll to position [0, 588]
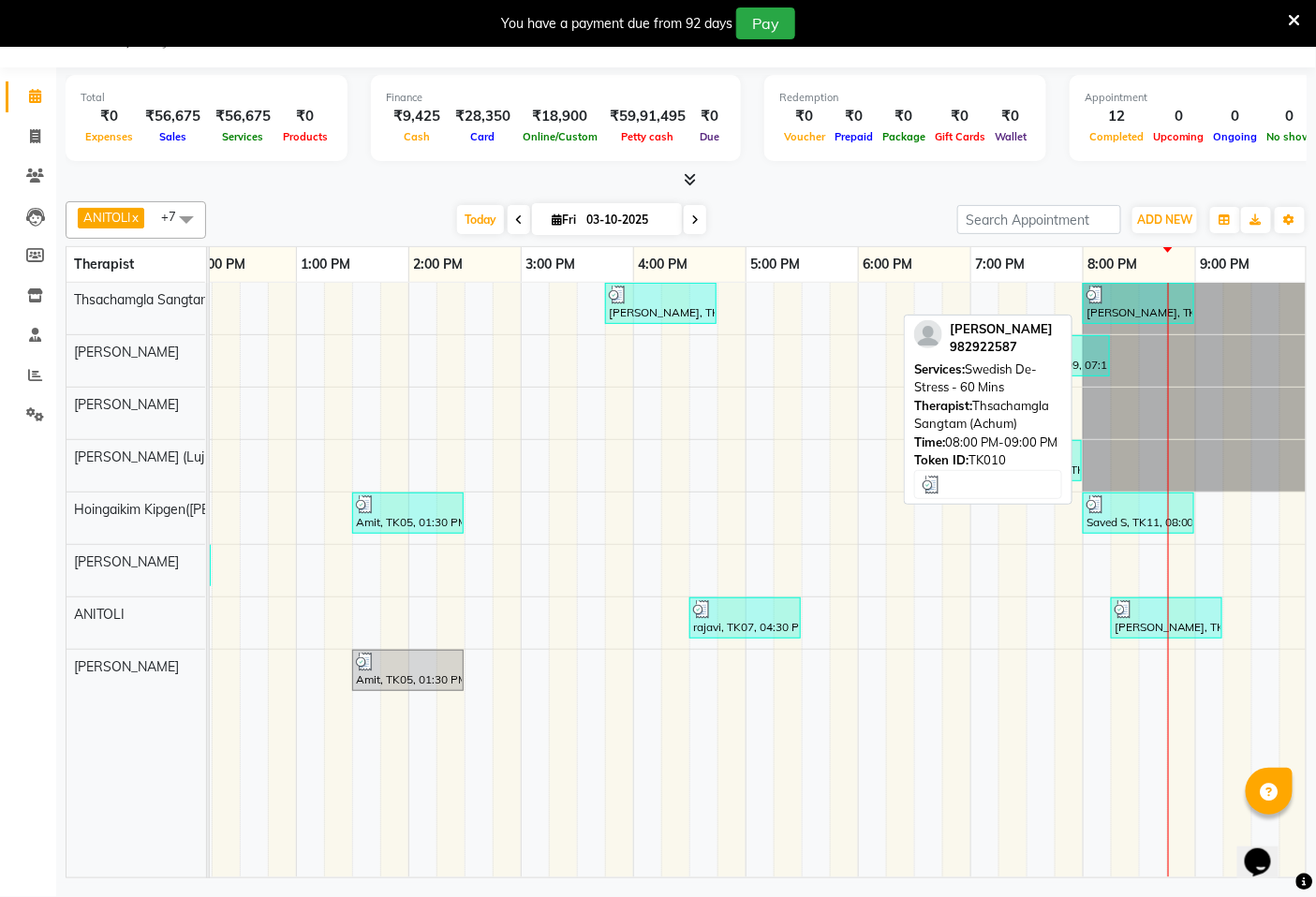
click at [1138, 302] on div at bounding box center [1138, 294] width 104 height 19
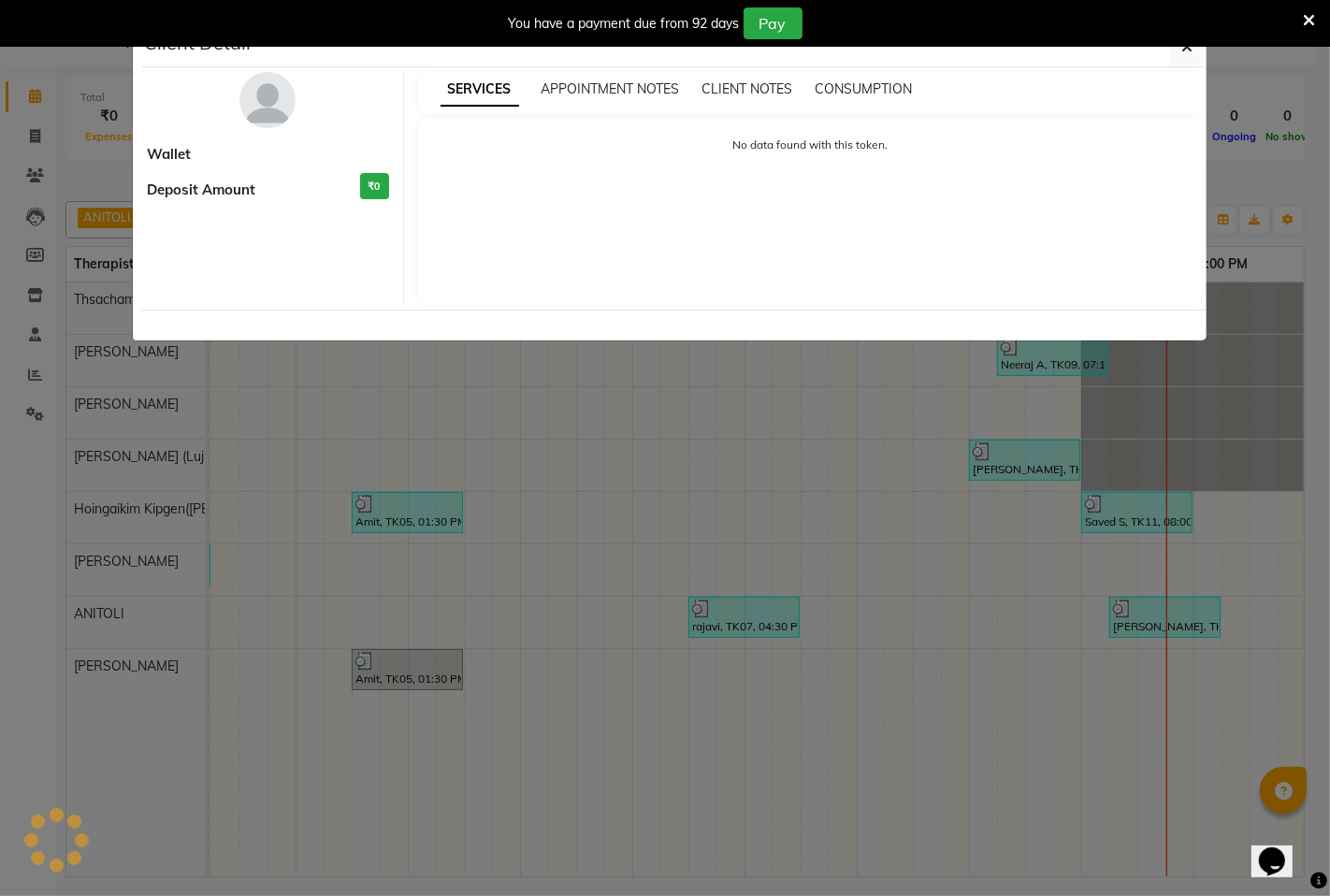
select select "3"
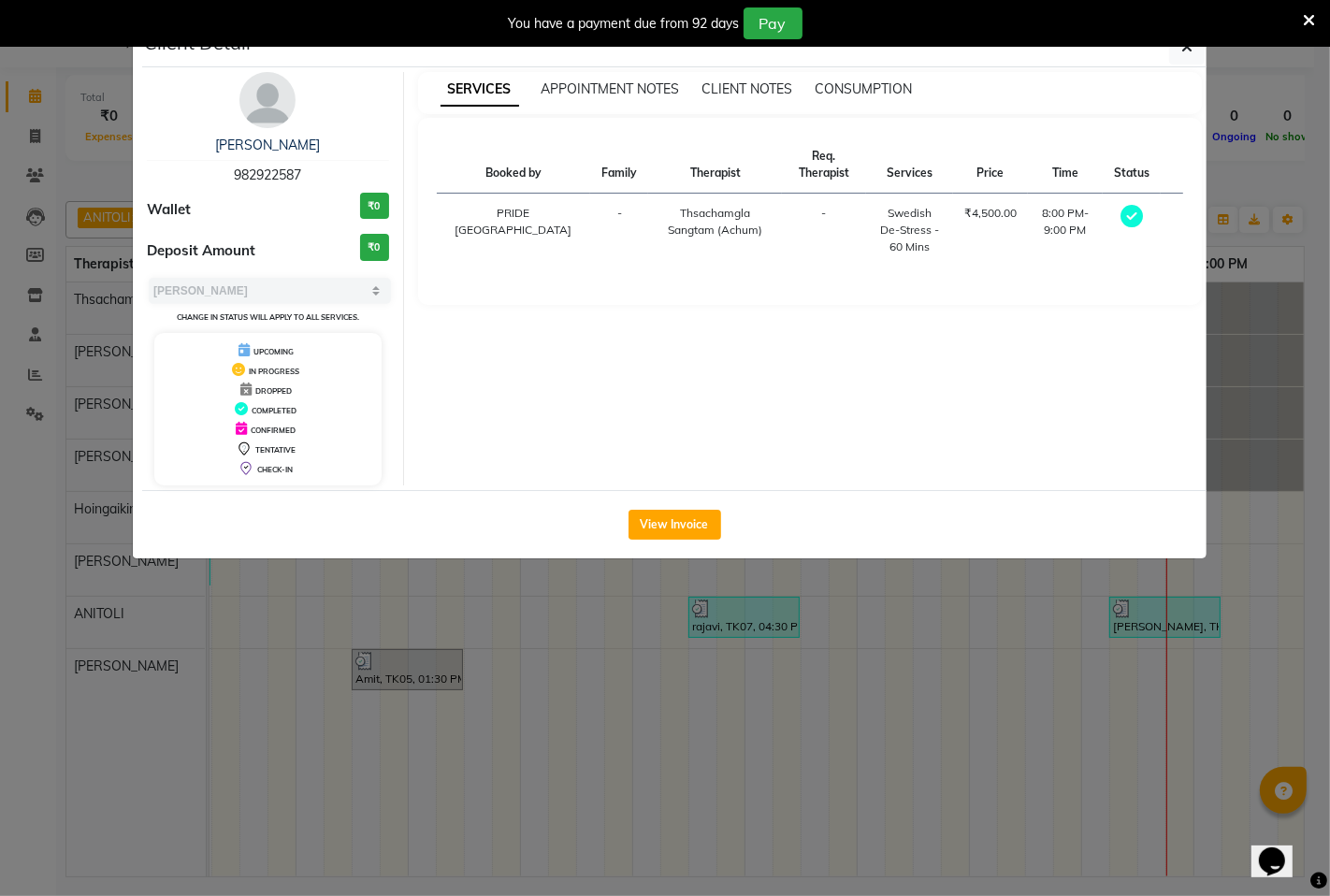
click at [992, 650] on ngb-modal-window "Client Detail [PERSON_NAME] 982922587 Wallet ₹0 Deposit Amount ₹0 Select MARK D…" at bounding box center [665, 448] width 1330 height 896
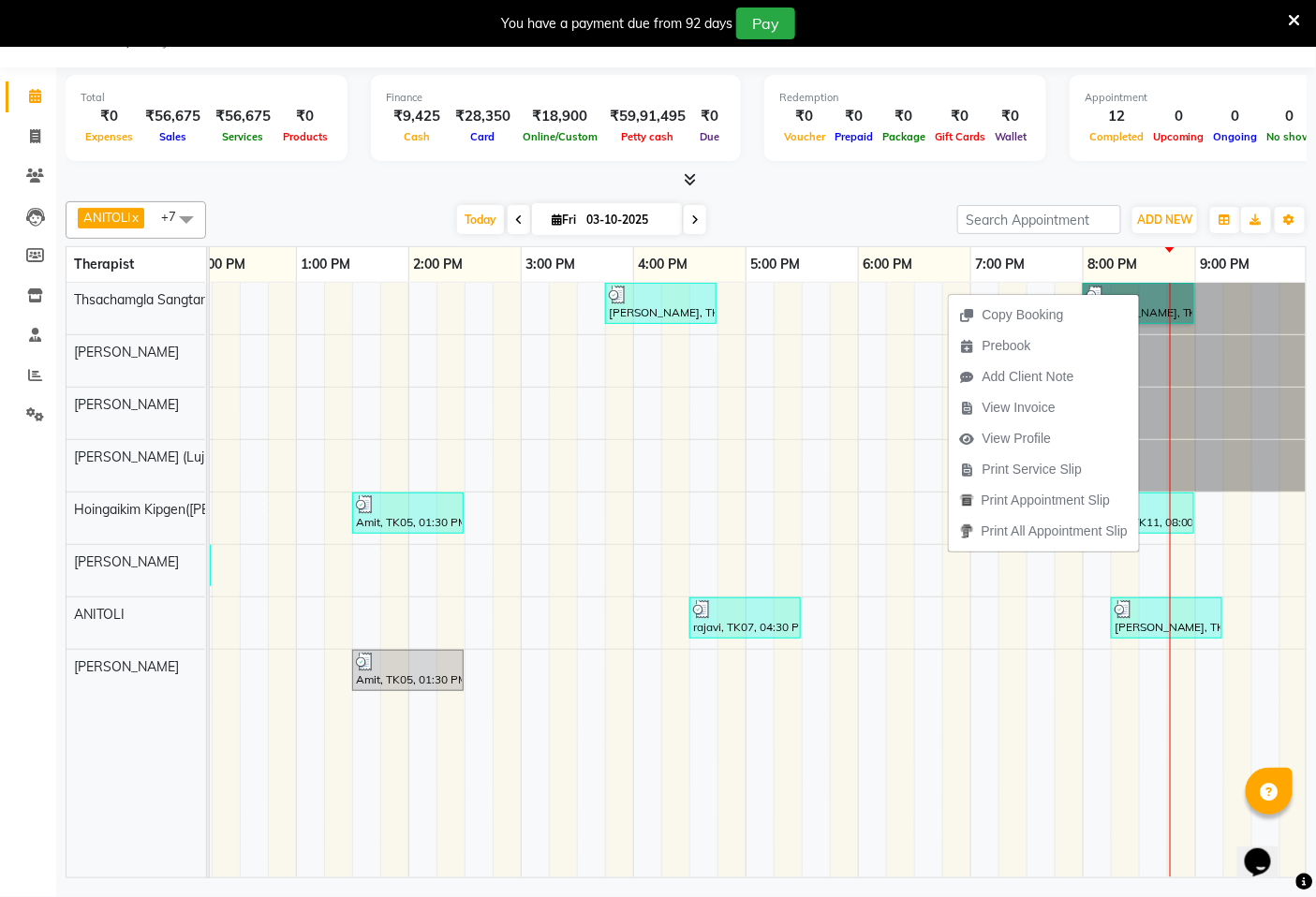
click at [980, 664] on div "[PERSON_NAME], TK06, 03:45 PM-04:45 PM, Swedish De-Stress - 60 Mins [PERSON_NAM…" at bounding box center [521, 579] width 1798 height 594
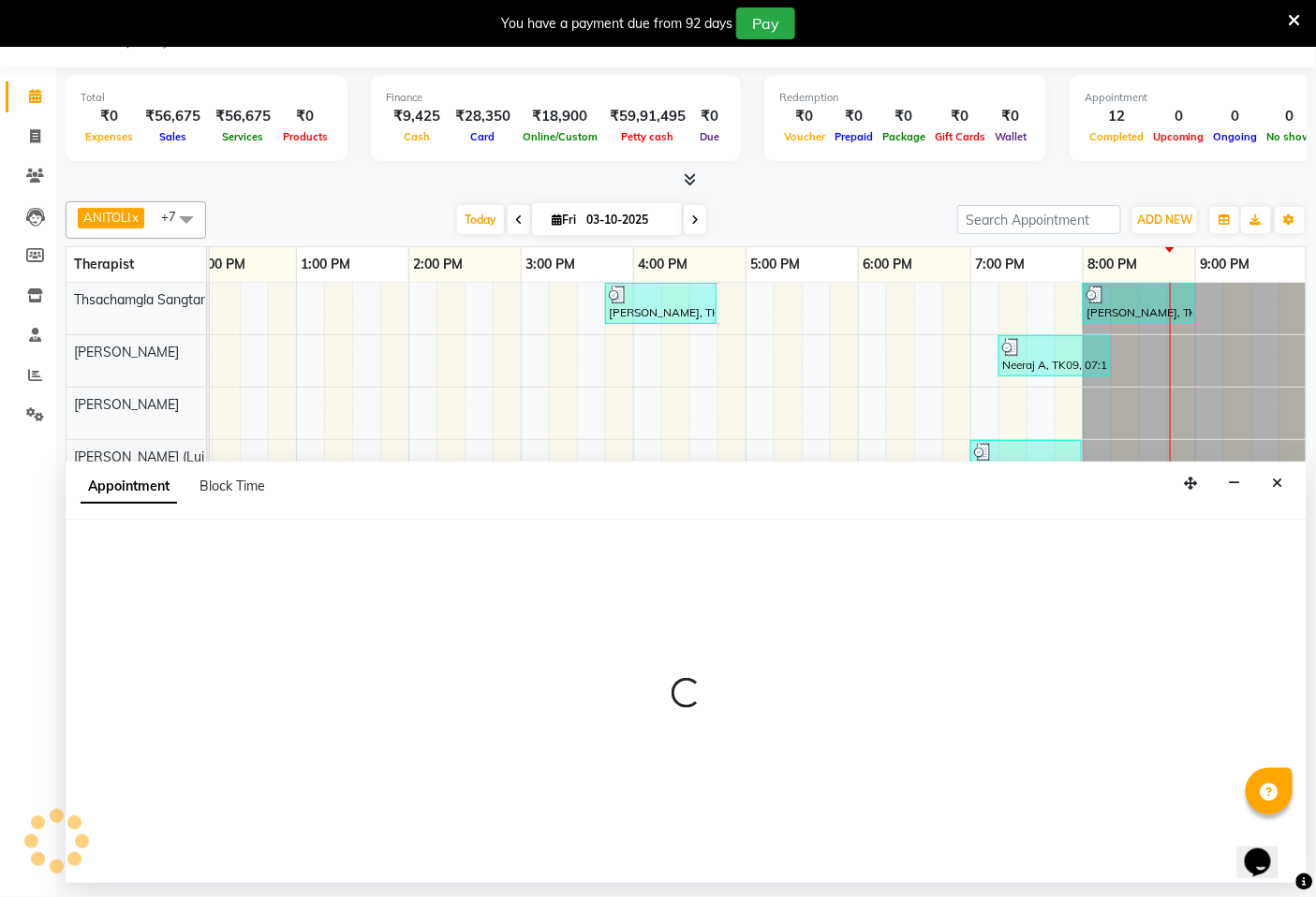
select select "89439"
select select "1140"
select select "tentative"
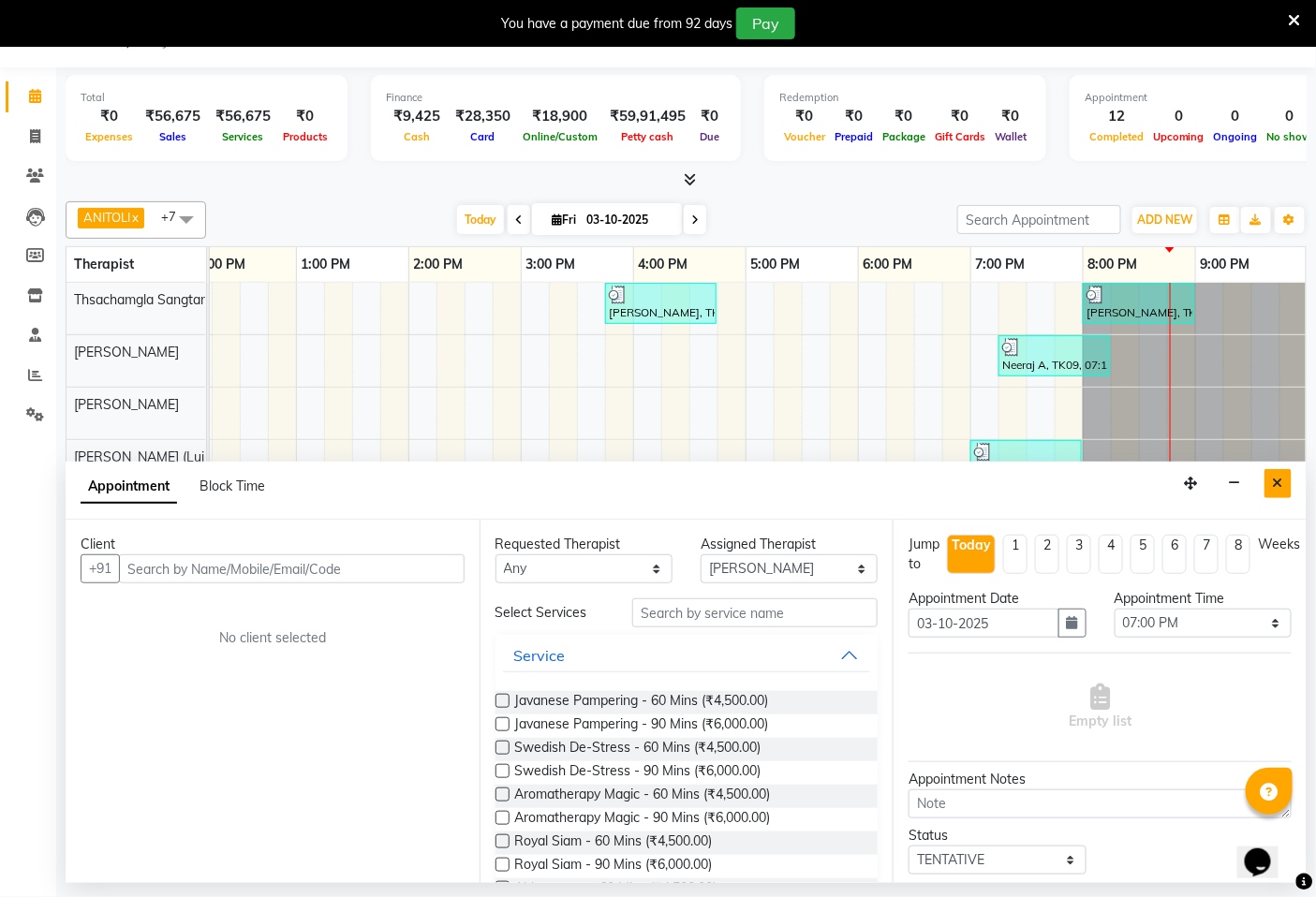
click at [1275, 477] on icon "Close" at bounding box center [1277, 482] width 11 height 13
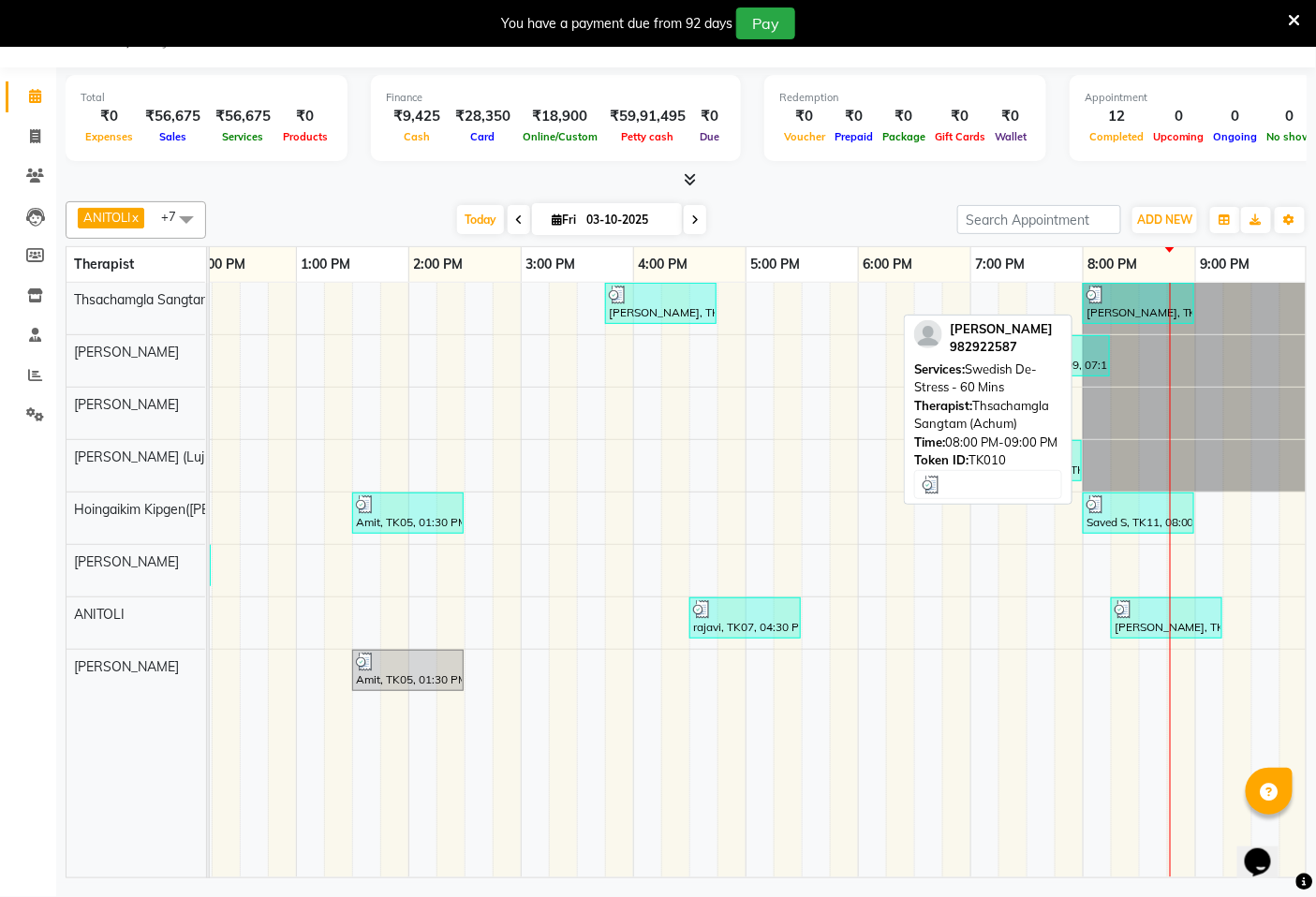
click at [1089, 290] on img at bounding box center [1095, 294] width 19 height 19
select select "3"
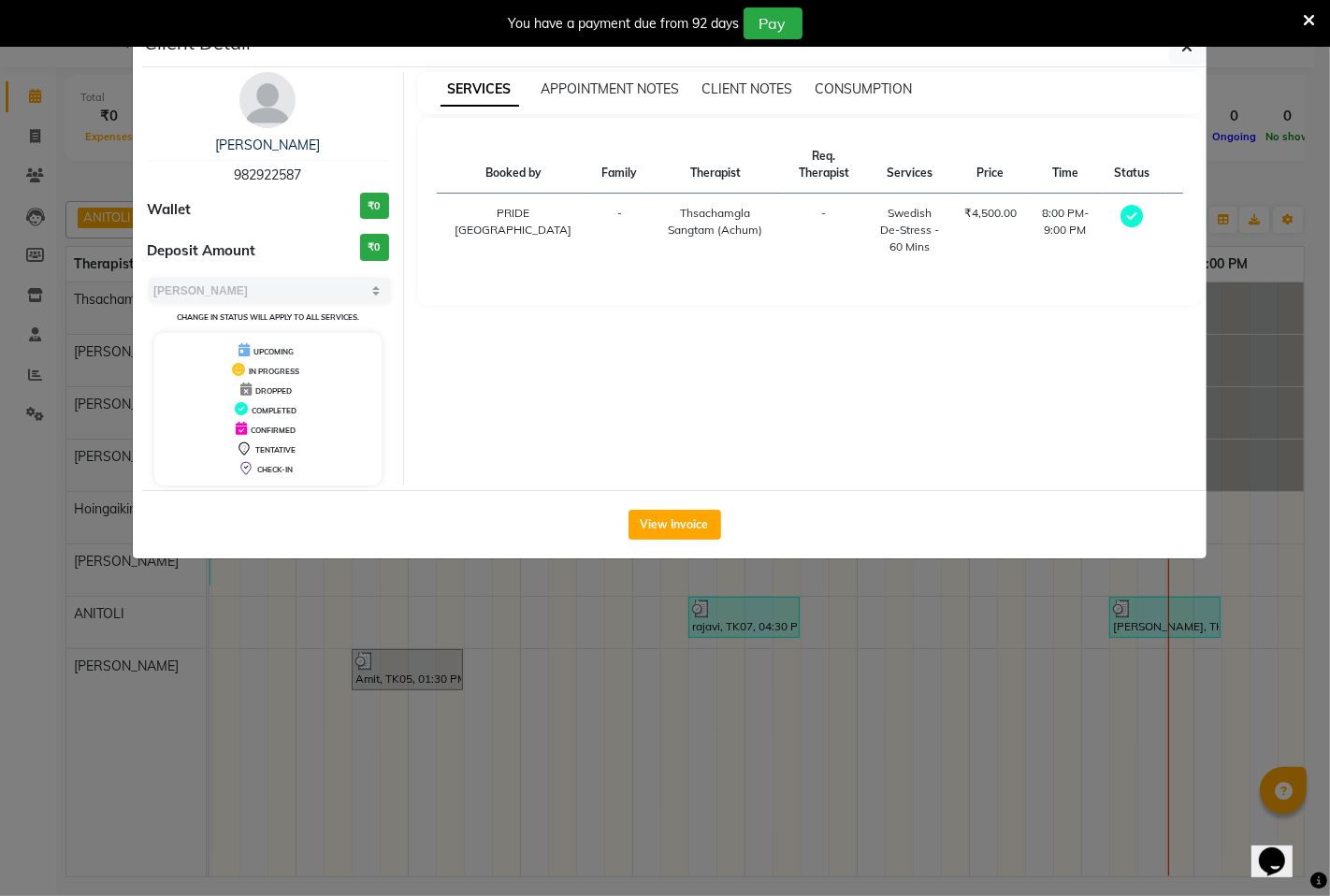
click at [1096, 643] on ngb-modal-window "Client Detail [PERSON_NAME] 982922587 Wallet ₹0 Deposit Amount ₹0 Select MARK D…" at bounding box center [665, 448] width 1330 height 896
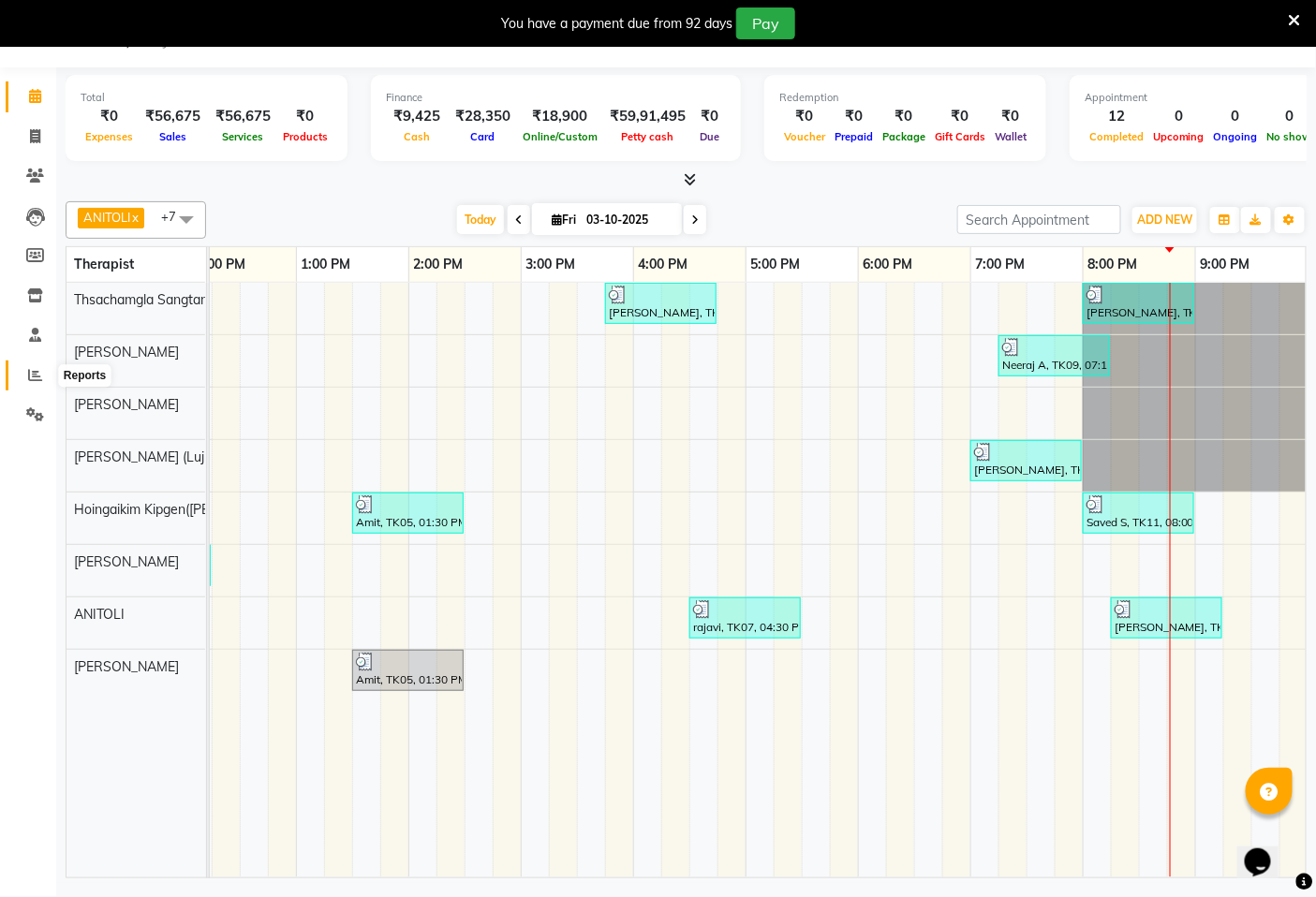
click at [24, 370] on span at bounding box center [35, 376] width 33 height 21
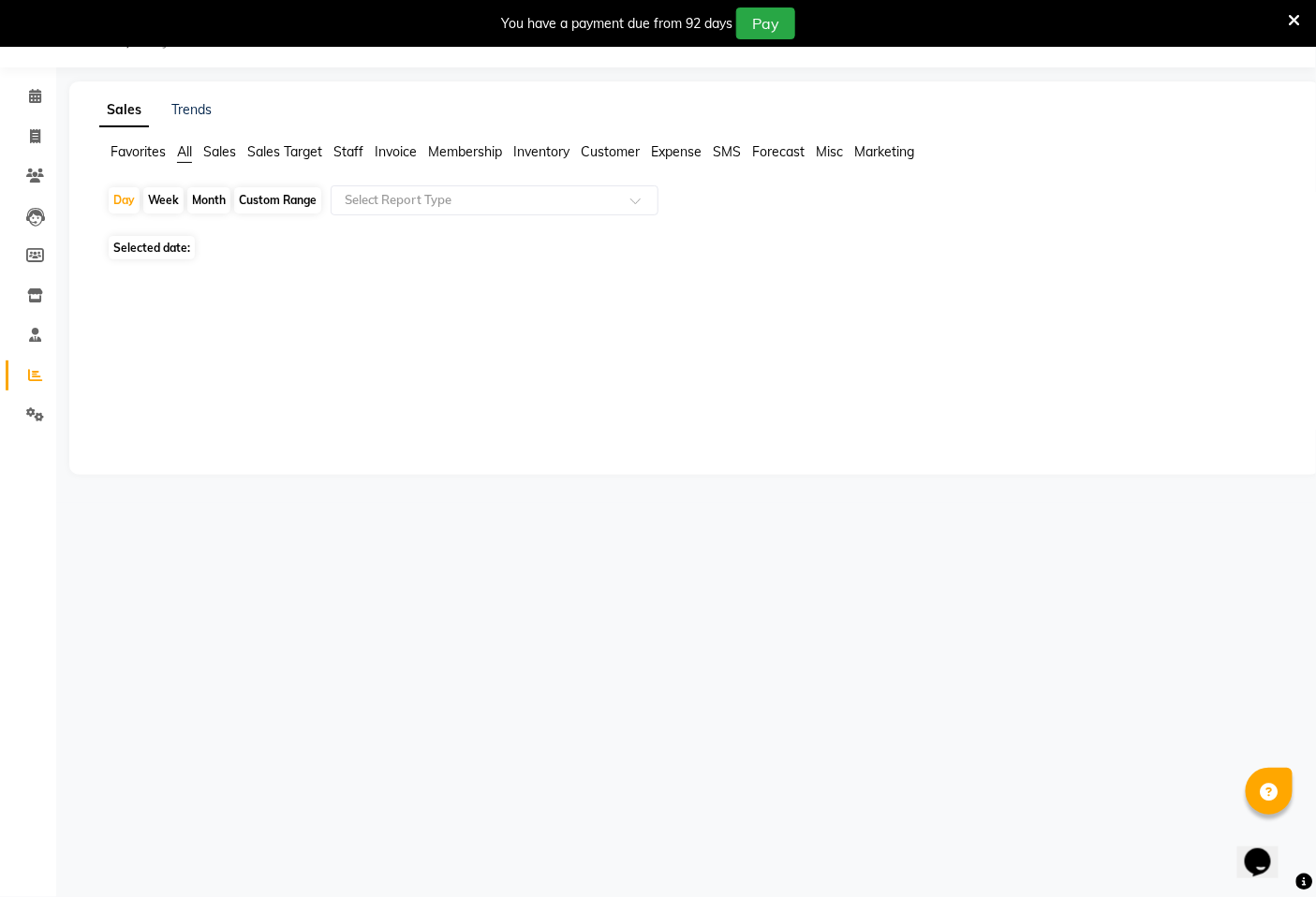
click at [275, 153] on span "Sales Target" at bounding box center [284, 151] width 75 height 17
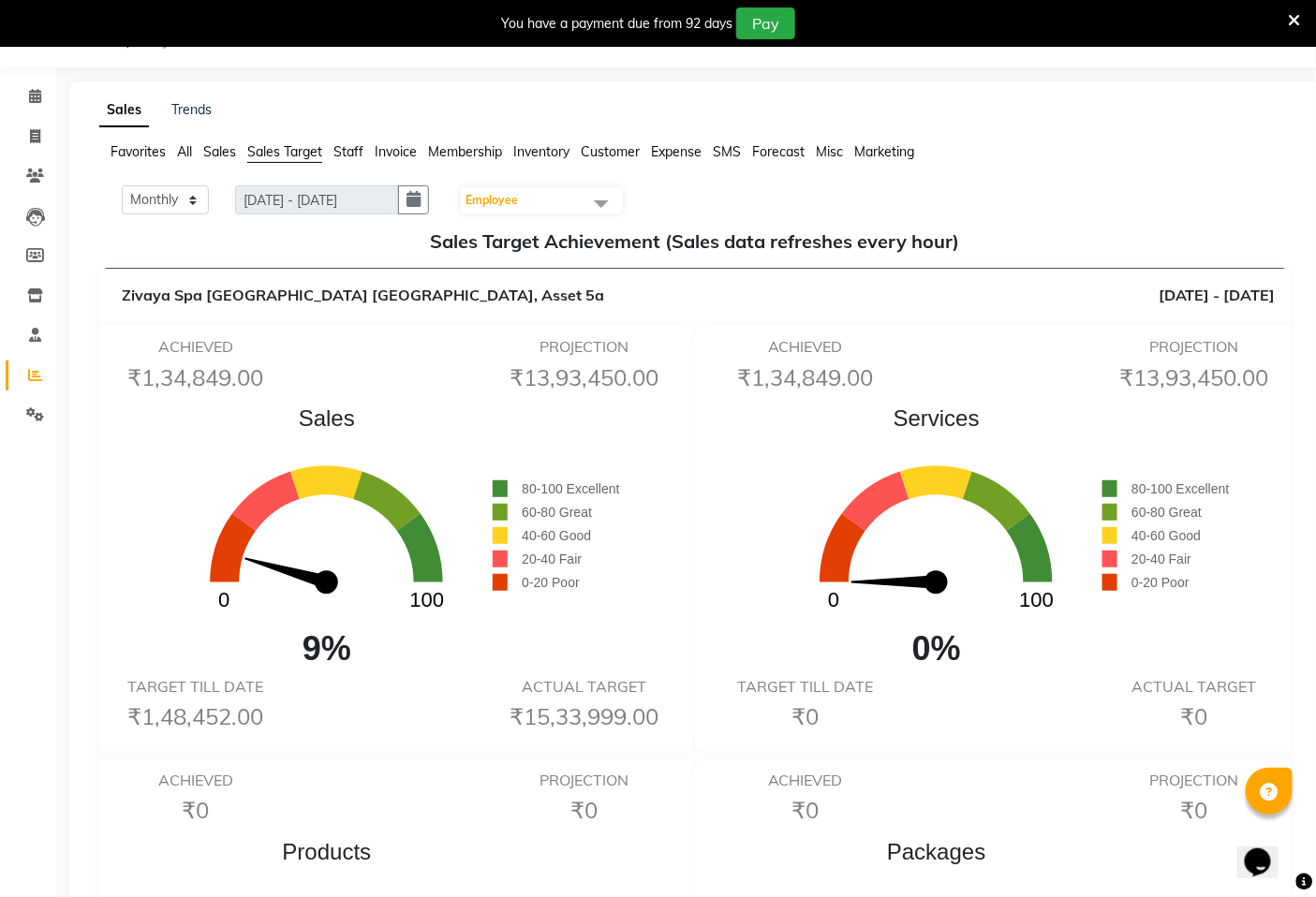
click at [254, 156] on span "Sales Target" at bounding box center [284, 151] width 75 height 17
click at [37, 100] on icon at bounding box center [35, 95] width 12 height 14
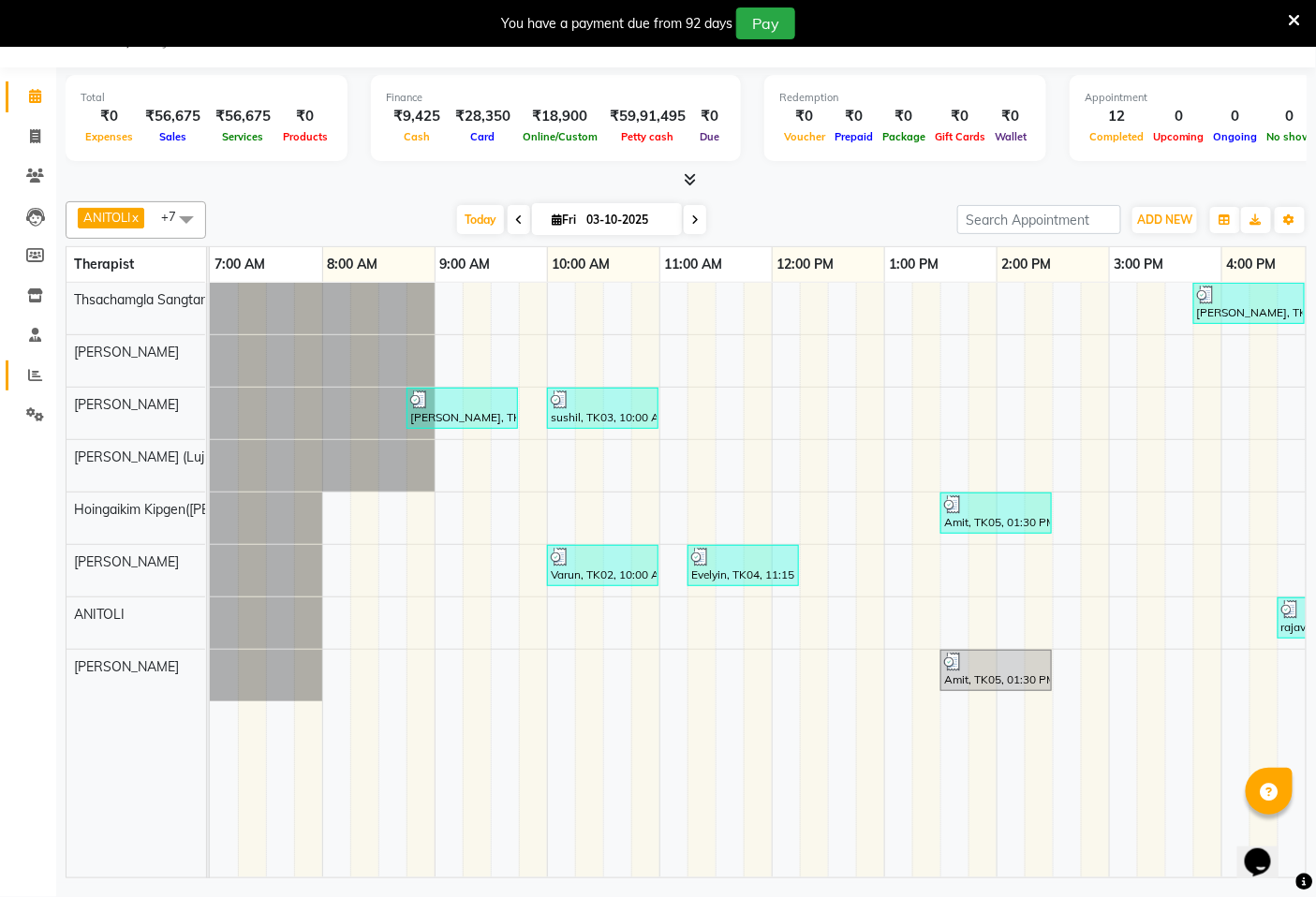
click at [28, 376] on icon at bounding box center [35, 375] width 14 height 14
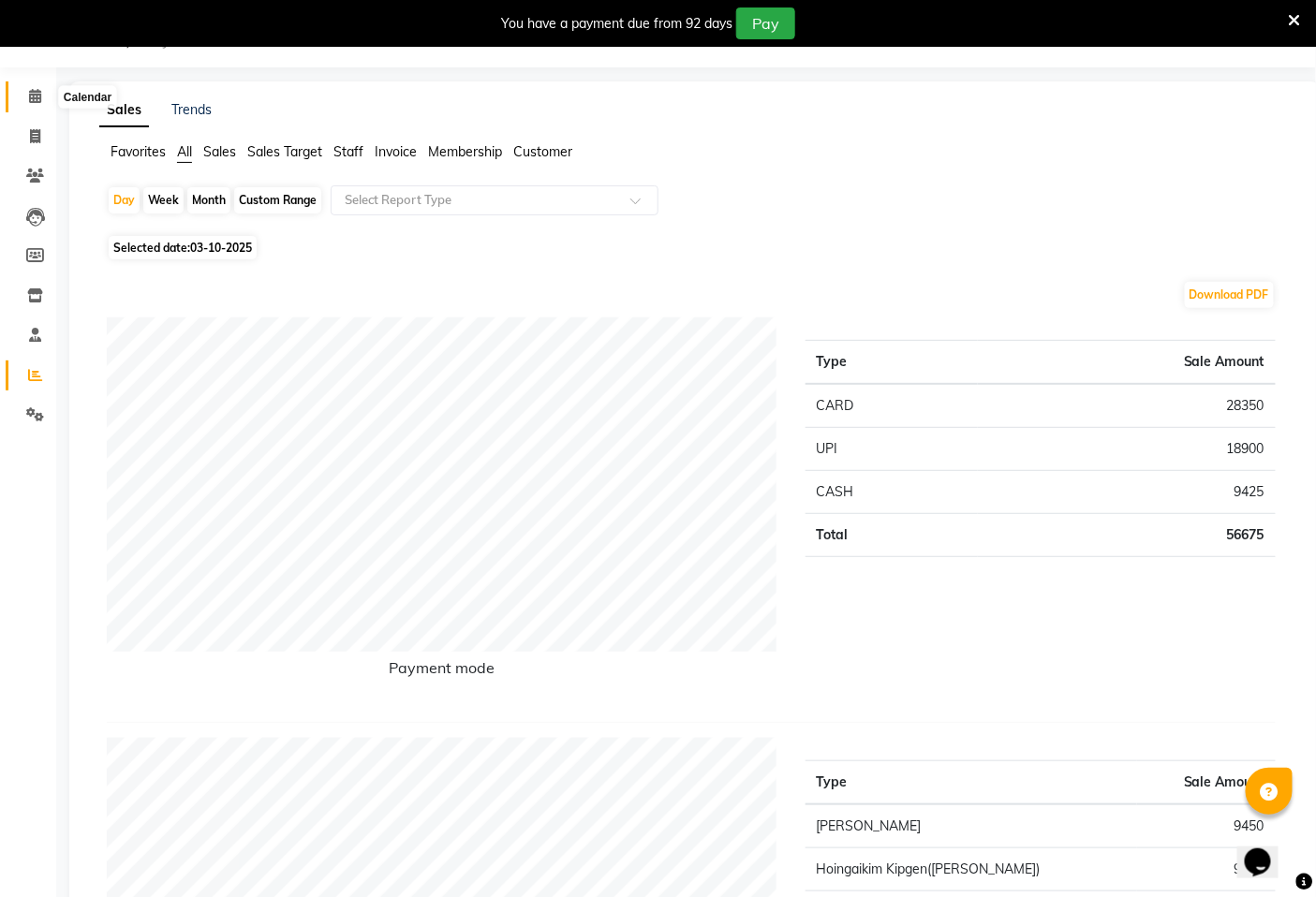
click at [37, 95] on icon at bounding box center [35, 95] width 12 height 14
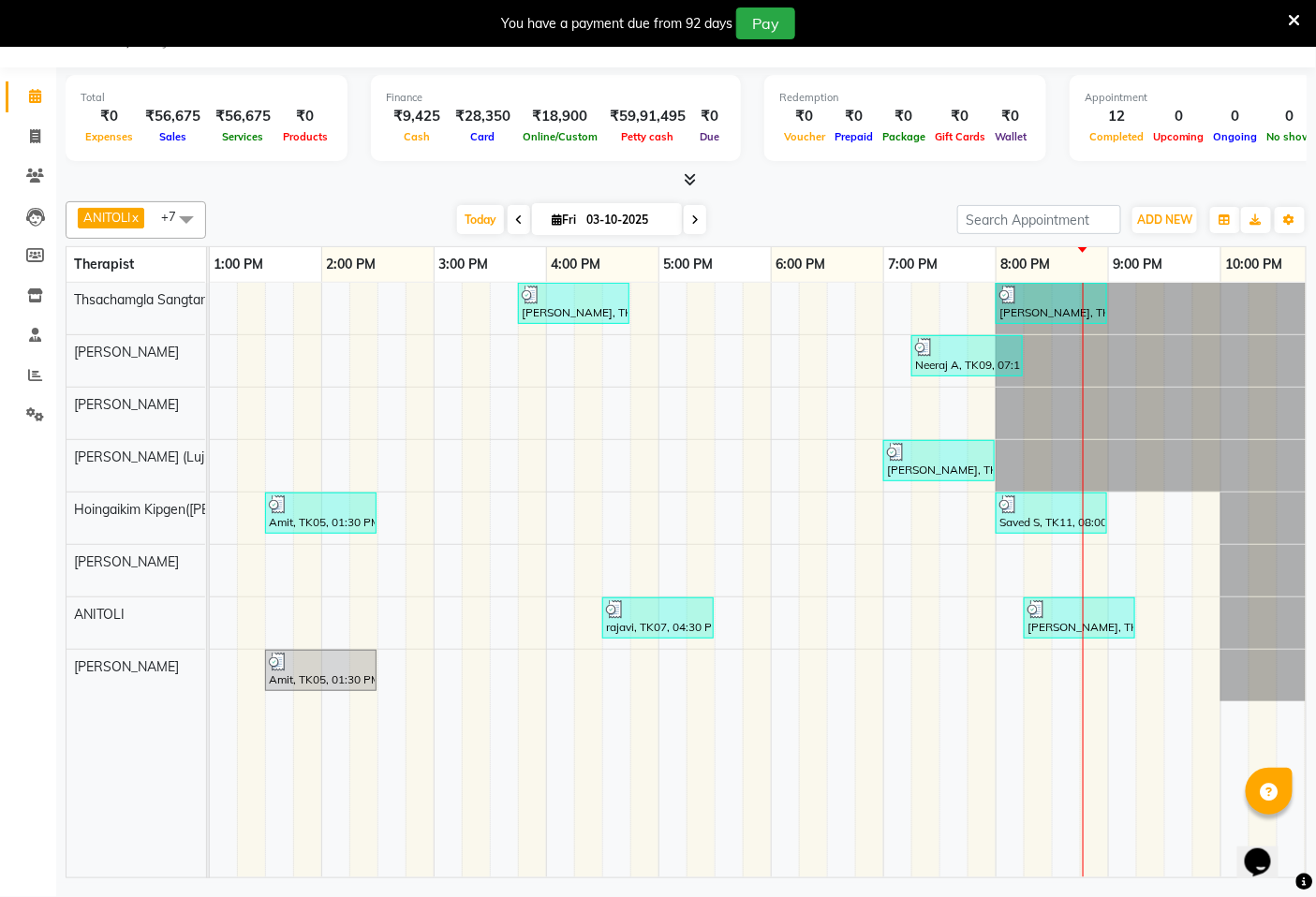
scroll to position [0, 702]
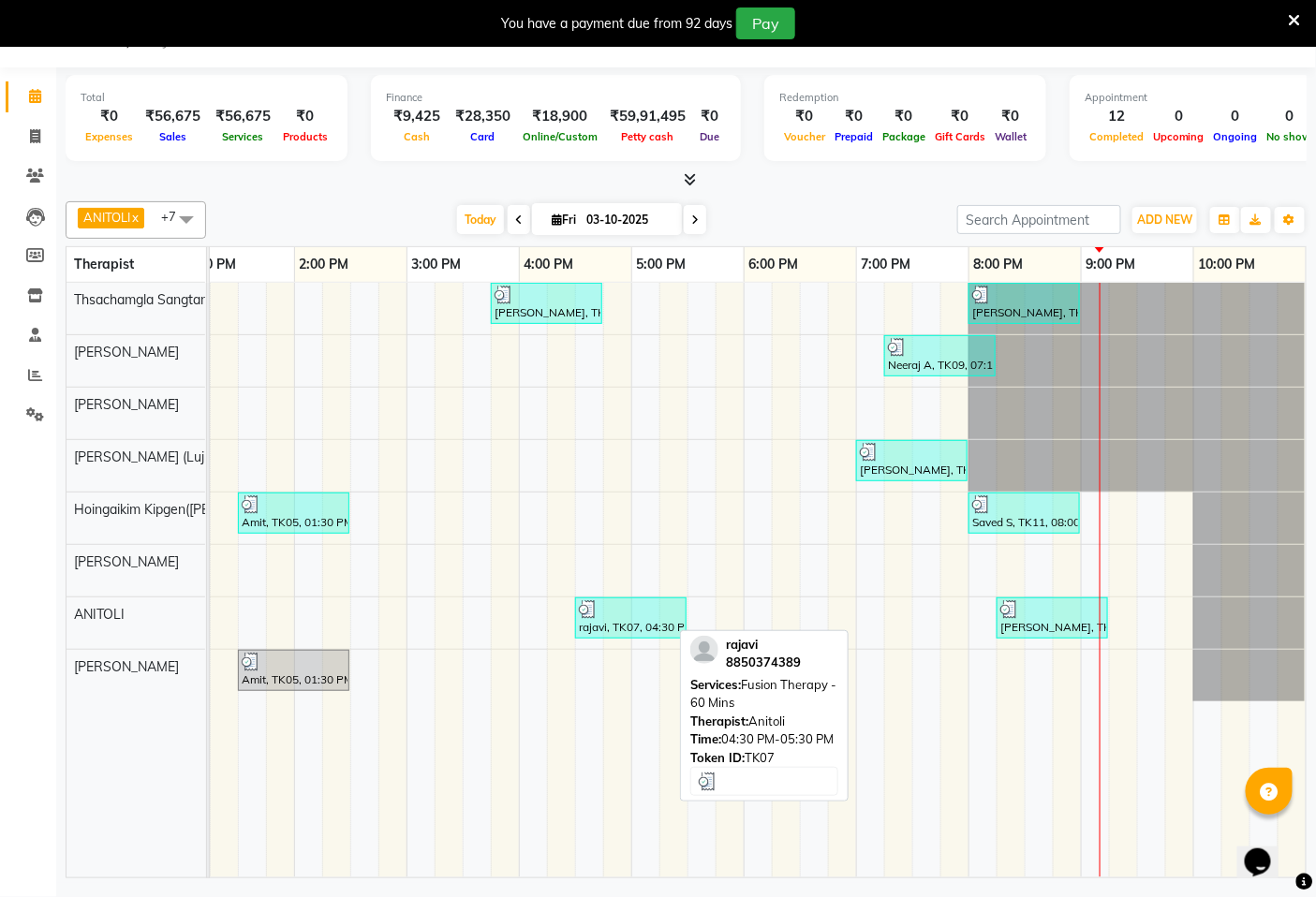
click at [627, 627] on div "rajavi, TK07, 04:30 PM-05:30 PM, Fusion Therapy - 60 Mins" at bounding box center [630, 617] width 108 height 36
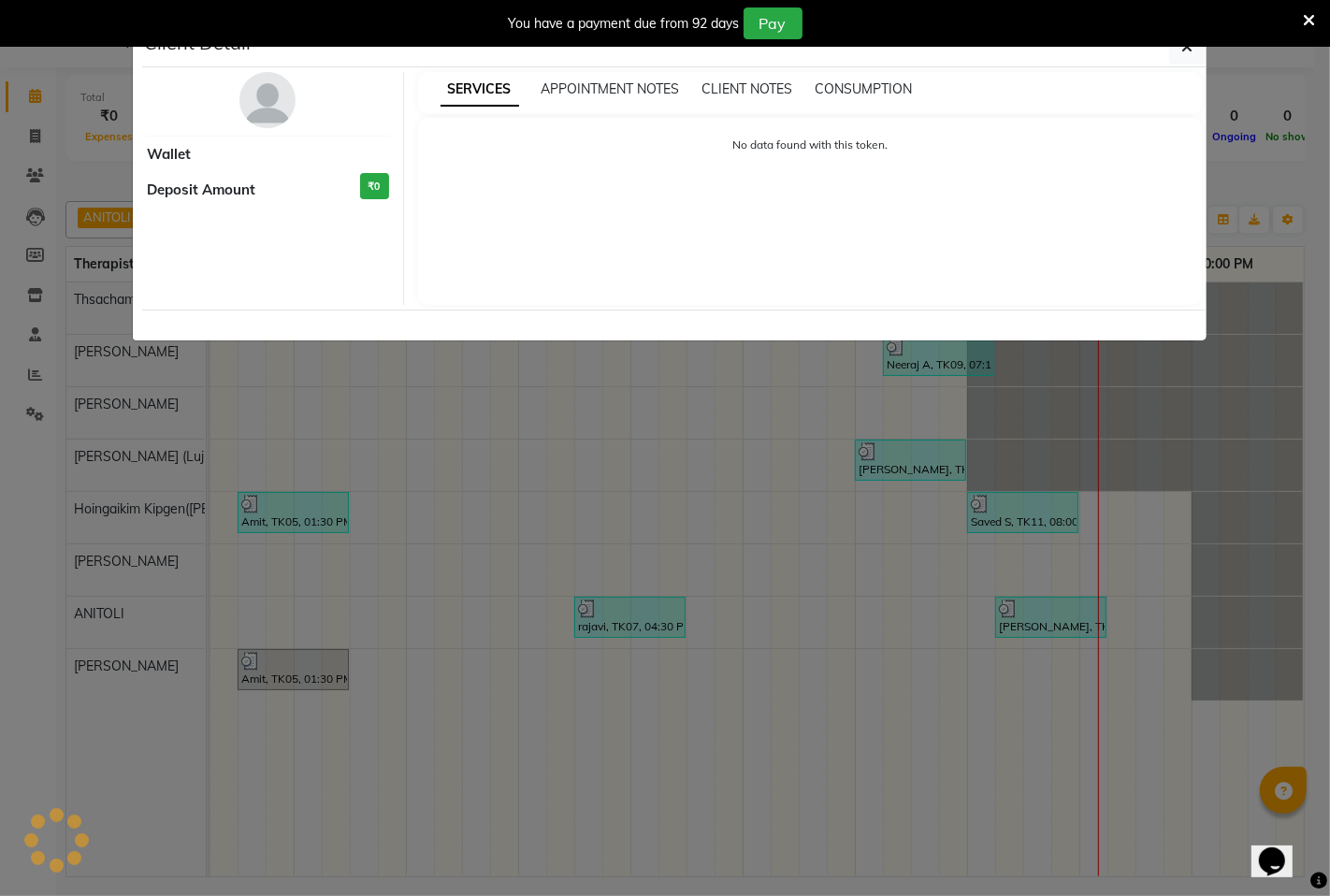
select select "3"
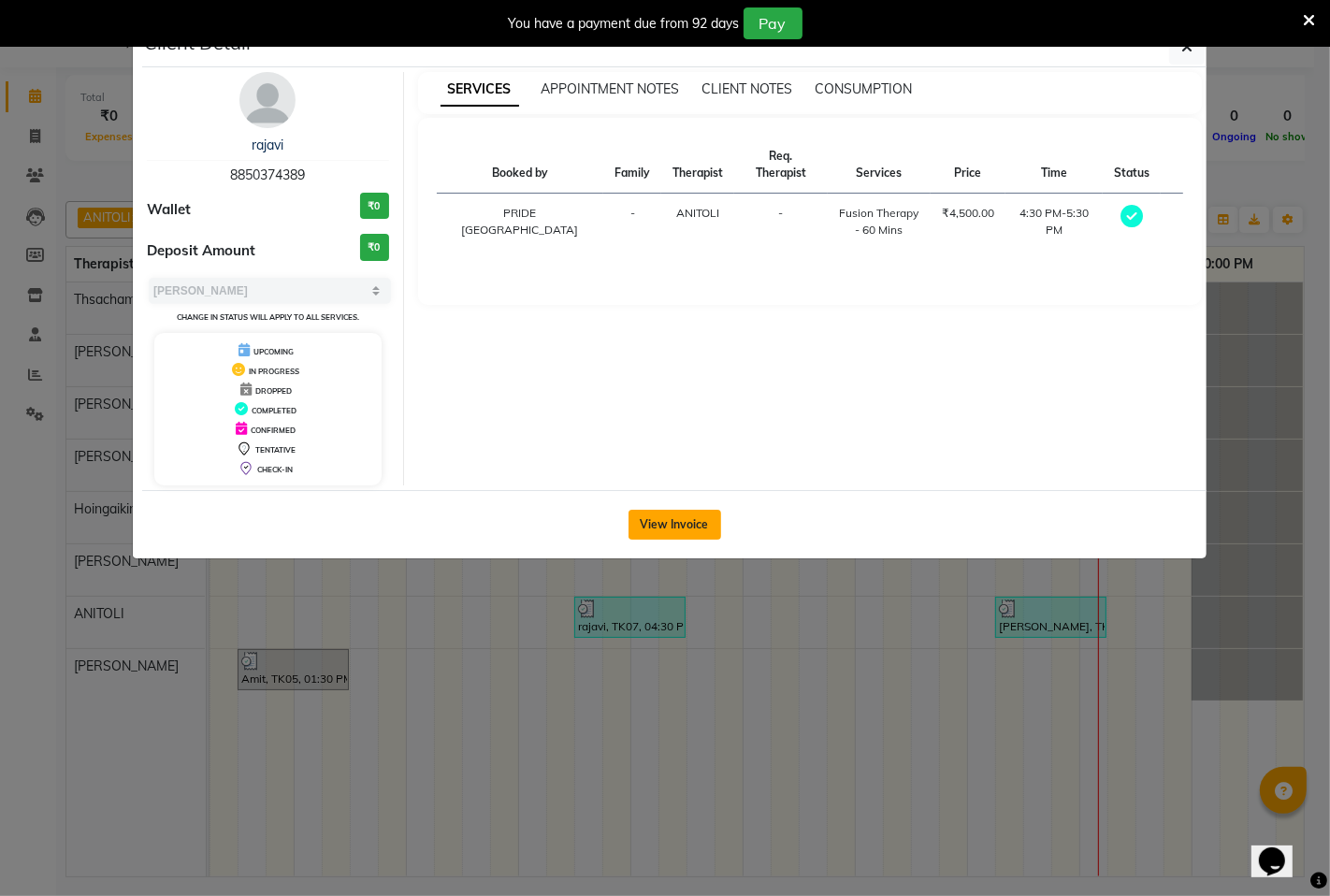
click at [668, 520] on button "View Invoice" at bounding box center [674, 524] width 92 height 30
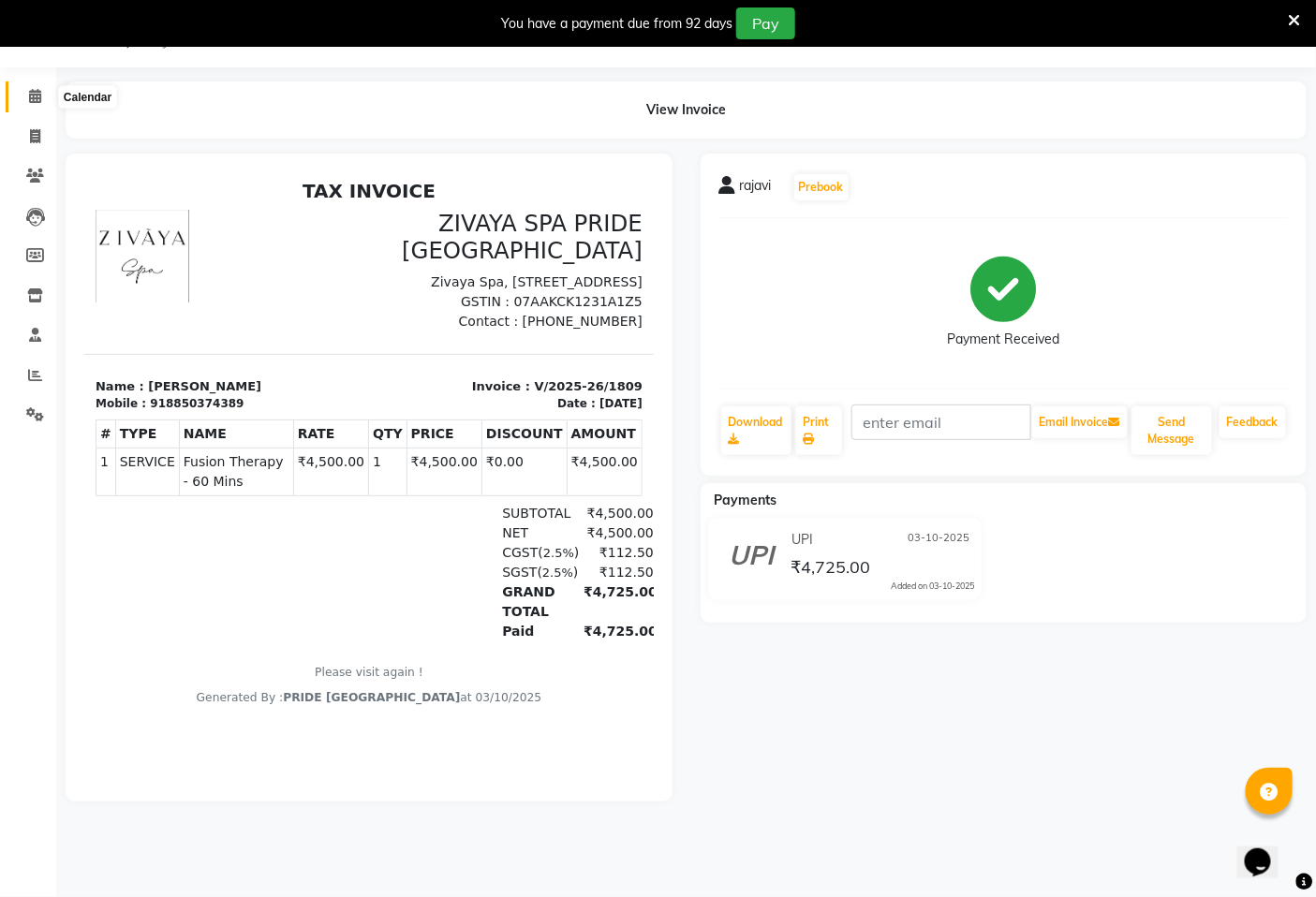
click at [33, 103] on icon at bounding box center [35, 95] width 12 height 14
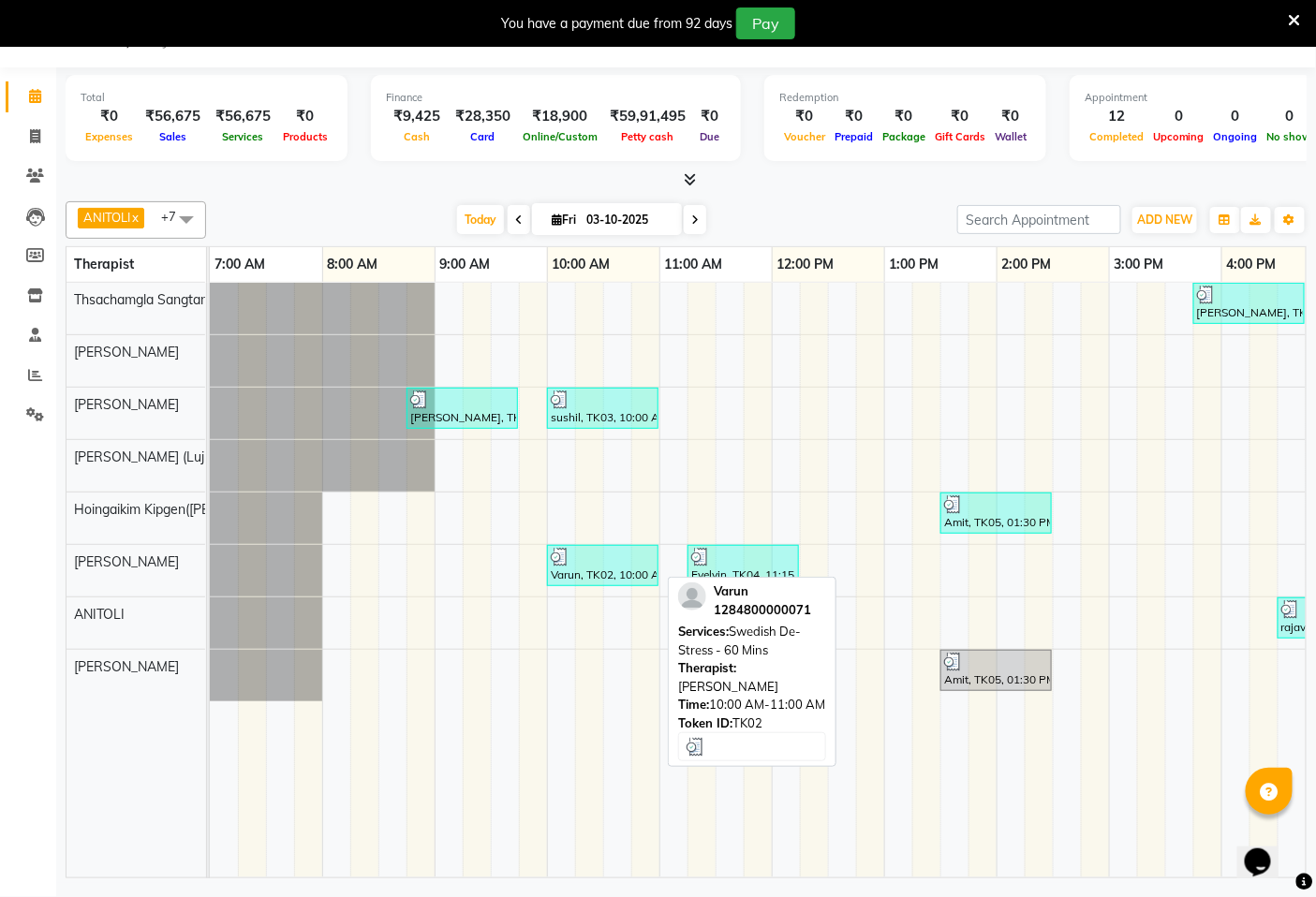
click at [631, 573] on div "Varun, TK02, 10:00 AM-11:00 AM, Swedish De-Stress - 60 Mins" at bounding box center [602, 565] width 108 height 36
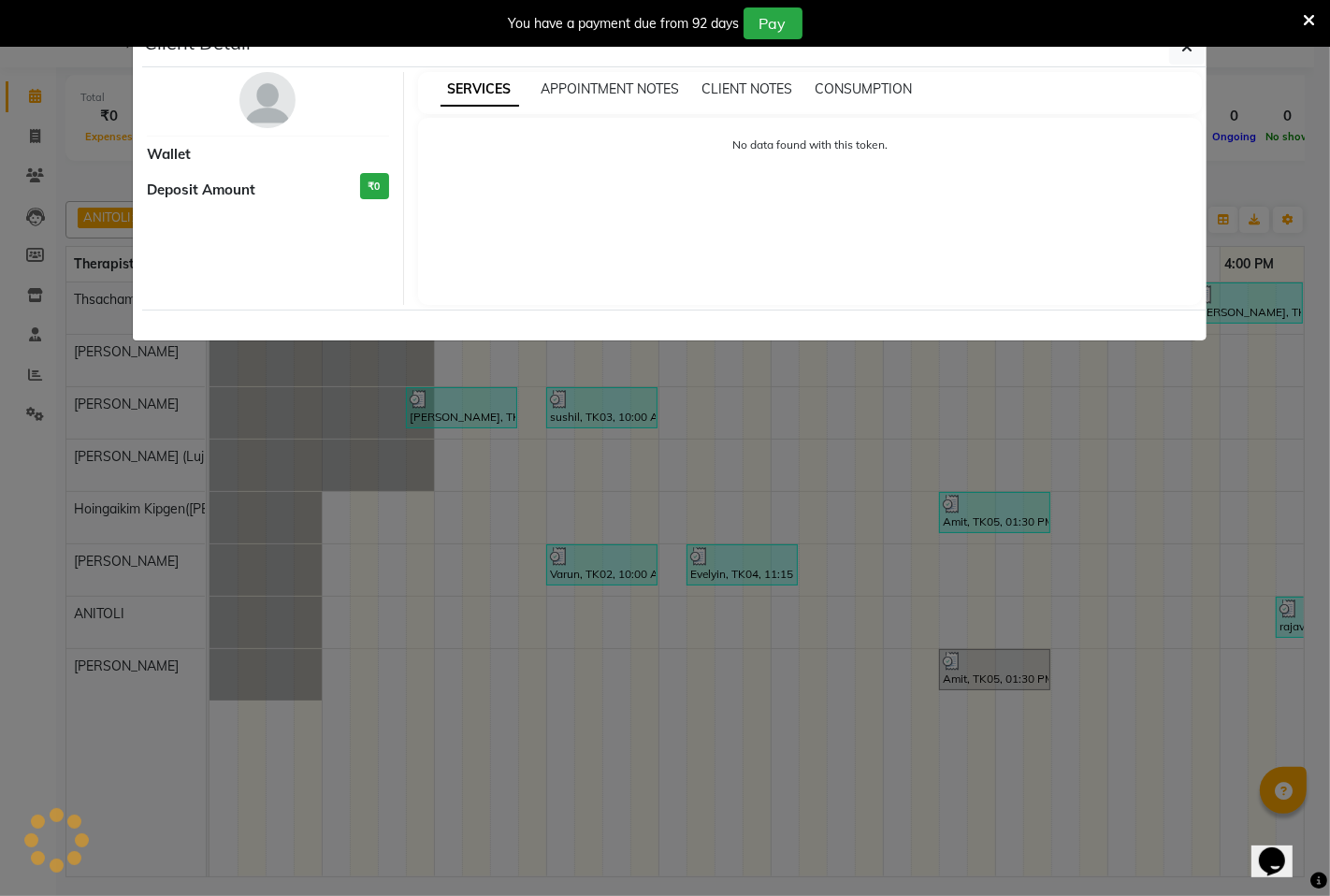
select select "3"
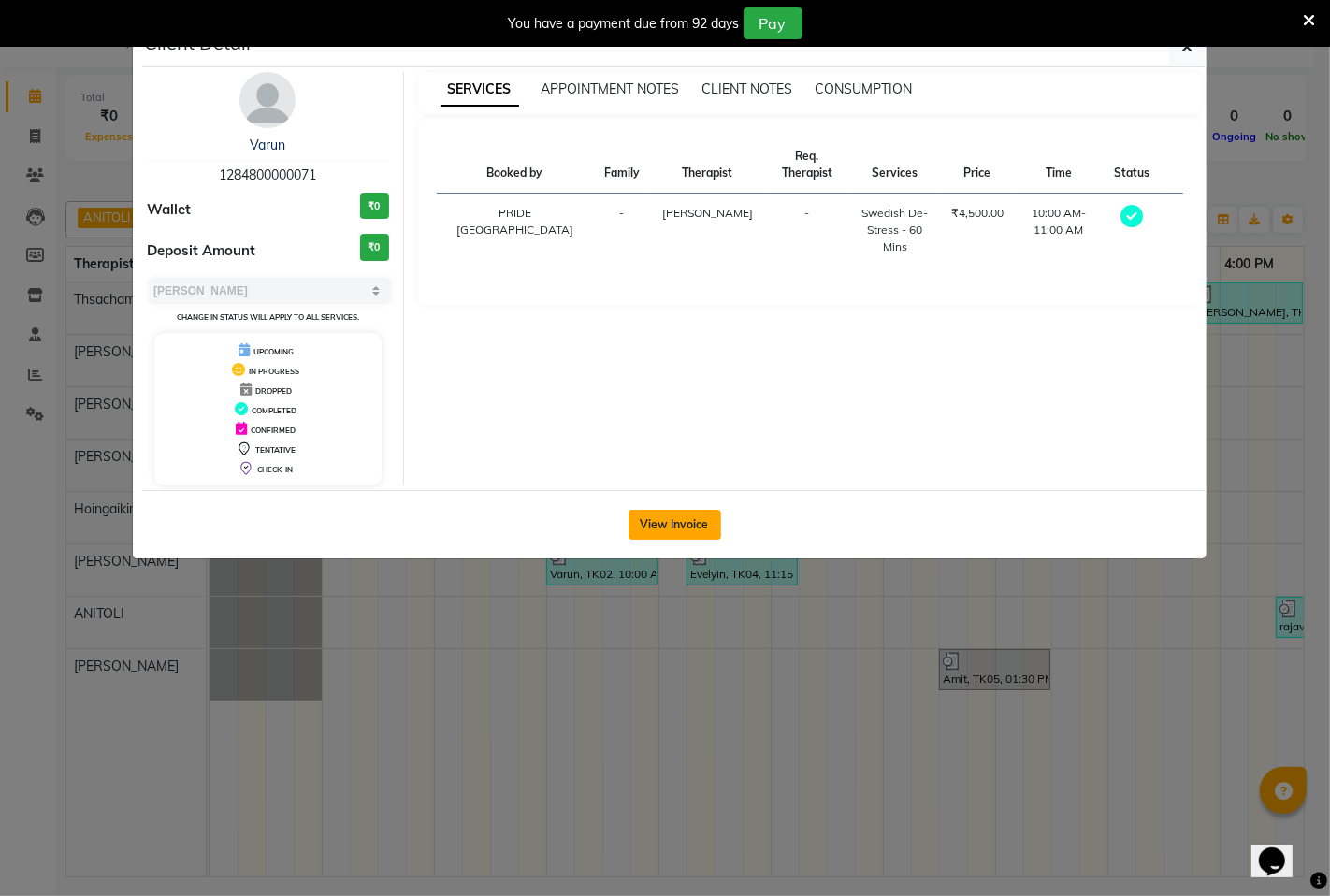
click at [665, 528] on button "View Invoice" at bounding box center [674, 524] width 92 height 30
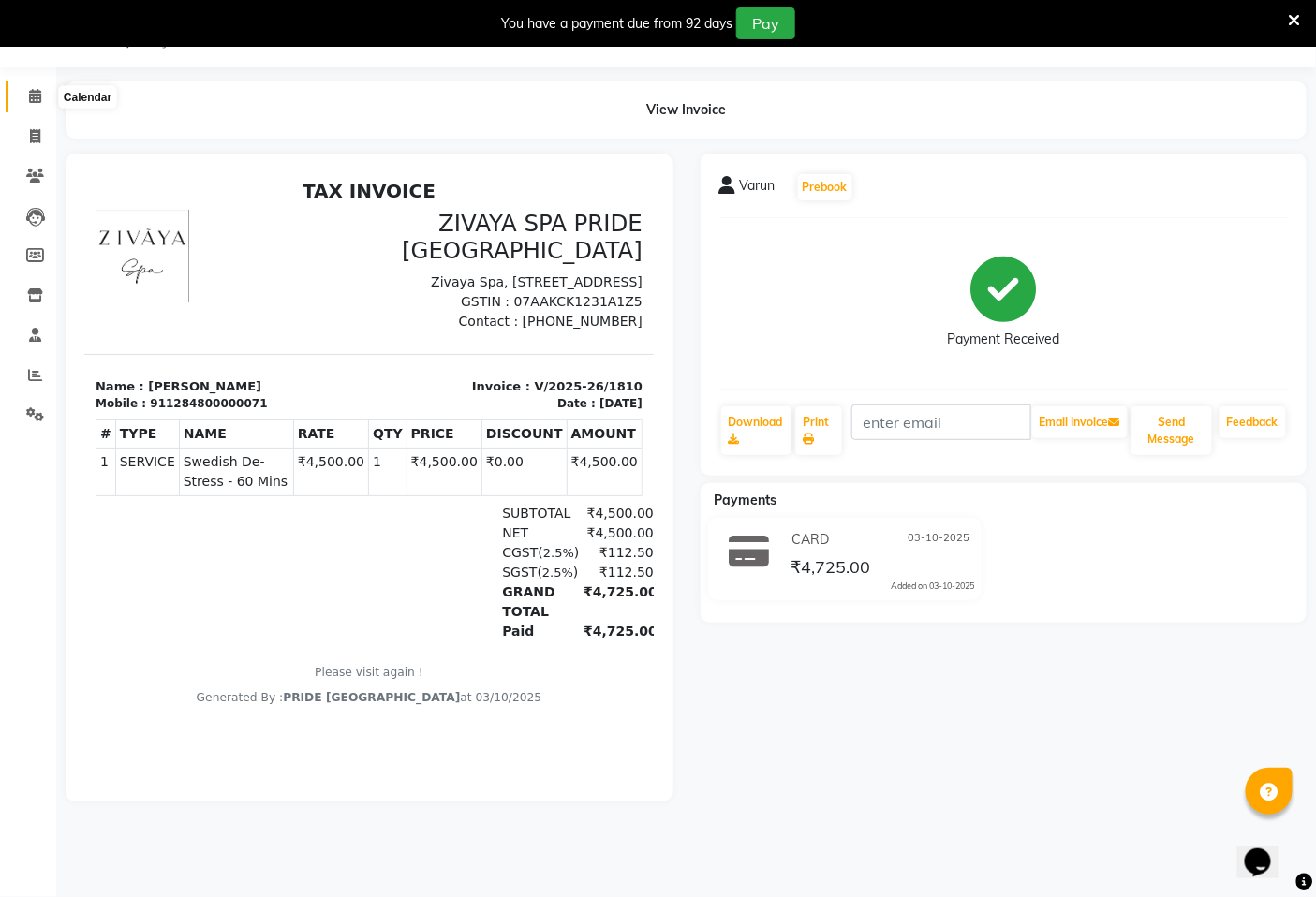
click at [30, 105] on span at bounding box center [35, 96] width 33 height 21
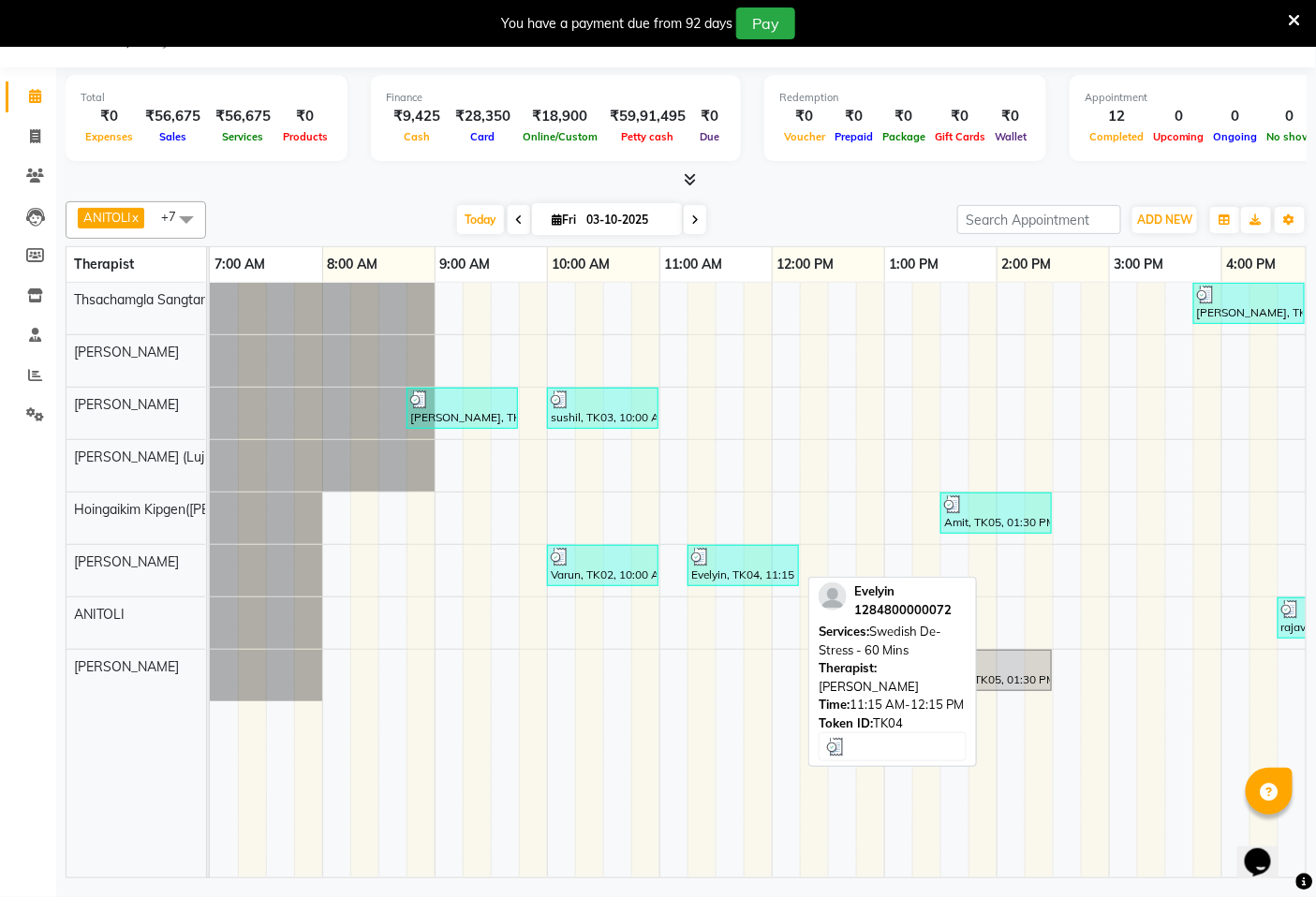
click at [744, 554] on div at bounding box center [742, 556] width 104 height 19
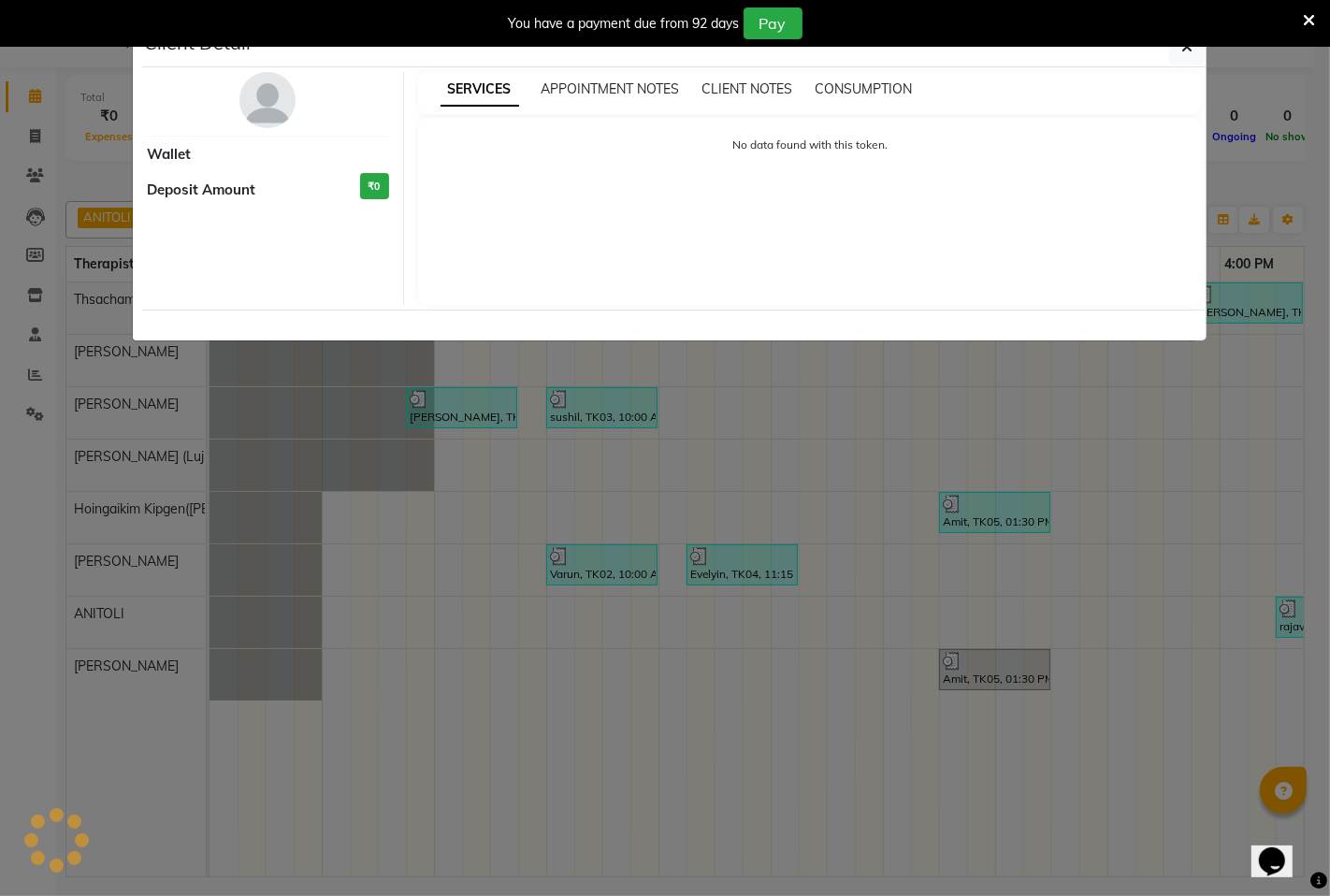
select select "3"
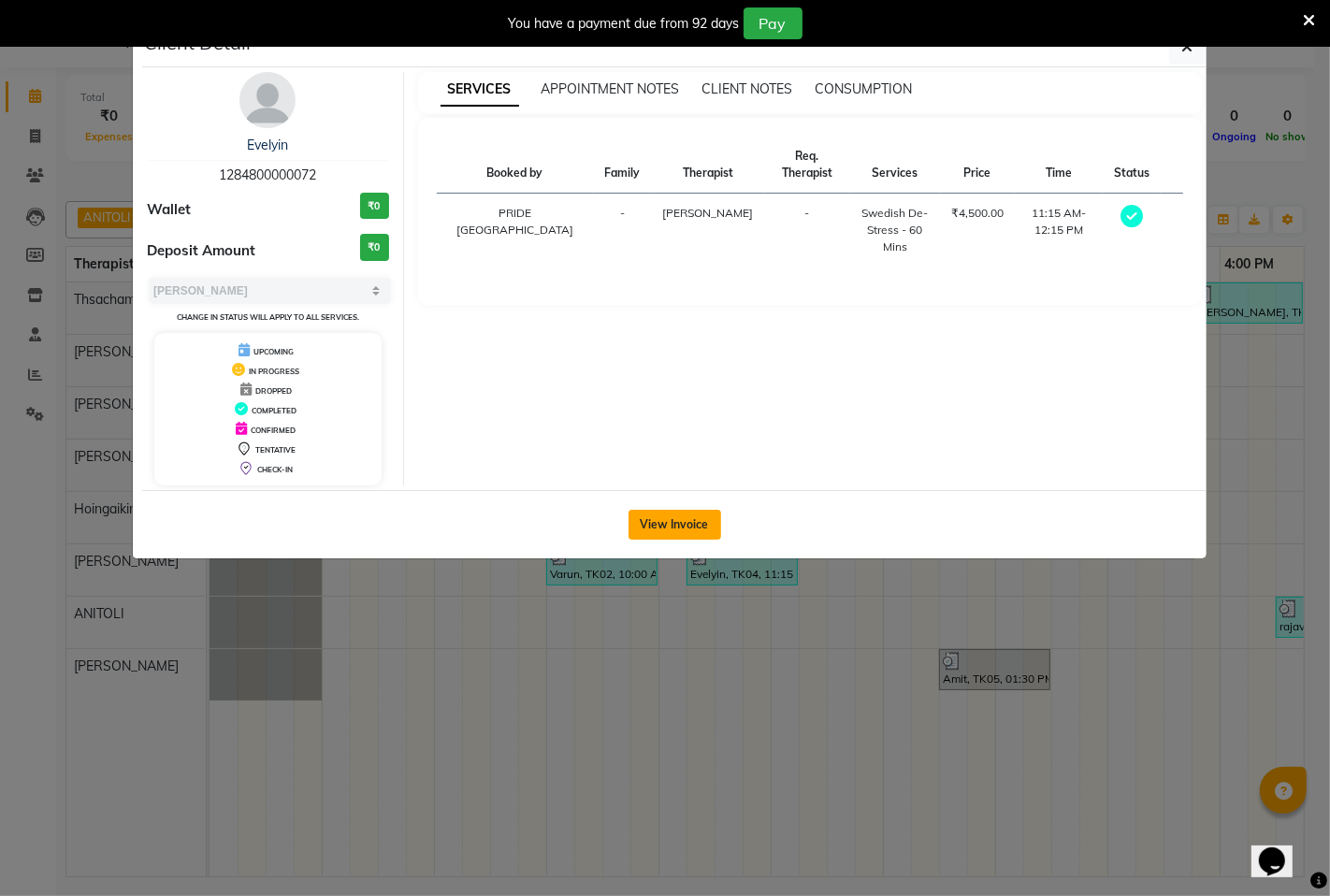
click at [690, 524] on button "View Invoice" at bounding box center [674, 524] width 92 height 30
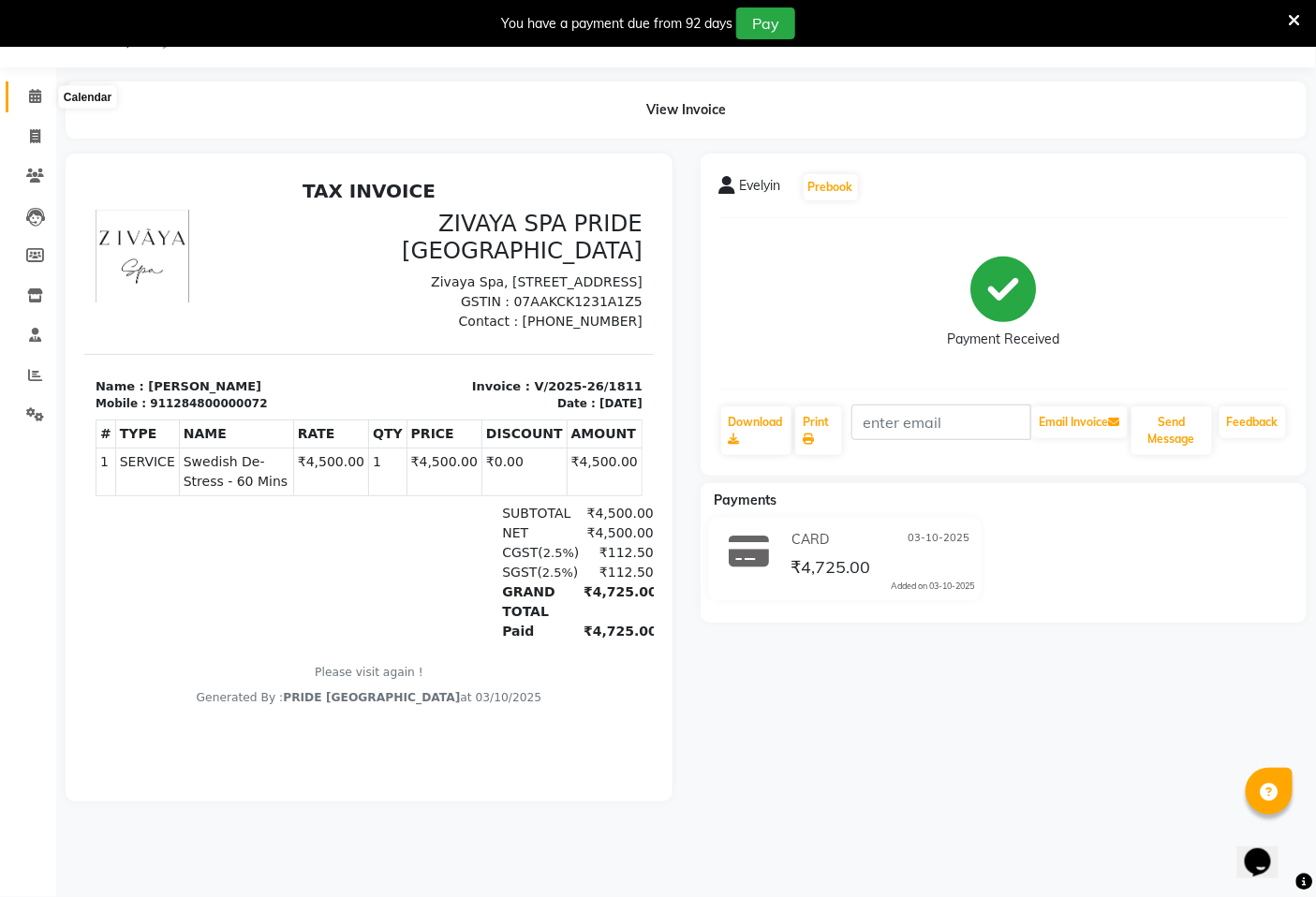
click at [32, 97] on icon at bounding box center [35, 95] width 12 height 14
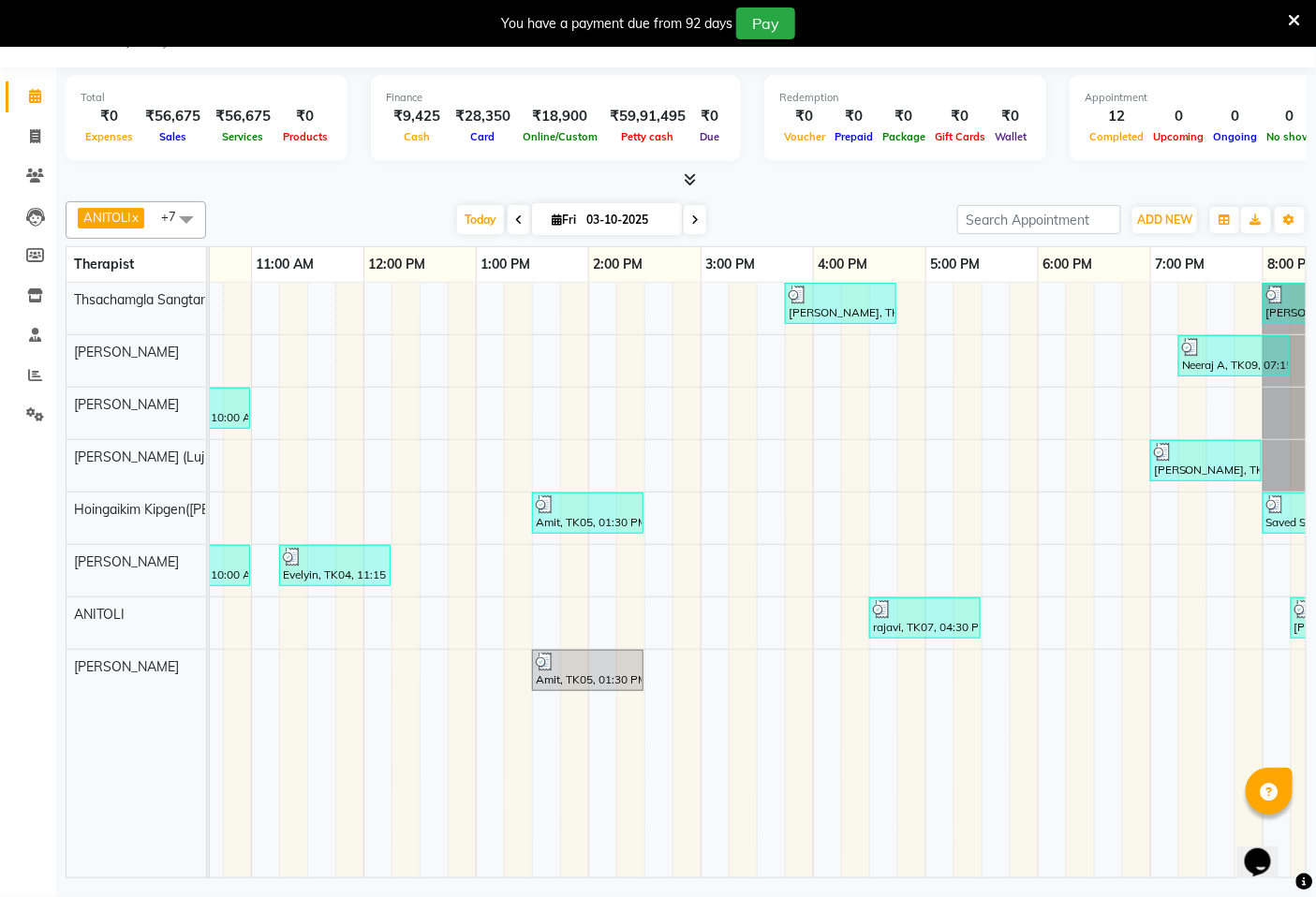
scroll to position [0, 702]
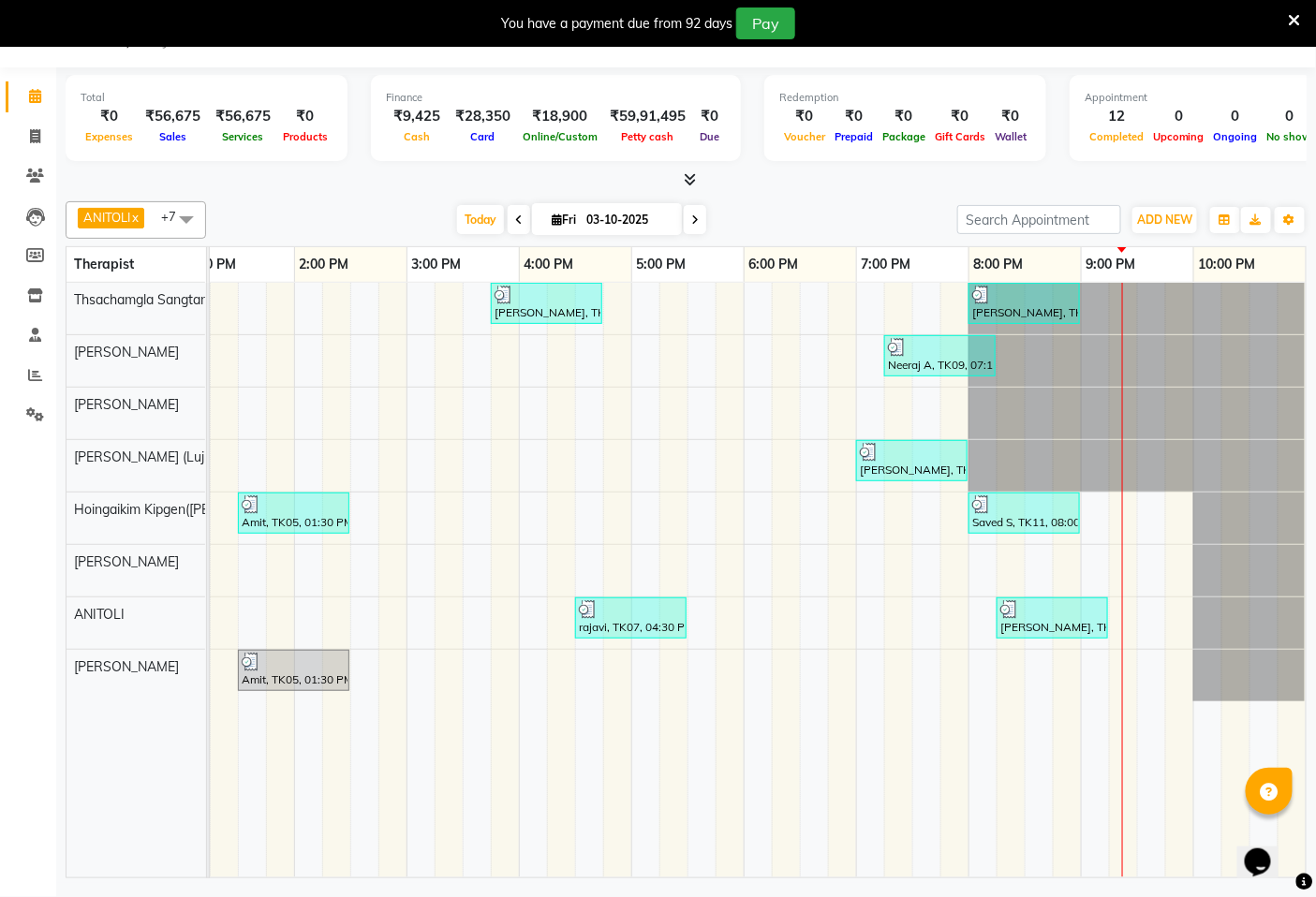
click at [684, 222] on span at bounding box center [695, 220] width 22 height 29
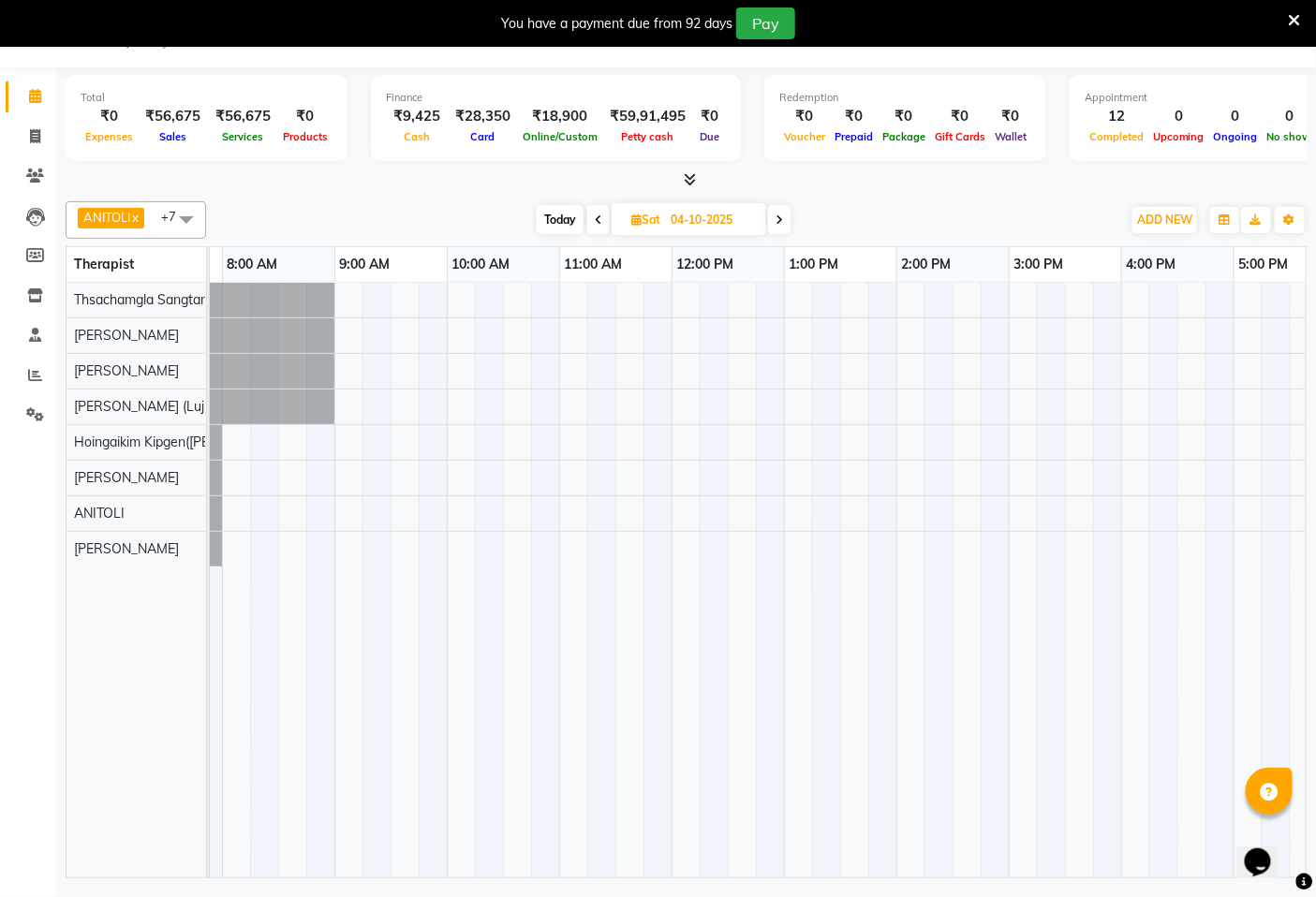
scroll to position [0, 0]
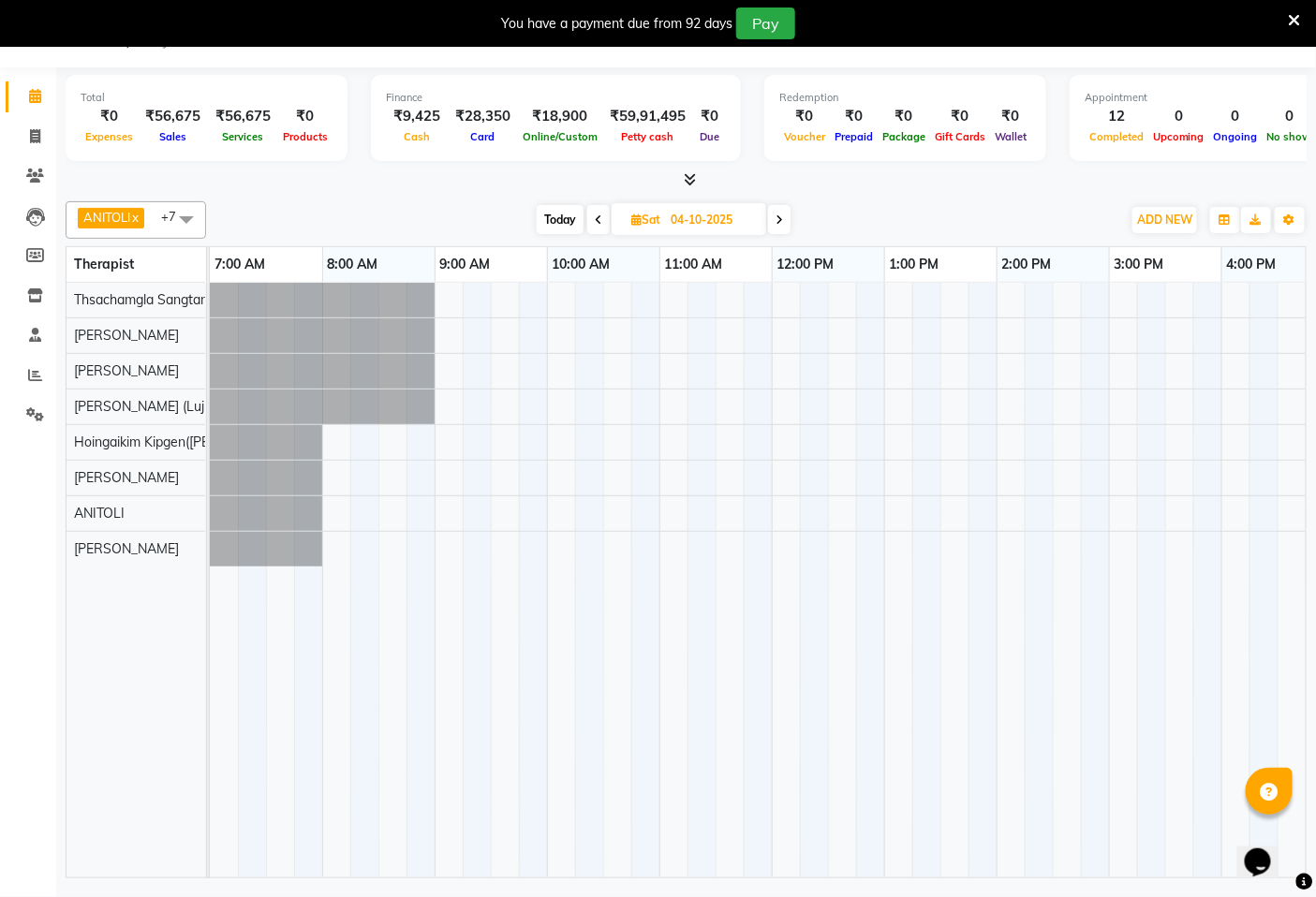
click at [596, 220] on icon at bounding box center [598, 220] width 8 height 12
type input "03-10-2025"
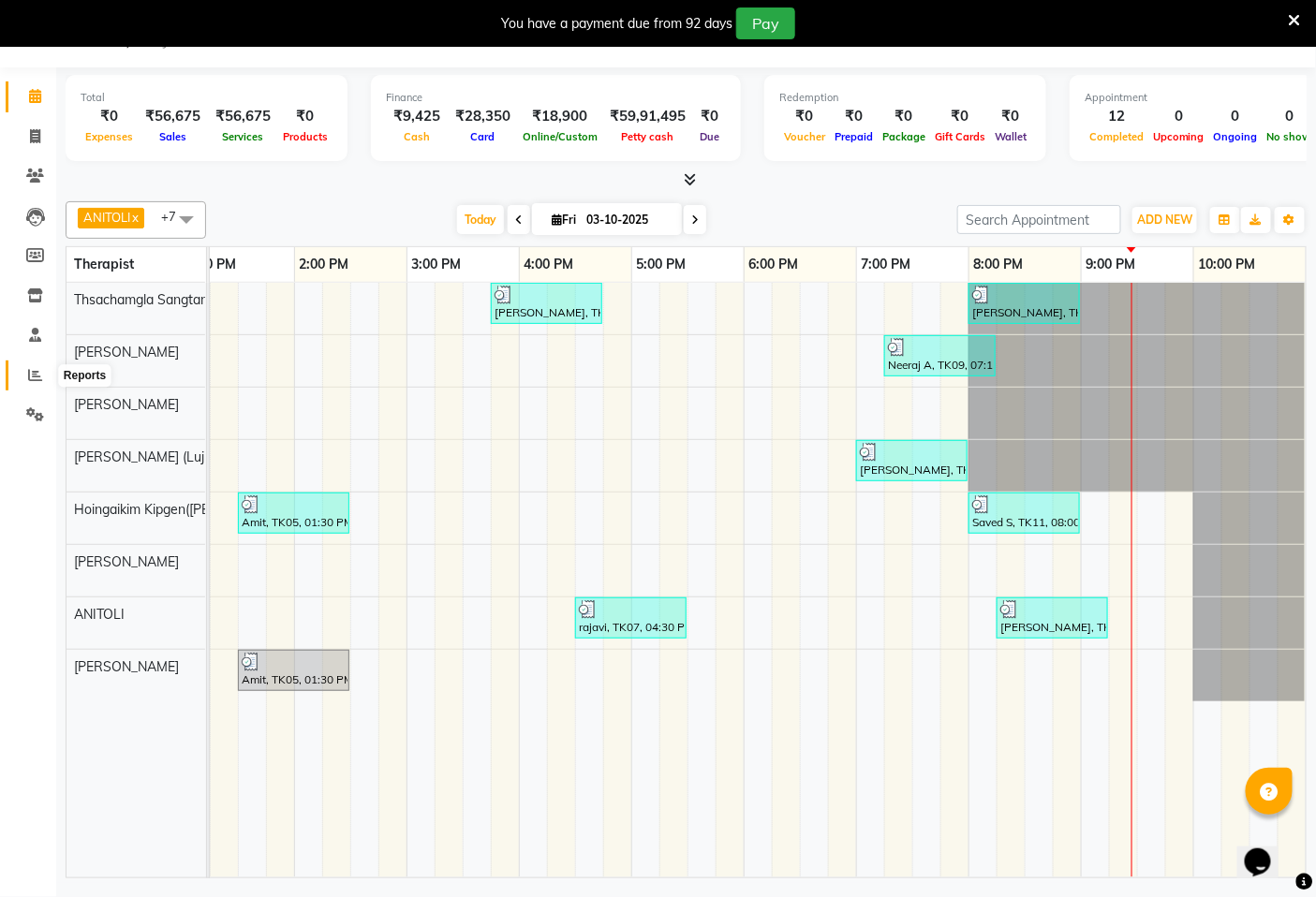
click at [36, 380] on icon at bounding box center [35, 375] width 14 height 14
